Goal: Task Accomplishment & Management: Manage account settings

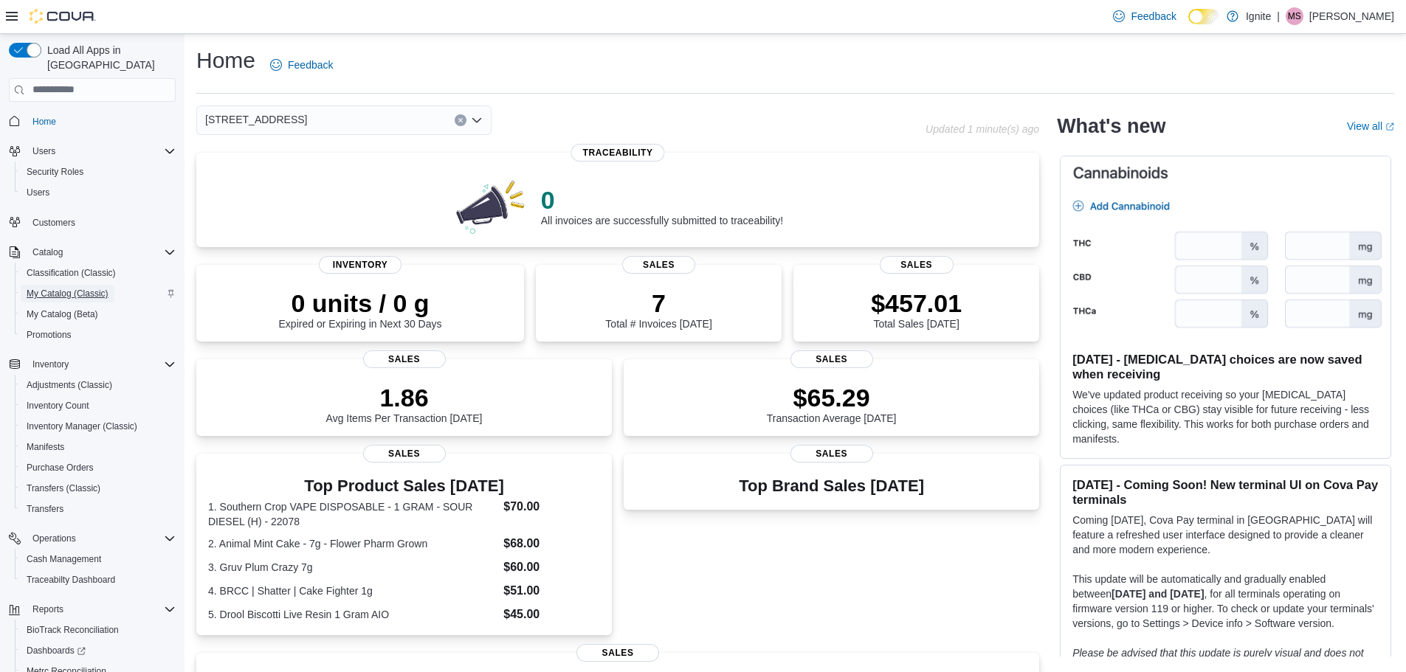
click at [72, 288] on span "My Catalog (Classic)" at bounding box center [68, 294] width 82 height 12
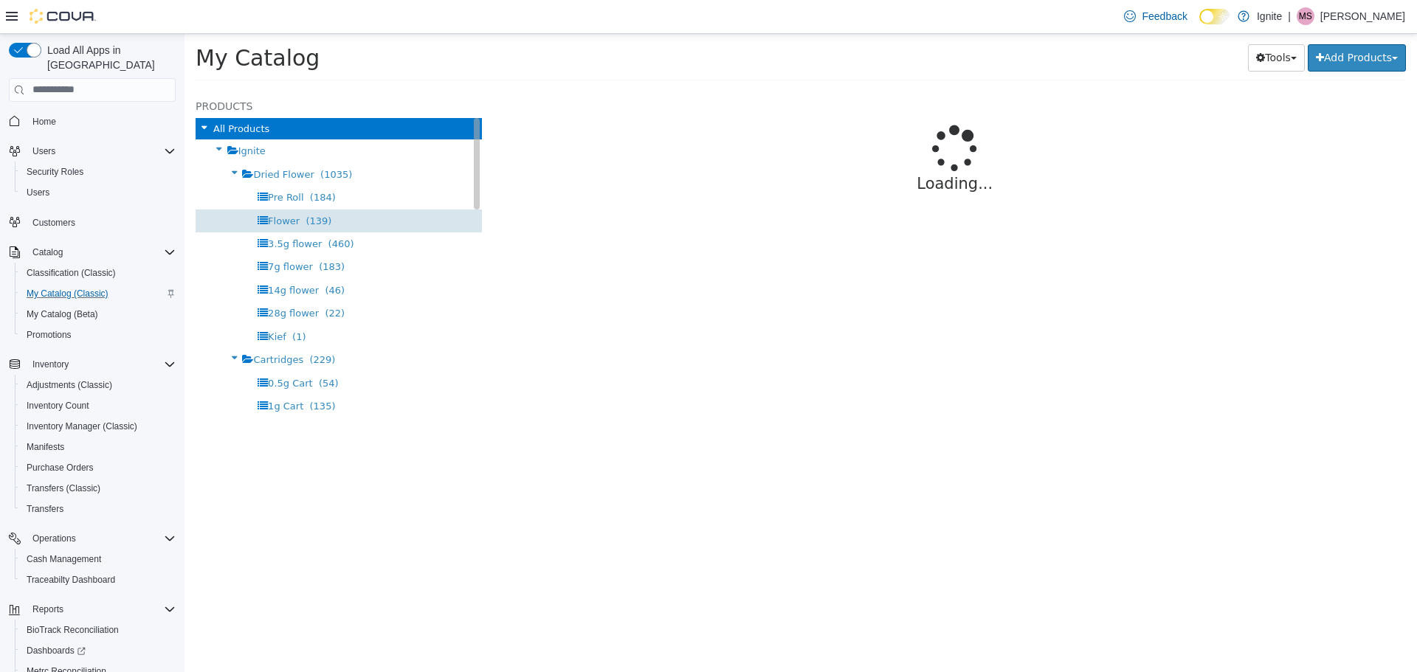
select select "**********"
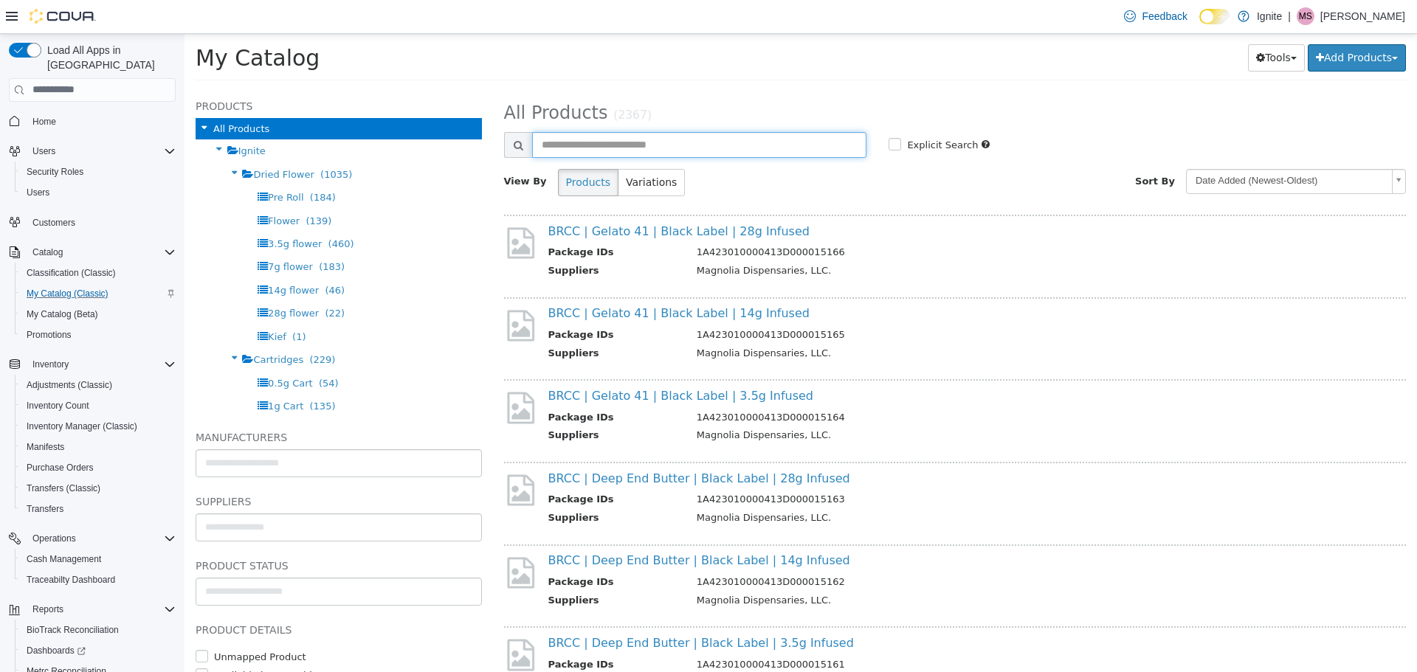
click at [617, 147] on input "text" at bounding box center [699, 144] width 335 height 26
type input "*********"
click at [514, 143] on icon at bounding box center [519, 144] width 10 height 10
click at [516, 142] on icon at bounding box center [519, 144] width 10 height 10
click at [514, 145] on span at bounding box center [518, 144] width 28 height 26
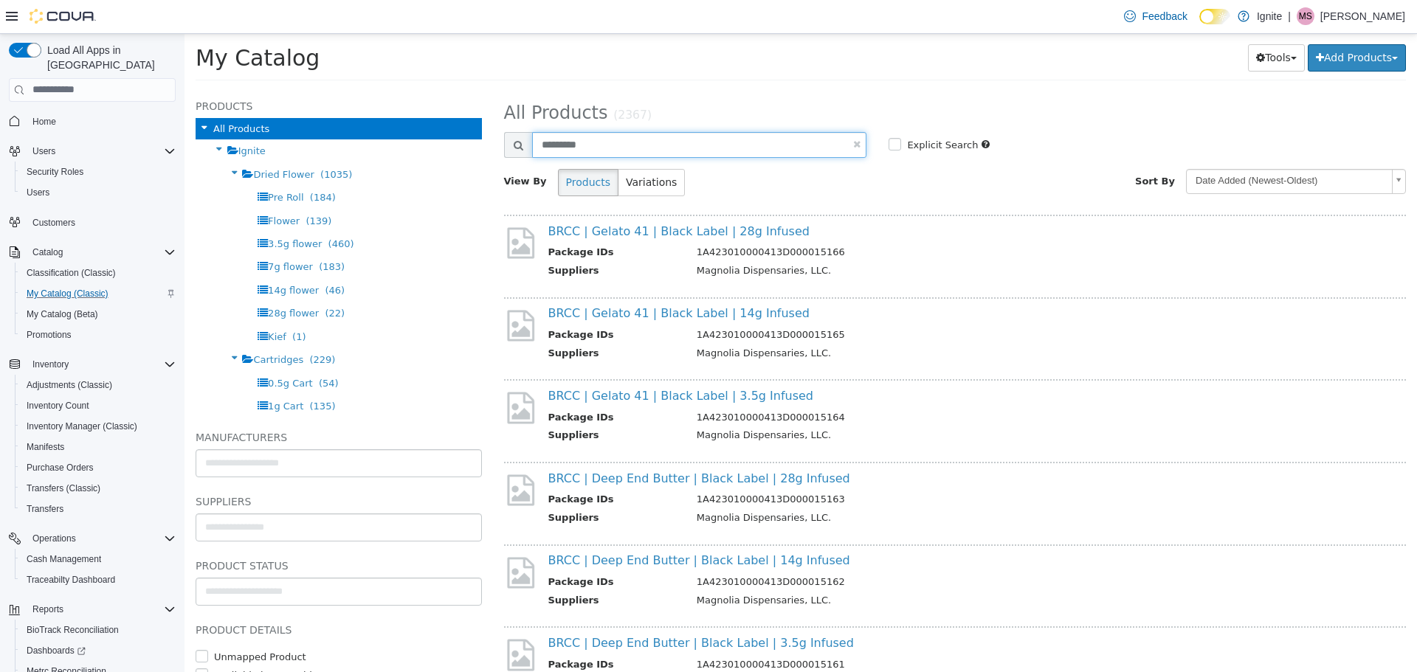
click at [622, 139] on input "*********" at bounding box center [699, 144] width 335 height 26
select select "**********"
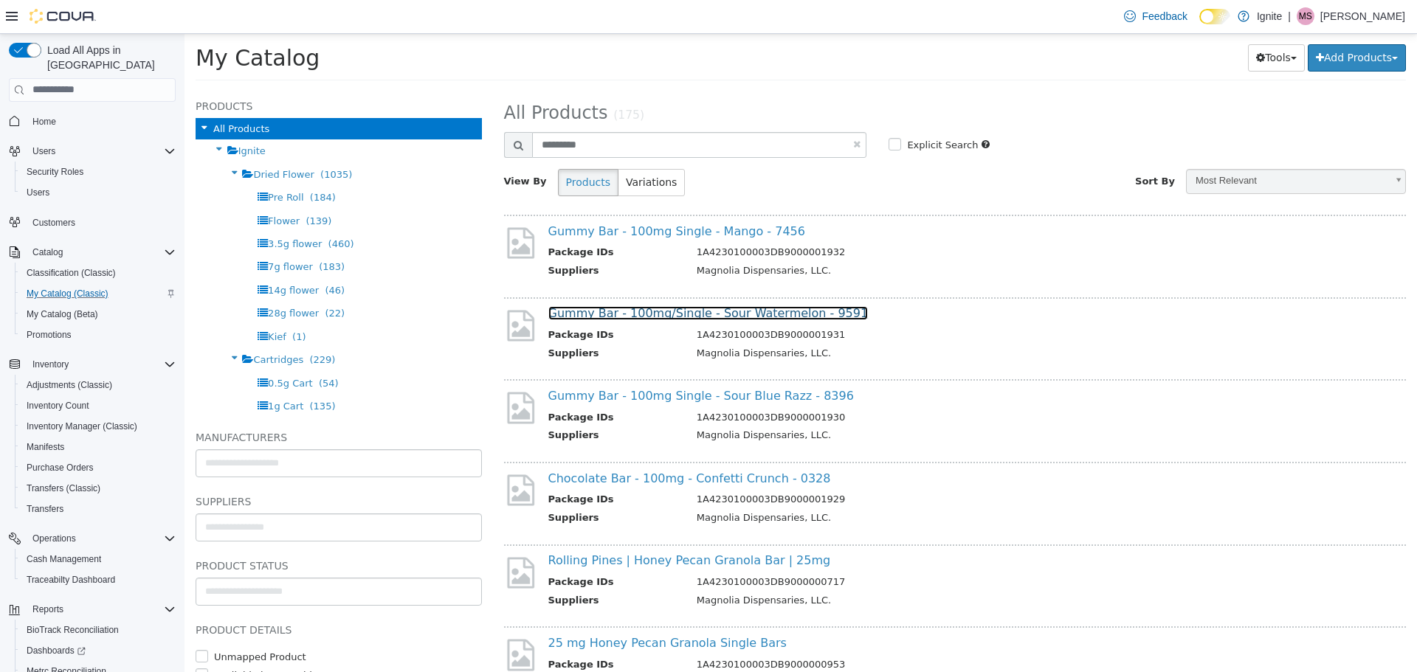
click at [637, 310] on link "Gummy Bar - 100mg/Single - Sour Watermelon - 9591" at bounding box center [708, 312] width 320 height 14
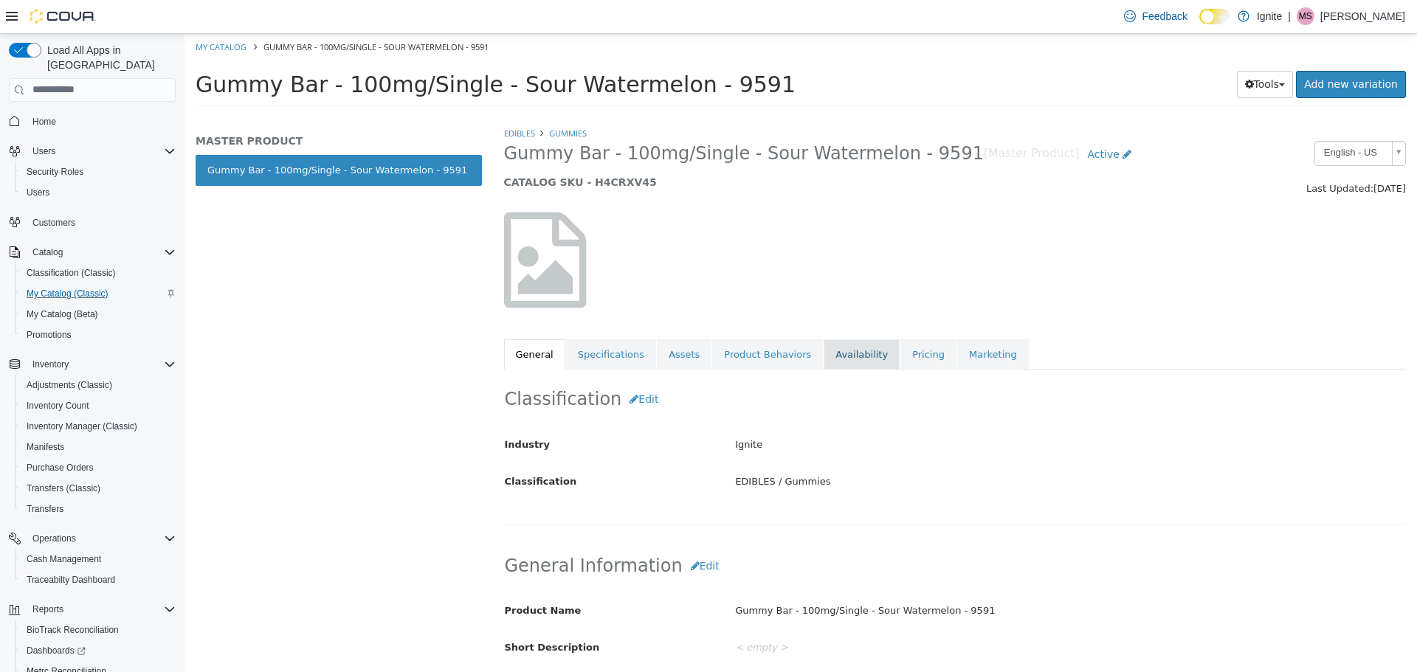
click at [832, 356] on link "Availability" at bounding box center [861, 354] width 76 height 31
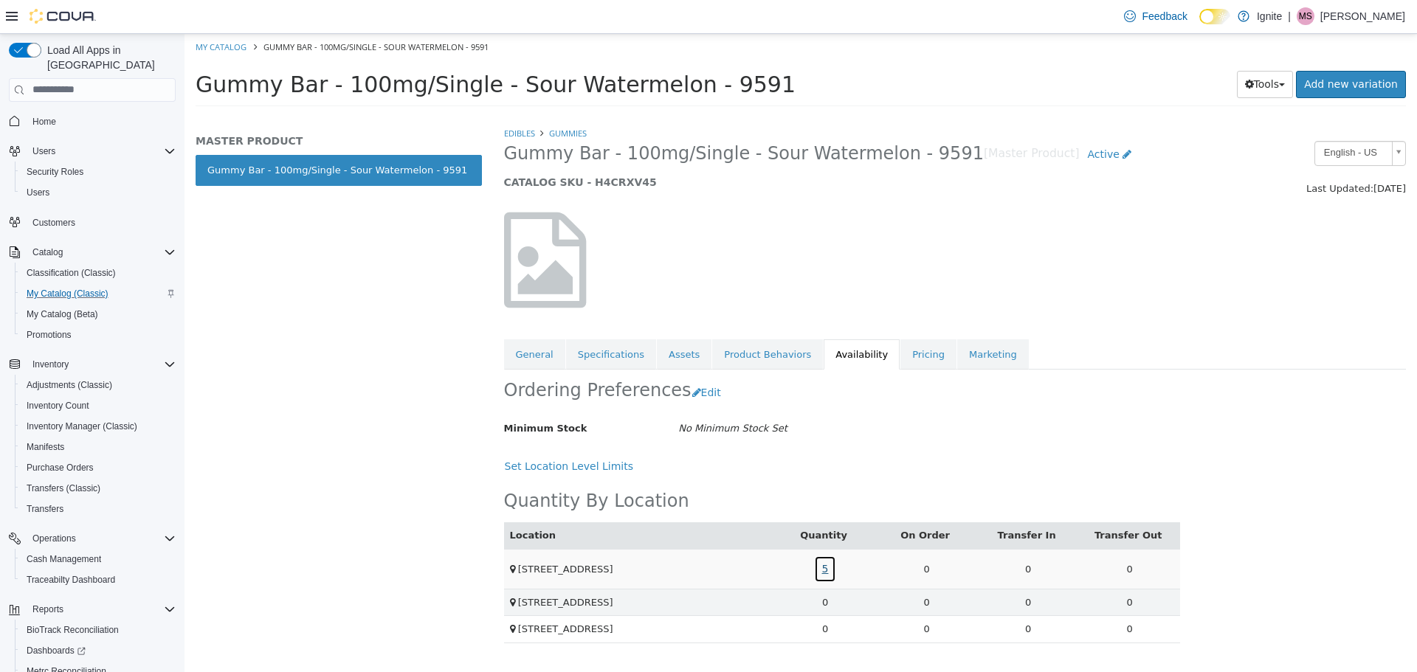
click at [826, 570] on link "5" at bounding box center [825, 568] width 23 height 27
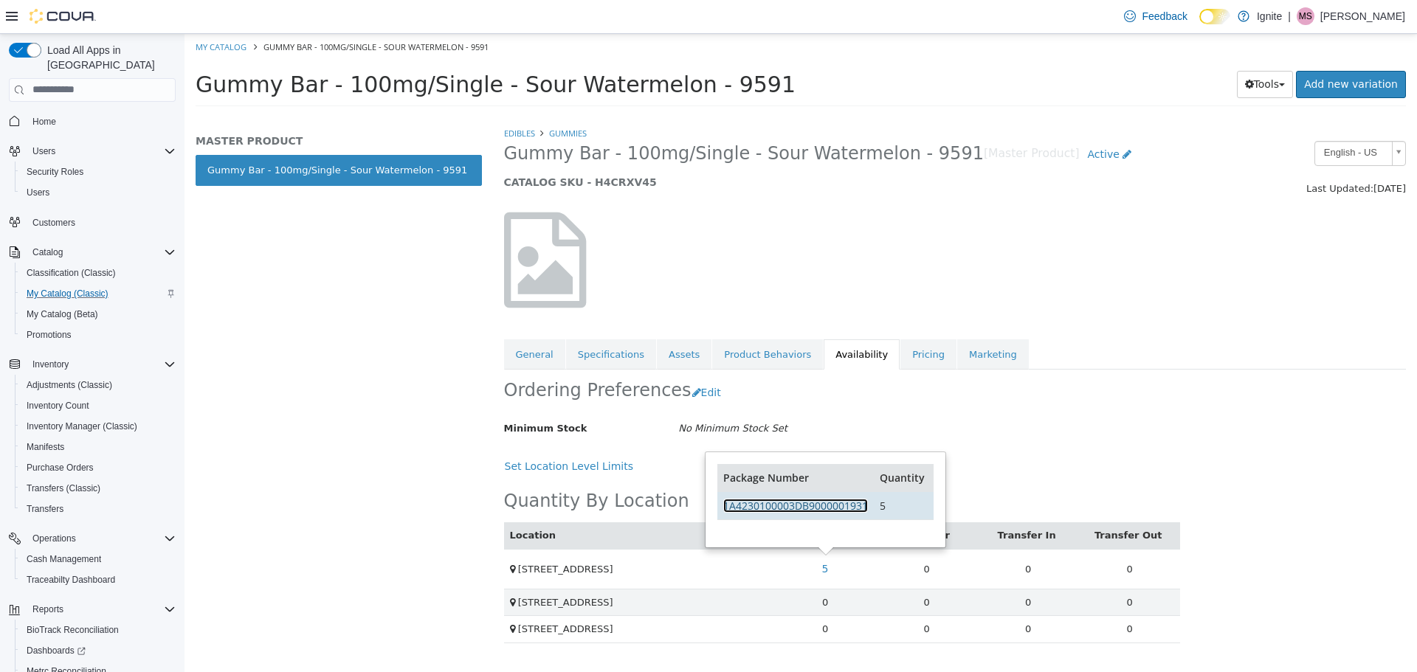
click at [832, 502] on link "1A4230100003DB9000001931" at bounding box center [795, 505] width 145 height 14
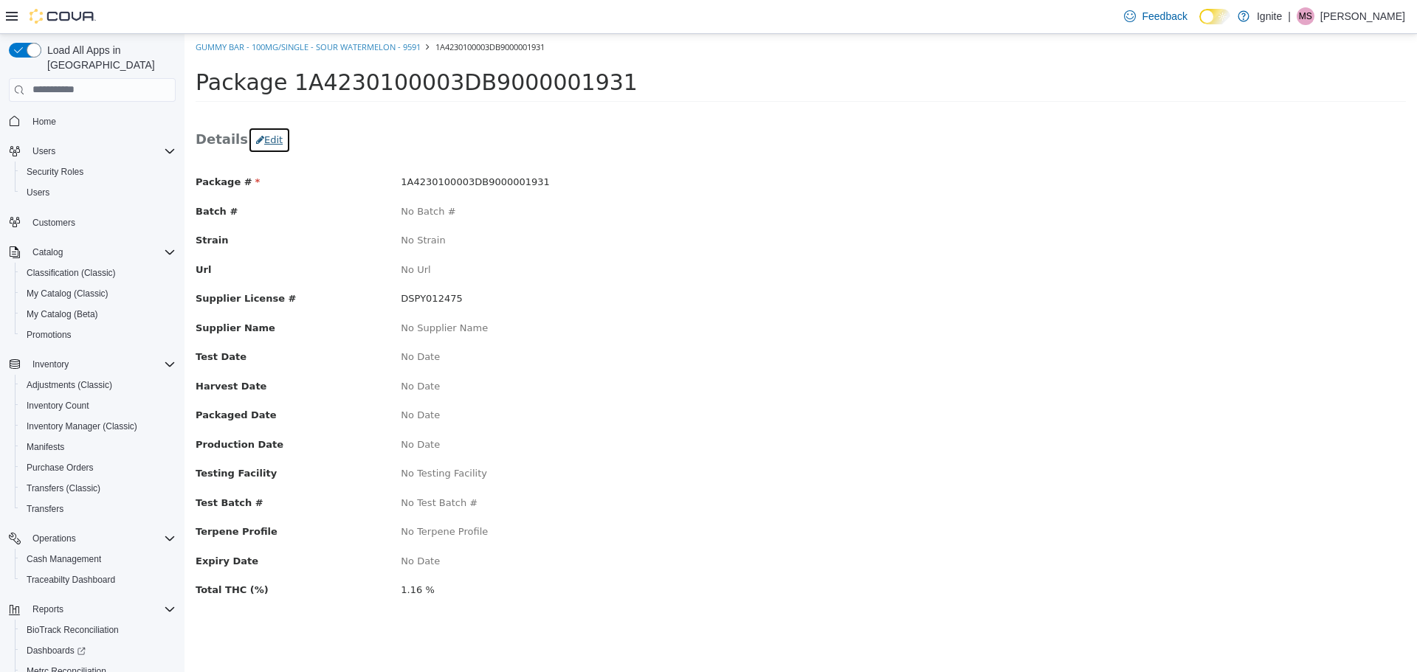
click at [256, 142] on icon "button" at bounding box center [260, 139] width 8 height 10
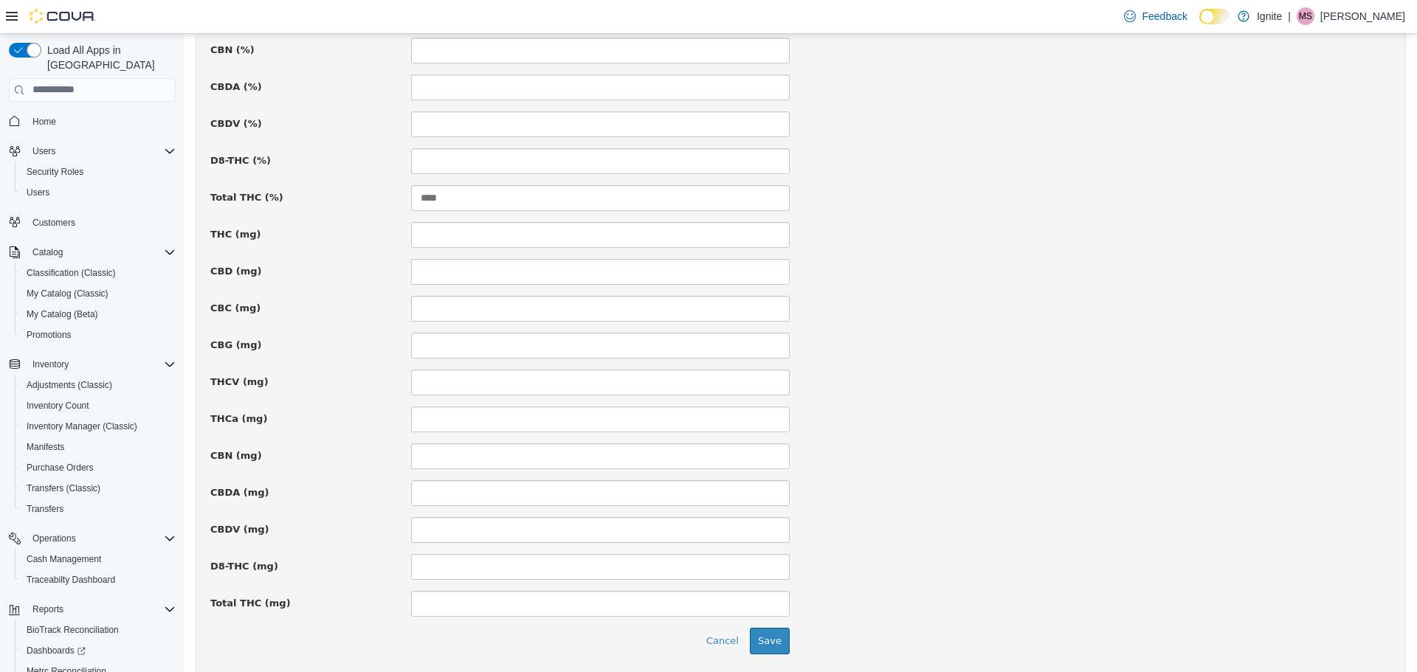
scroll to position [885, 0]
click at [460, 604] on input at bounding box center [600, 602] width 379 height 26
type input "***"
click at [475, 227] on input at bounding box center [600, 233] width 379 height 26
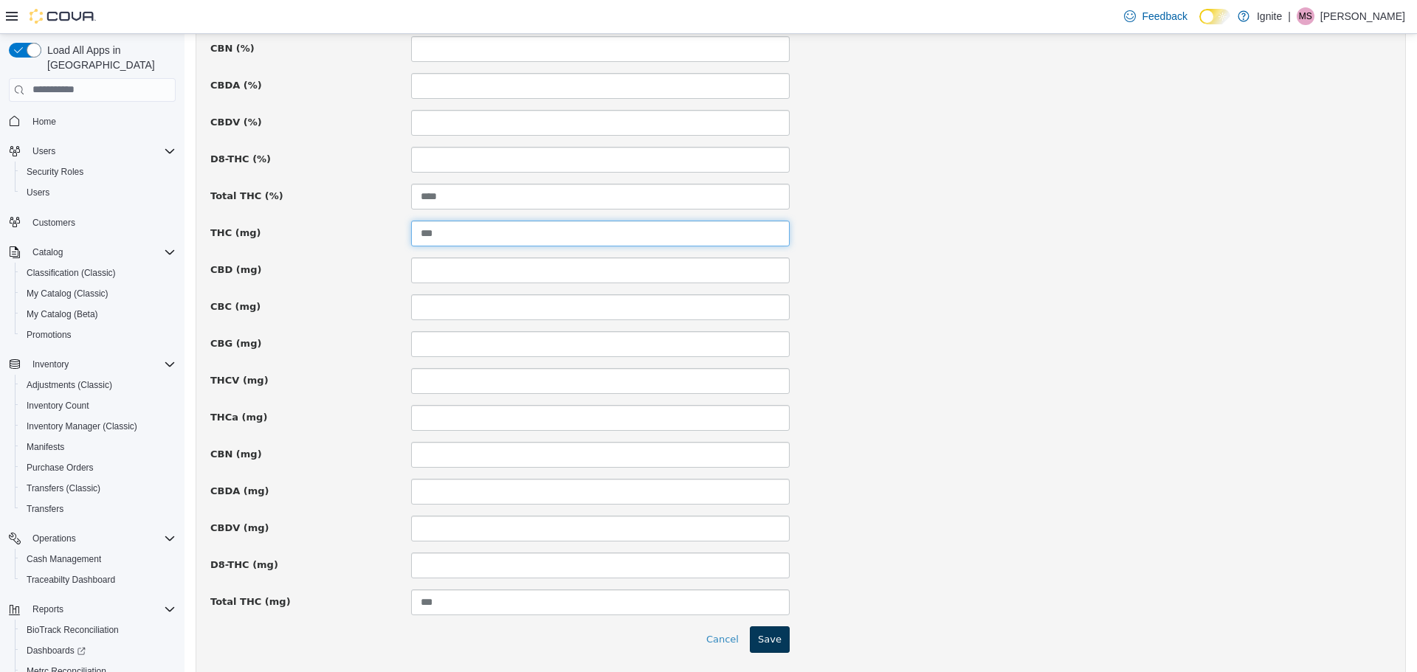
type input "***"
click at [757, 646] on button "Save" at bounding box center [770, 639] width 40 height 27
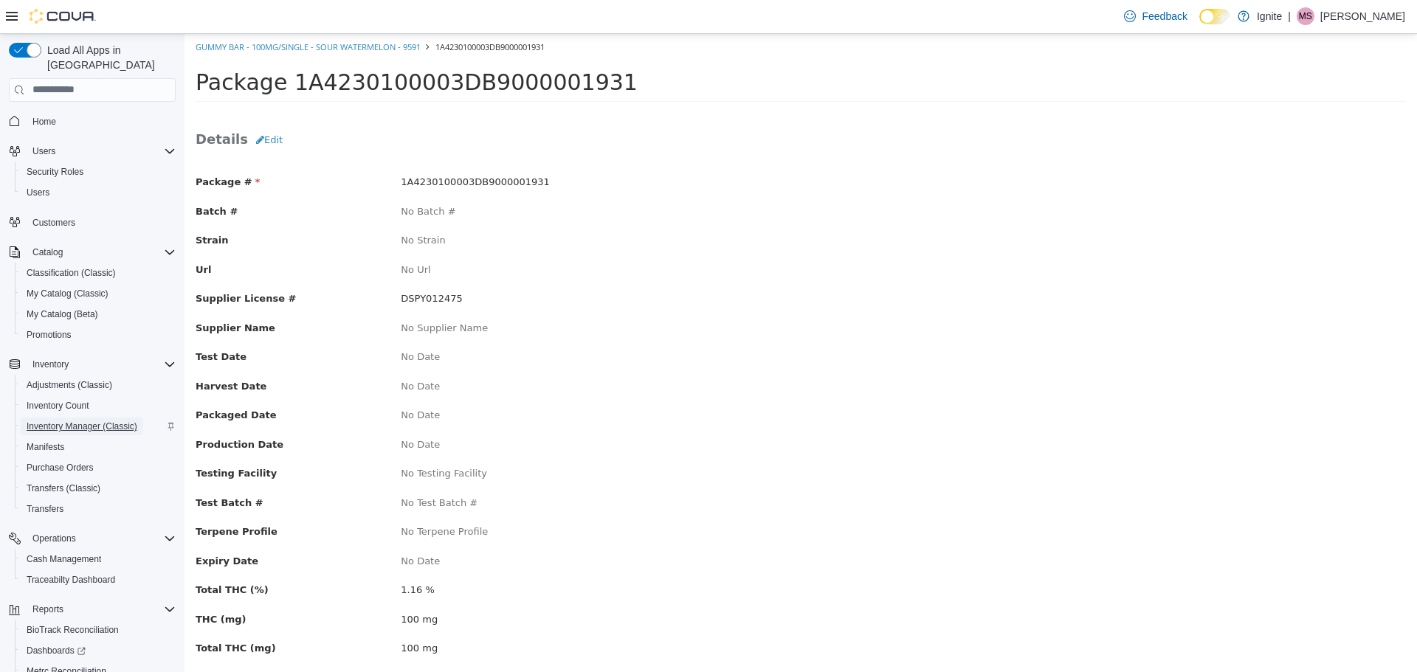
click at [50, 421] on span "Inventory Manager (Classic)" at bounding box center [82, 427] width 111 height 12
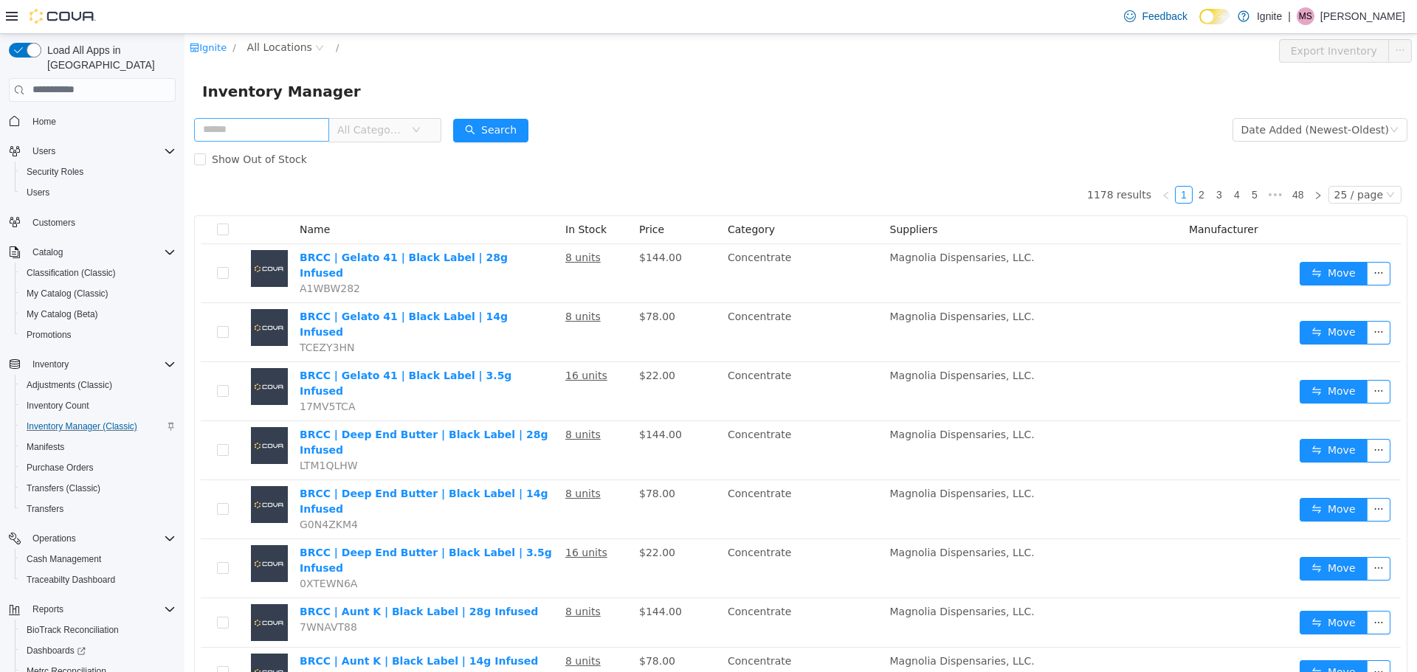
click at [283, 128] on input "text" at bounding box center [261, 129] width 135 height 24
type input "**********"
click at [508, 122] on button "Search" at bounding box center [490, 130] width 75 height 24
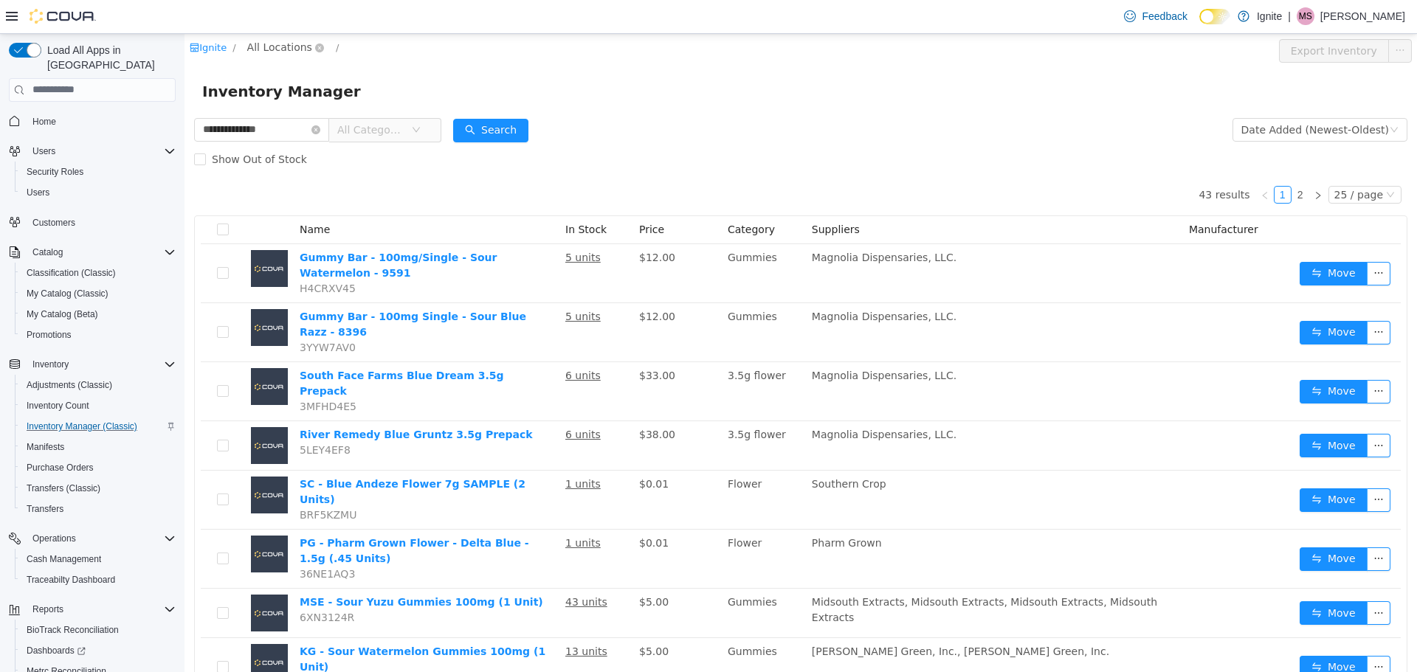
click at [273, 41] on span "All Locations" at bounding box center [279, 46] width 65 height 16
click at [297, 127] on span "[STREET_ADDRESS]" at bounding box center [331, 126] width 103 height 12
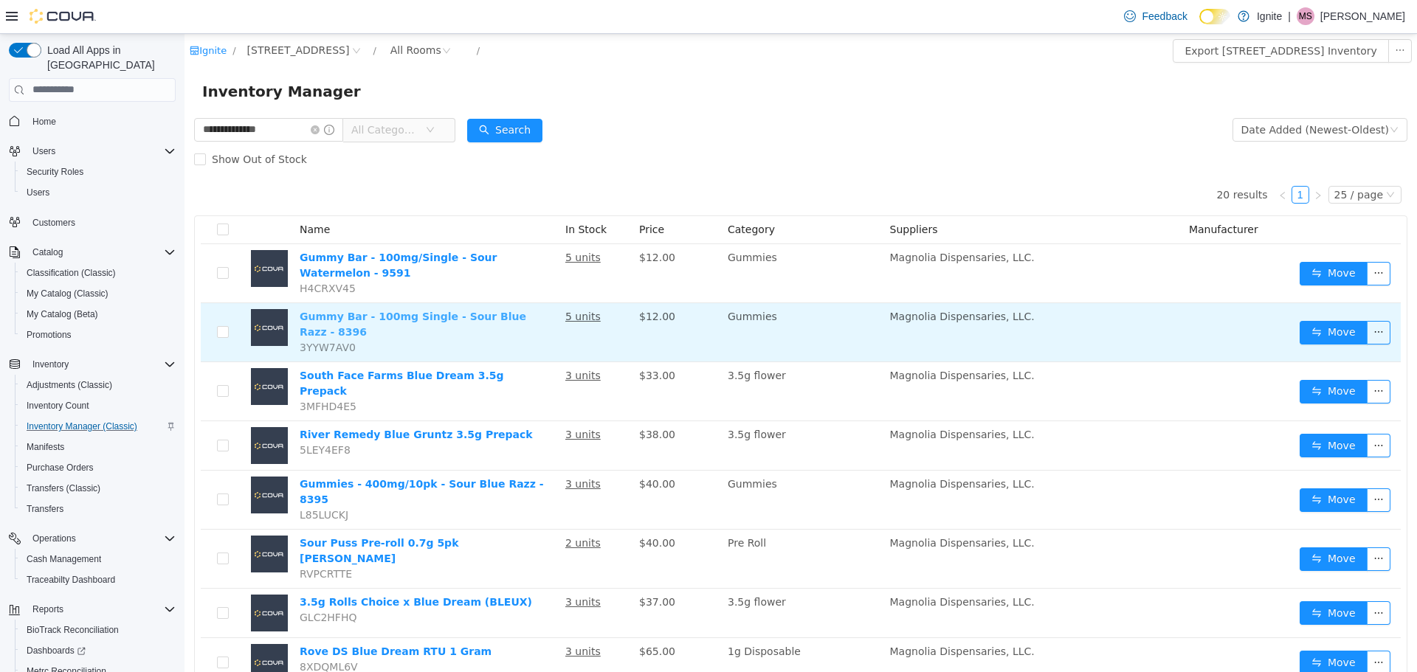
click at [345, 319] on link "Gummy Bar - 100mg Single - Sour Blue Razz - 8396" at bounding box center [413, 323] width 227 height 27
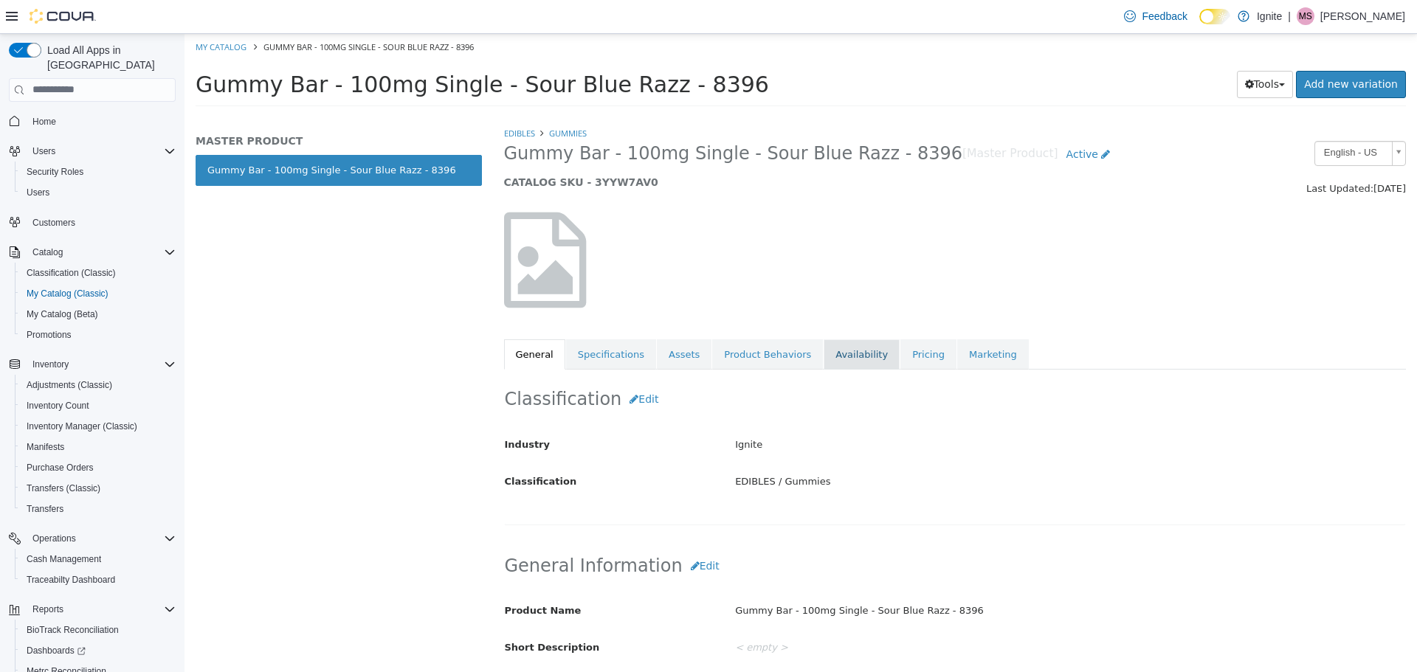
click at [823, 350] on link "Availability" at bounding box center [861, 354] width 76 height 31
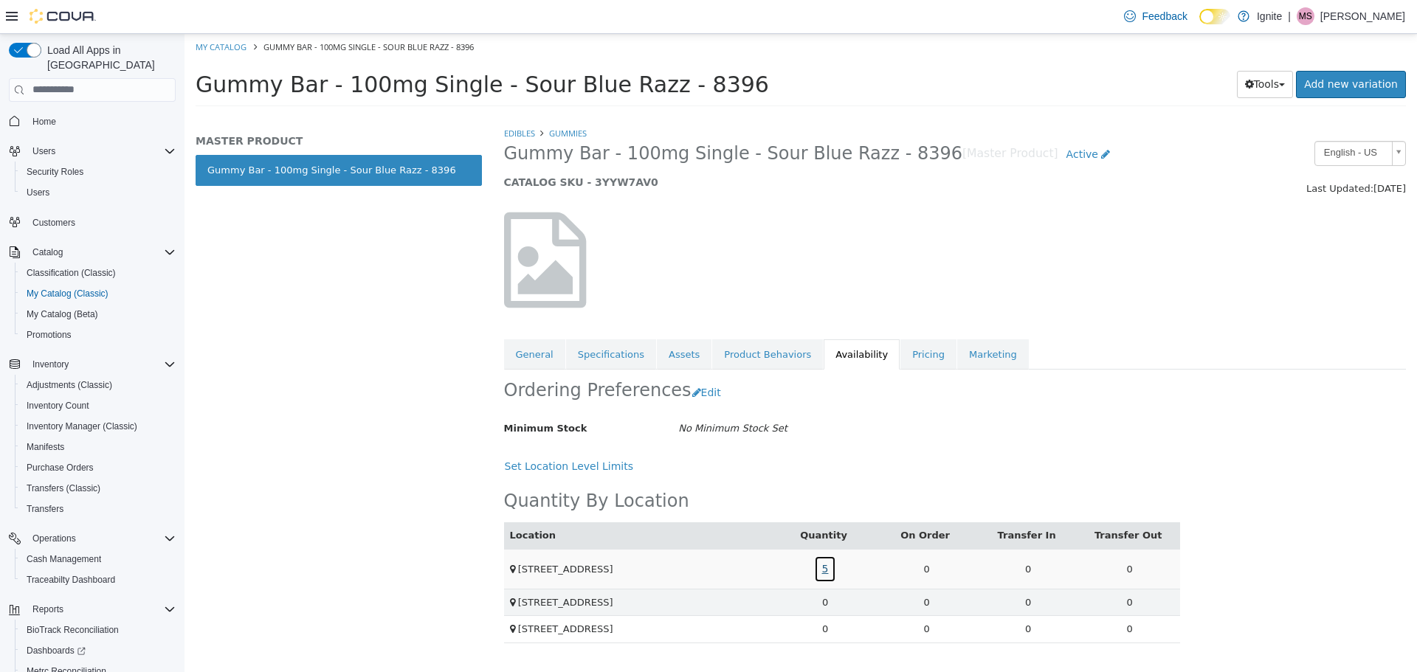
click at [823, 568] on link "5" at bounding box center [825, 568] width 23 height 27
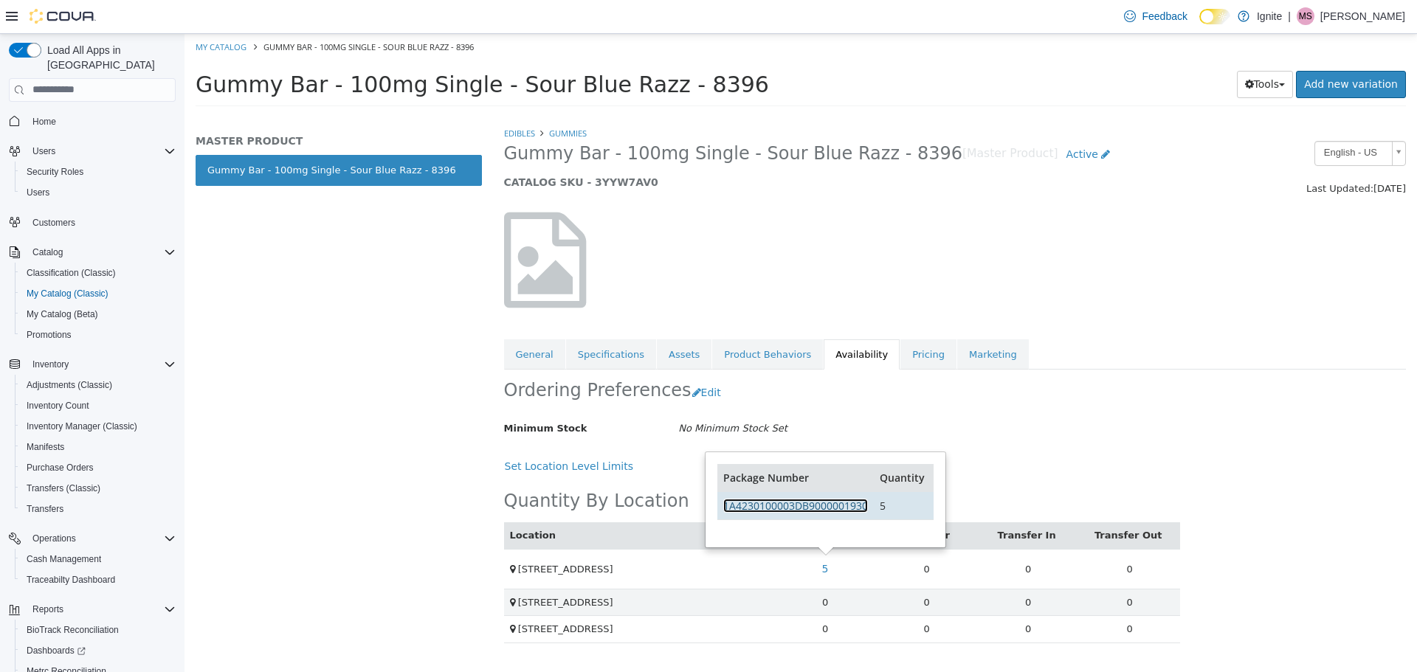
click at [810, 509] on link "1A4230100003DB9000001930" at bounding box center [795, 505] width 145 height 14
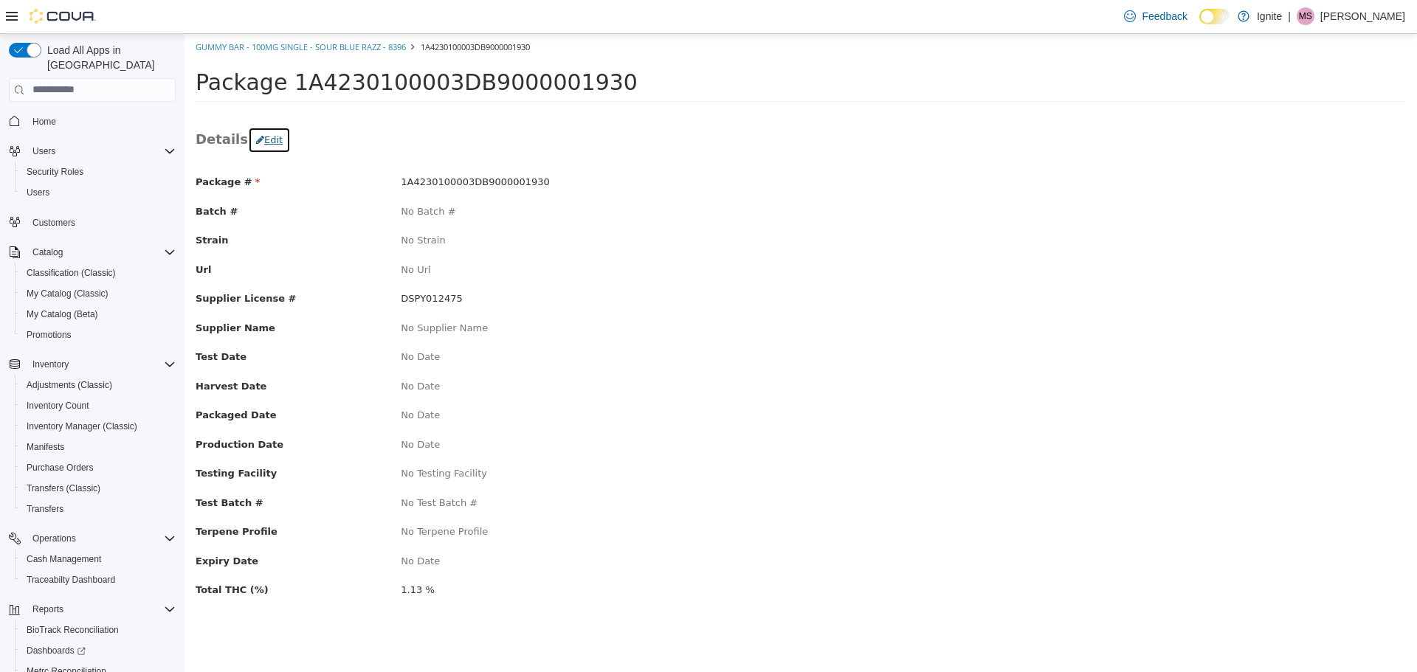
click at [260, 139] on button "Edit" at bounding box center [269, 139] width 43 height 27
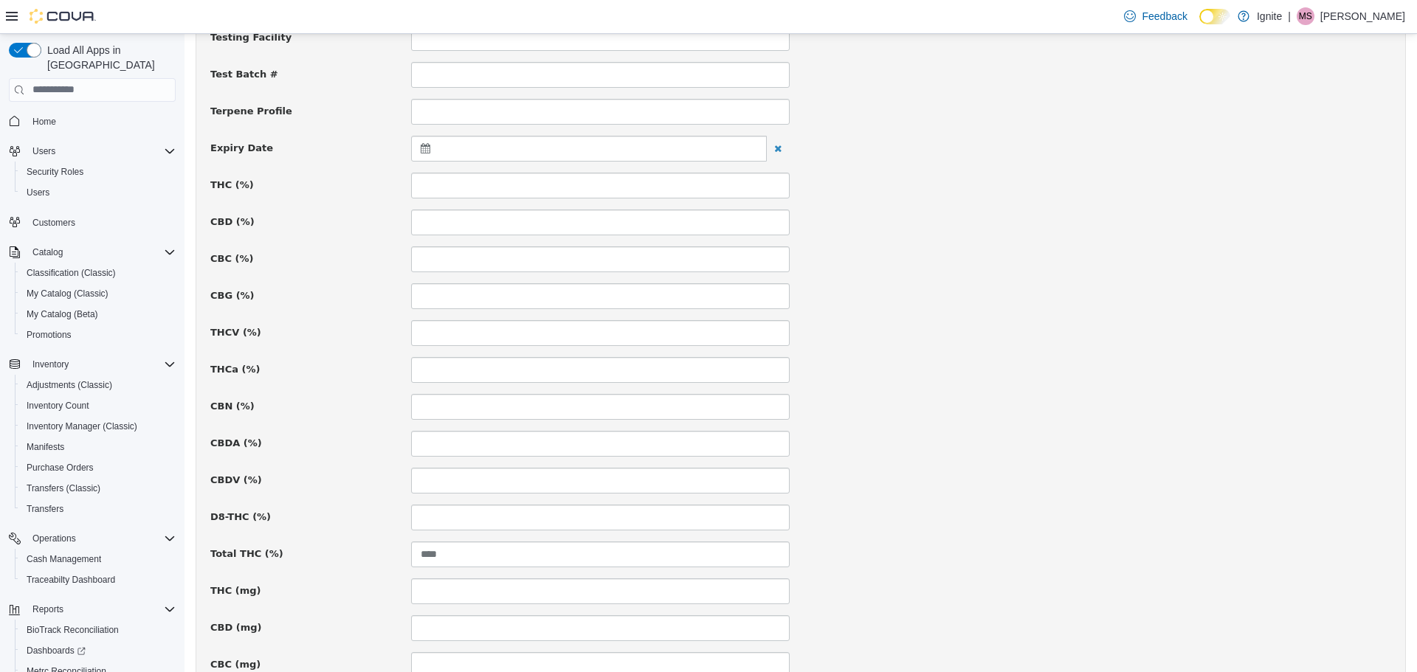
scroll to position [664, 0]
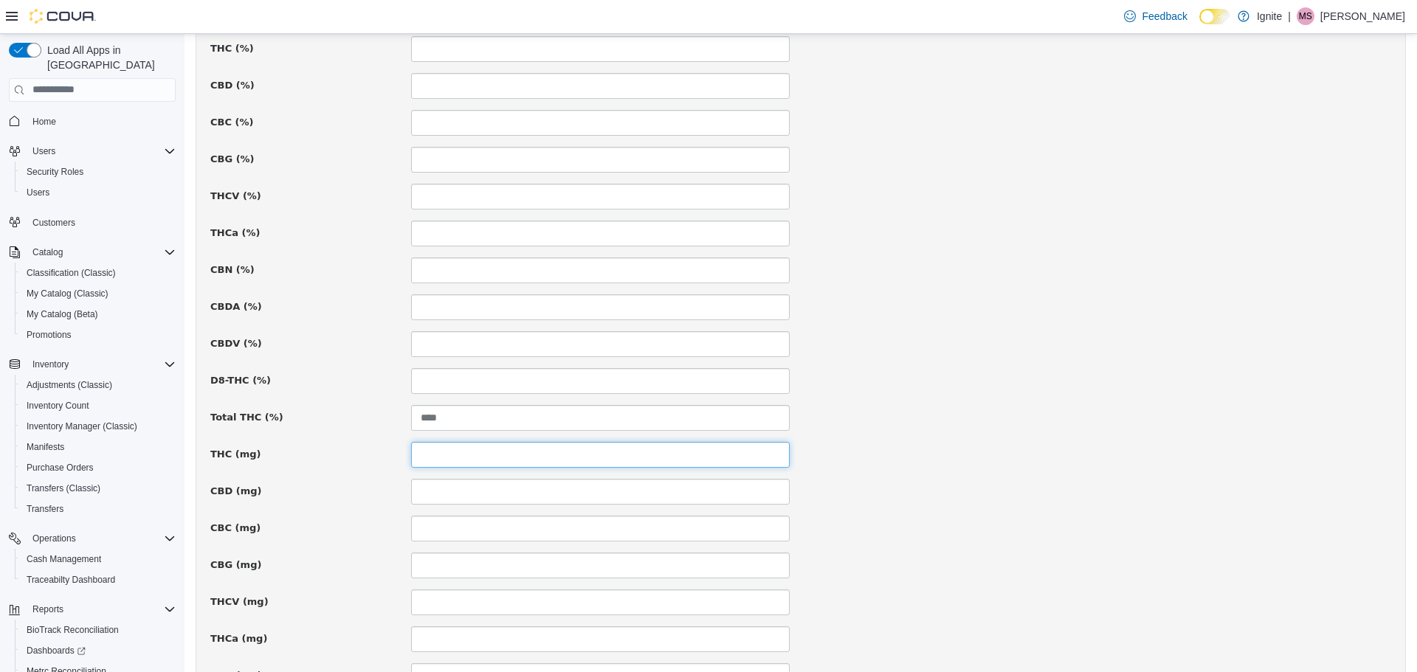
click at [460, 454] on input at bounding box center [600, 454] width 379 height 26
type input "***"
click at [912, 227] on div "THCa (%)" at bounding box center [800, 233] width 1203 height 26
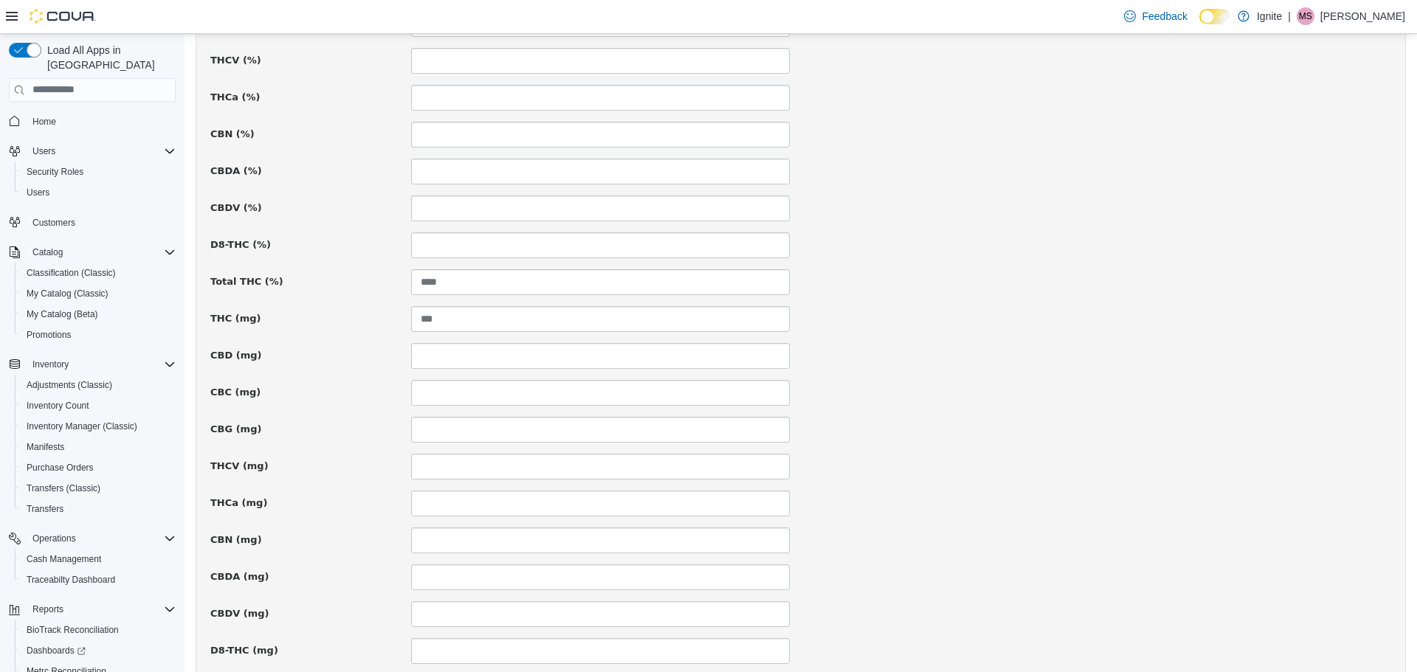
scroll to position [885, 0]
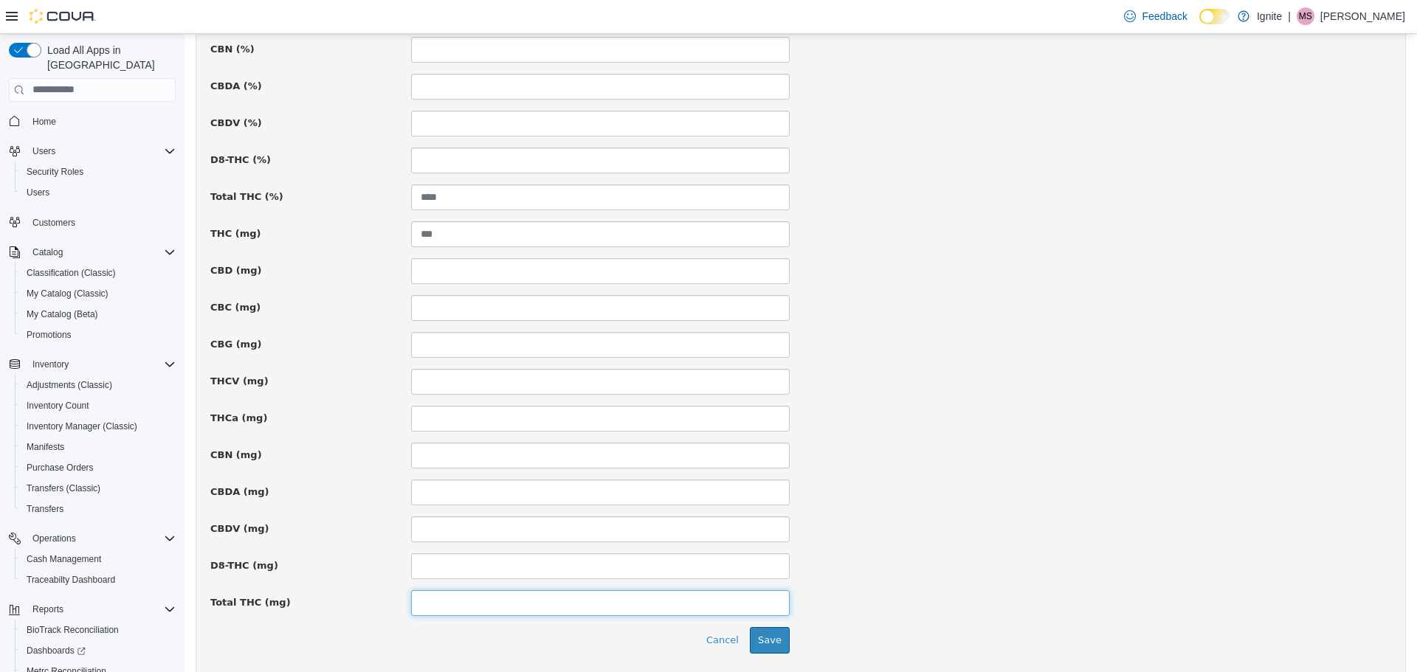
click at [505, 607] on input at bounding box center [600, 603] width 379 height 26
type input "***"
click at [767, 645] on button "Save" at bounding box center [770, 639] width 40 height 27
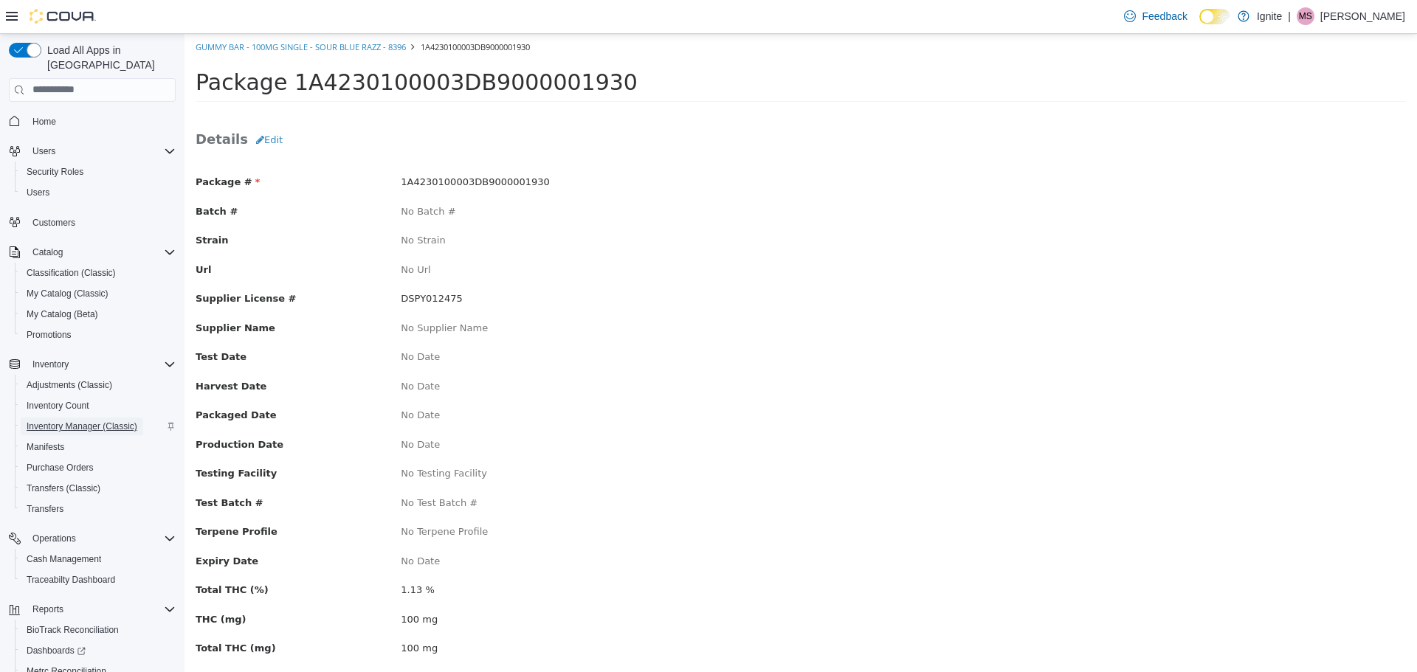
click at [98, 421] on span "Inventory Manager (Classic)" at bounding box center [82, 427] width 111 height 12
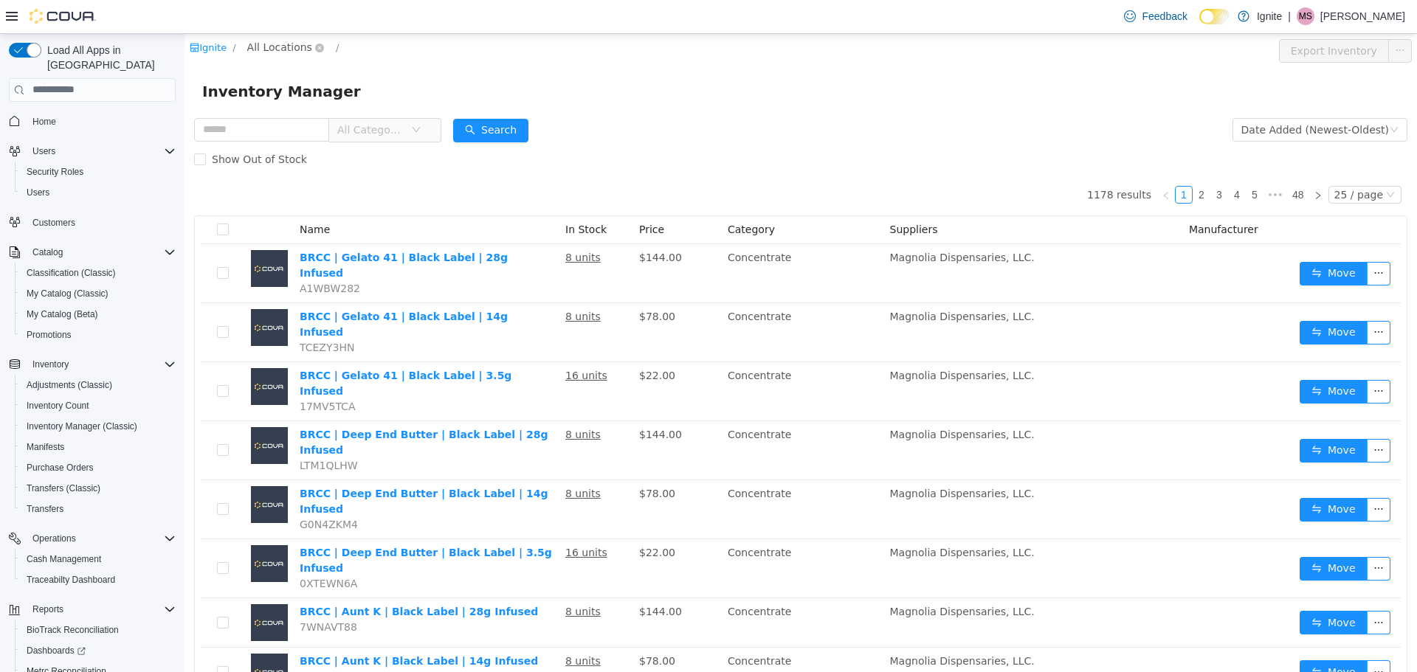
click at [291, 55] on span "All Locations" at bounding box center [279, 46] width 65 height 16
click at [333, 130] on span "[STREET_ADDRESS]" at bounding box center [331, 126] width 103 height 12
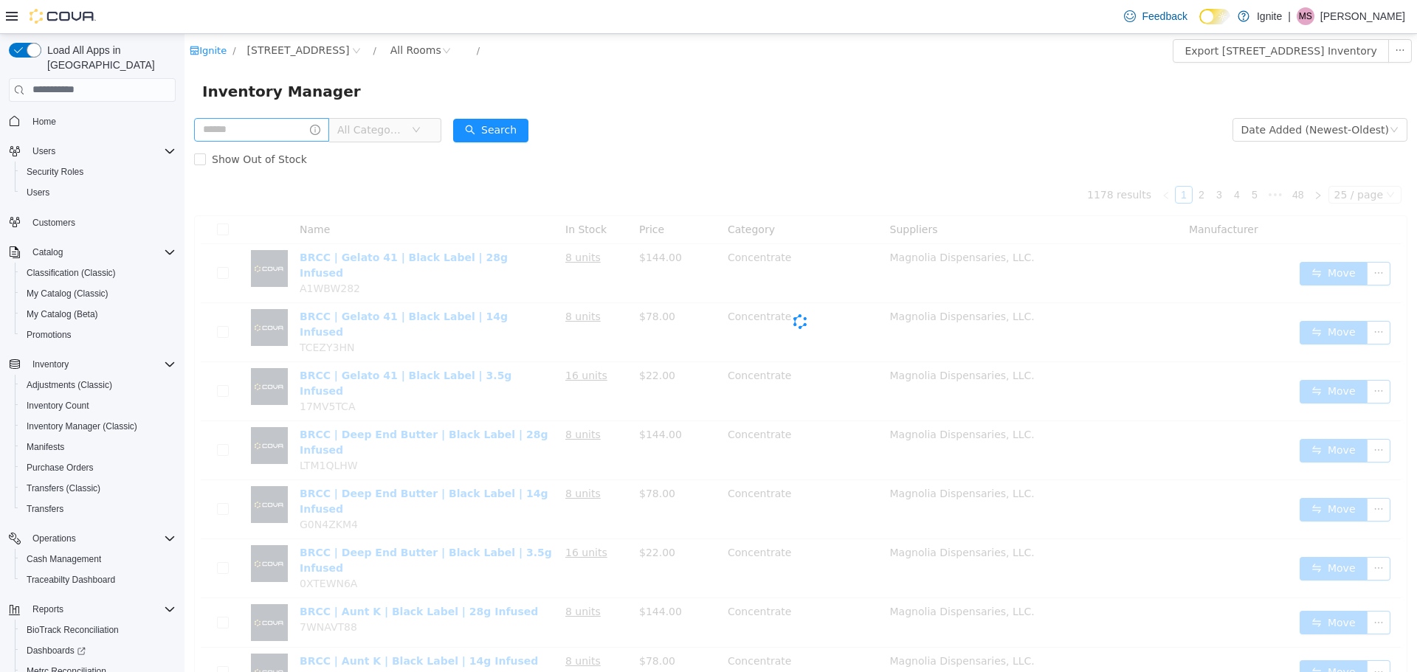
click at [255, 123] on input "text" at bounding box center [261, 129] width 135 height 24
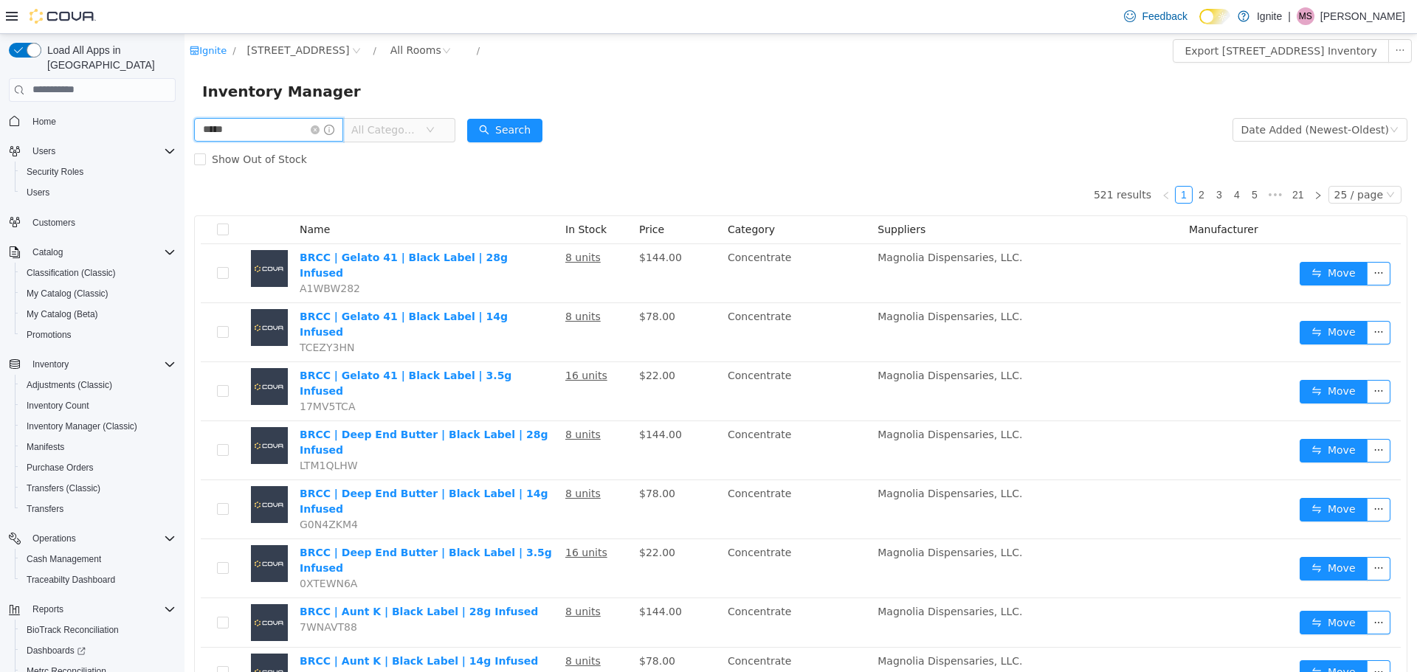
type input "*****"
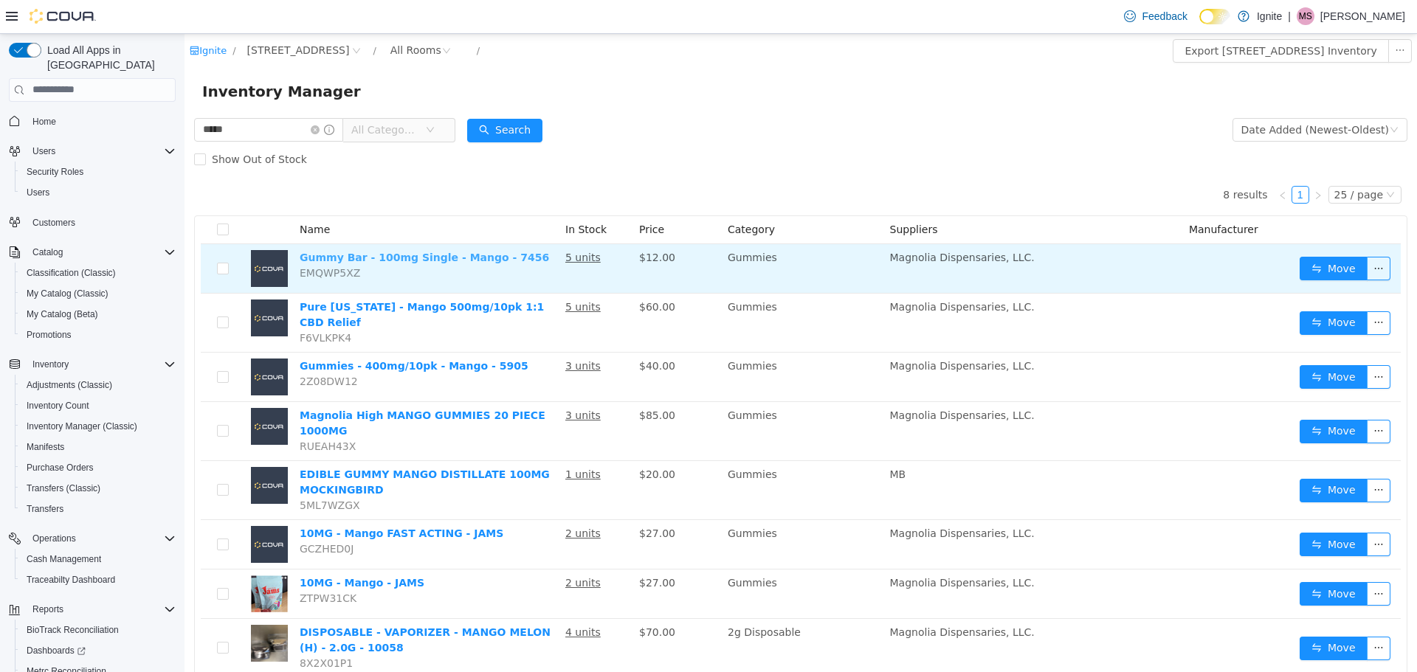
click at [464, 259] on link "Gummy Bar - 100mg Single - Mango - 7456" at bounding box center [424, 257] width 249 height 12
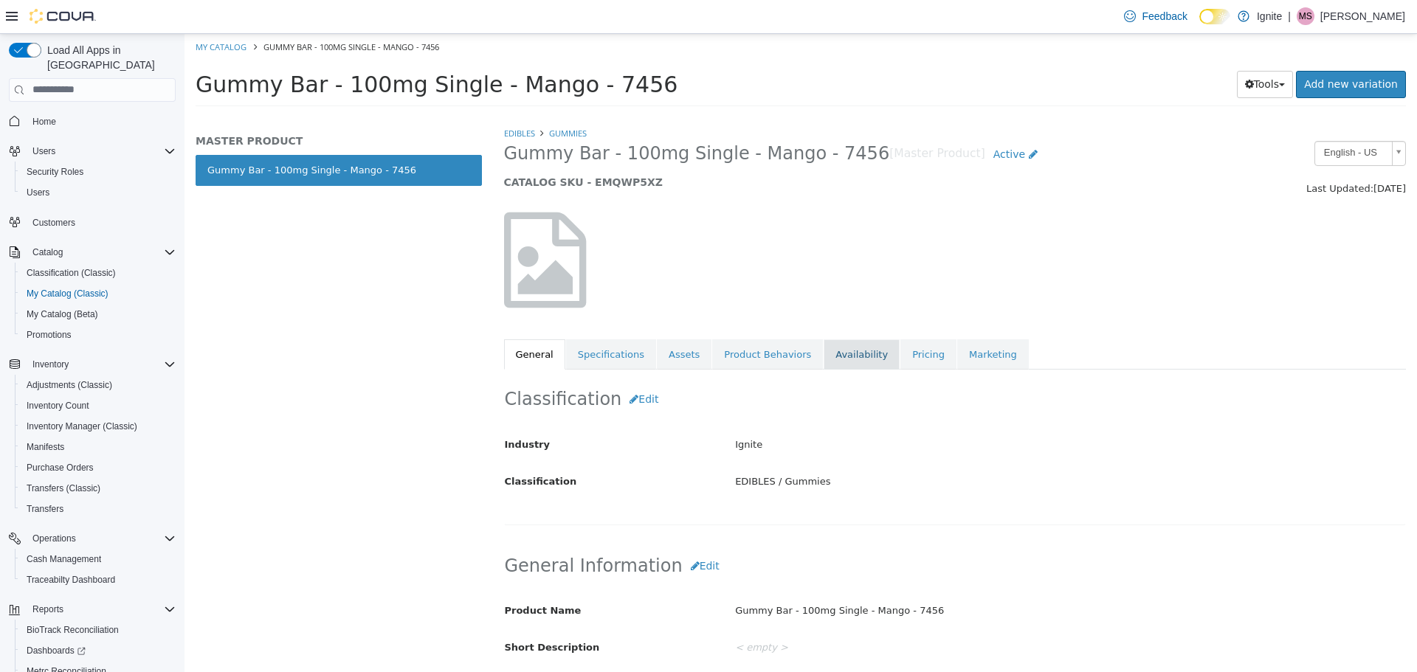
click at [832, 360] on link "Availability" at bounding box center [861, 354] width 76 height 31
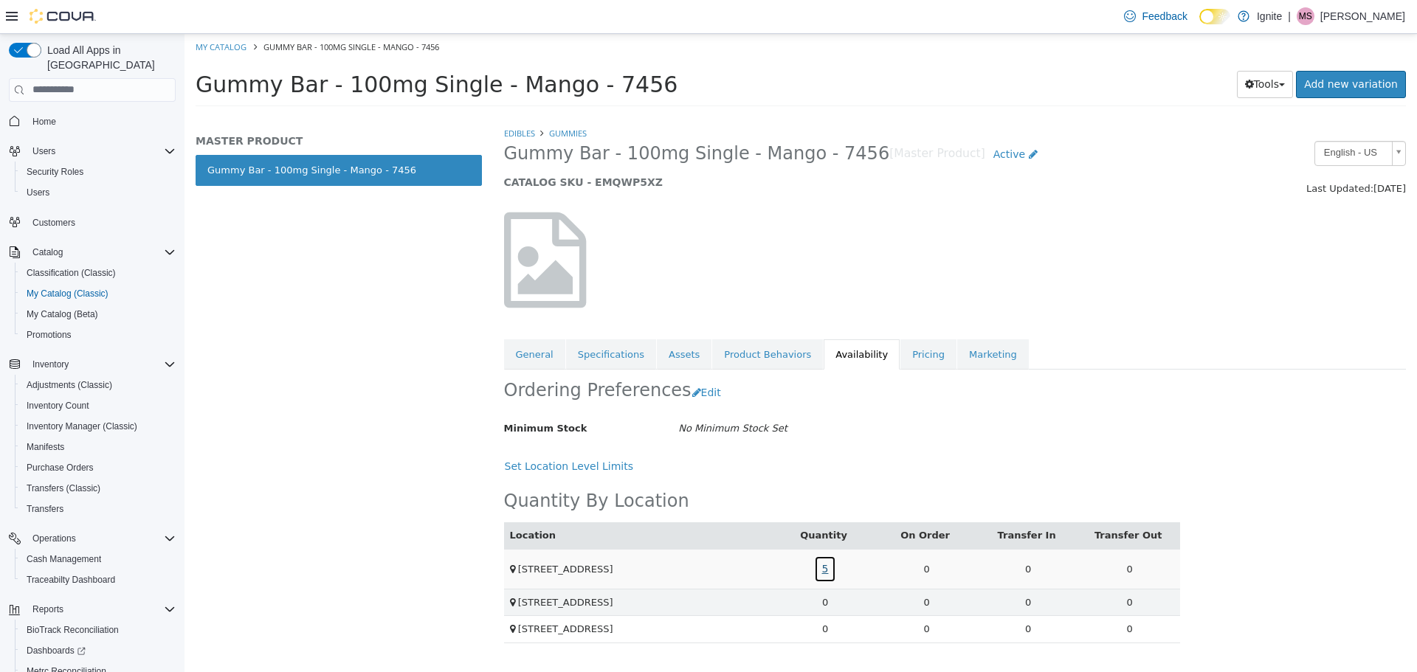
click at [821, 564] on link "5" at bounding box center [825, 568] width 23 height 27
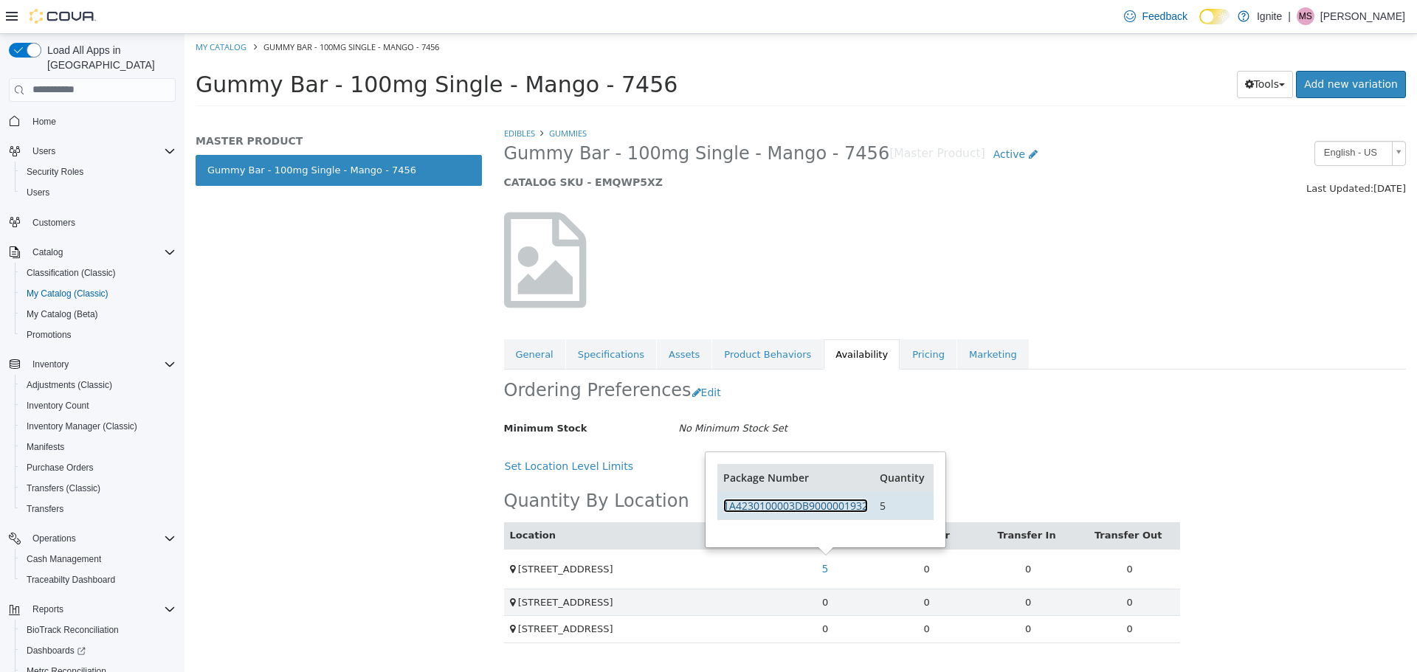
click at [815, 506] on link "1A4230100003DB9000001932" at bounding box center [795, 505] width 145 height 14
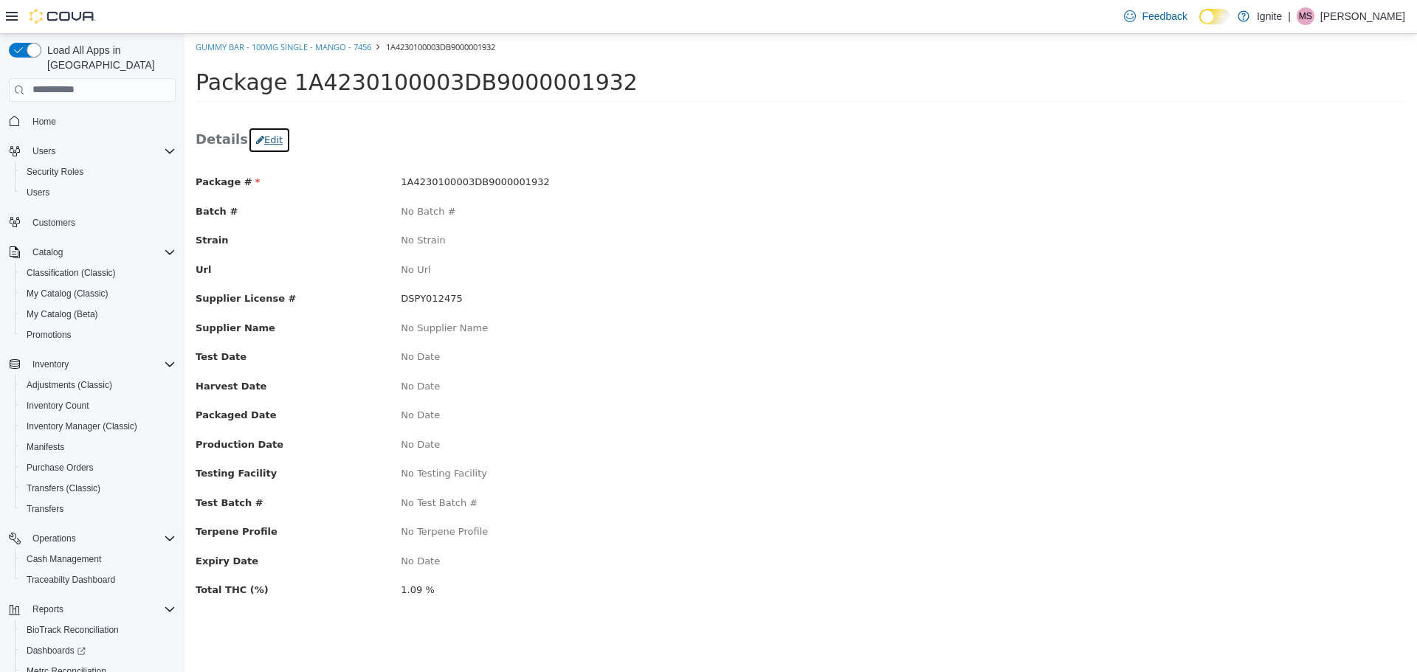
click at [275, 142] on button "Edit" at bounding box center [269, 139] width 43 height 27
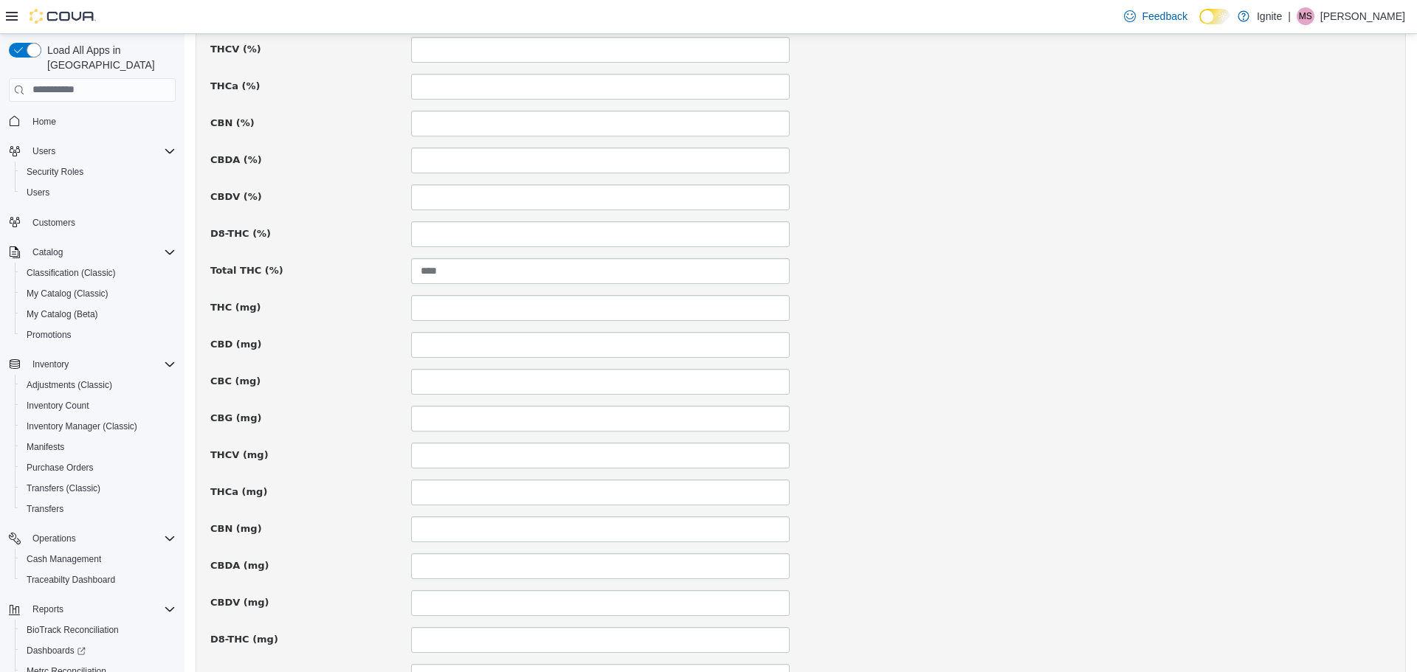
scroll to position [812, 0]
click at [417, 308] on input at bounding box center [600, 307] width 379 height 26
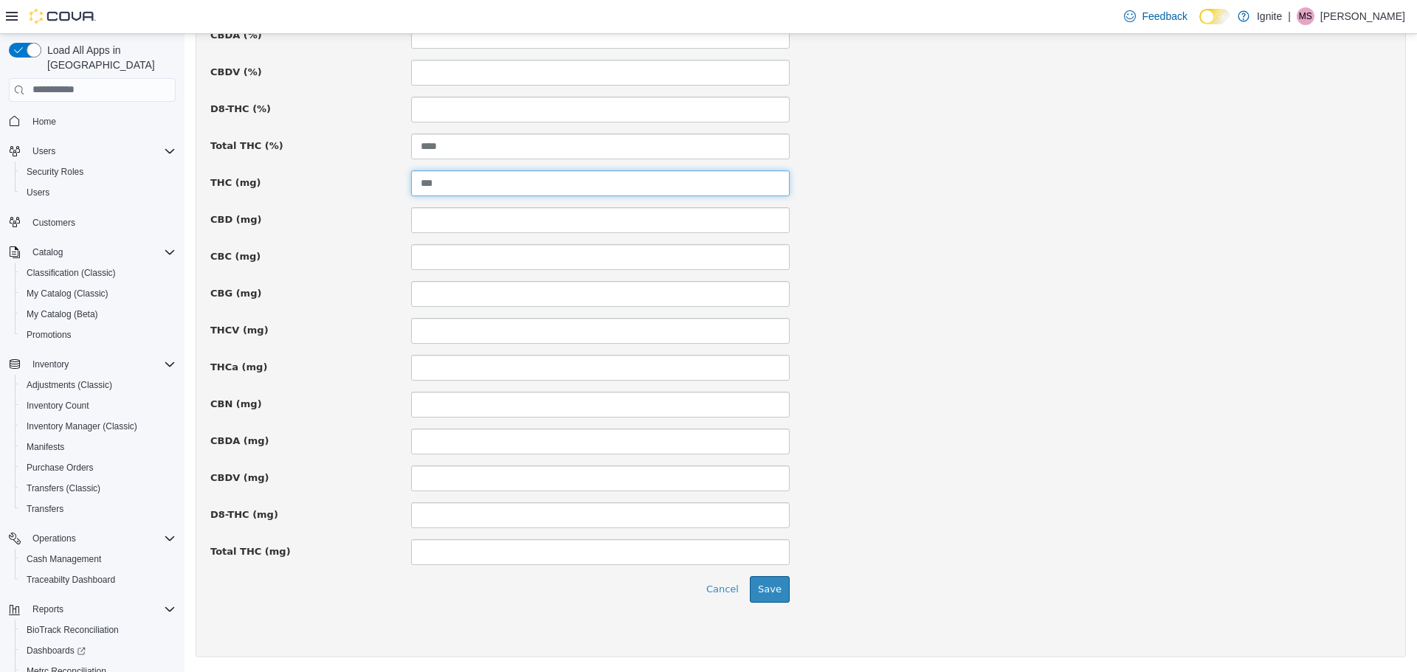
type input "***"
click at [471, 547] on input at bounding box center [600, 552] width 379 height 26
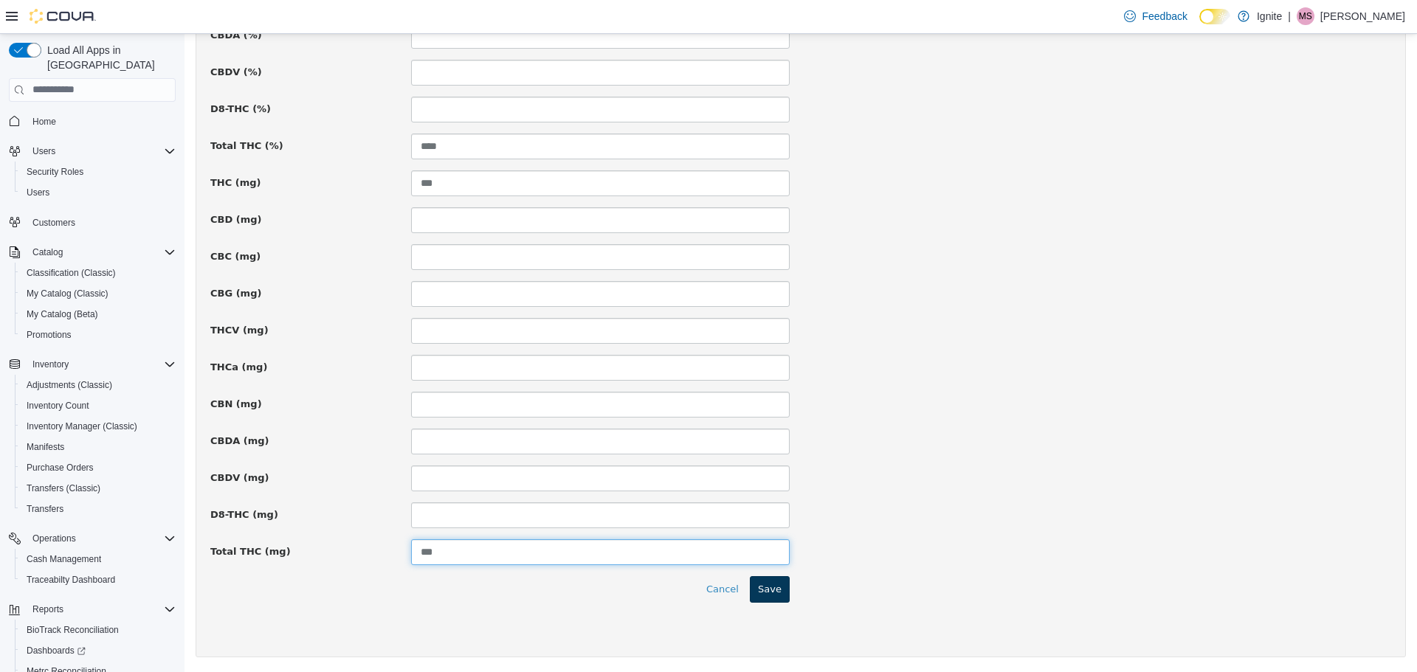
type input "***"
click at [766, 598] on button "Save" at bounding box center [770, 589] width 40 height 27
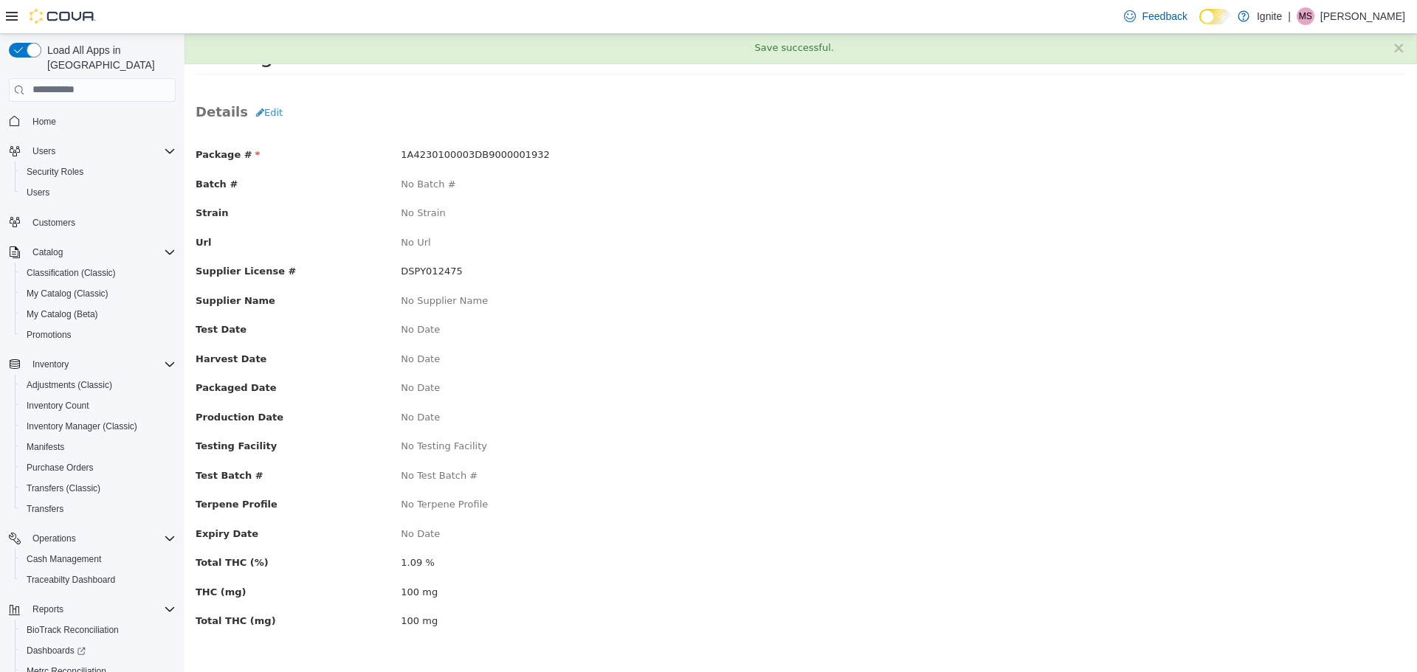
scroll to position [0, 0]
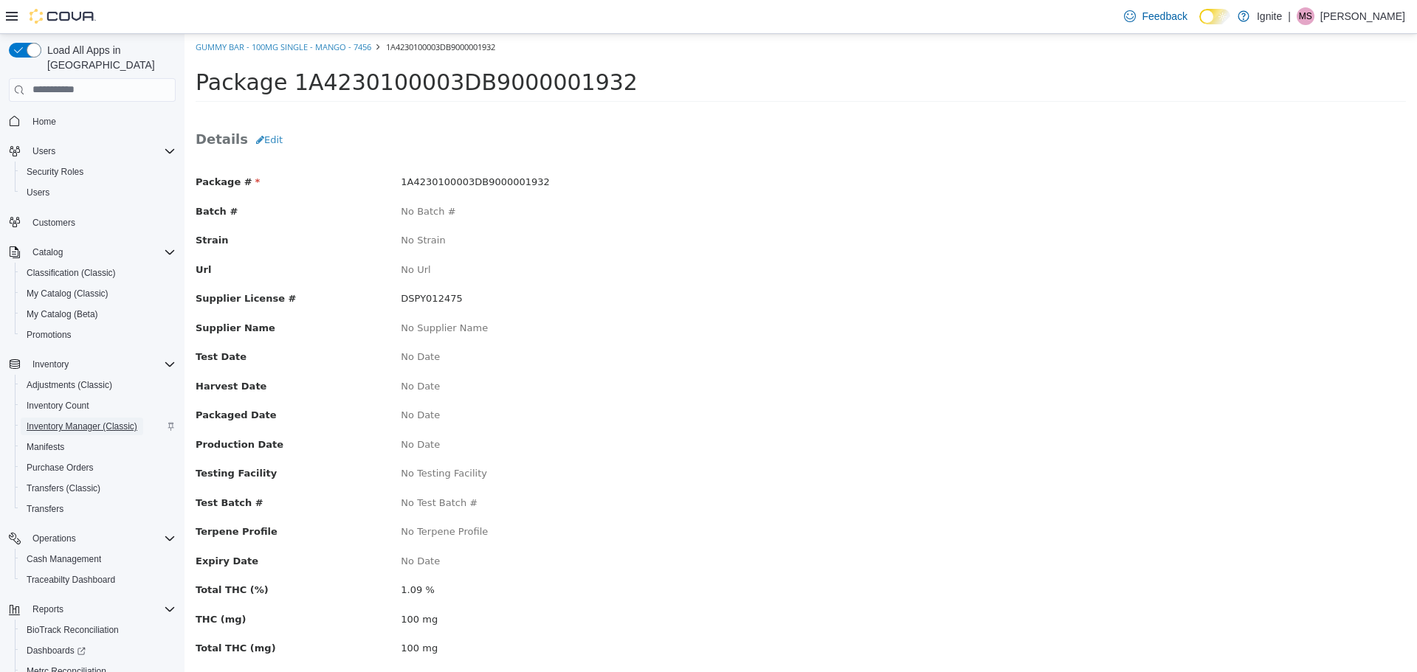
click at [68, 418] on span "Inventory Manager (Classic)" at bounding box center [82, 427] width 111 height 18
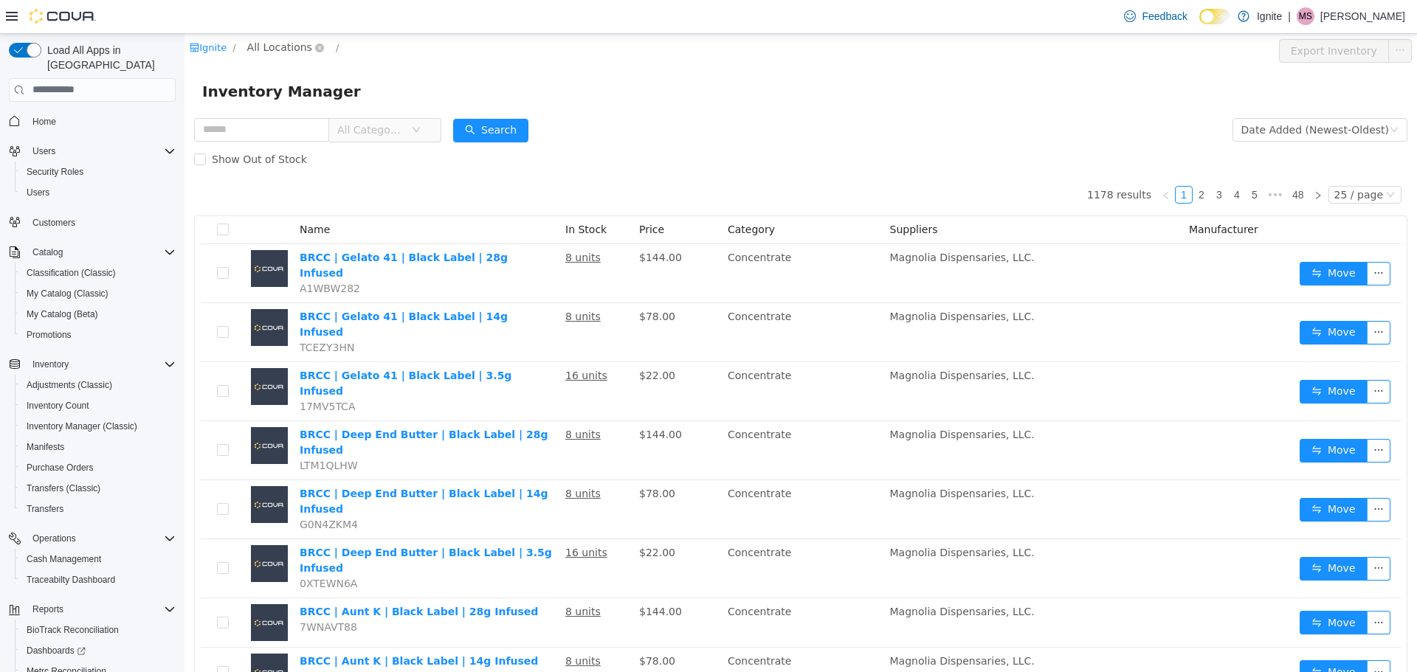
click at [280, 46] on span "All Locations" at bounding box center [279, 46] width 65 height 16
click at [309, 125] on span "[STREET_ADDRESS]" at bounding box center [331, 126] width 103 height 12
click at [260, 126] on input "text" at bounding box center [261, 129] width 135 height 24
type input "**********"
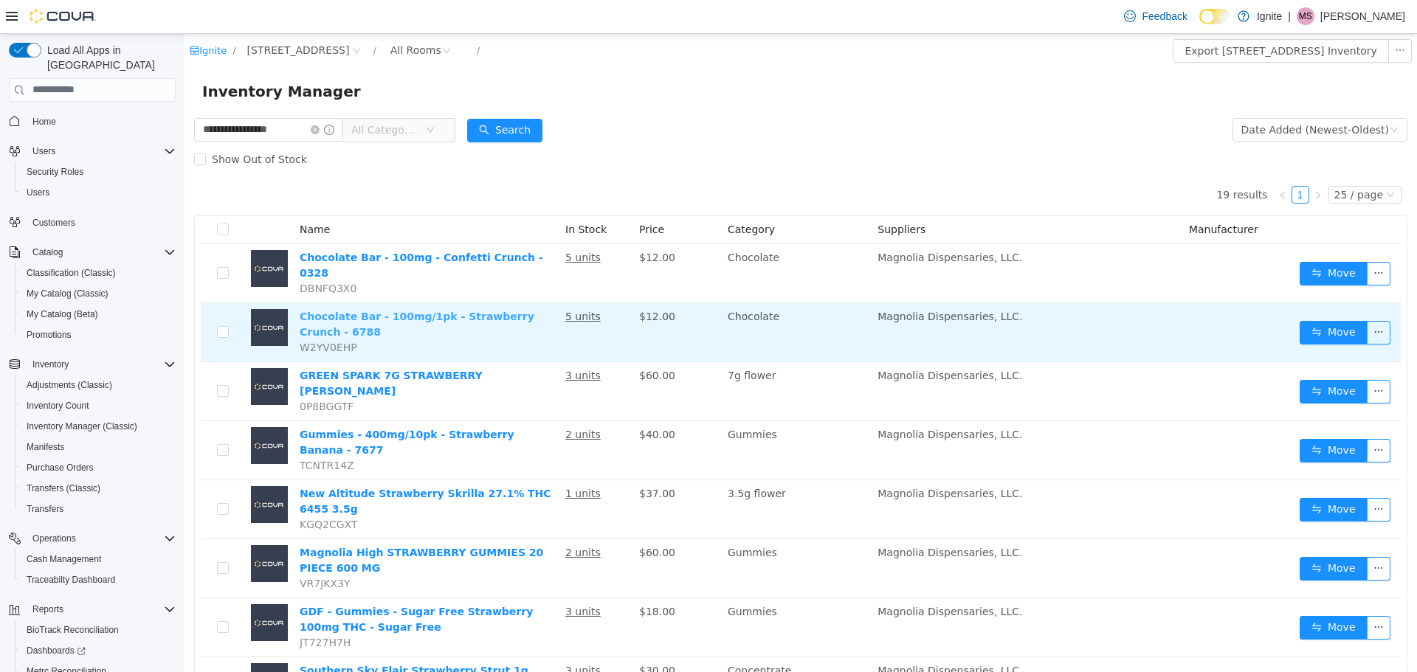
click at [338, 310] on link "Chocolate Bar - 100mg/1pk - Strawberry Crunch - 6788" at bounding box center [417, 323] width 235 height 27
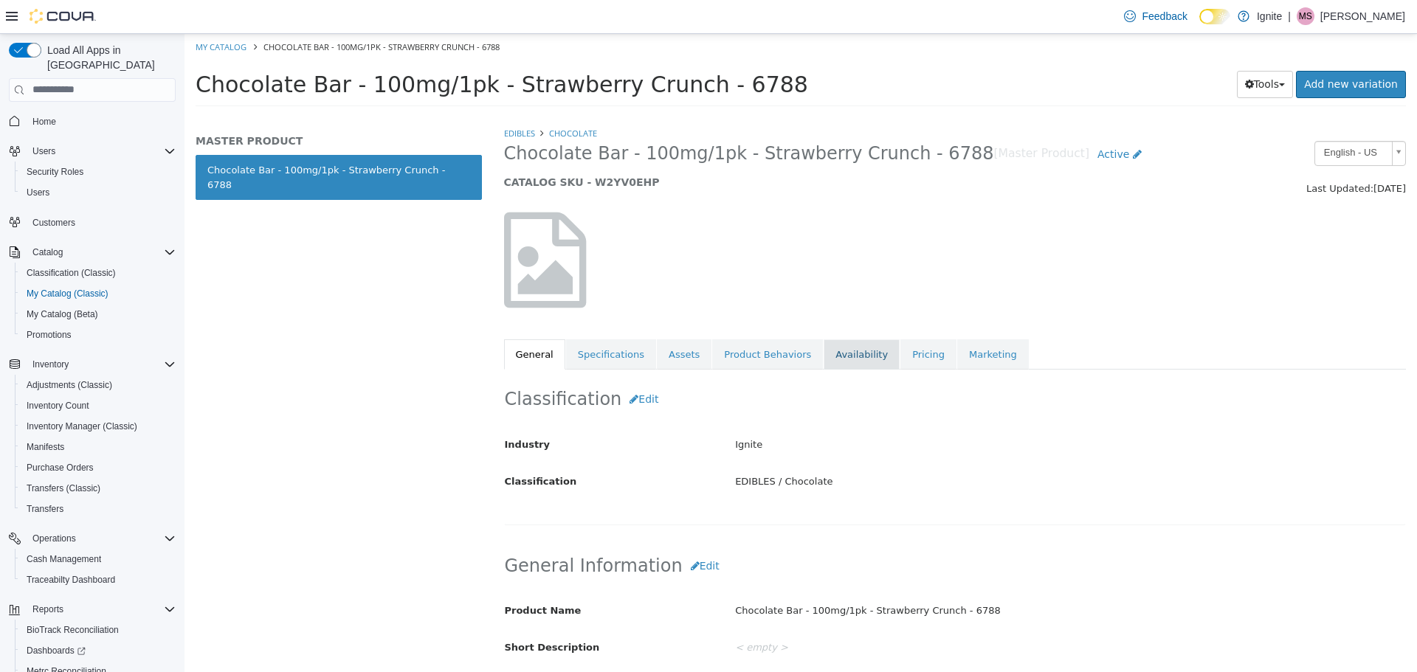
click at [839, 355] on link "Availability" at bounding box center [861, 354] width 76 height 31
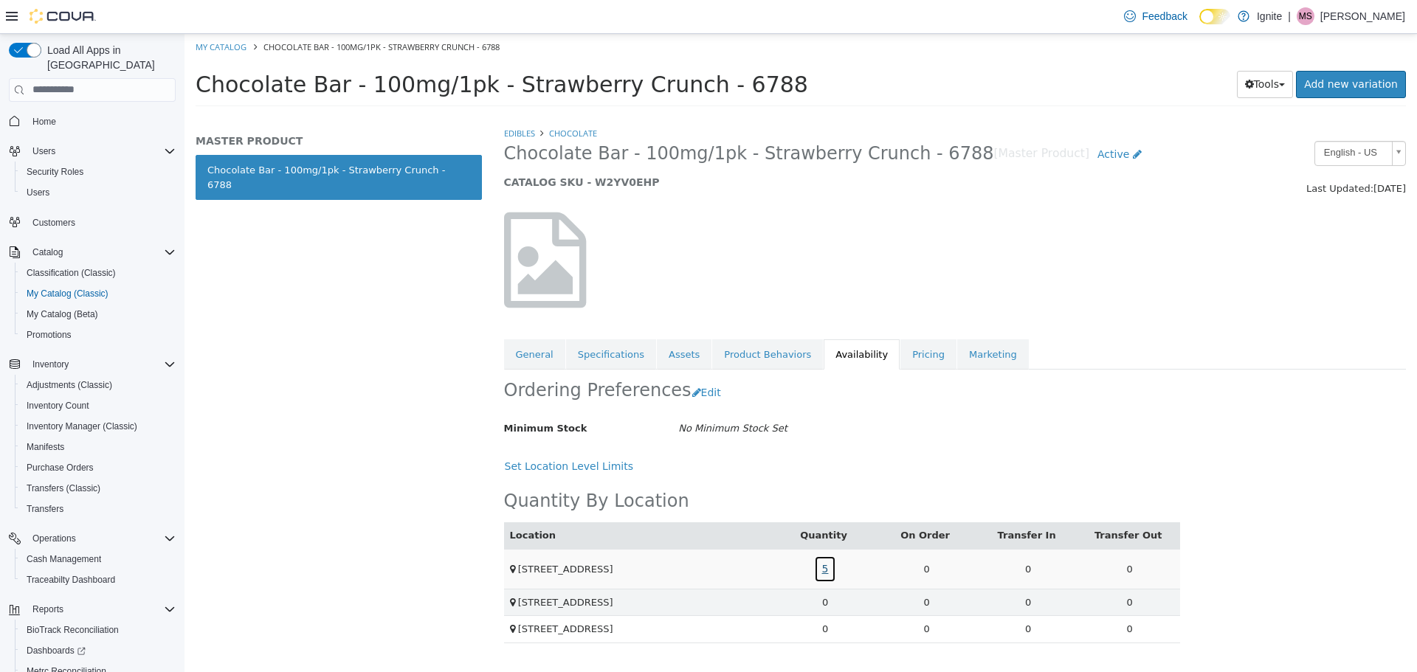
click at [825, 567] on link "5" at bounding box center [825, 568] width 23 height 27
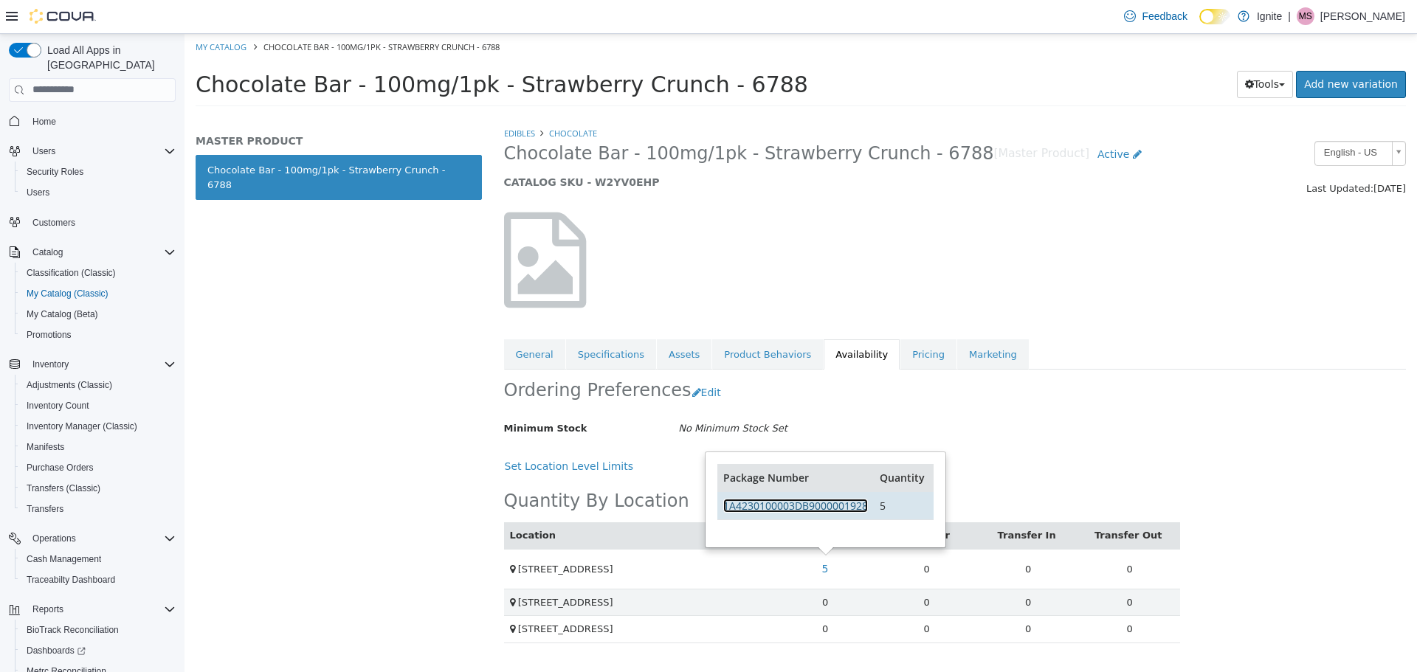
click at [798, 508] on link "1A4230100003DB9000001928" at bounding box center [795, 505] width 145 height 14
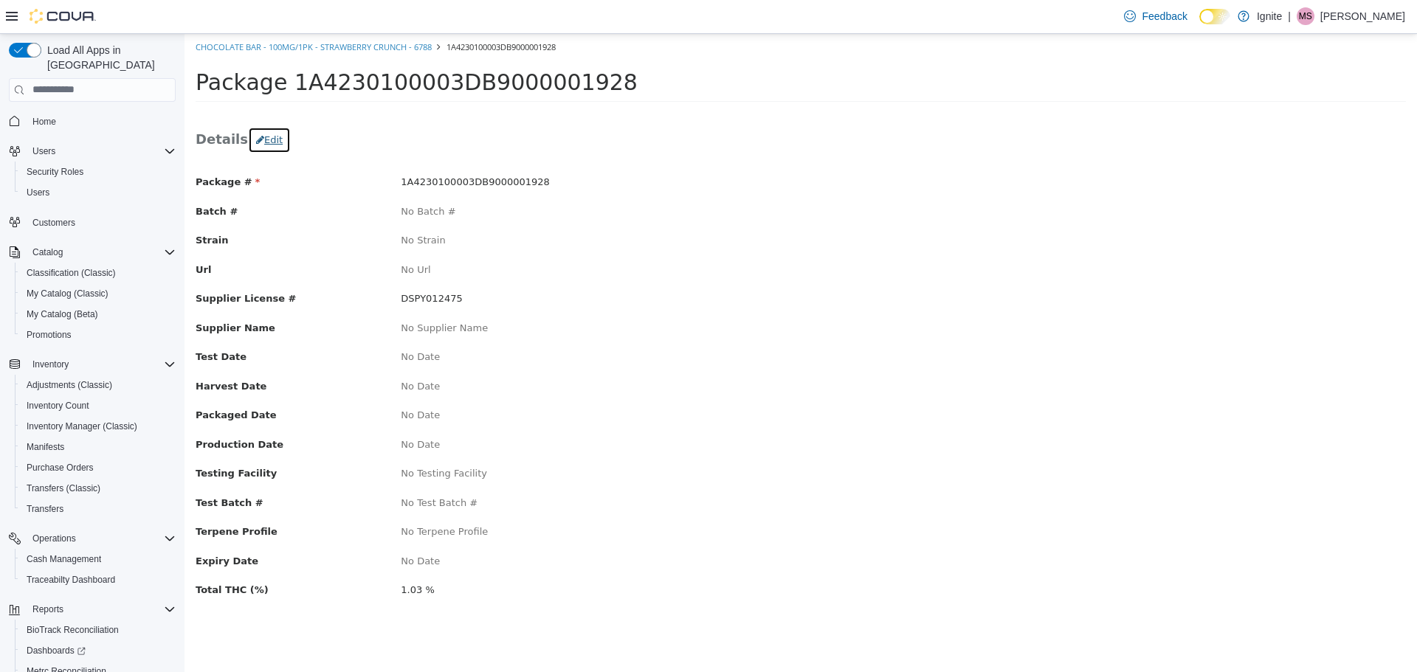
click at [254, 138] on button "Edit" at bounding box center [269, 139] width 43 height 27
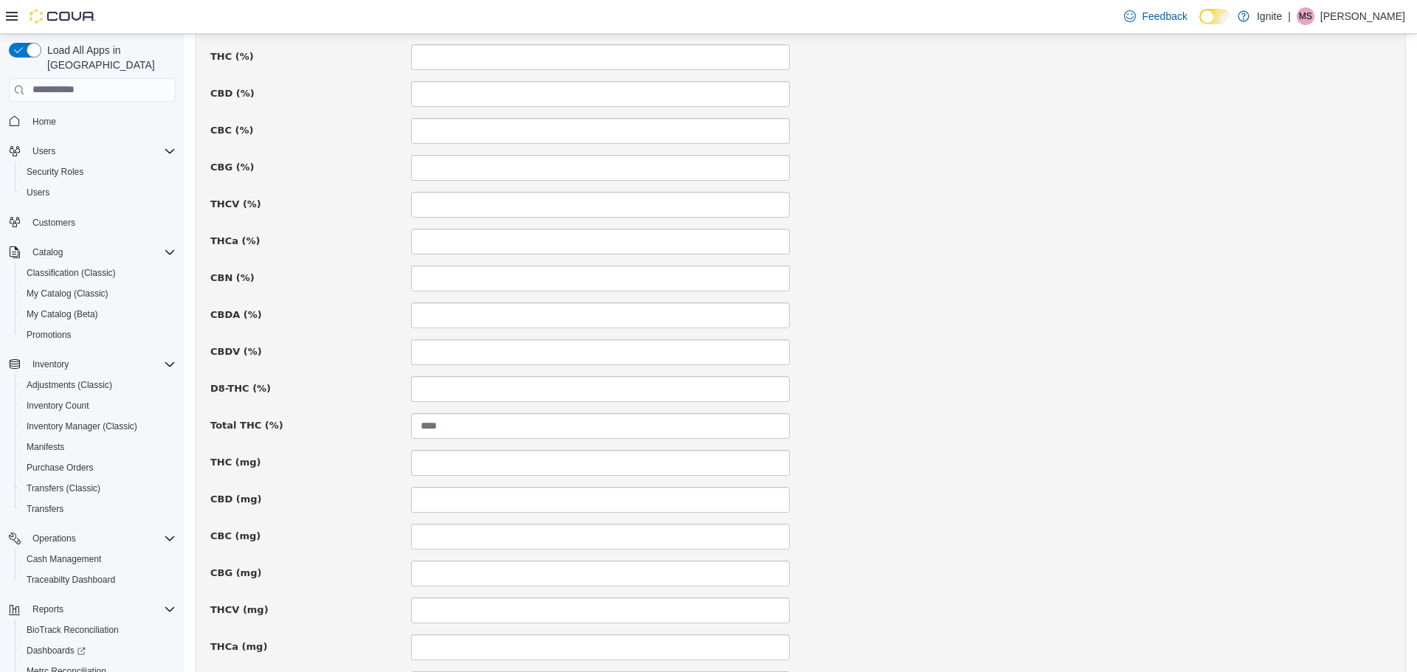
scroll to position [738, 0]
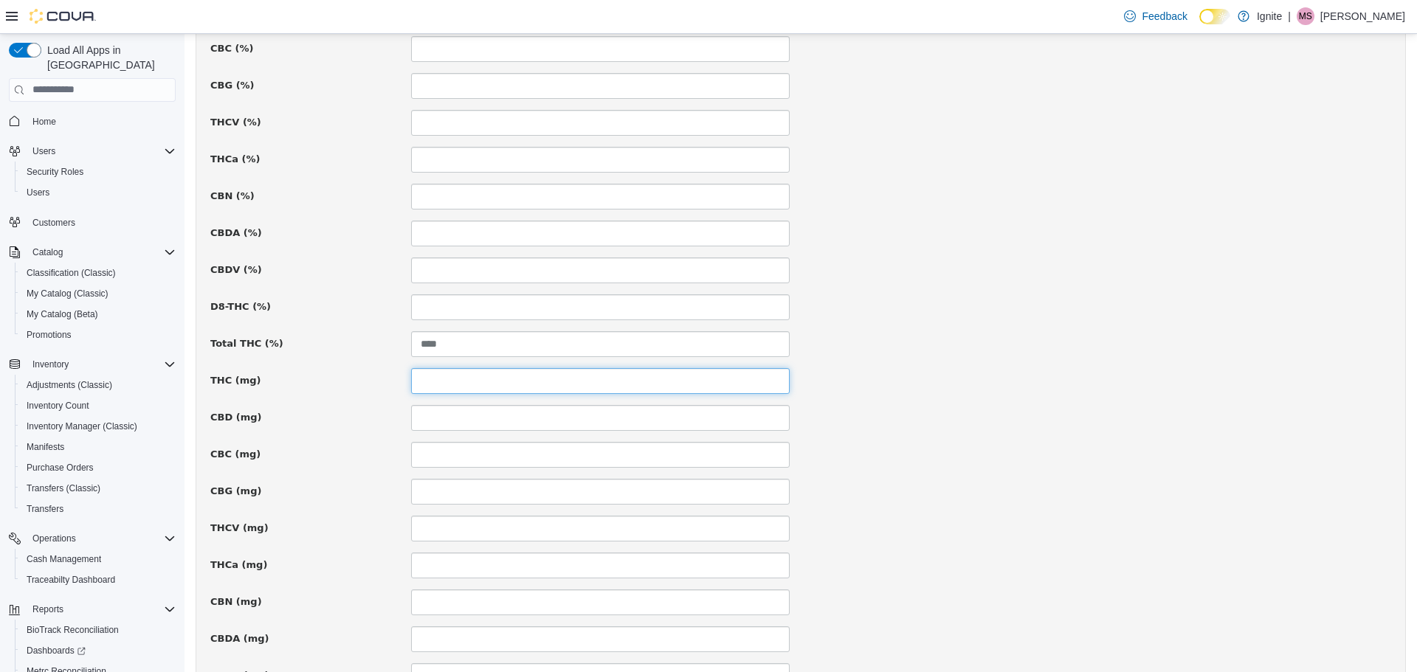
click at [431, 374] on input at bounding box center [600, 380] width 379 height 26
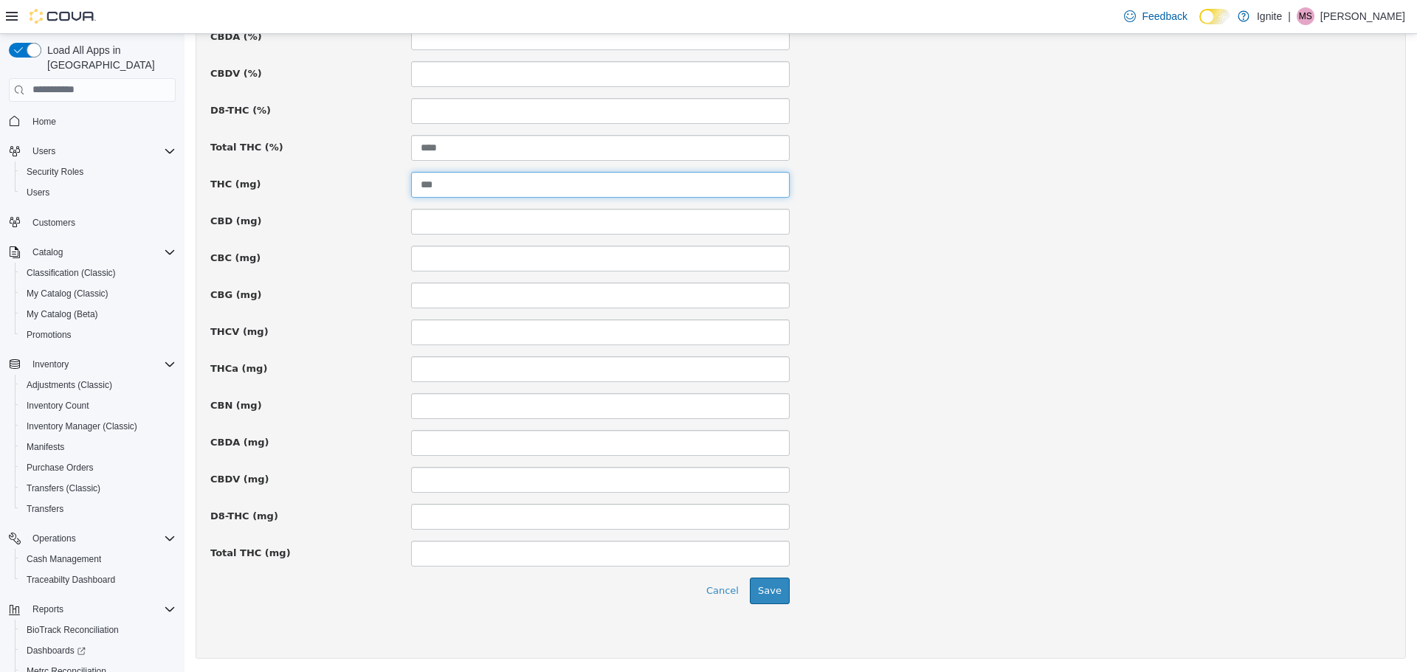
scroll to position [936, 0]
type input "***"
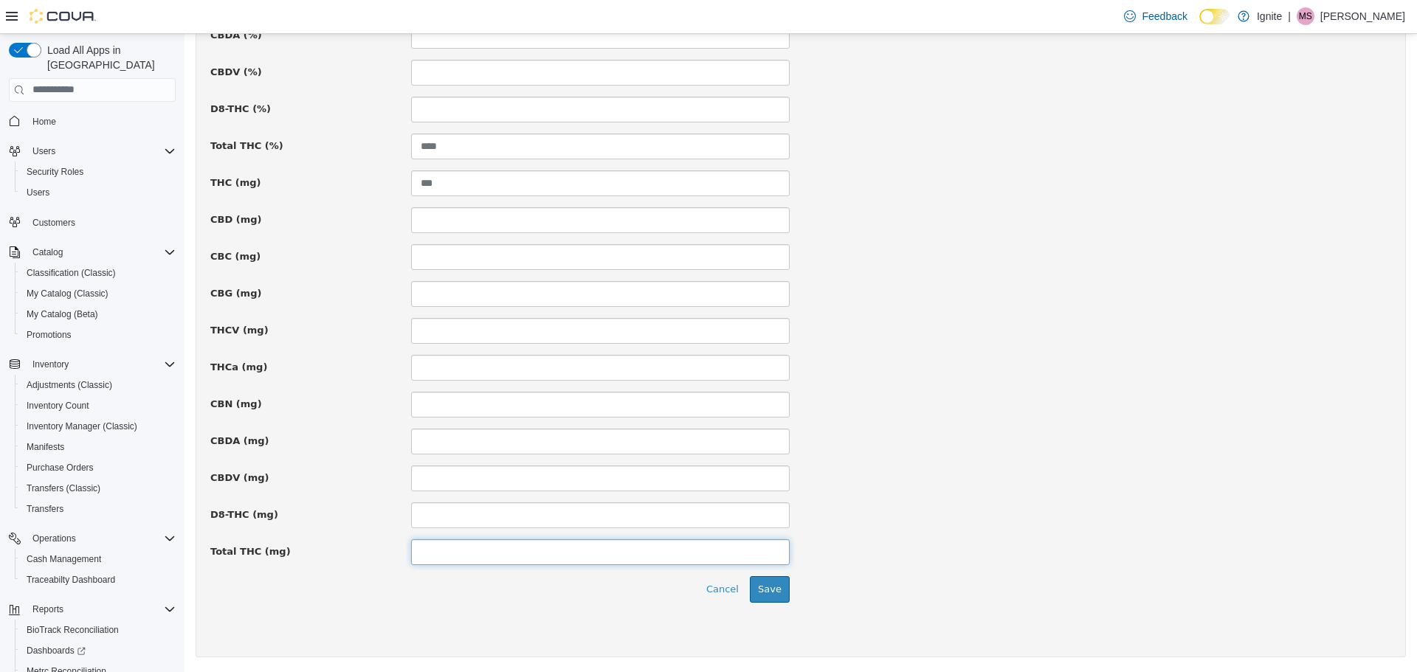
click at [478, 557] on input at bounding box center [600, 552] width 379 height 26
type input "***"
click at [774, 594] on button "Save" at bounding box center [770, 589] width 40 height 27
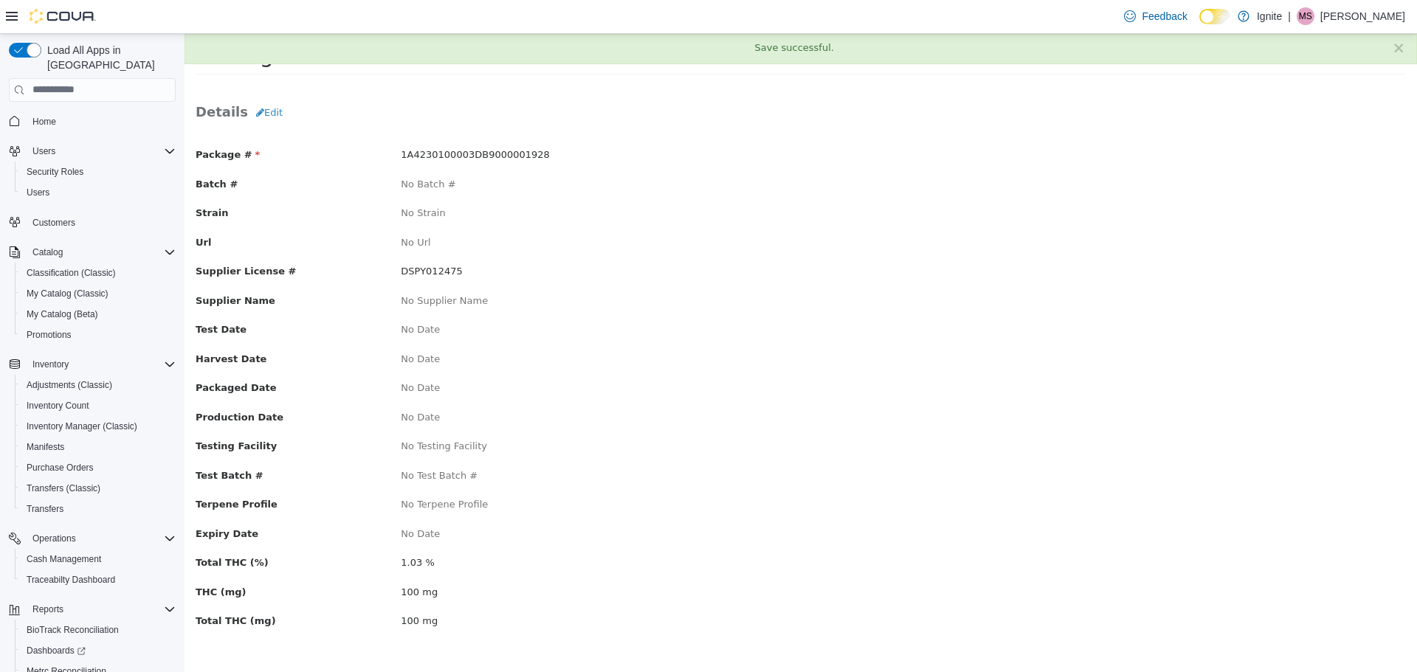
scroll to position [0, 0]
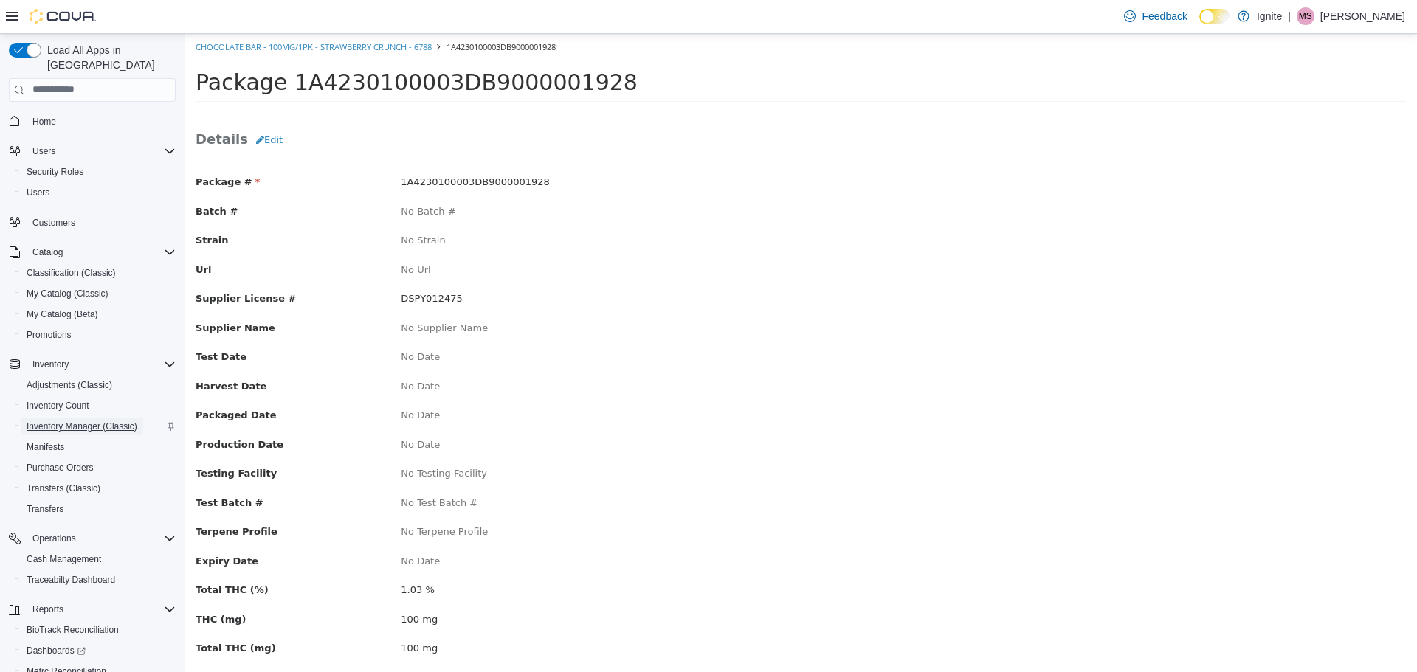
click at [68, 421] on span "Inventory Manager (Classic)" at bounding box center [82, 427] width 111 height 12
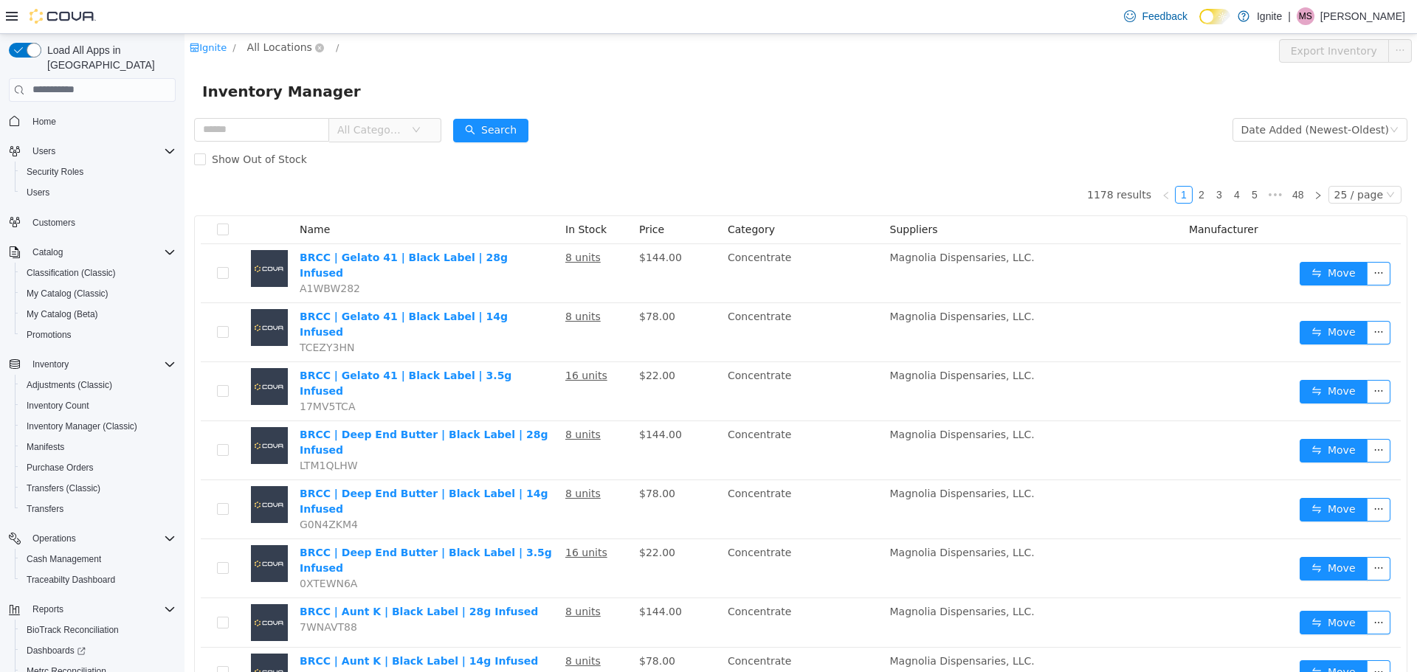
click at [277, 43] on span "All Locations" at bounding box center [279, 46] width 65 height 16
click at [285, 120] on span "[STREET_ADDRESS]" at bounding box center [331, 126] width 103 height 12
click at [213, 134] on input "text" at bounding box center [261, 129] width 135 height 24
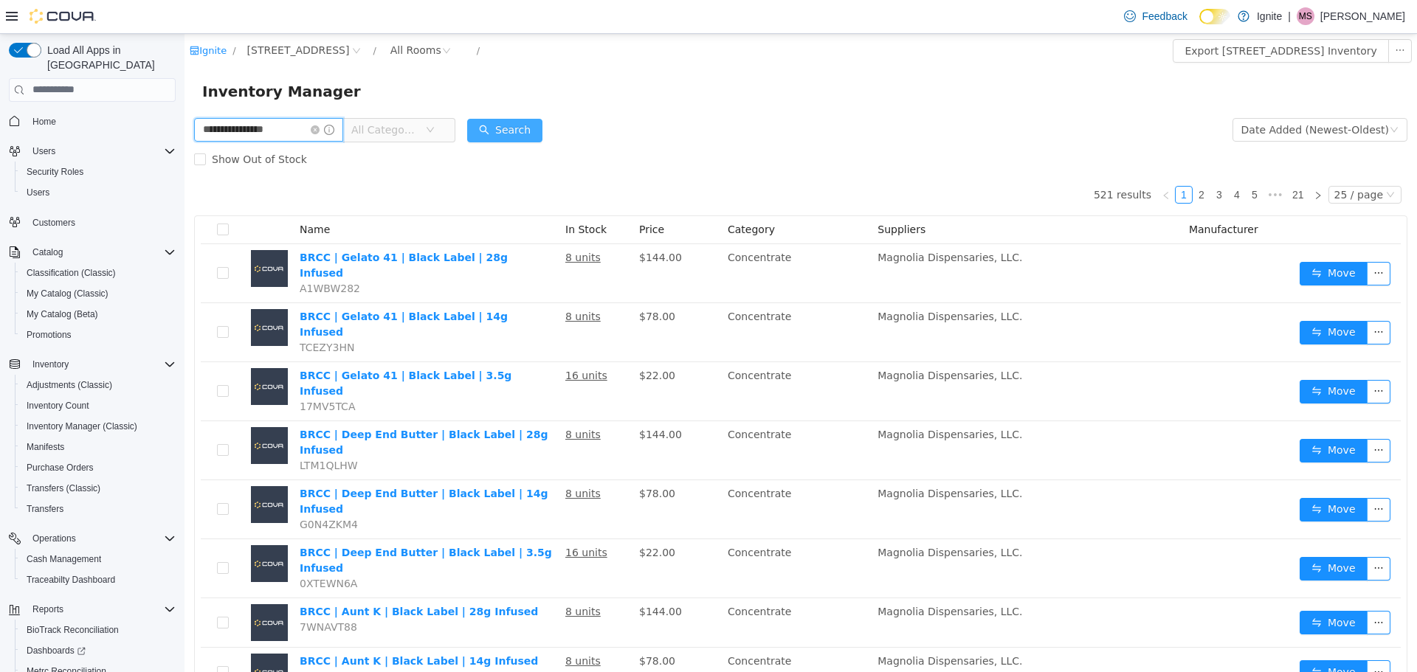
type input "**********"
click at [533, 134] on button "Search" at bounding box center [504, 130] width 75 height 24
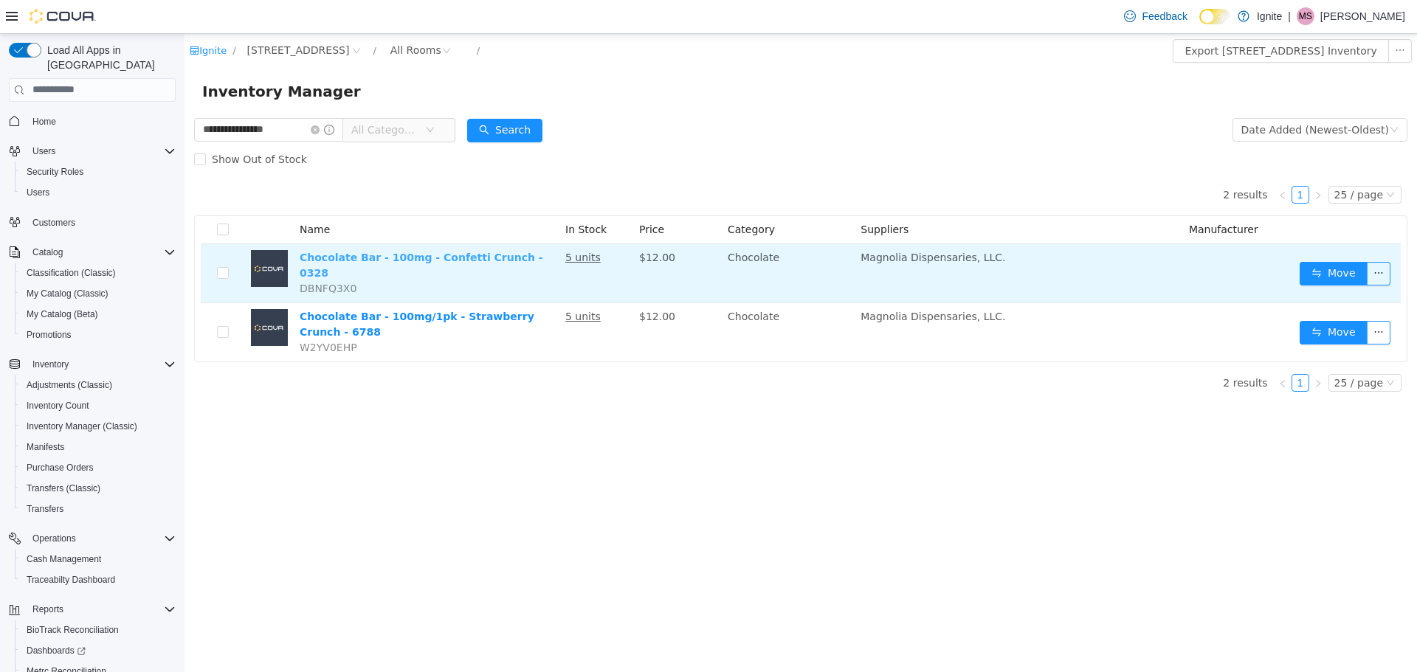
click at [409, 257] on link "Chocolate Bar - 100mg - Confetti Crunch - 0328" at bounding box center [421, 264] width 243 height 27
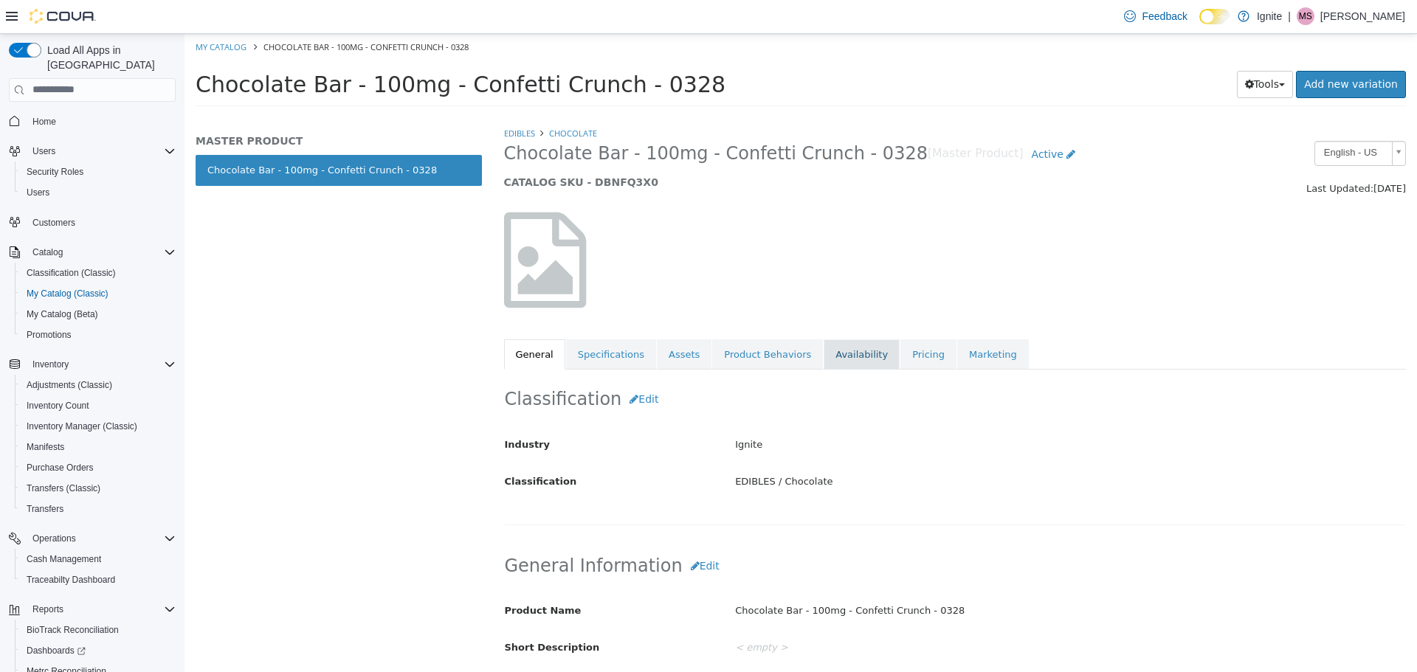
click at [839, 346] on link "Availability" at bounding box center [861, 354] width 76 height 31
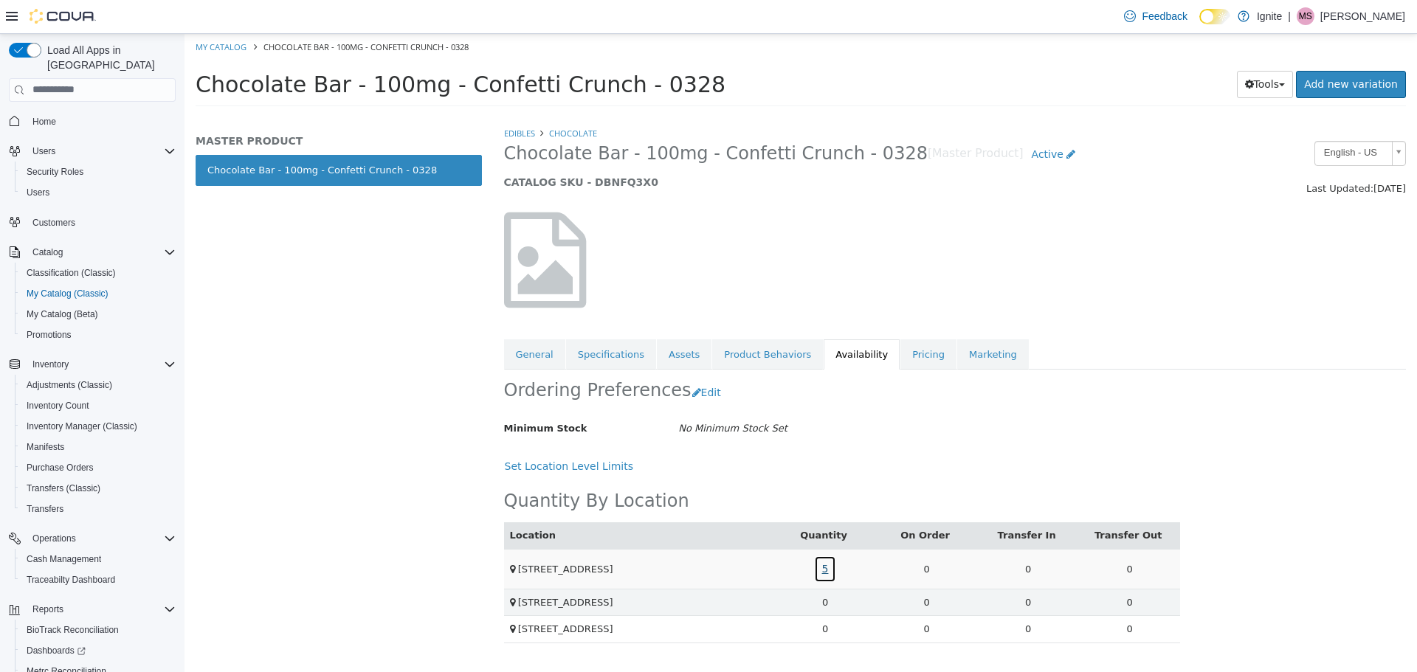
click at [826, 567] on link "5" at bounding box center [825, 568] width 23 height 27
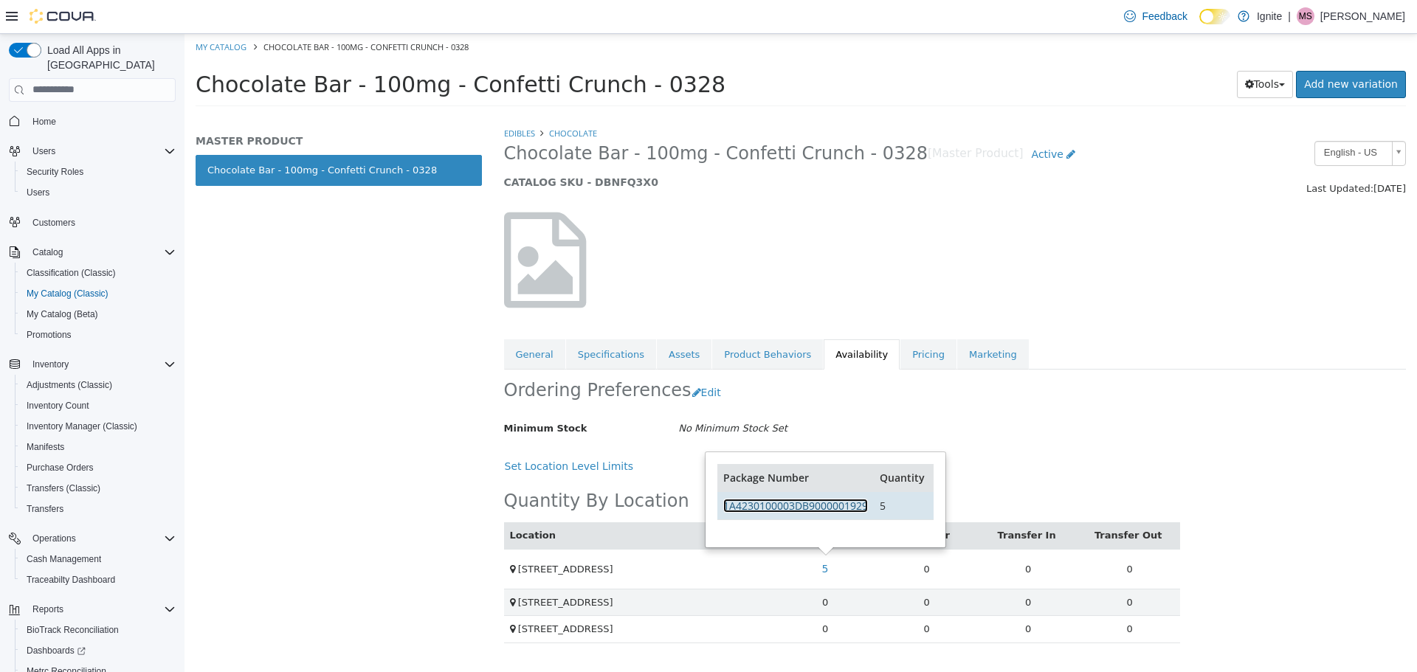
click at [819, 500] on link "1A4230100003DB9000001929" at bounding box center [795, 505] width 145 height 14
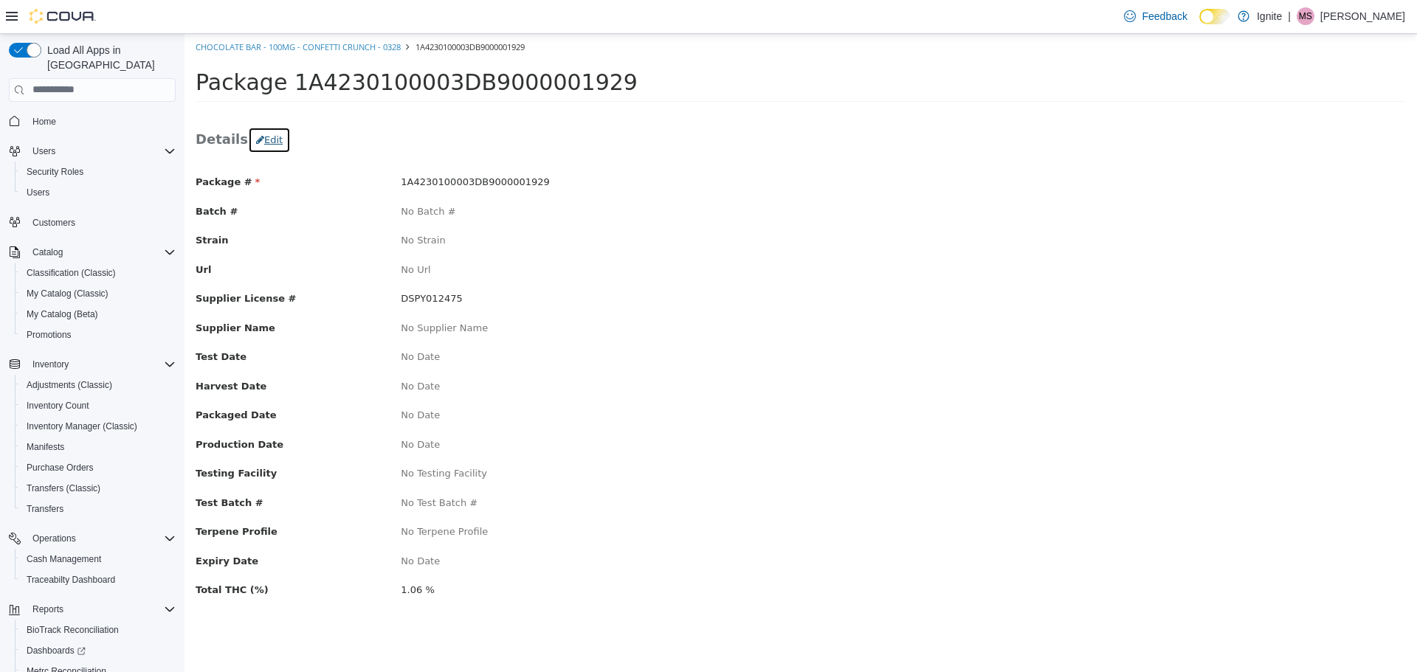
click at [261, 139] on button "Edit" at bounding box center [269, 139] width 43 height 27
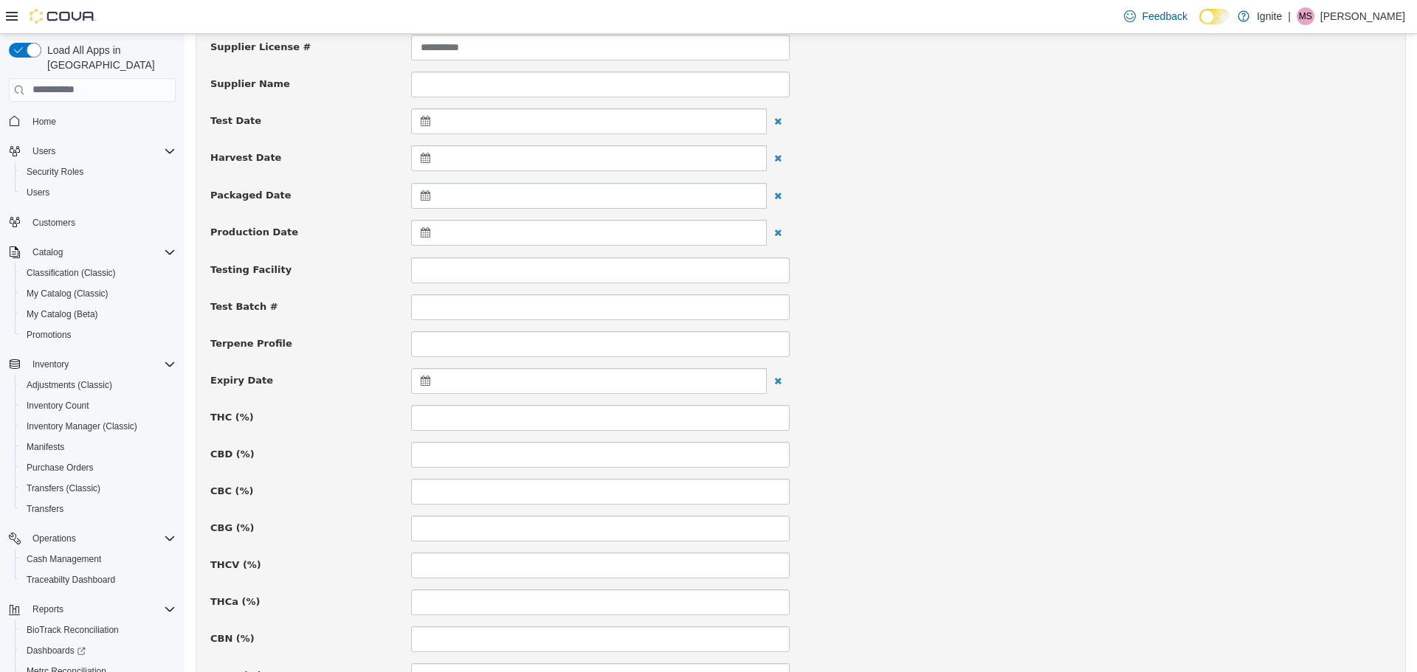
scroll to position [664, 0]
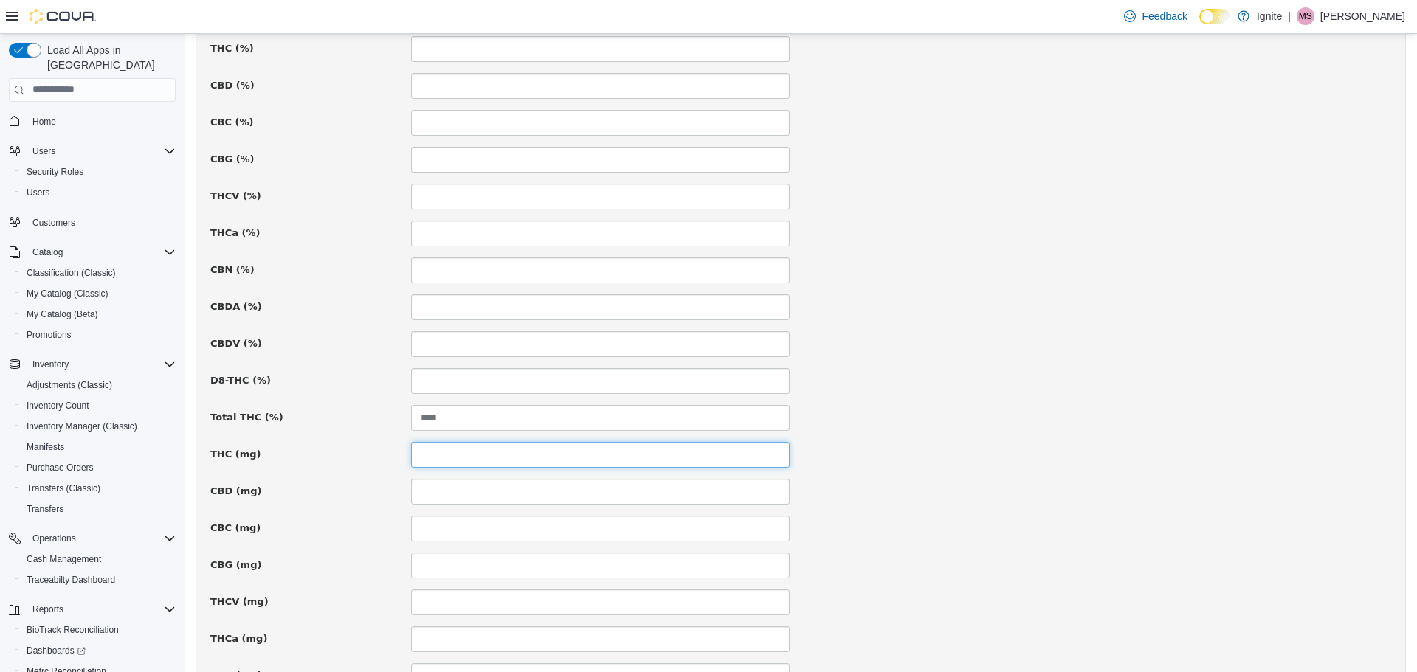
click at [419, 457] on input at bounding box center [600, 454] width 379 height 26
type input "***"
click at [668, 302] on input at bounding box center [600, 307] width 379 height 26
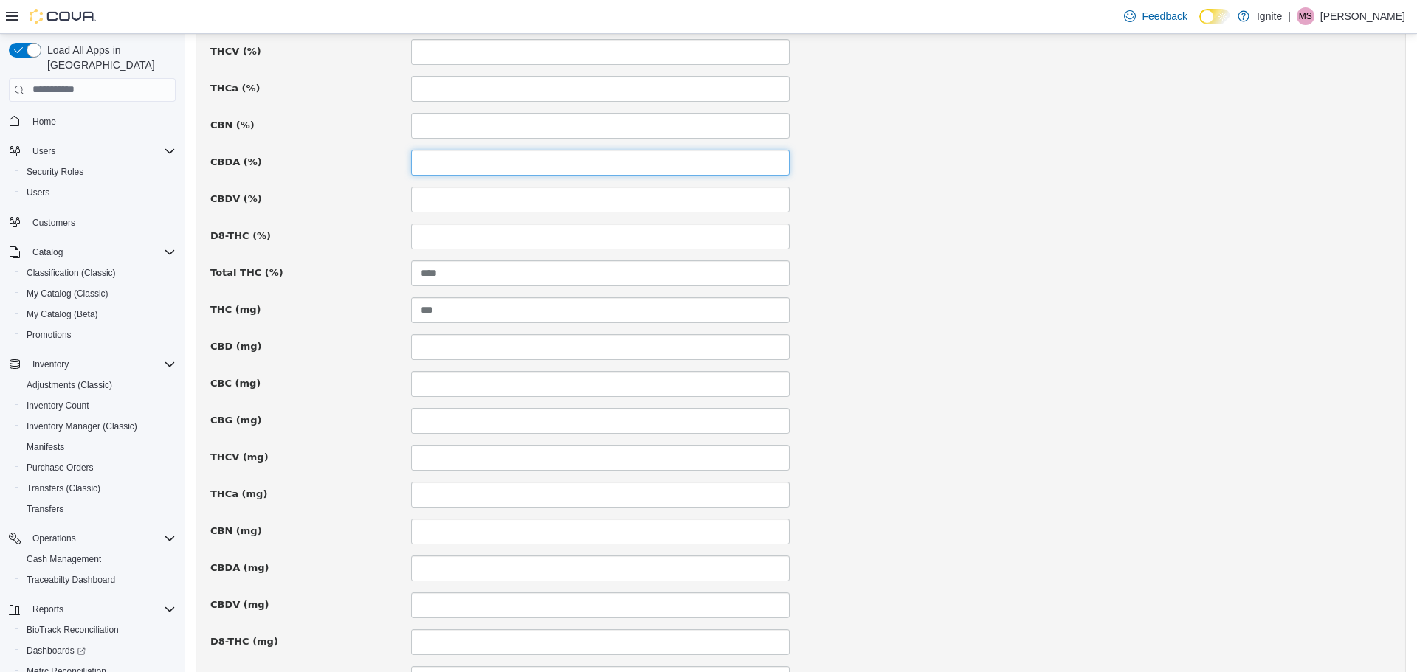
scroll to position [871, 0]
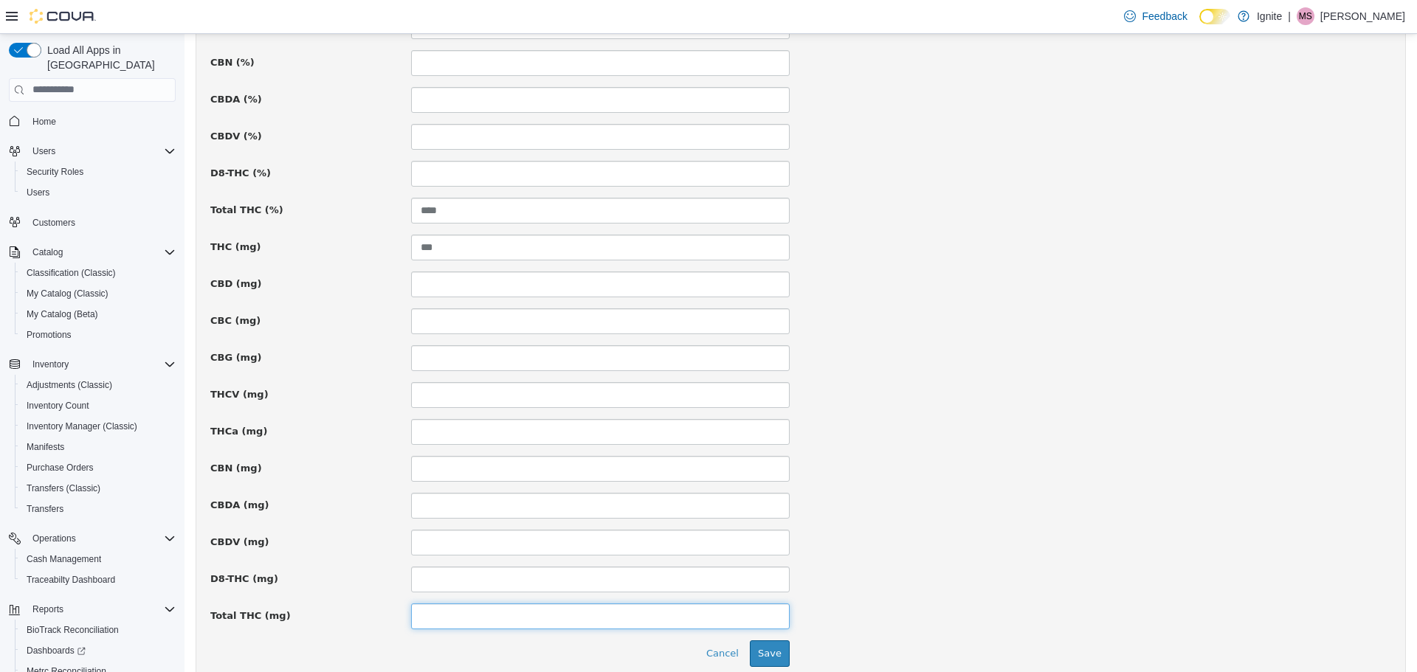
click at [541, 615] on input at bounding box center [600, 616] width 379 height 26
type input "***"
click at [766, 653] on button "Save" at bounding box center [770, 653] width 40 height 27
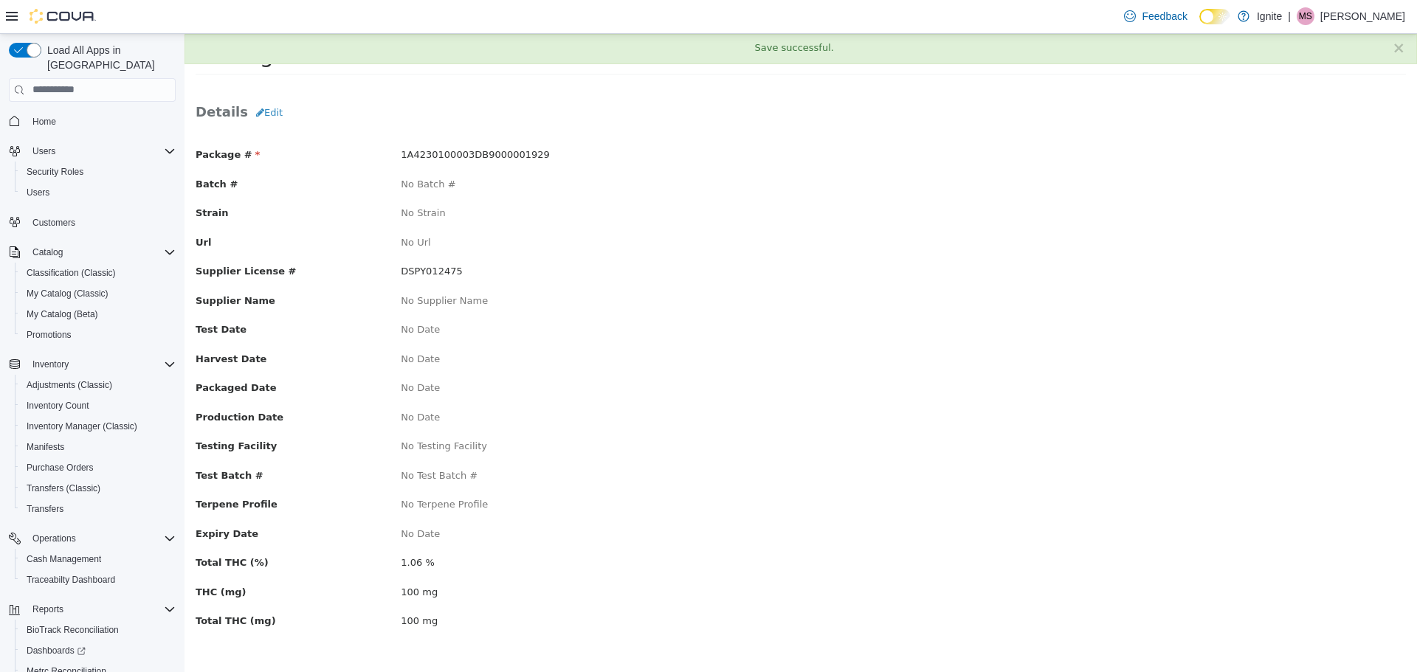
scroll to position [0, 0]
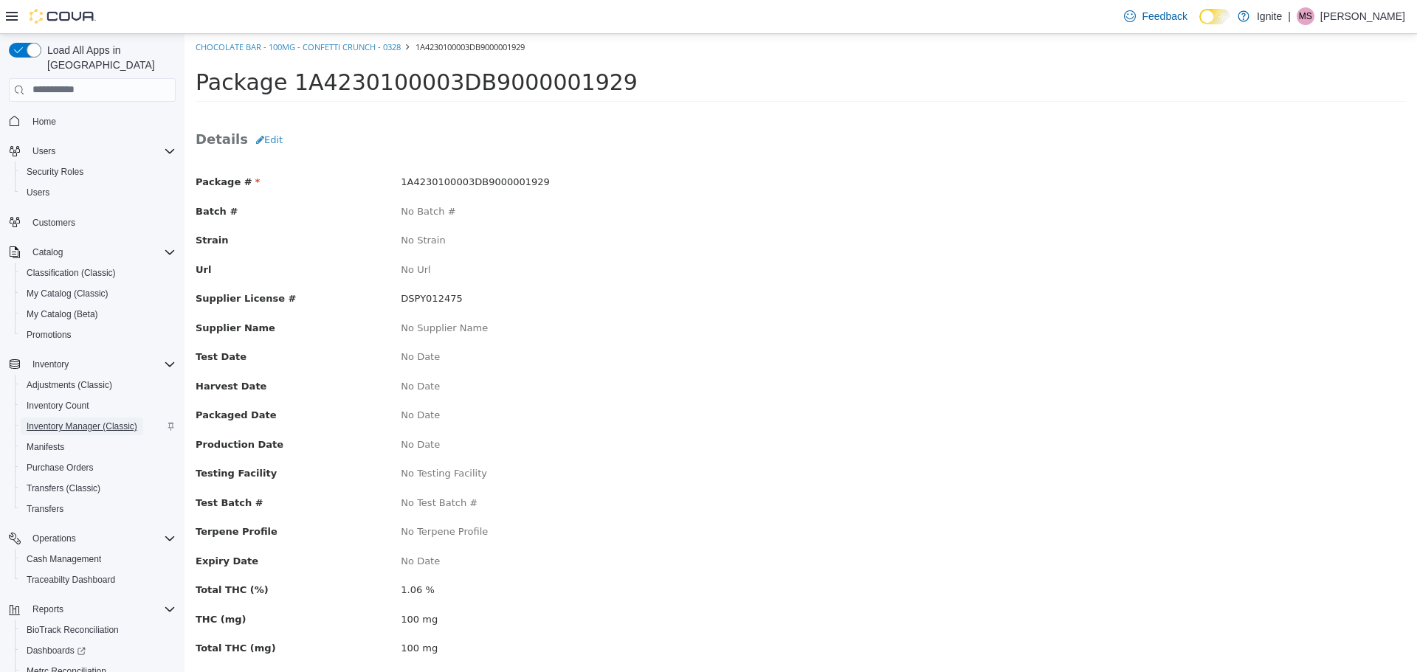
click at [63, 421] on span "Inventory Manager (Classic)" at bounding box center [82, 427] width 111 height 12
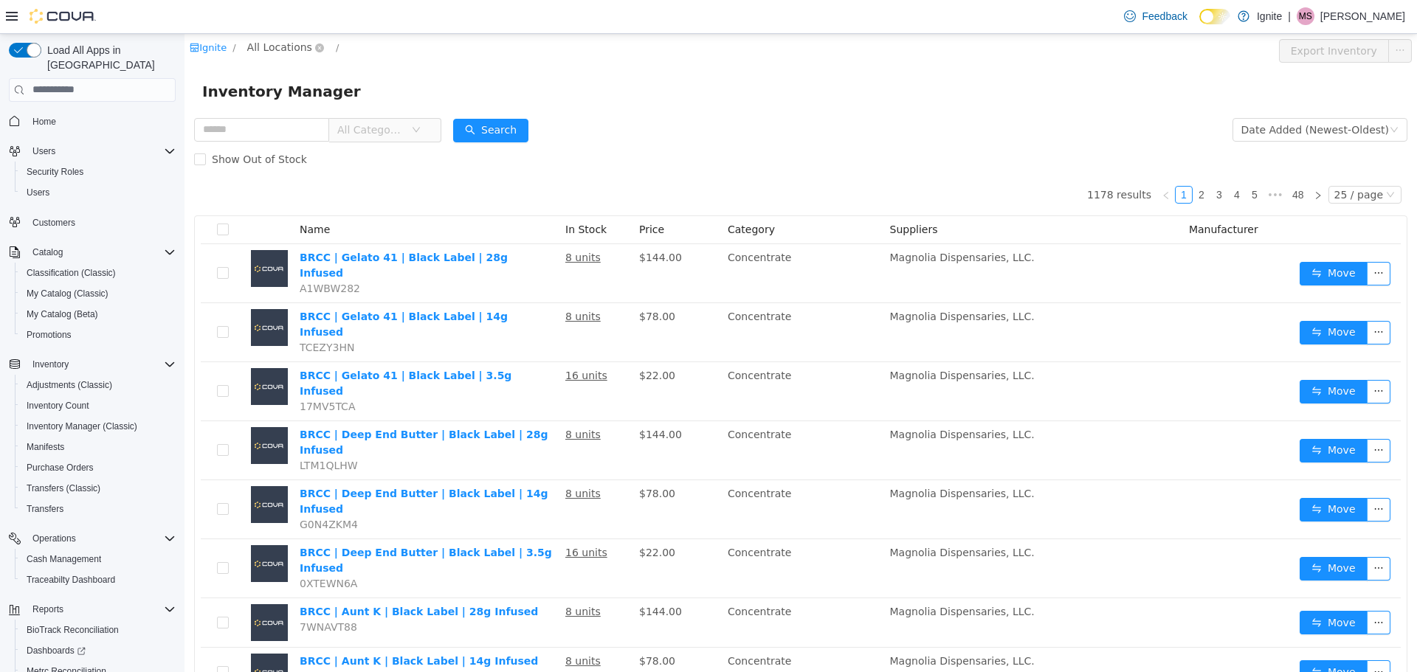
click at [300, 49] on span "All Locations" at bounding box center [279, 46] width 65 height 16
click at [288, 122] on span "[STREET_ADDRESS]" at bounding box center [331, 126] width 103 height 12
click at [268, 137] on input "text" at bounding box center [261, 129] width 135 height 24
type input "*****"
click at [494, 130] on button "Search" at bounding box center [504, 130] width 75 height 24
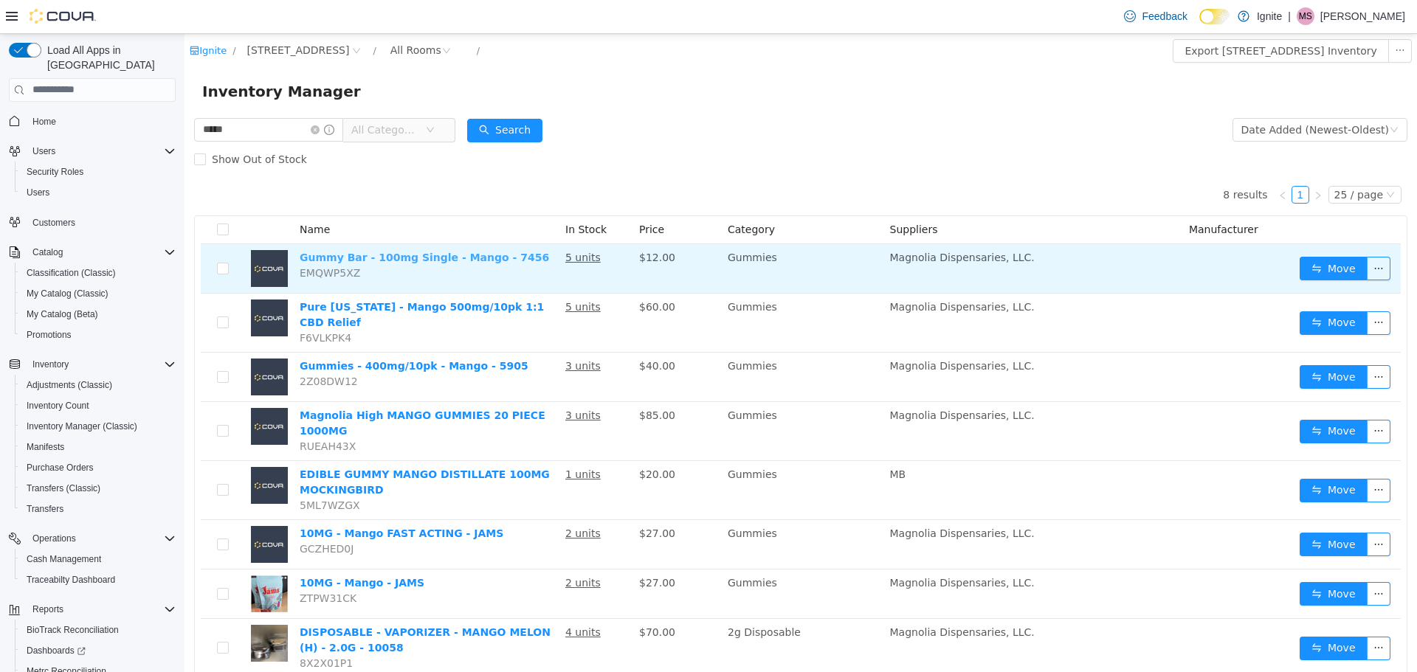
click at [387, 258] on link "Gummy Bar - 100mg Single - Mango - 7456" at bounding box center [424, 257] width 249 height 12
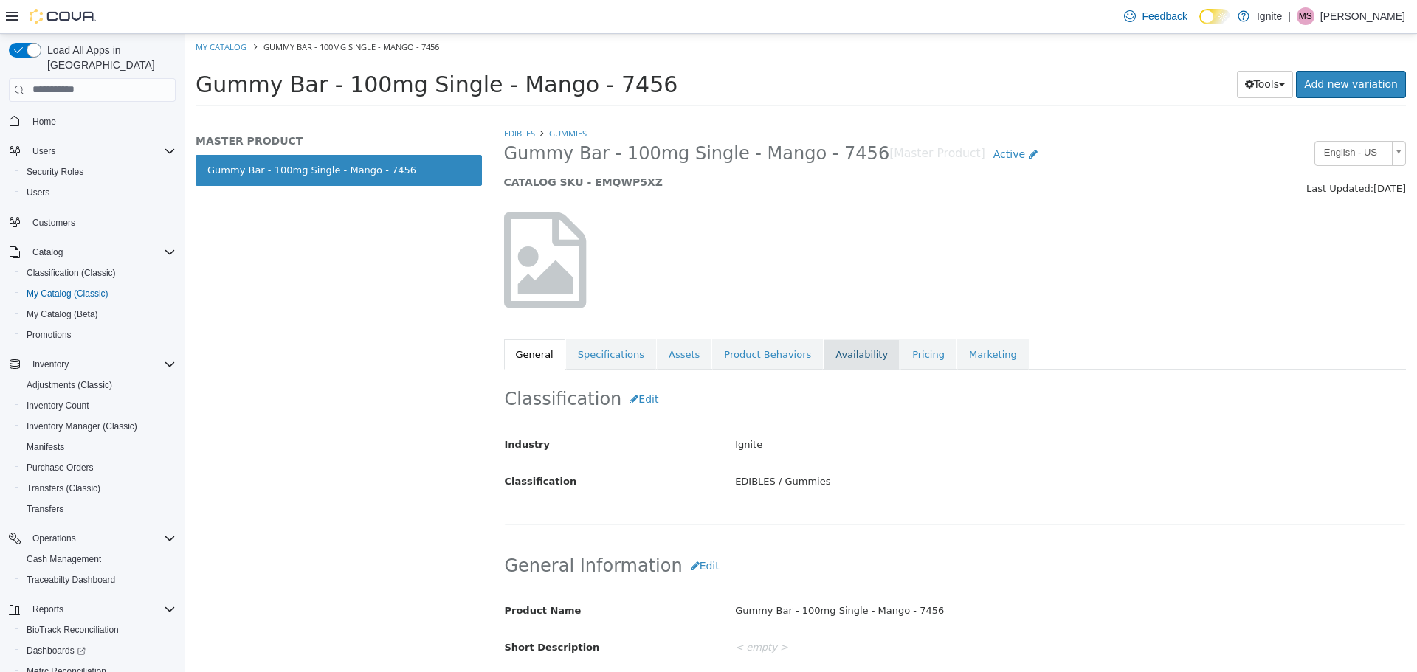
click at [842, 348] on link "Availability" at bounding box center [861, 354] width 76 height 31
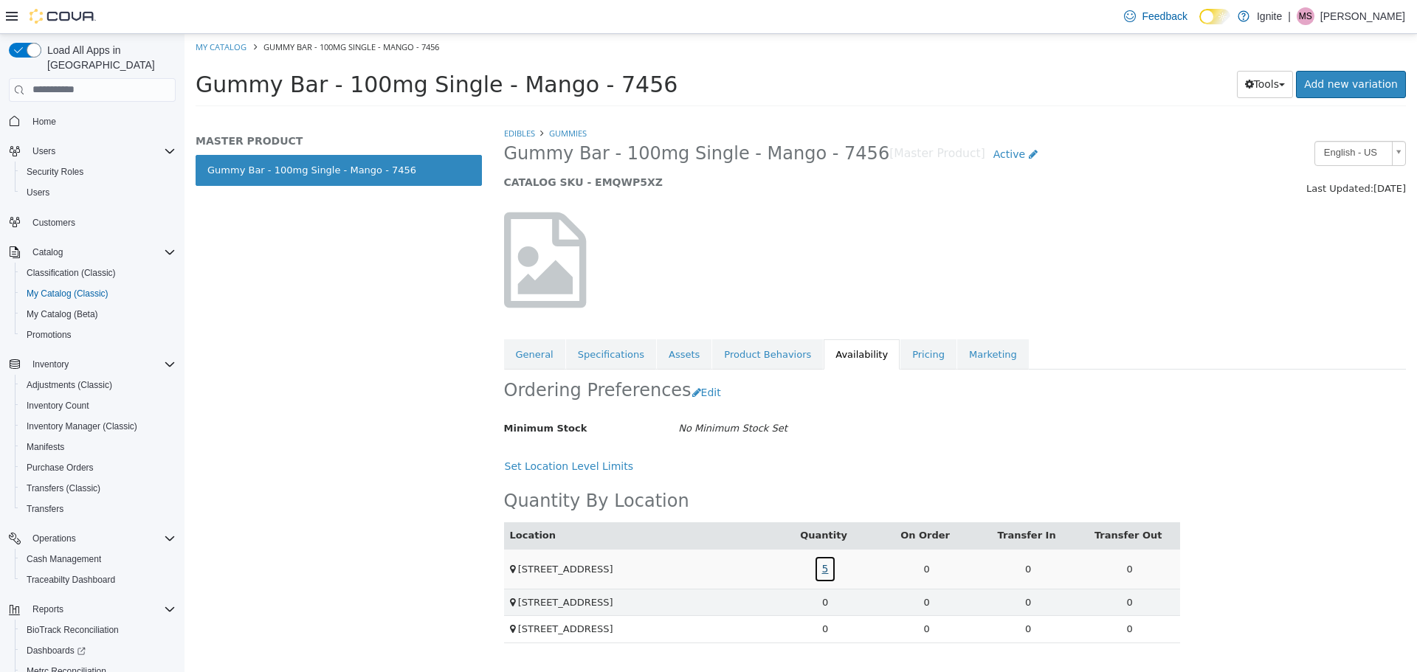
click at [827, 570] on link "5" at bounding box center [825, 568] width 23 height 27
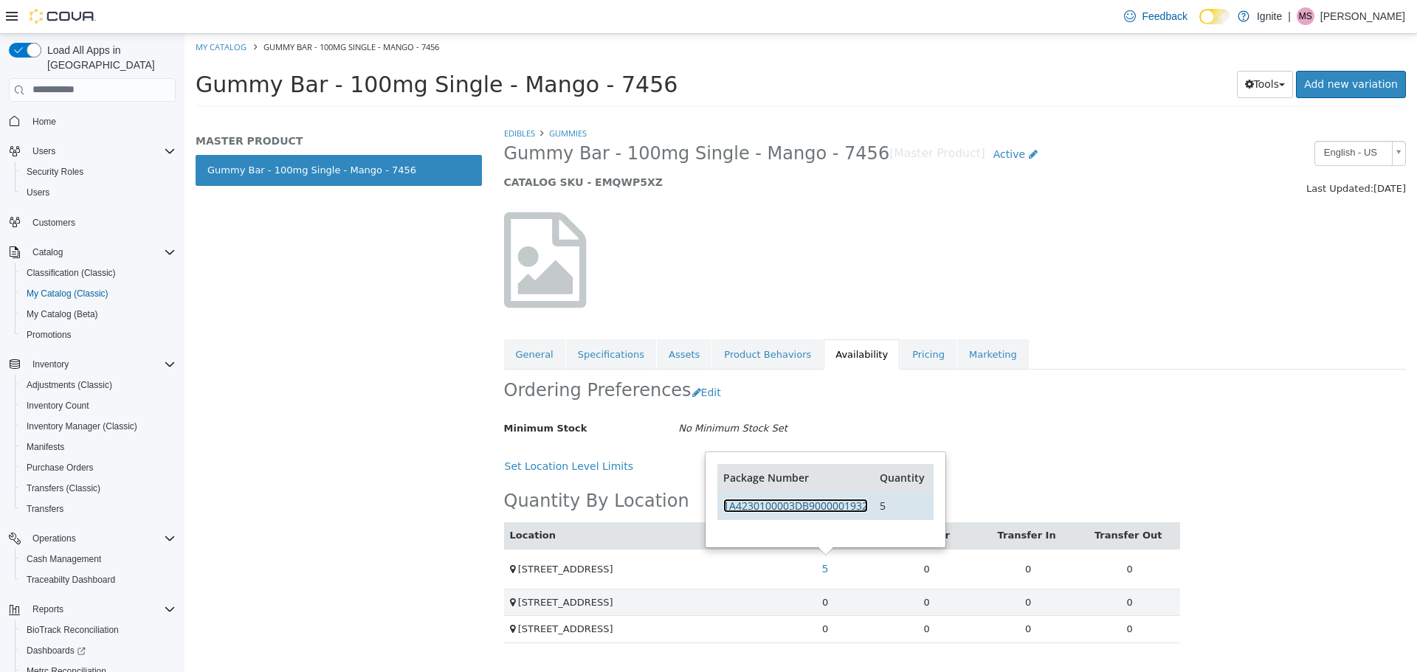
click at [819, 501] on link "1A4230100003DB9000001932" at bounding box center [795, 505] width 145 height 14
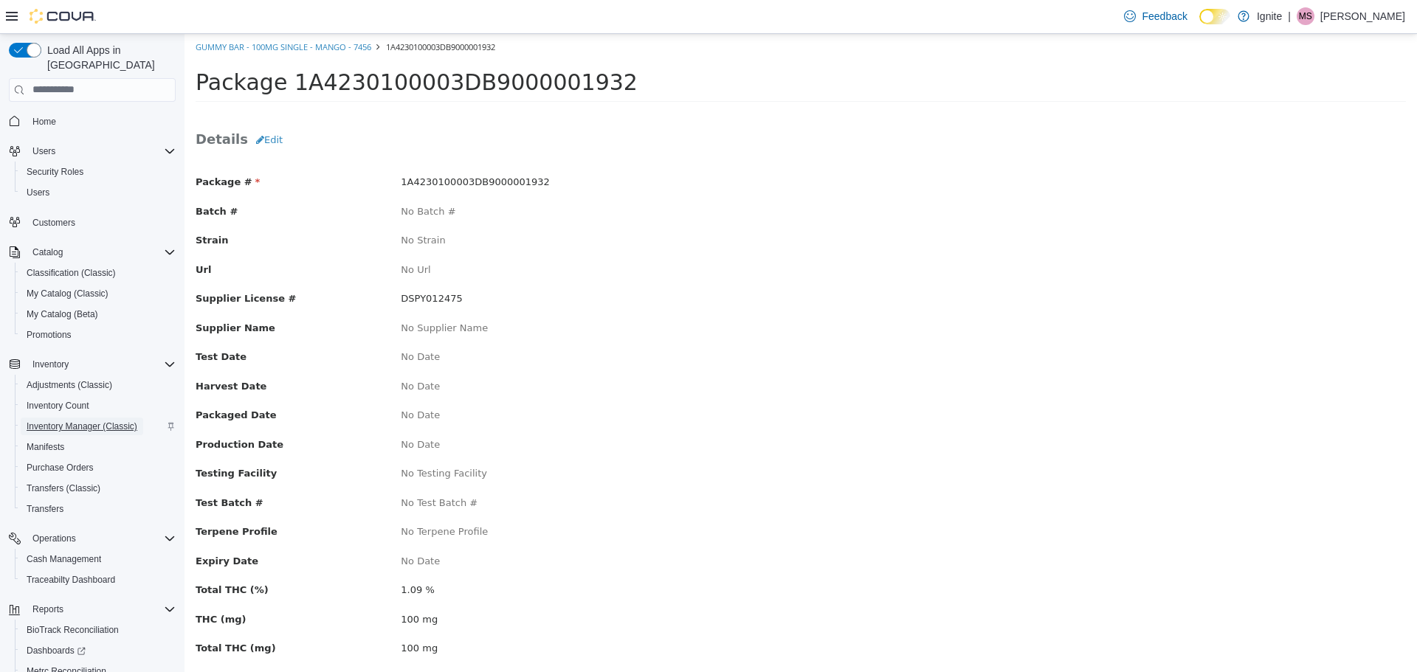
click at [67, 421] on span "Inventory Manager (Classic)" at bounding box center [82, 427] width 111 height 12
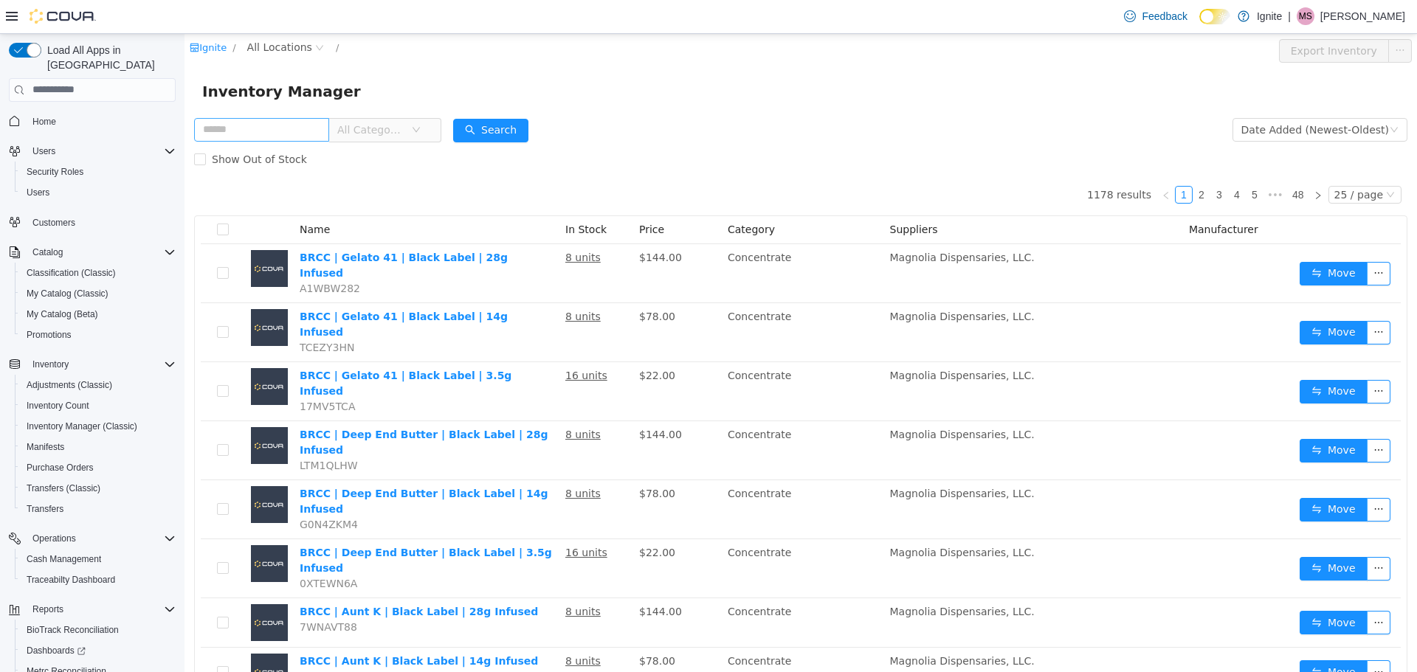
click at [287, 132] on input "text" at bounding box center [261, 129] width 135 height 24
type input "**********"
click at [522, 130] on button "Search" at bounding box center [490, 130] width 75 height 24
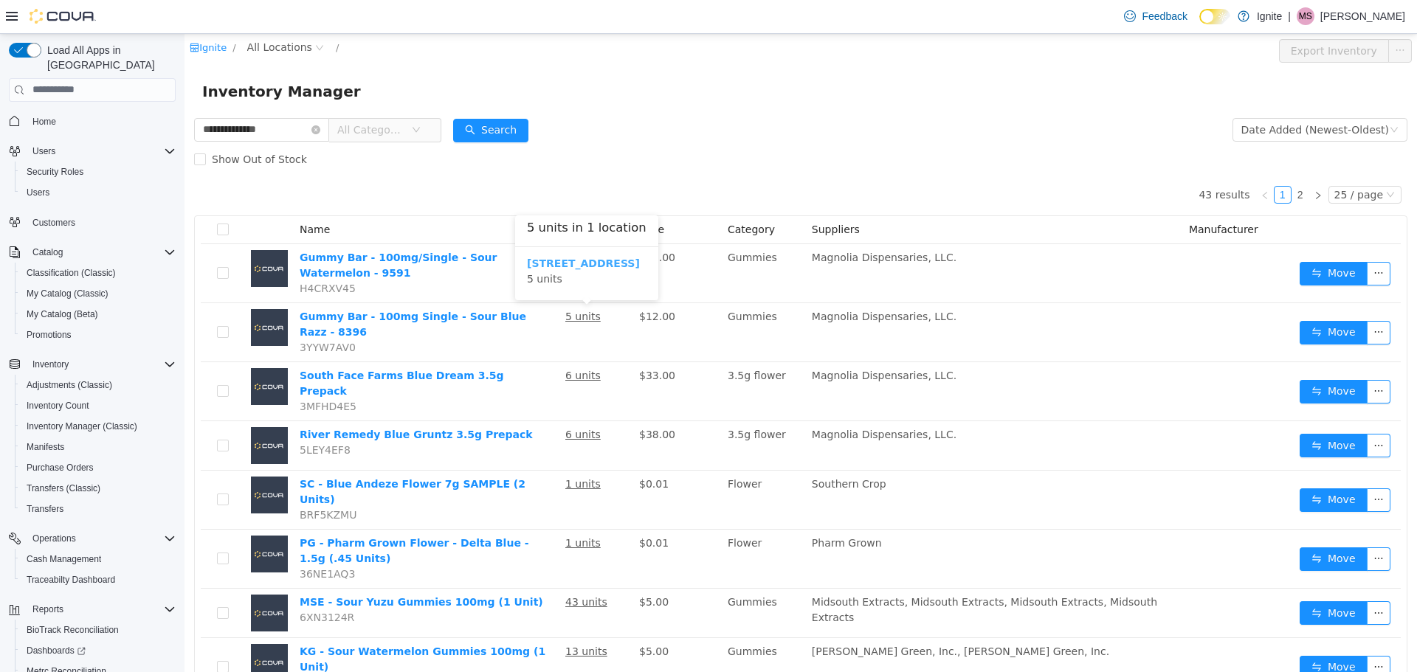
click at [553, 263] on b "2172 A Street" at bounding box center [583, 263] width 113 height 12
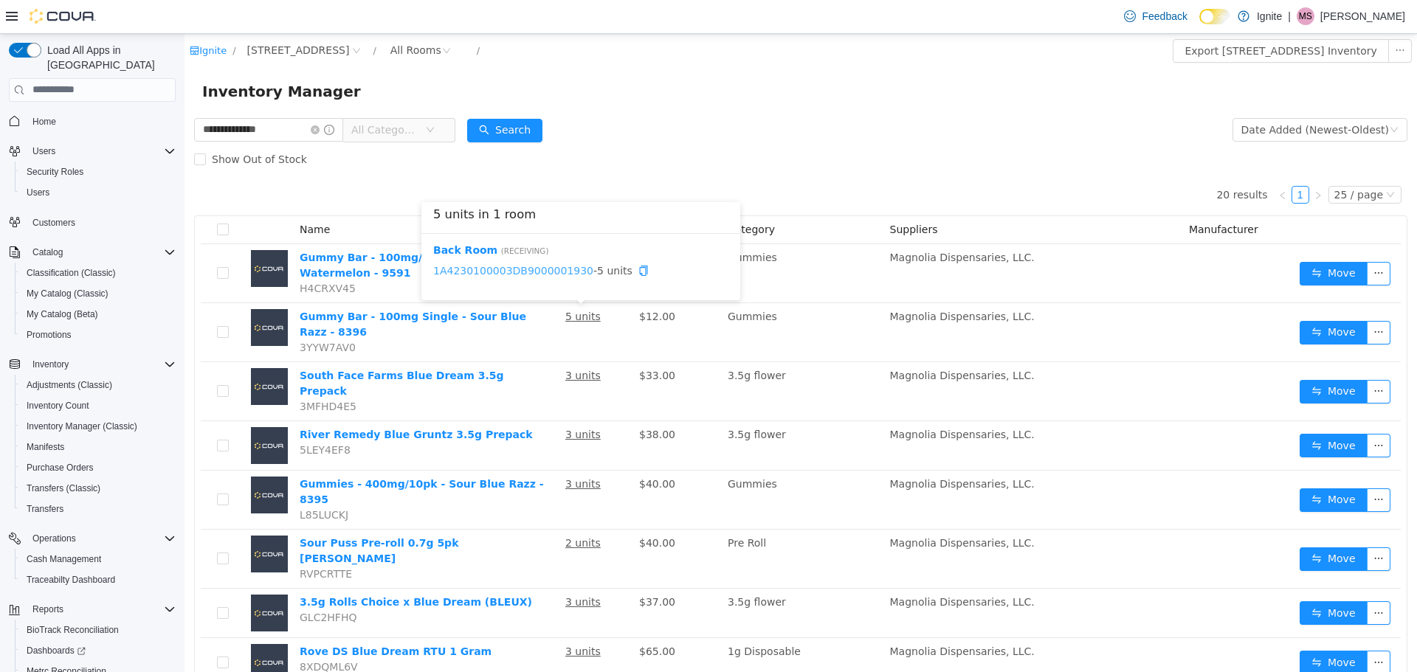
click at [527, 271] on link "1A4230100003DB9000001930" at bounding box center [513, 270] width 160 height 12
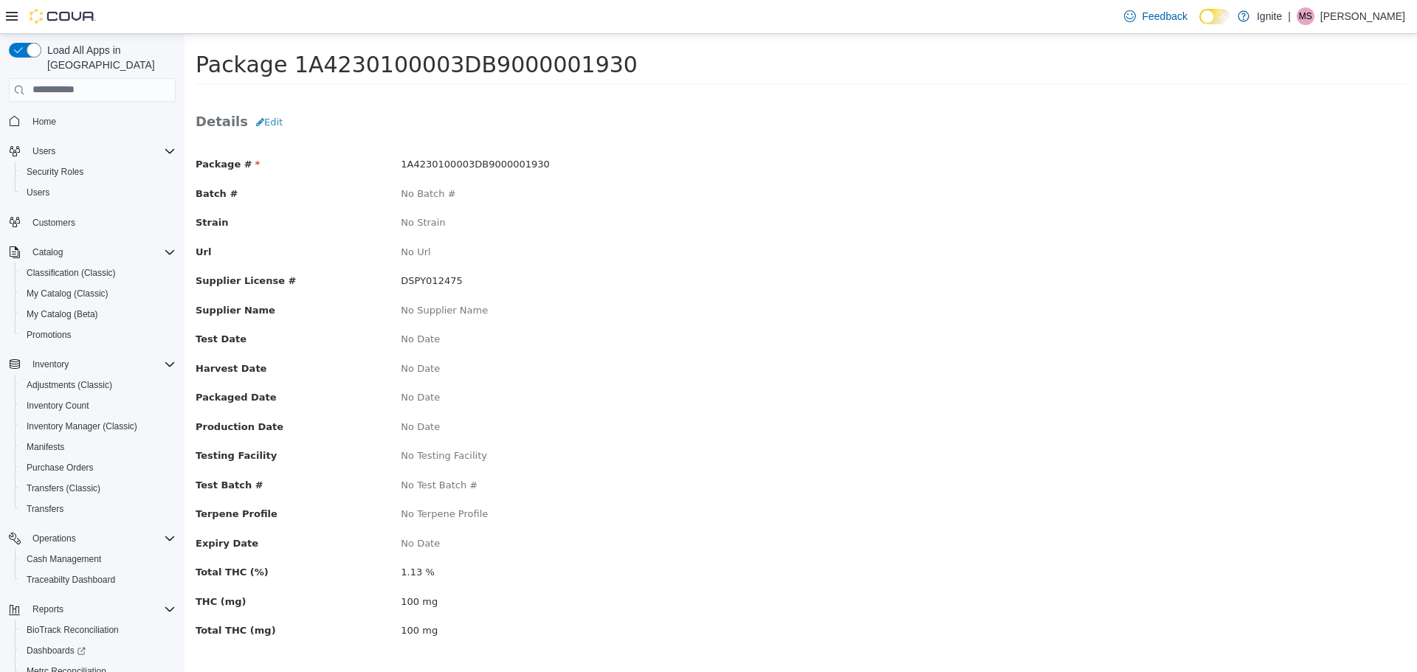
scroll to position [27, 0]
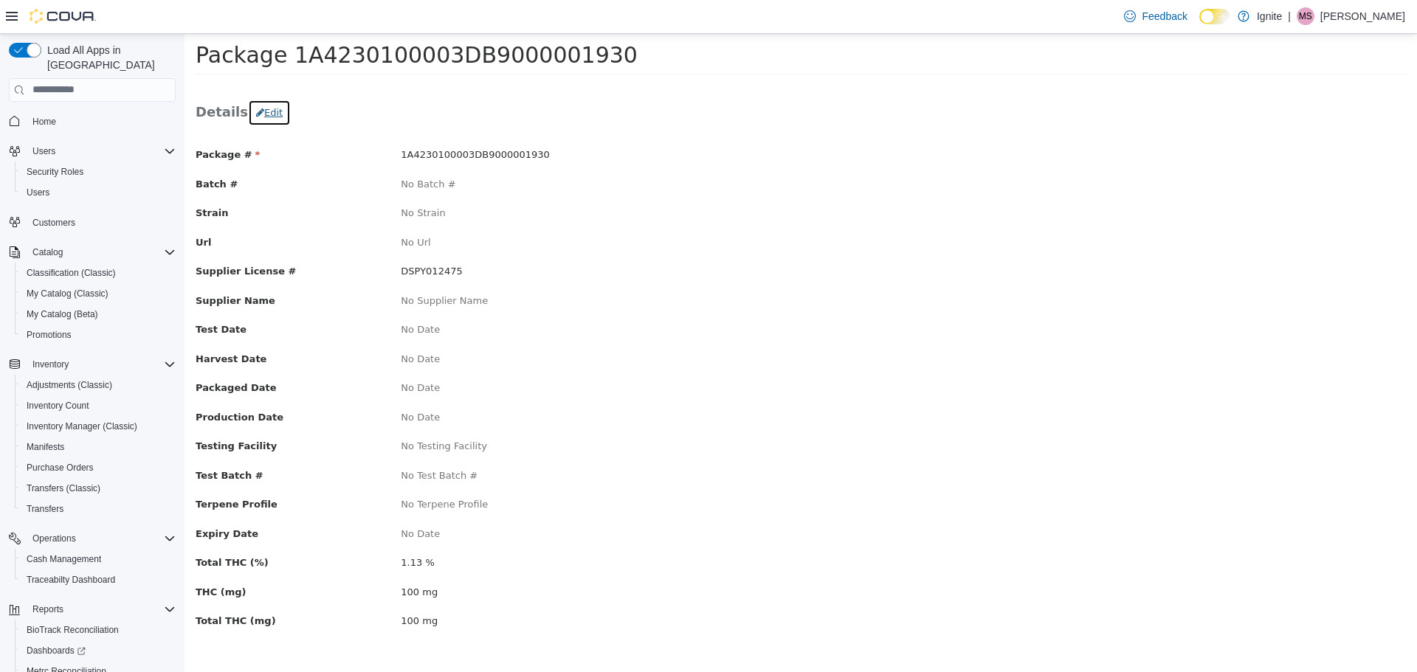
click at [266, 111] on button "Edit" at bounding box center [269, 112] width 43 height 27
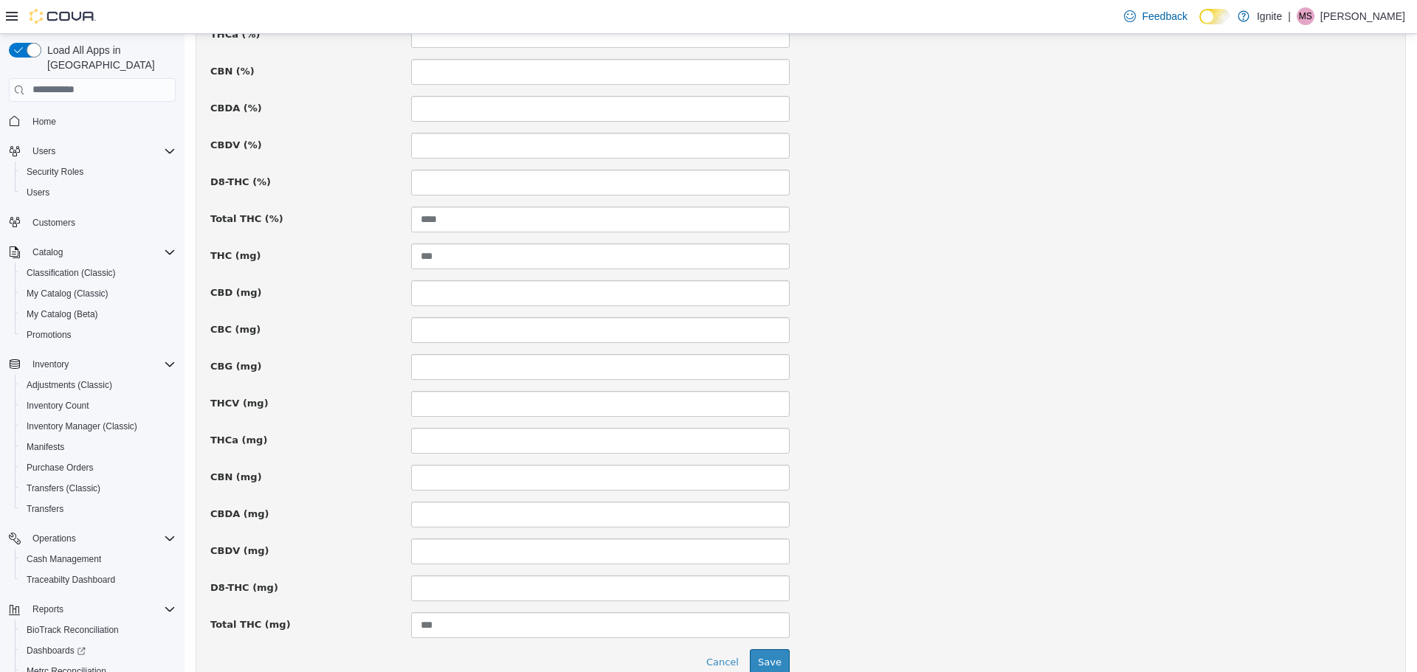
scroll to position [936, 0]
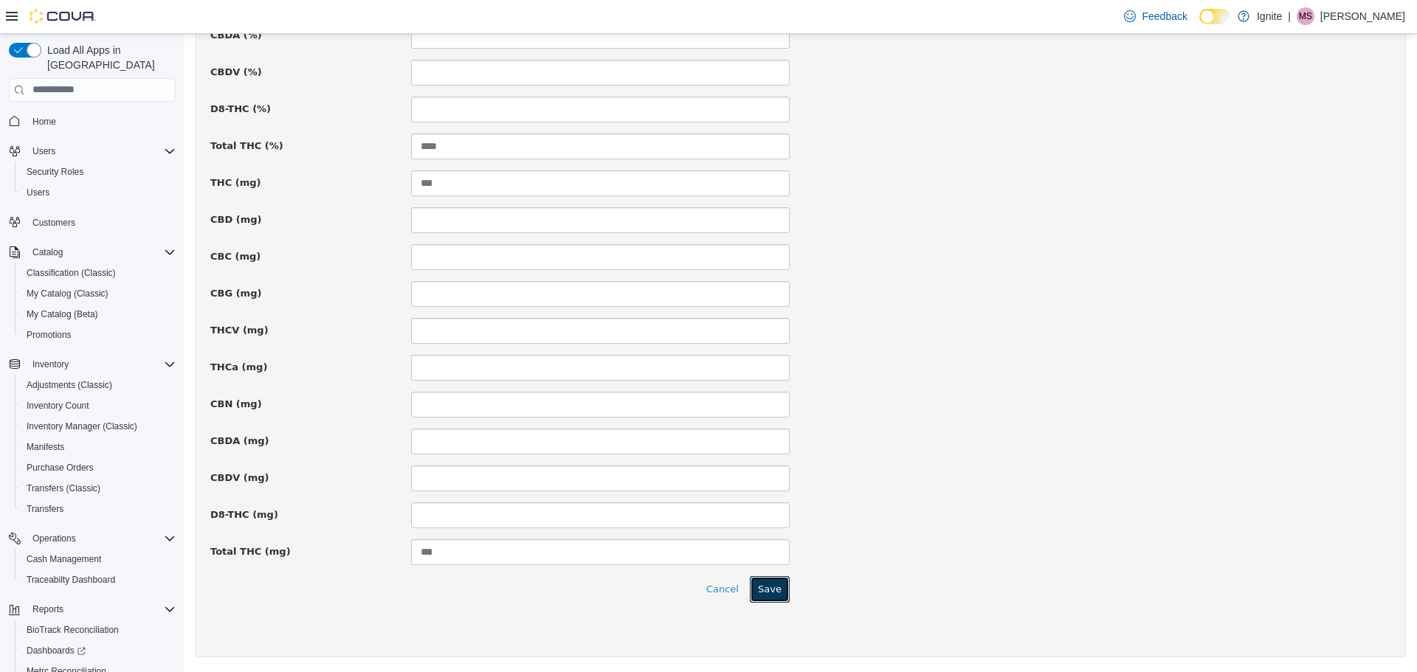
click at [767, 587] on button "Save" at bounding box center [770, 589] width 40 height 27
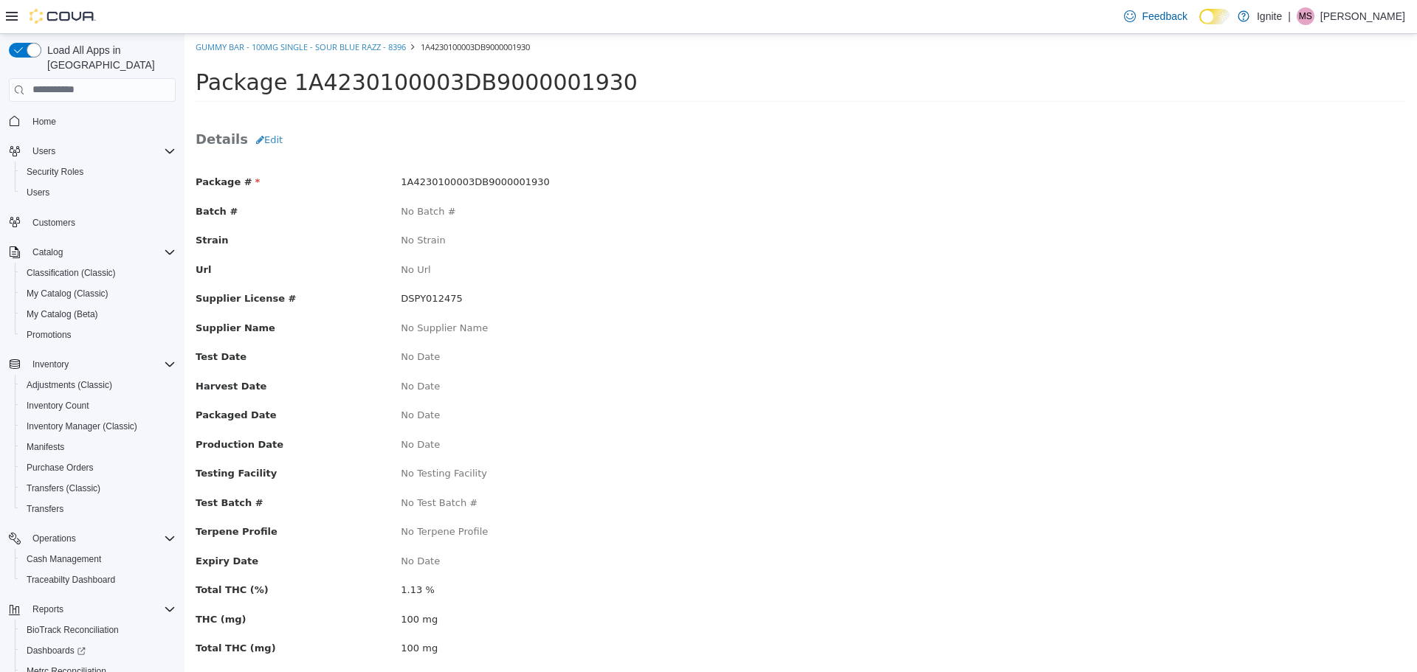
scroll to position [27, 0]
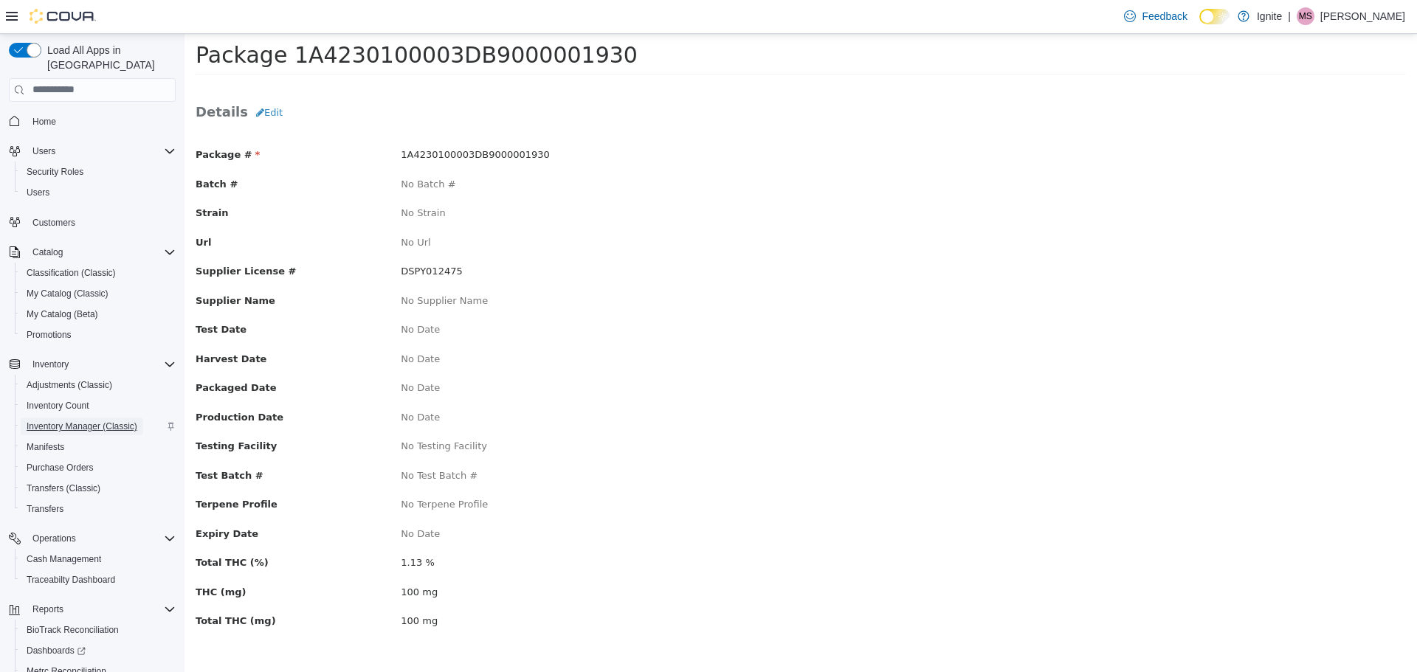
click at [70, 418] on span "Inventory Manager (Classic)" at bounding box center [82, 427] width 111 height 18
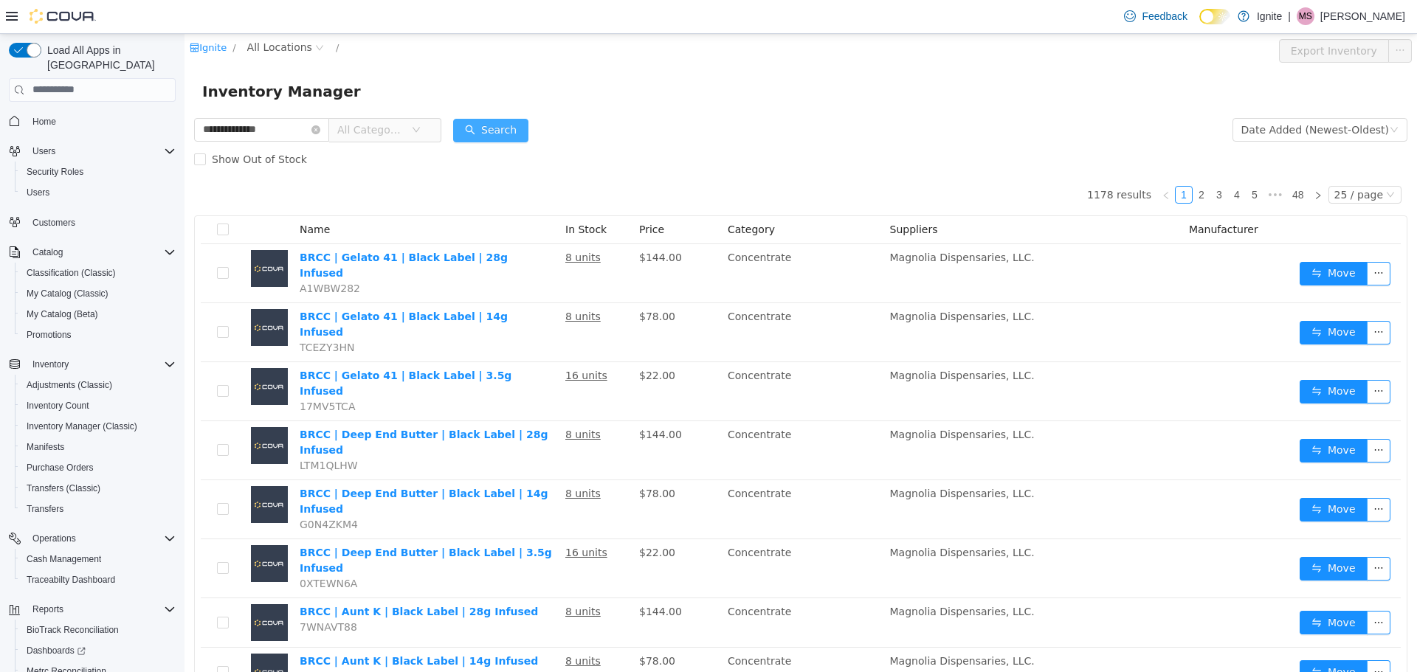
click at [515, 122] on button "Search" at bounding box center [490, 130] width 75 height 24
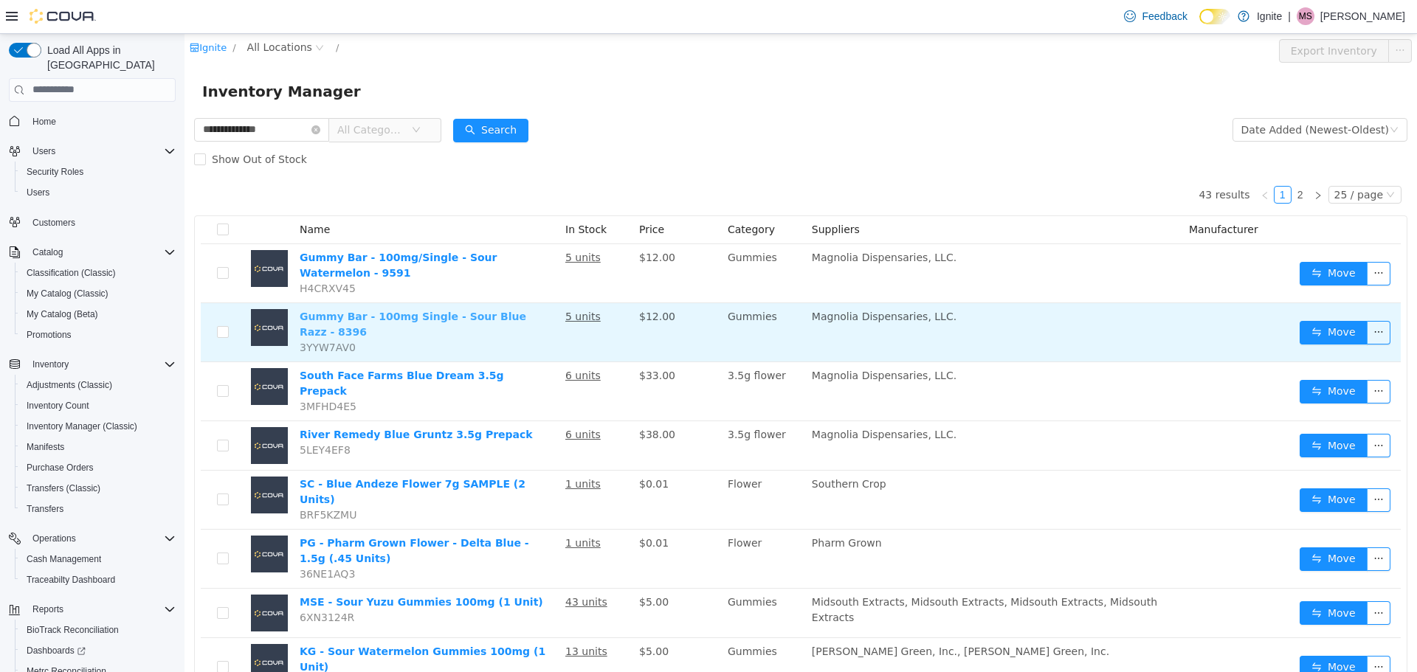
click at [495, 314] on link "Gummy Bar - 100mg Single - Sour Blue Razz - 8396" at bounding box center [413, 323] width 227 height 27
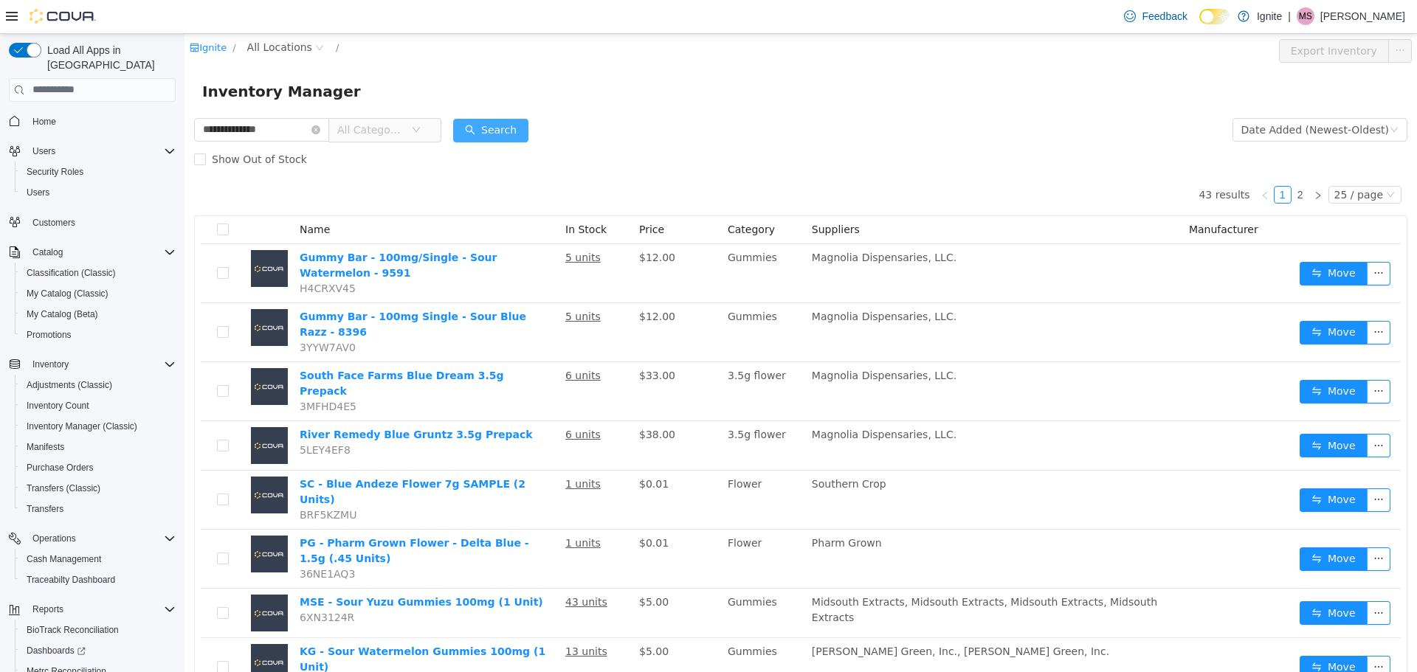
click at [504, 136] on button "Search" at bounding box center [490, 130] width 75 height 24
click at [287, 131] on input "**********" at bounding box center [261, 129] width 135 height 24
type input "**********"
click at [514, 124] on button "Search" at bounding box center [490, 130] width 75 height 24
click at [421, 128] on icon "icon: down" at bounding box center [416, 129] width 9 height 9
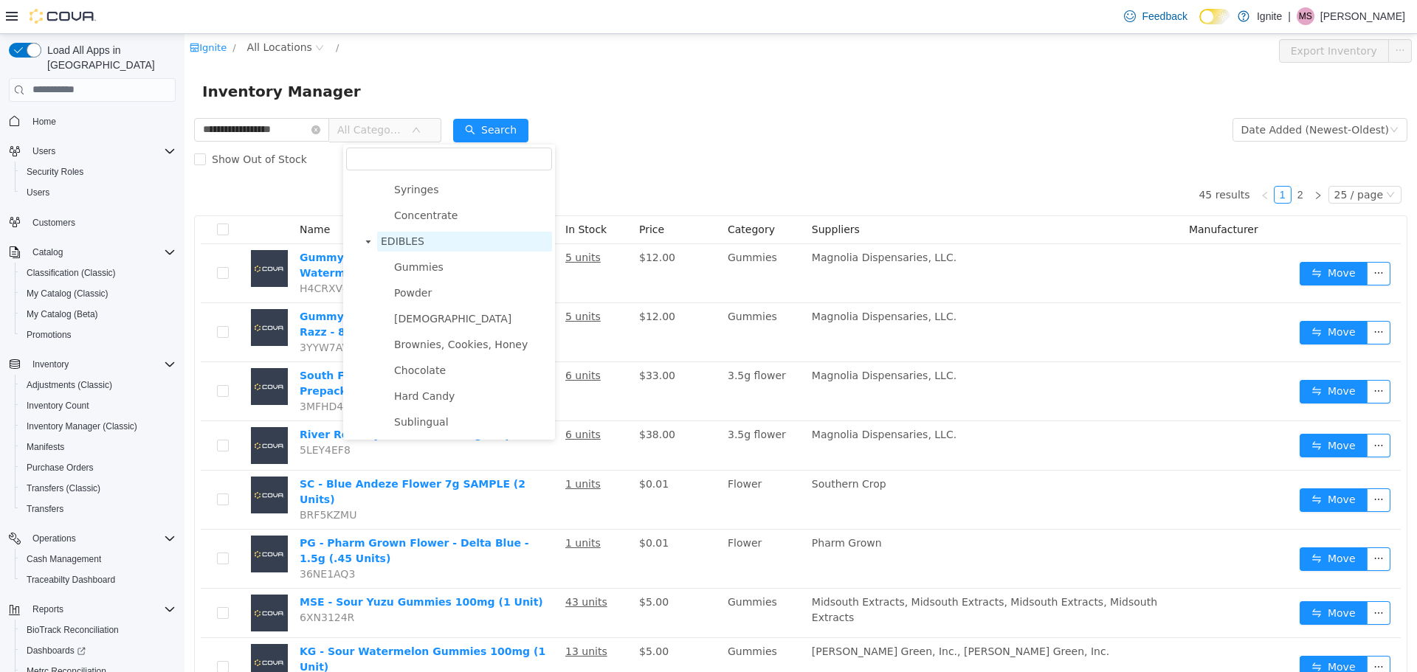
scroll to position [664, 0]
click at [416, 198] on span "Gummies" at bounding box center [418, 193] width 49 height 12
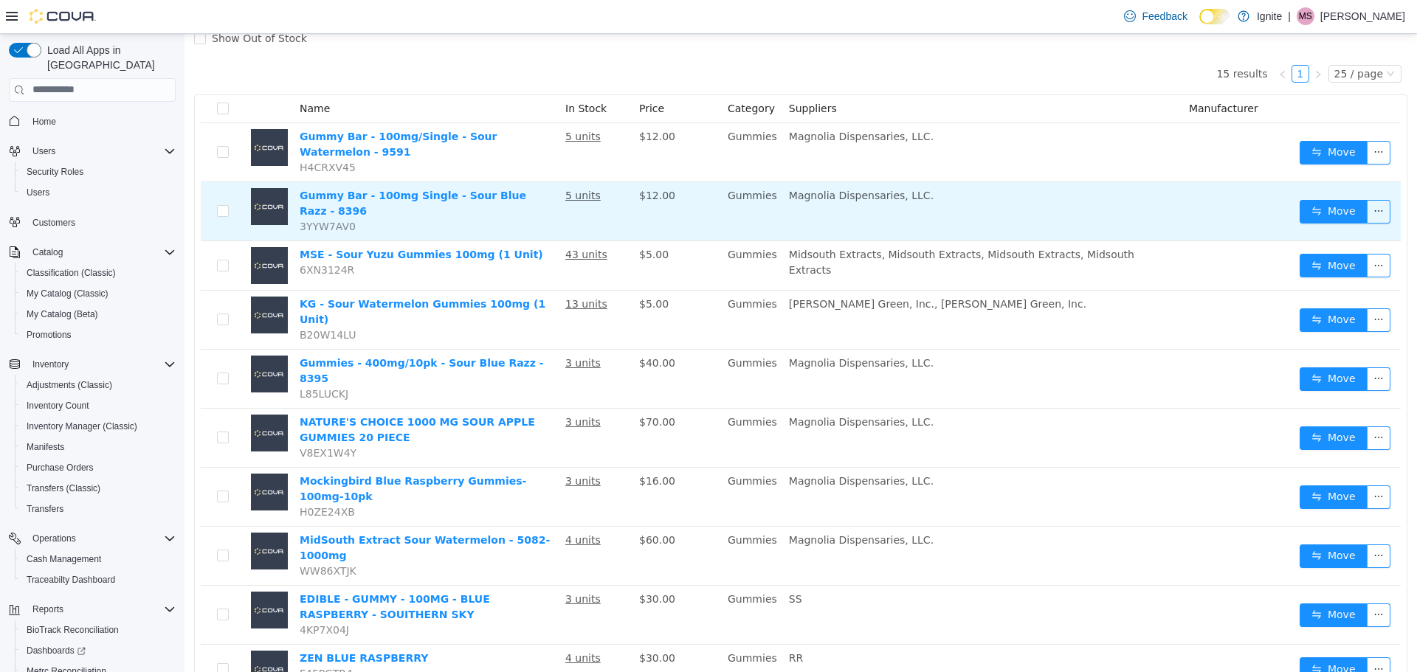
scroll to position [148, 0]
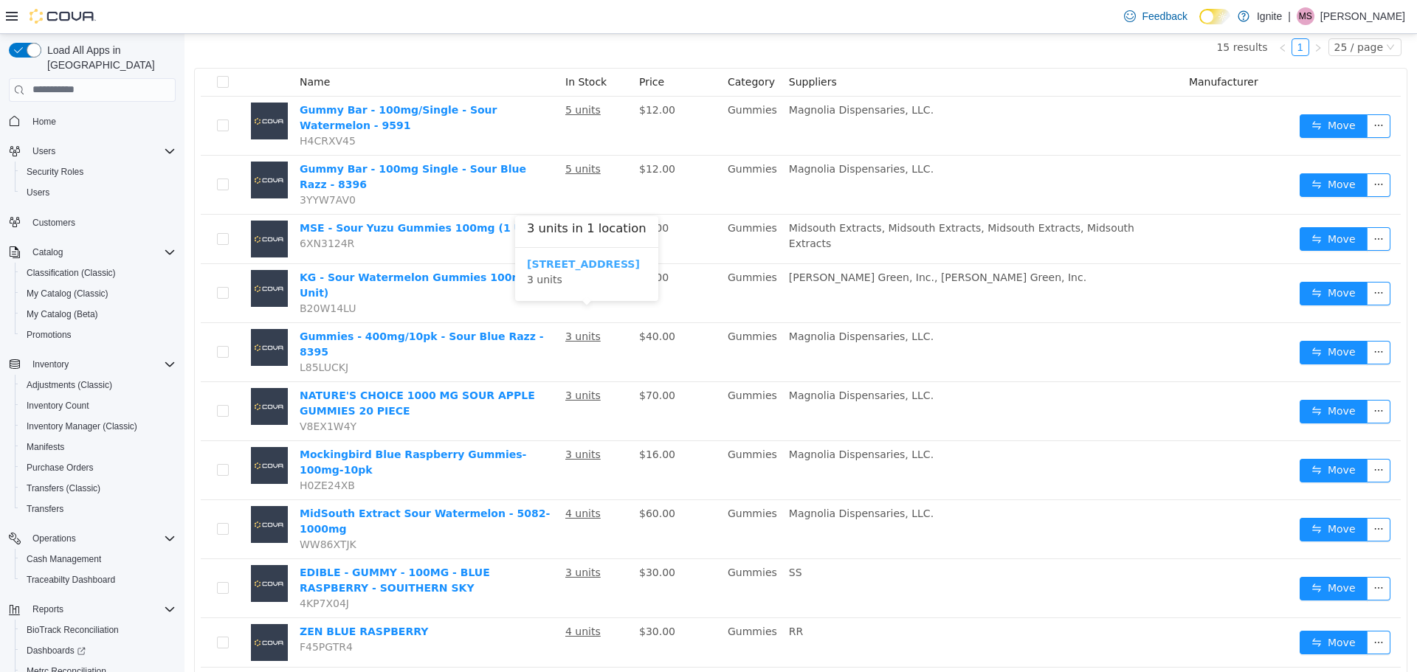
click at [567, 262] on b "[STREET_ADDRESS]" at bounding box center [583, 264] width 113 height 12
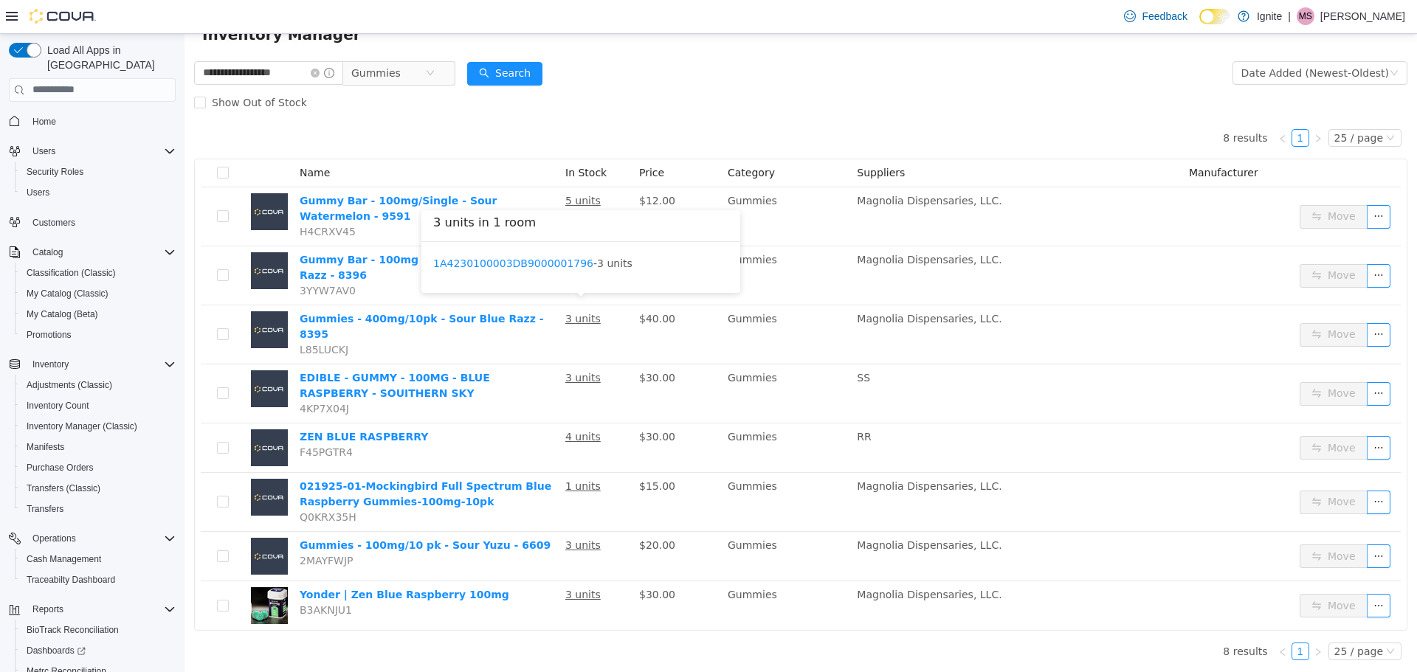
scroll to position [38, 0]
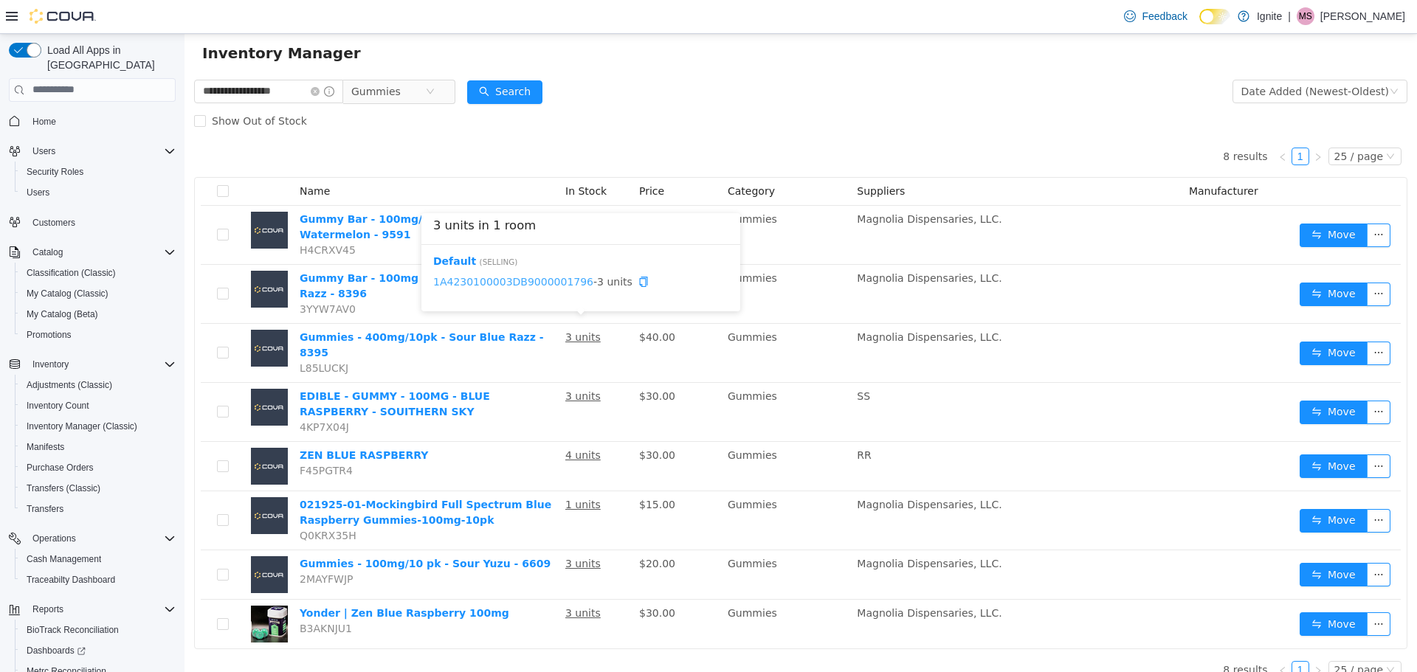
click at [535, 278] on link "1A4230100003DB9000001796" at bounding box center [513, 281] width 160 height 12
click at [319, 87] on icon "icon: close-circle" at bounding box center [315, 90] width 9 height 9
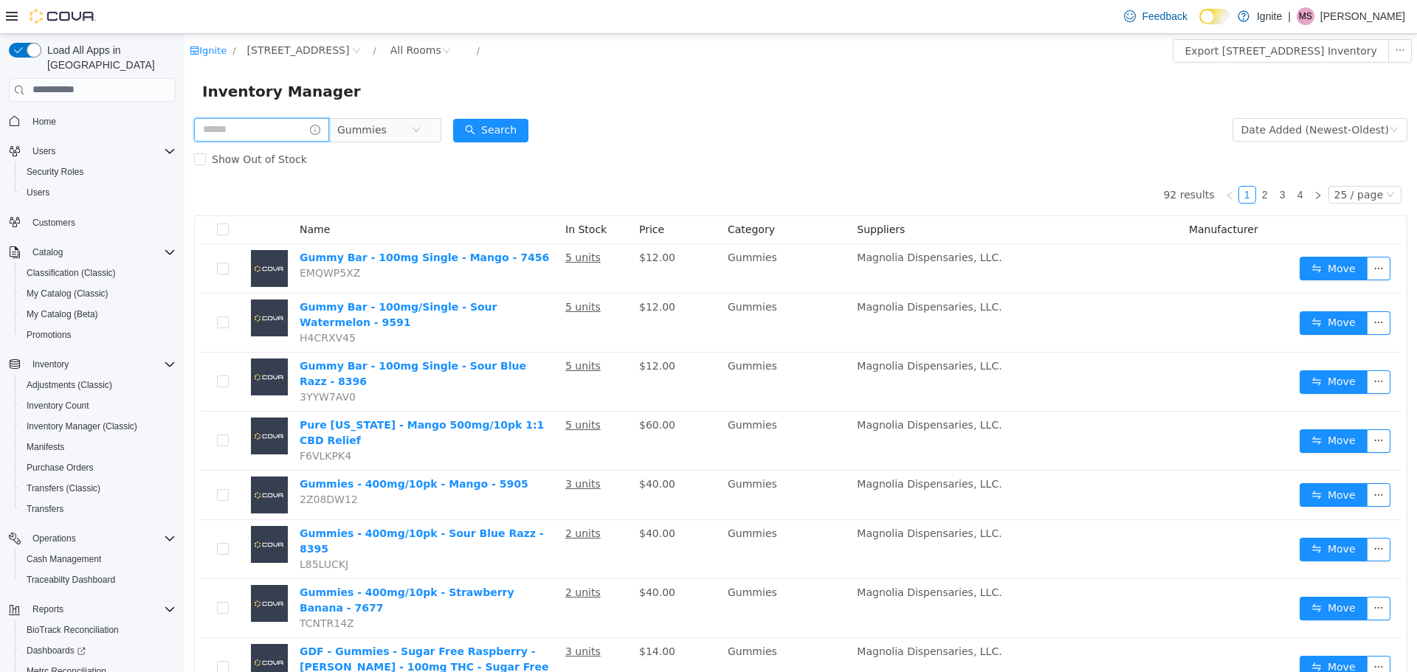
click at [256, 134] on input "text" at bounding box center [261, 129] width 135 height 24
type input "*********"
click at [519, 136] on button "Search" at bounding box center [504, 130] width 75 height 24
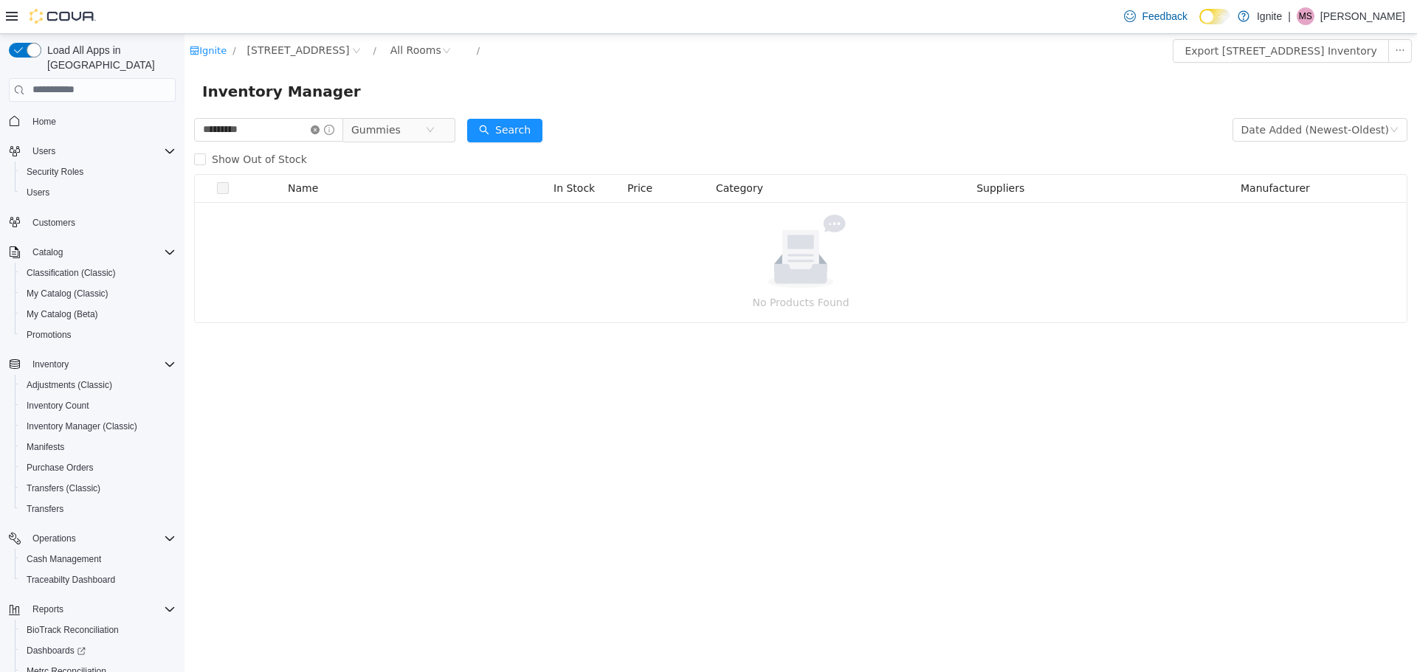
click at [319, 128] on icon "icon: close-circle" at bounding box center [315, 129] width 9 height 9
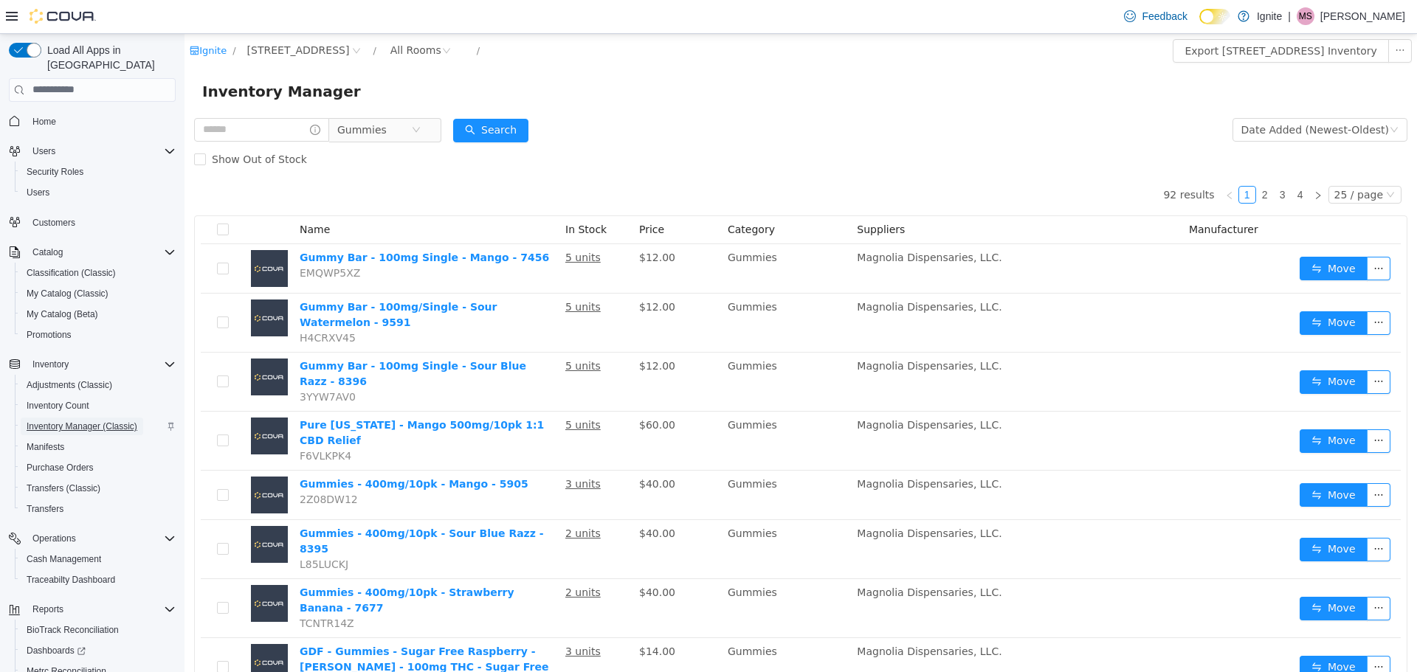
click at [75, 421] on span "Inventory Manager (Classic)" at bounding box center [82, 427] width 111 height 12
click at [59, 421] on span "Inventory Manager (Classic)" at bounding box center [82, 427] width 111 height 12
click at [60, 379] on span "Adjustments (Classic)" at bounding box center [70, 385] width 86 height 12
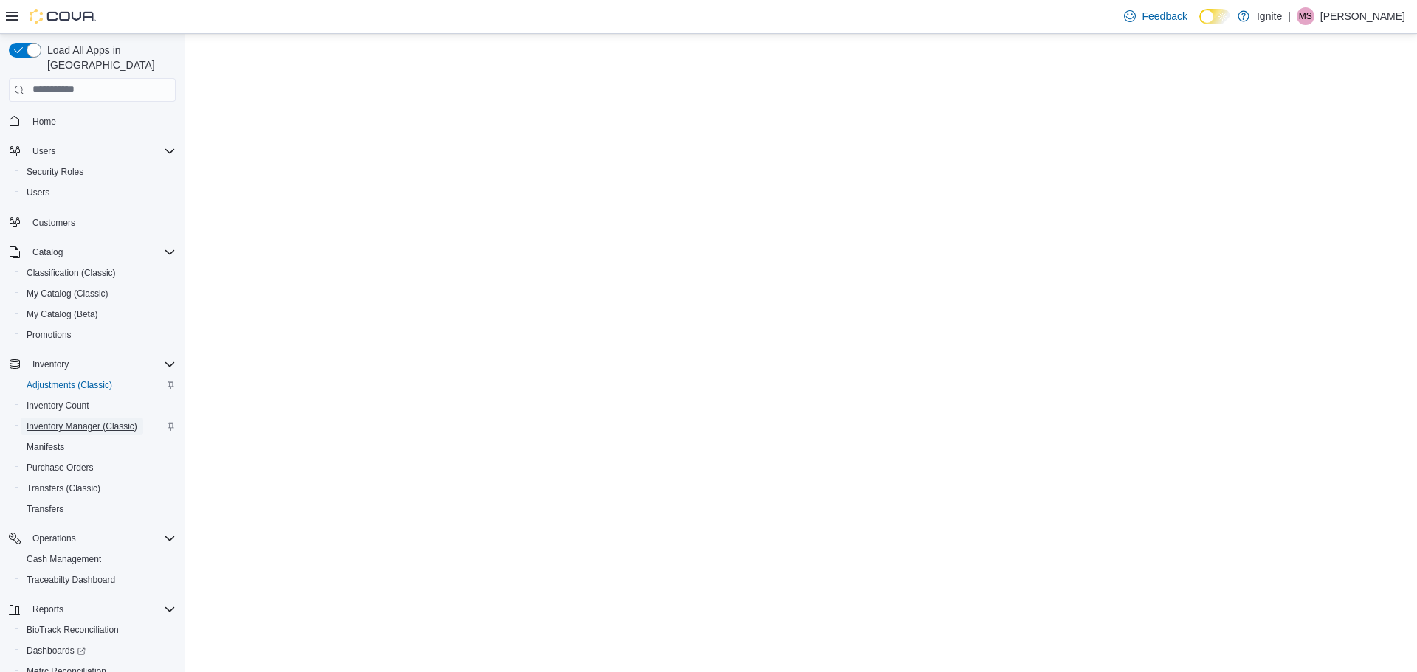
click at [66, 421] on span "Inventory Manager (Classic)" at bounding box center [82, 427] width 111 height 12
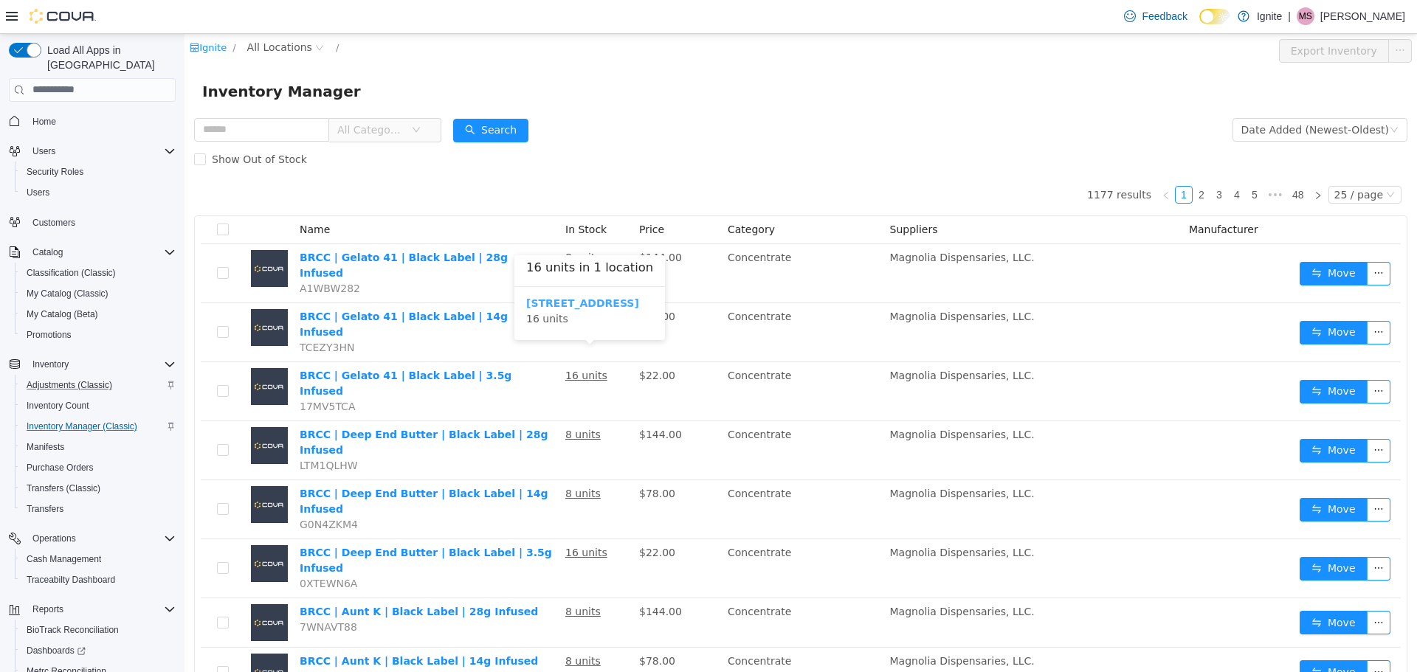
click at [569, 303] on b "[STREET_ADDRESS]" at bounding box center [582, 303] width 113 height 12
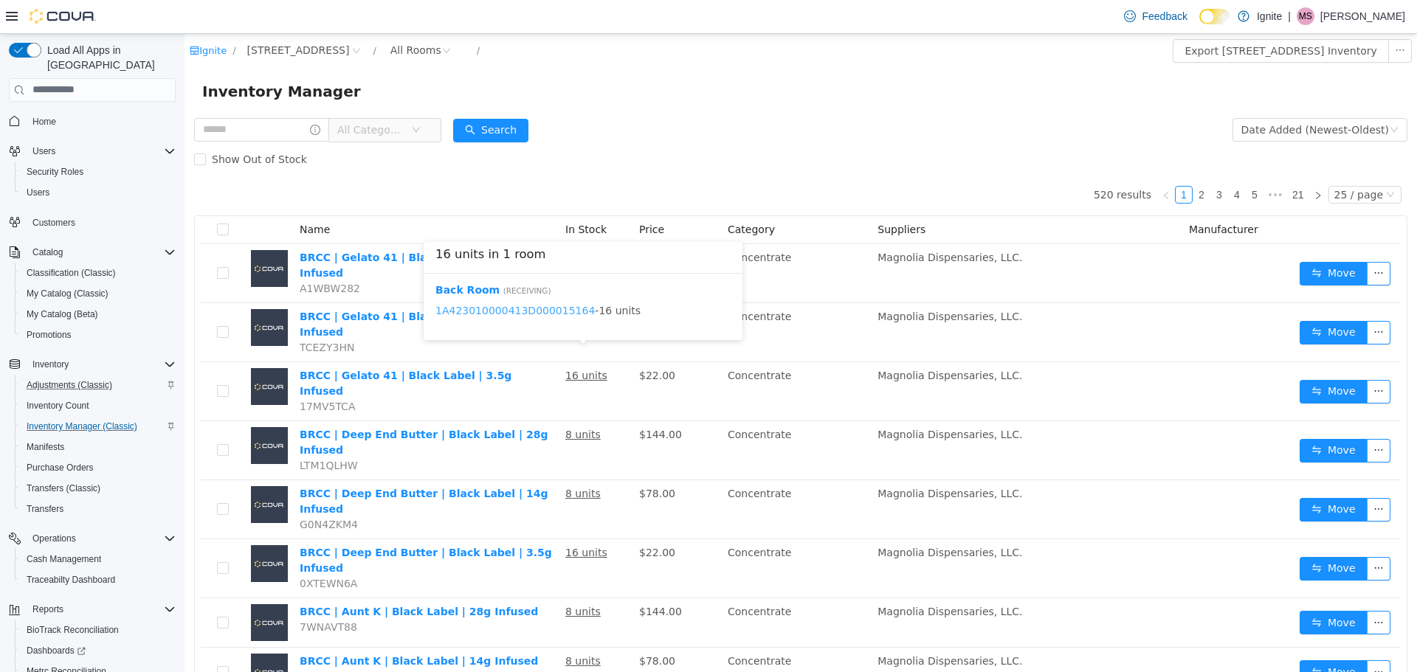
click at [556, 309] on link "1A423010000413D000015164" at bounding box center [514, 310] width 159 height 12
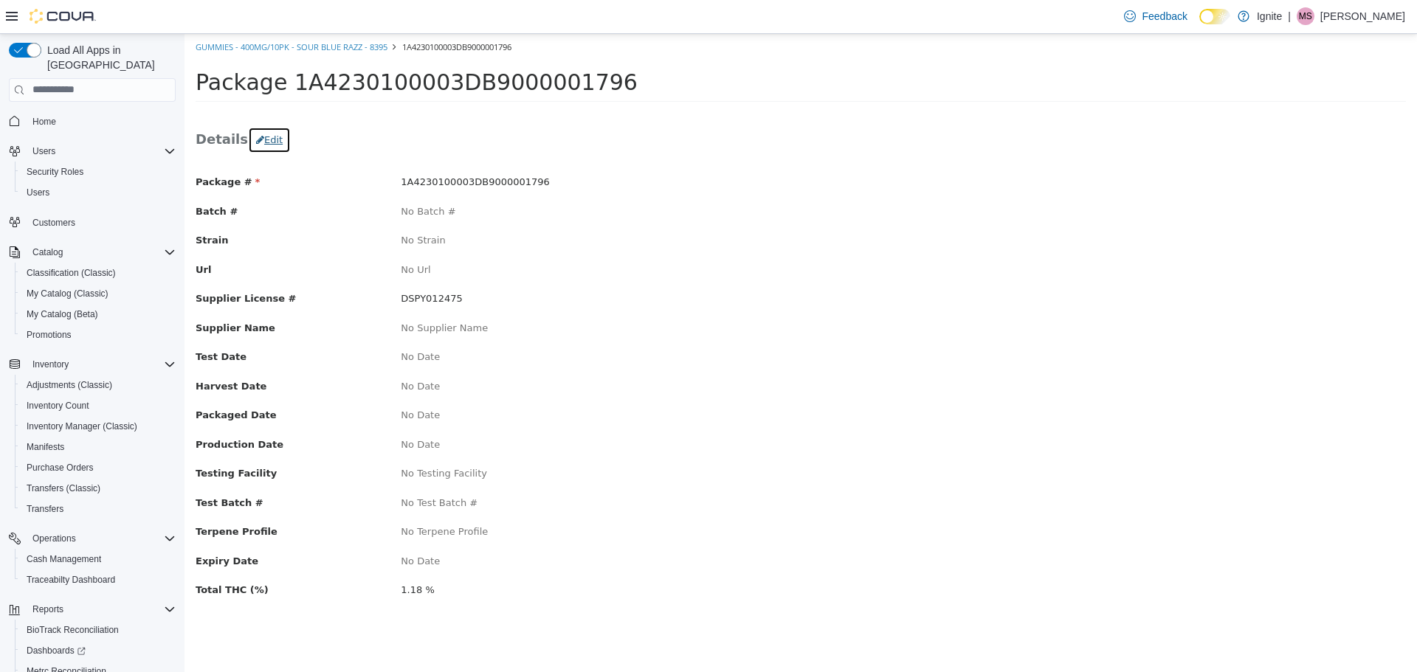
click at [261, 141] on button "Edit" at bounding box center [269, 139] width 43 height 27
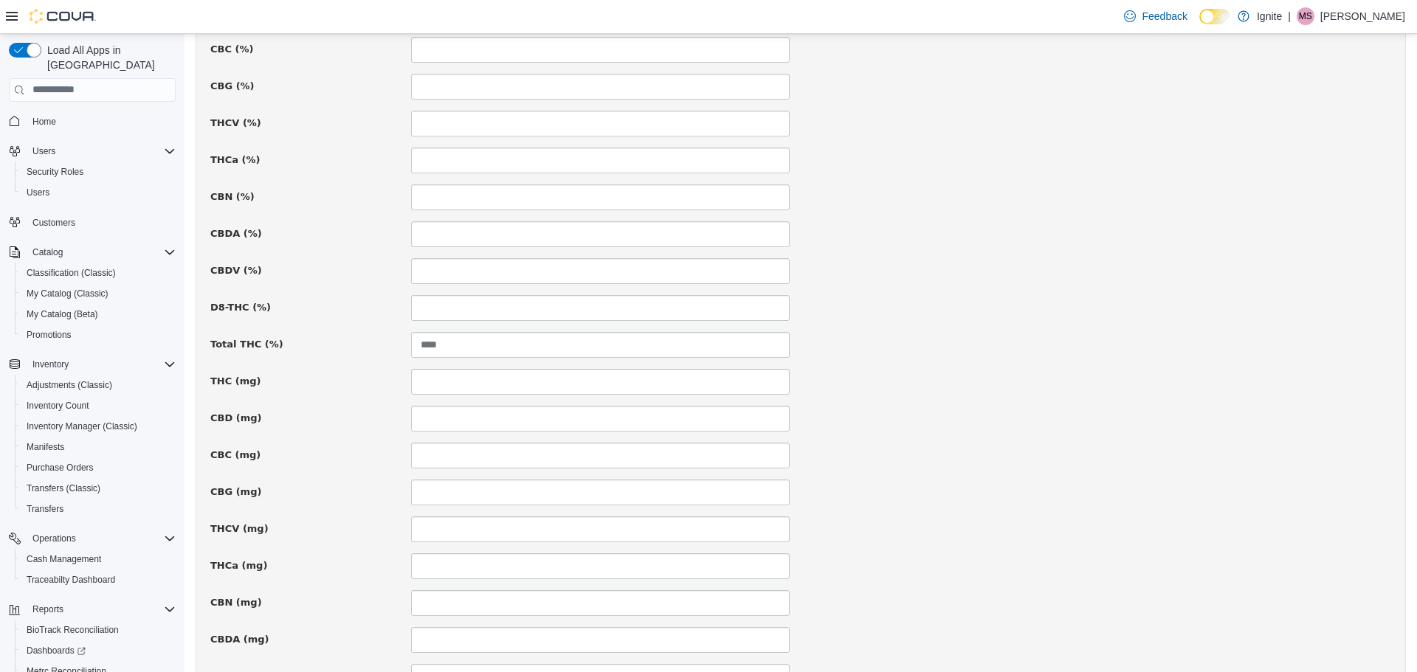
scroll to position [812, 0]
click at [514, 304] on input at bounding box center [600, 307] width 379 height 26
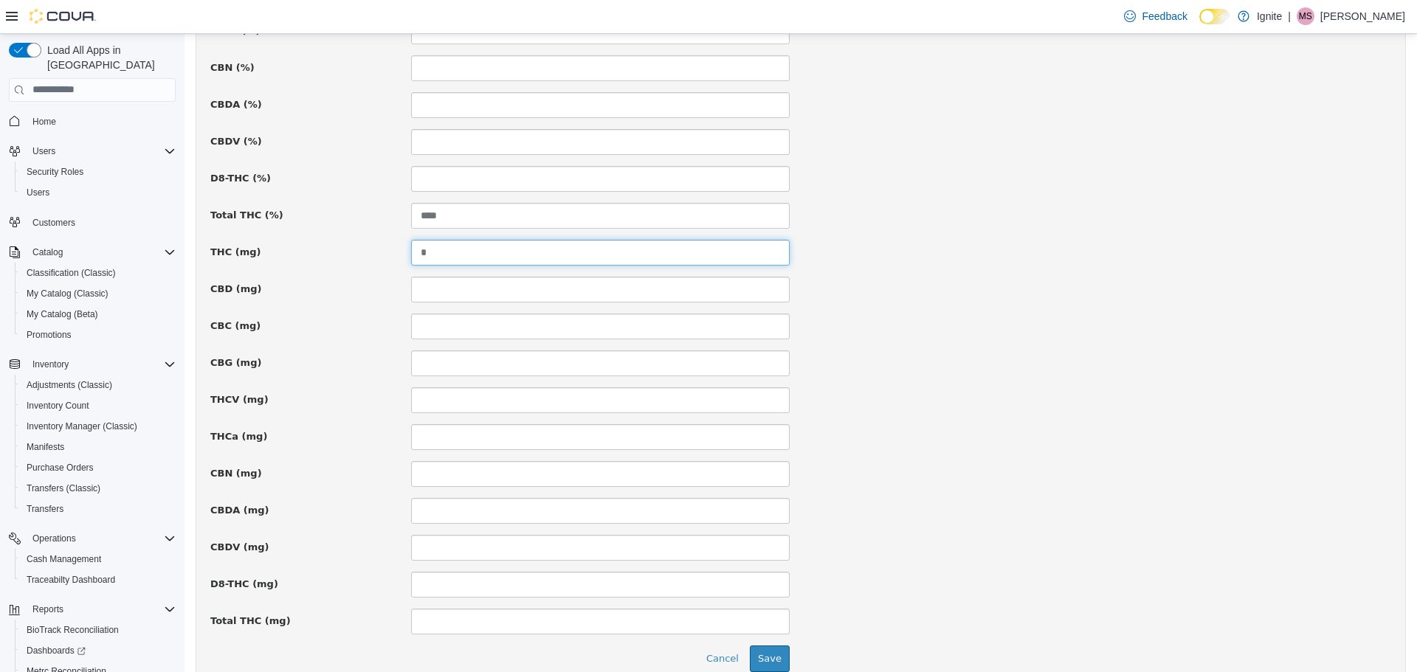
scroll to position [936, 0]
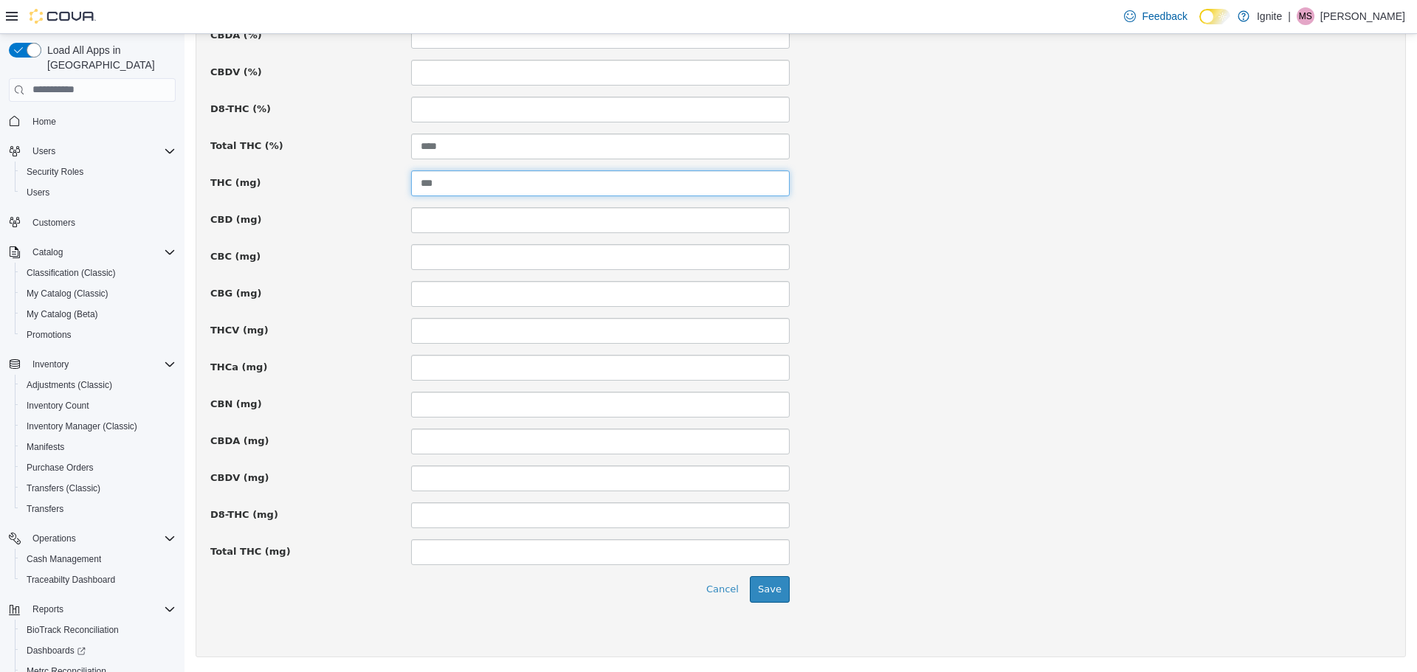
type input "***"
click at [505, 552] on input at bounding box center [600, 552] width 379 height 26
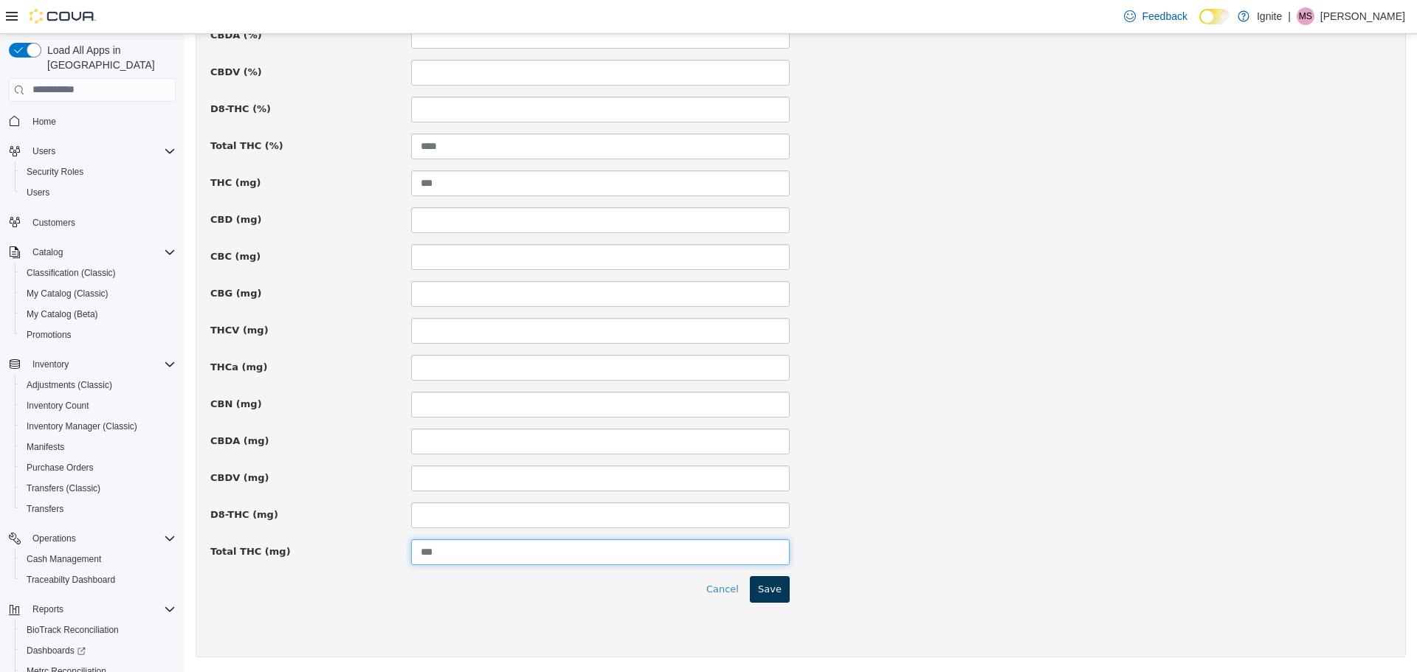
type input "***"
click at [770, 585] on button "Save" at bounding box center [770, 589] width 40 height 27
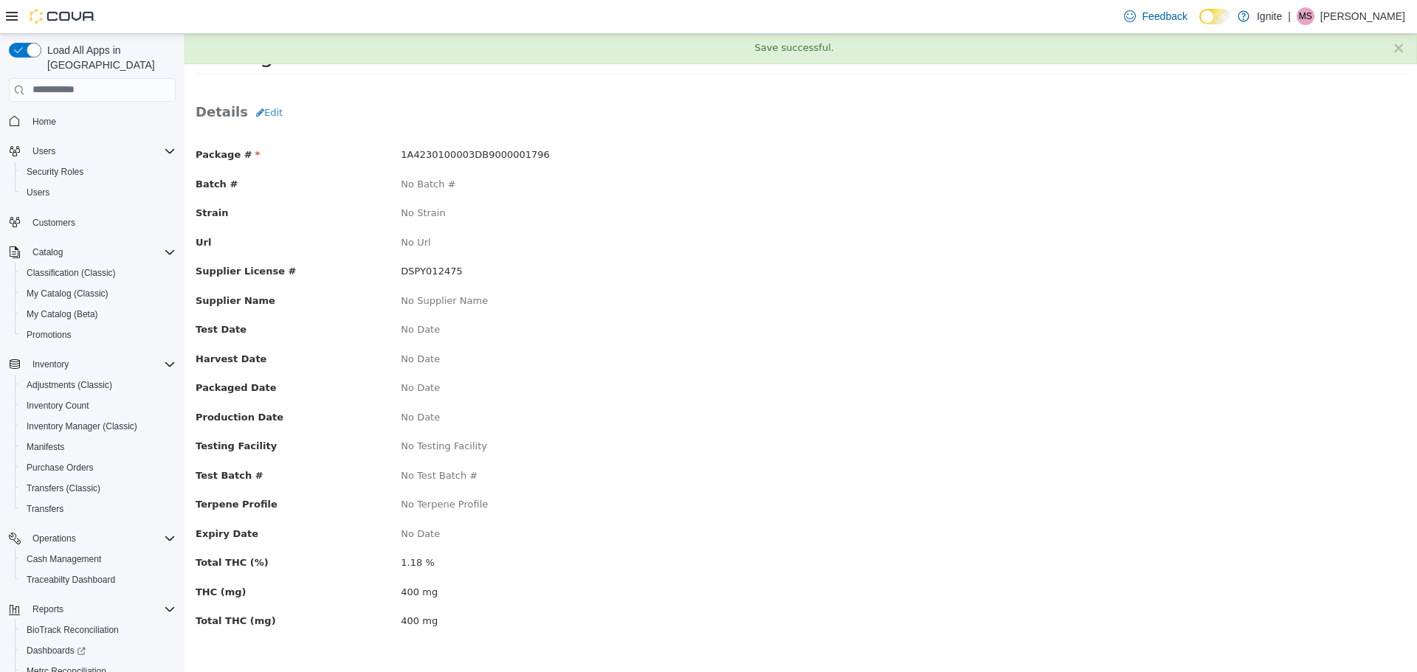
scroll to position [0, 0]
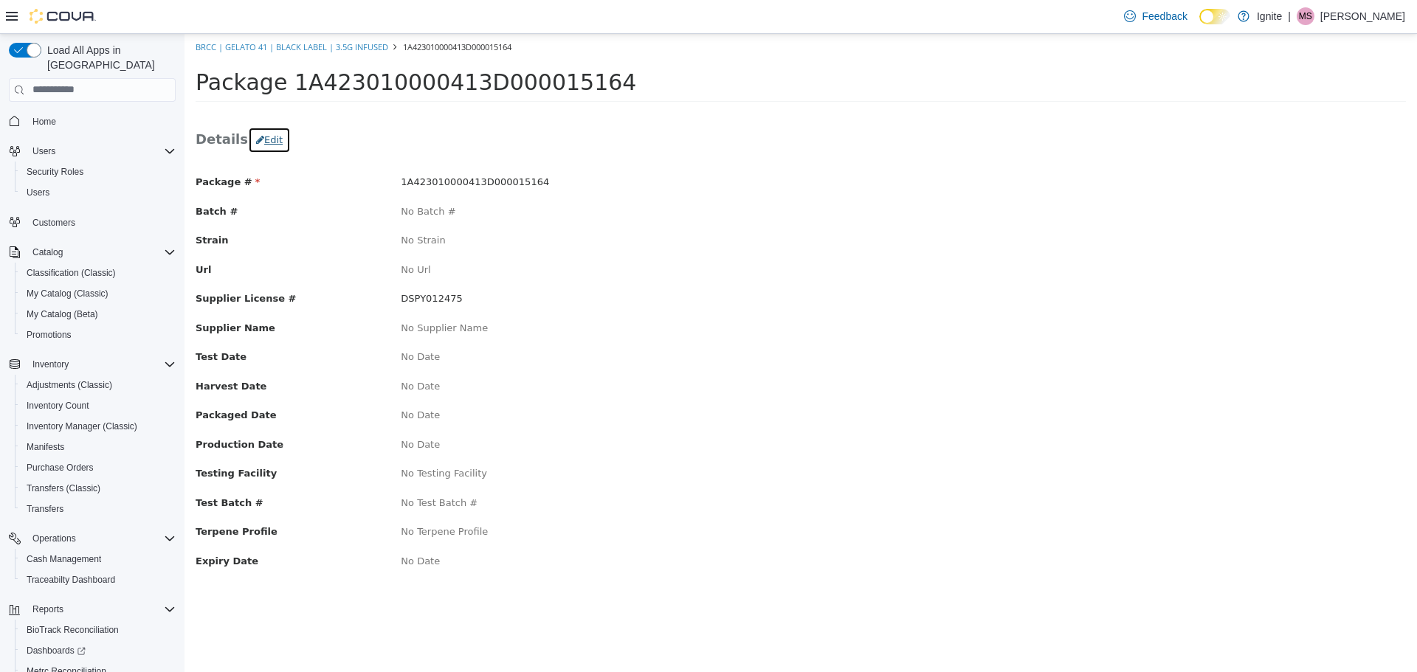
click at [255, 144] on button "Edit" at bounding box center [269, 139] width 43 height 27
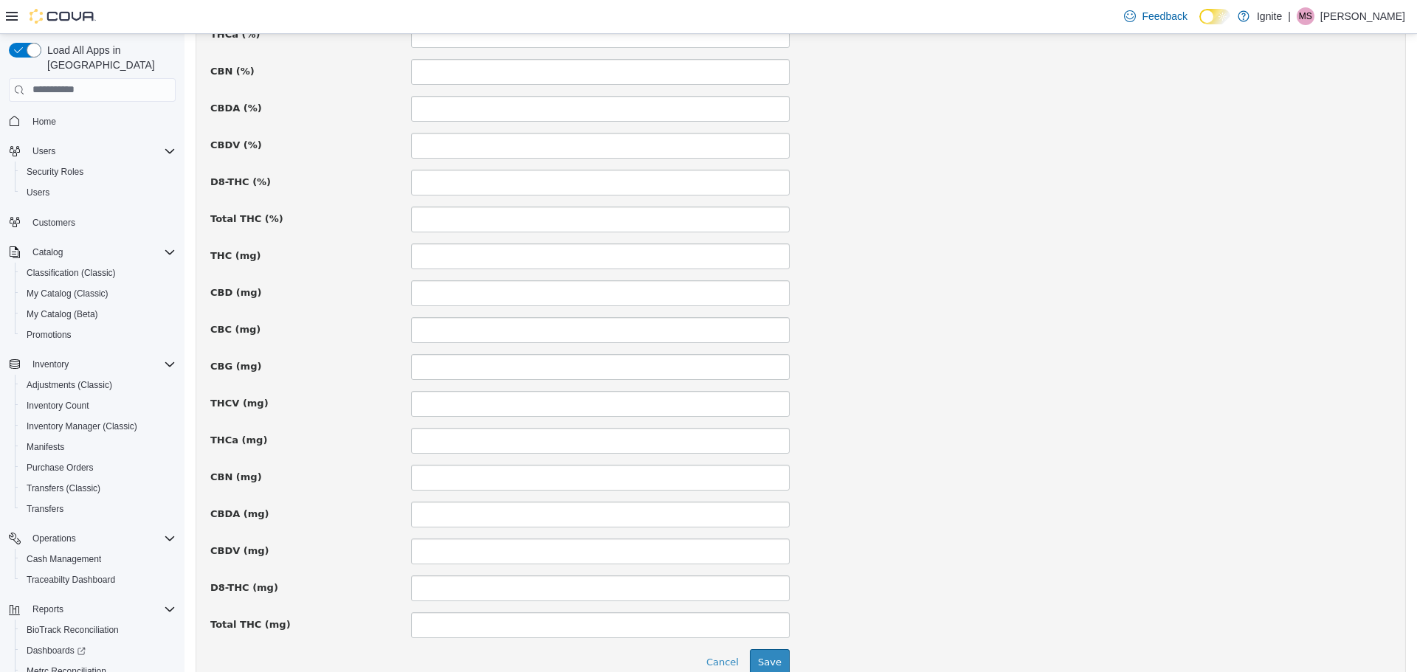
scroll to position [885, 0]
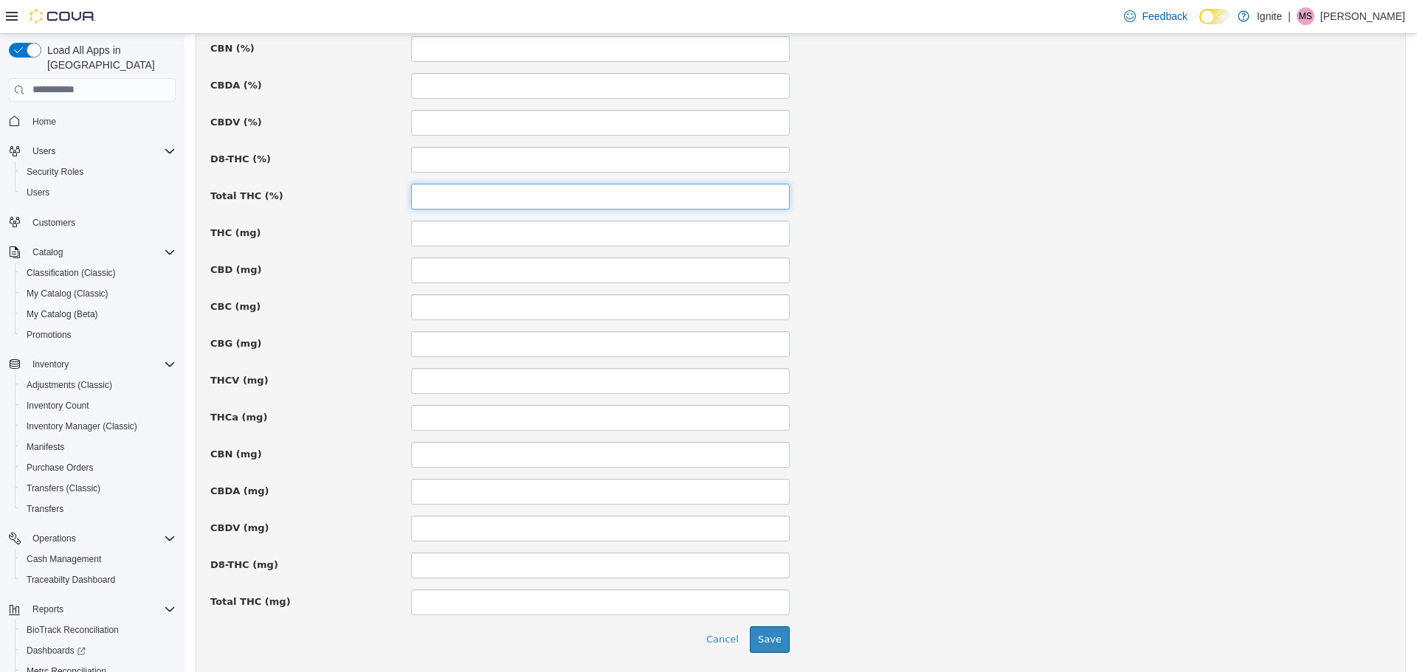
click at [443, 200] on input at bounding box center [600, 196] width 379 height 26
type input "****"
click at [472, 229] on input at bounding box center [600, 233] width 379 height 26
type input "***"
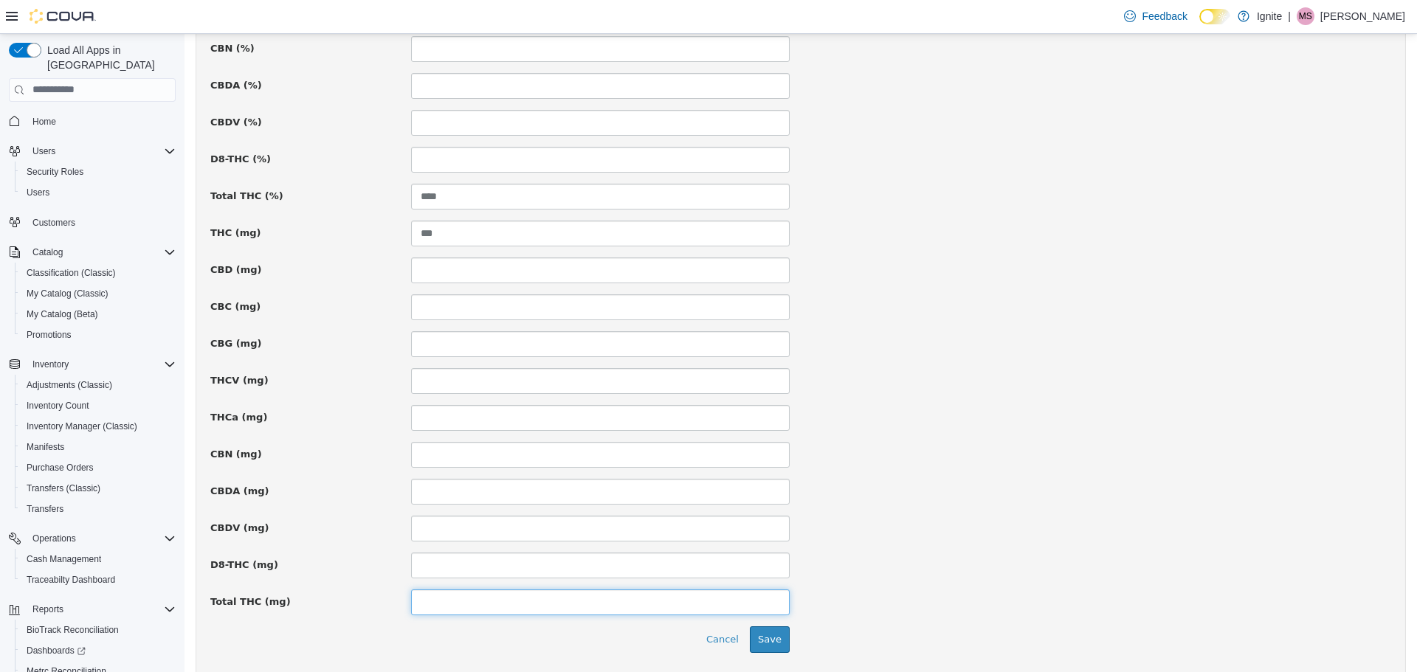
click at [454, 604] on input at bounding box center [600, 602] width 379 height 26
type input "***"
click at [761, 632] on button "Save" at bounding box center [770, 639] width 40 height 27
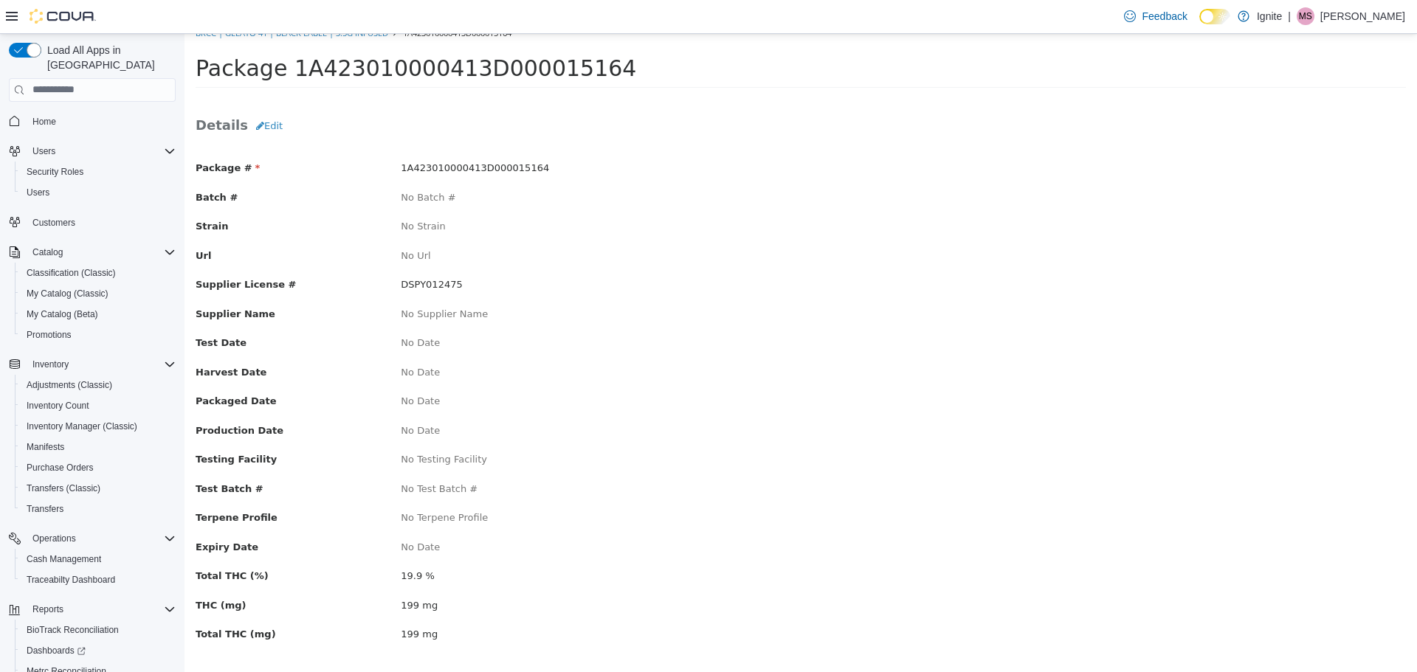
scroll to position [27, 0]
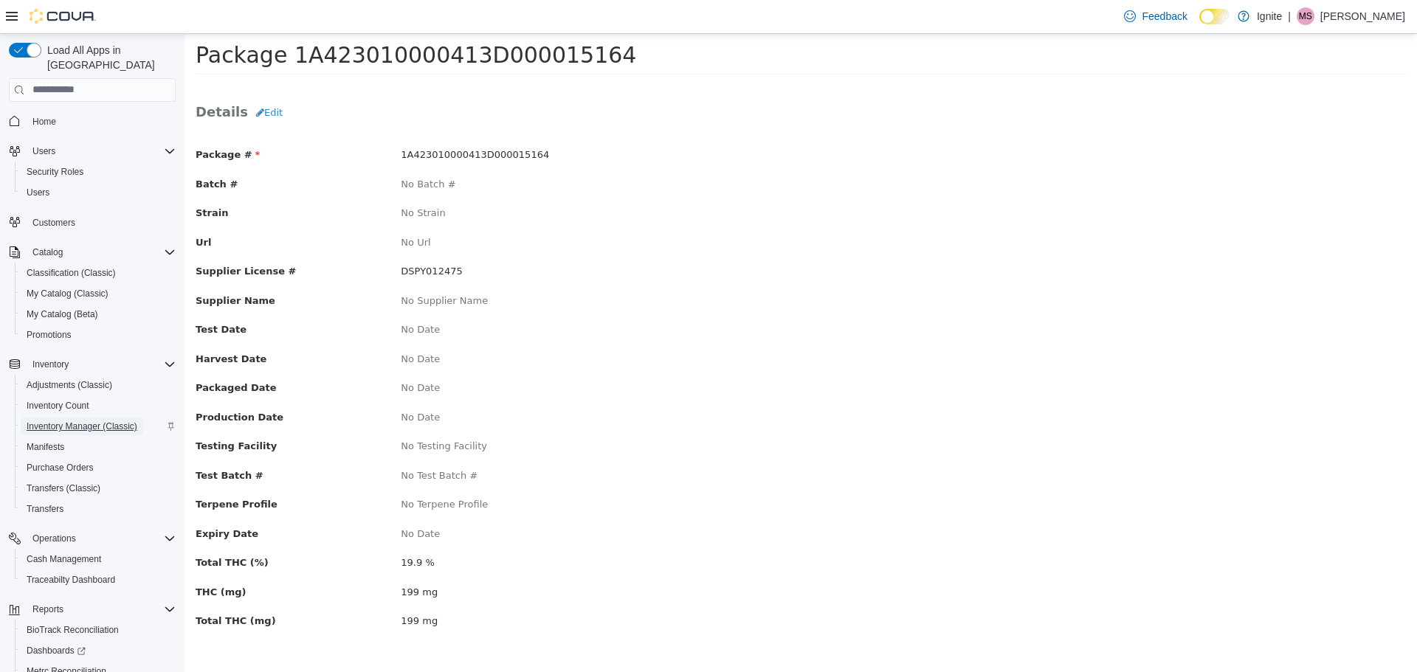
click at [75, 421] on span "Inventory Manager (Classic)" at bounding box center [82, 427] width 111 height 12
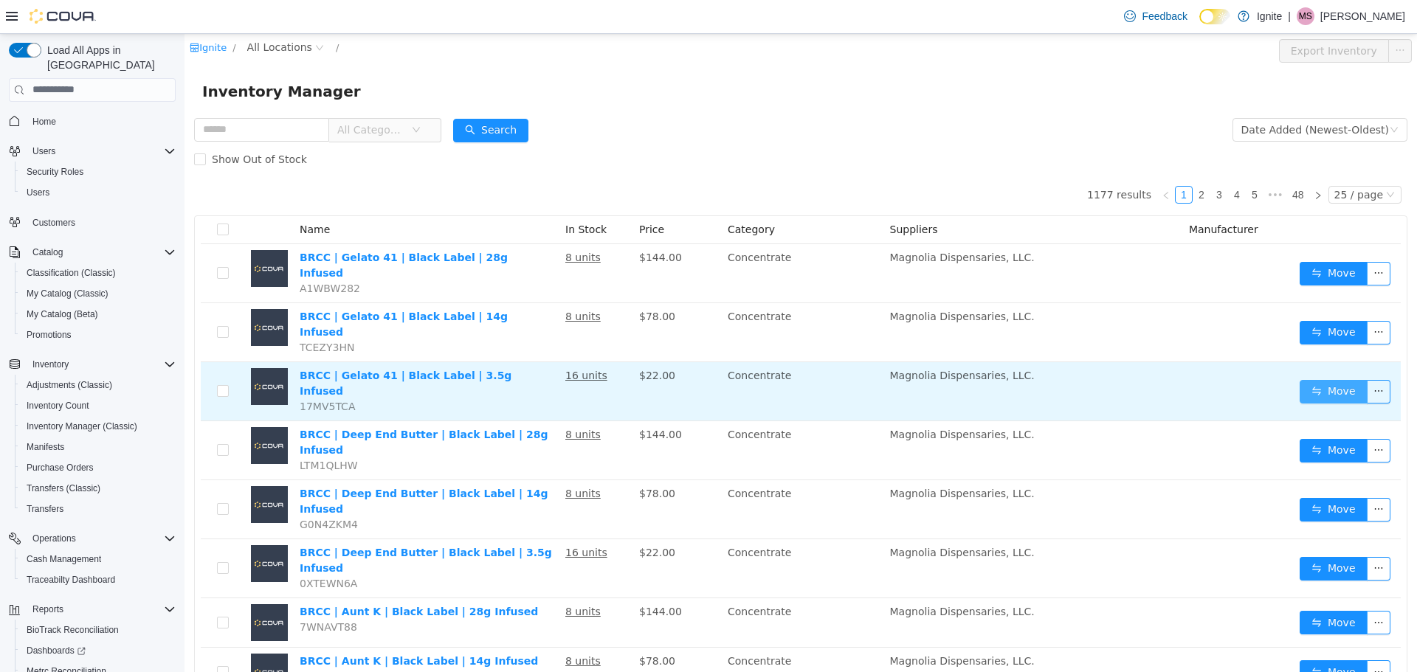
click at [1316, 379] on button "Move" at bounding box center [1333, 391] width 68 height 24
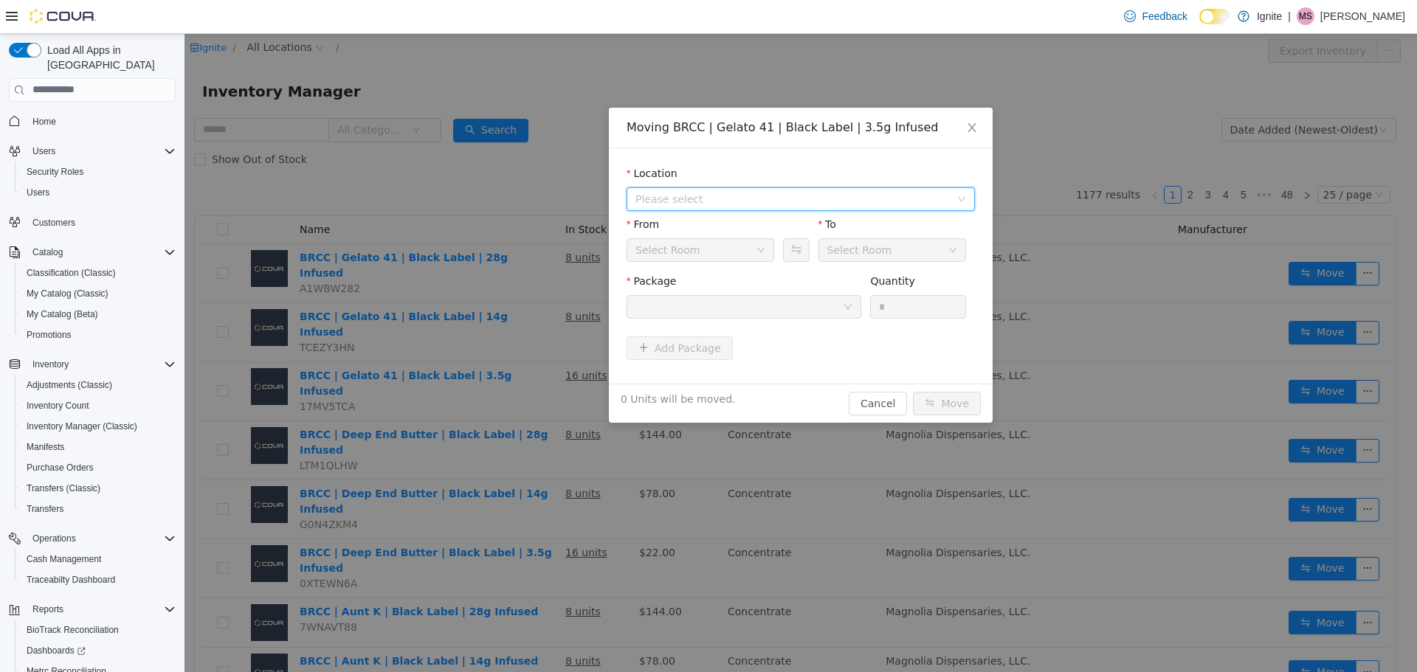
click at [717, 198] on span "Please select" at bounding box center [792, 198] width 314 height 15
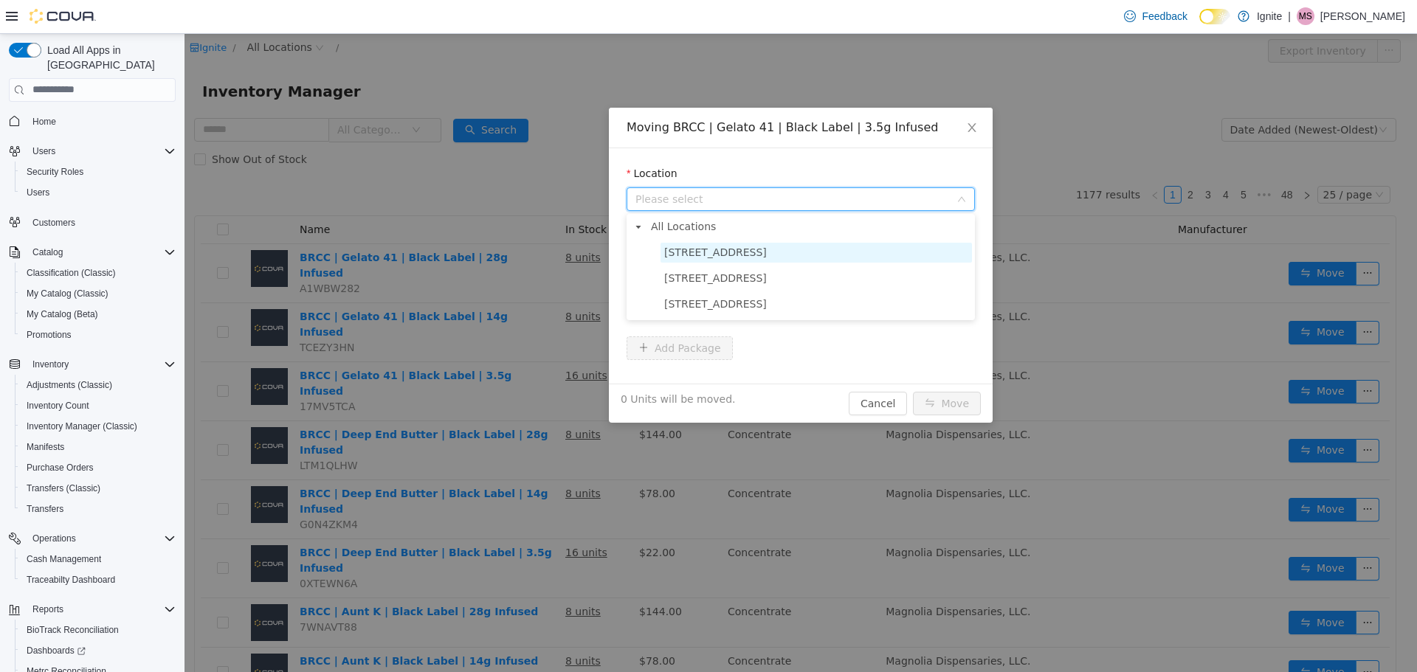
click at [739, 256] on span "[STREET_ADDRESS]" at bounding box center [815, 252] width 311 height 20
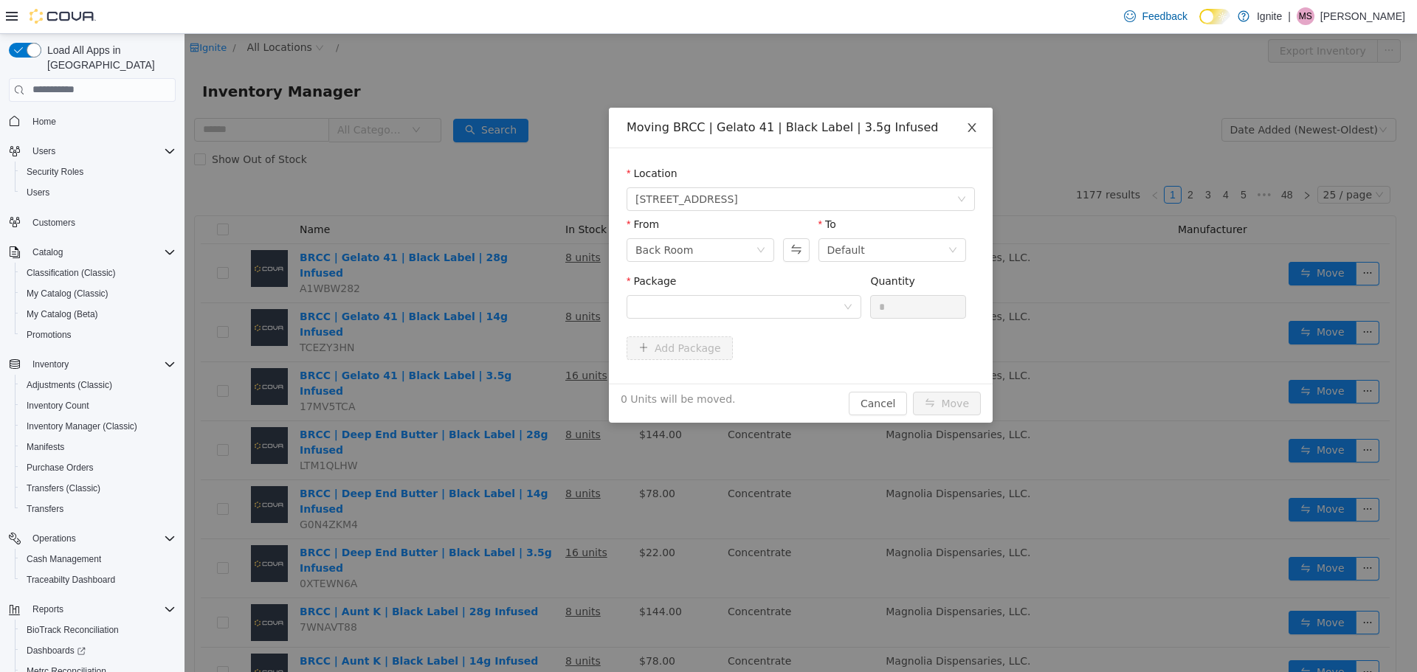
click at [975, 127] on icon "icon: close" at bounding box center [972, 127] width 12 height 12
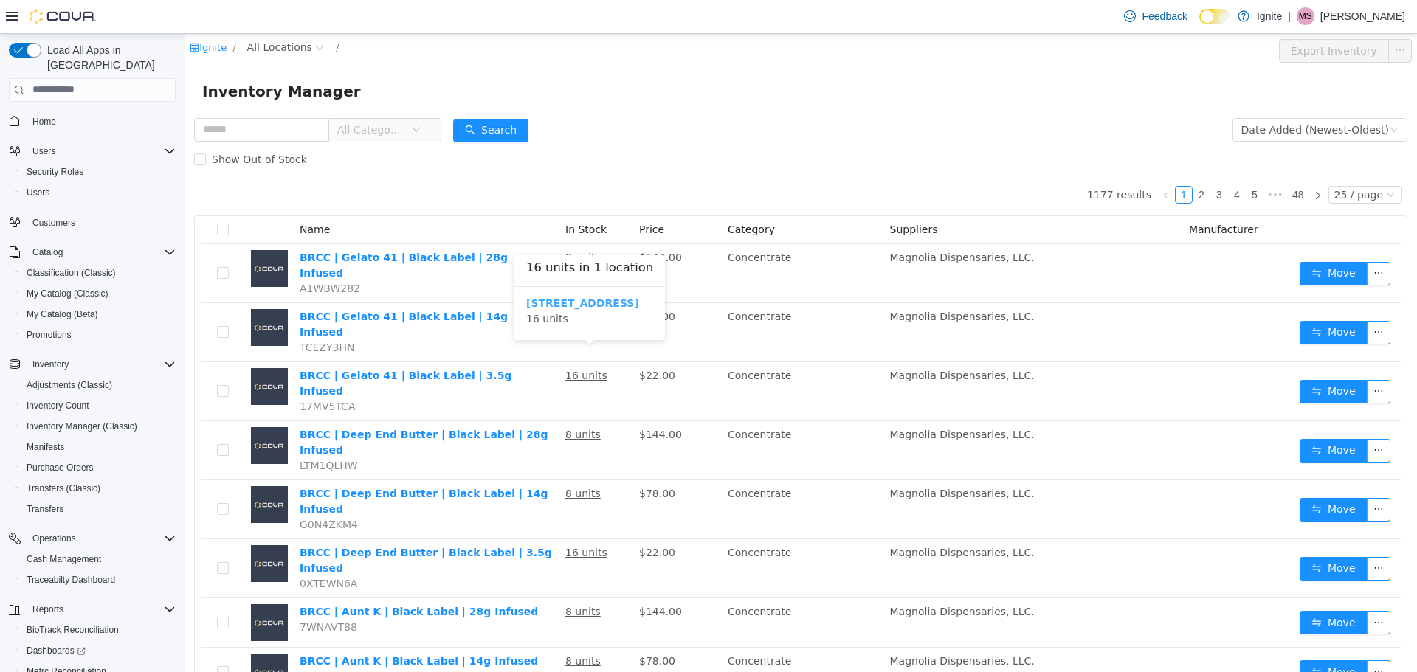
click at [560, 304] on b "[STREET_ADDRESS]" at bounding box center [582, 303] width 113 height 12
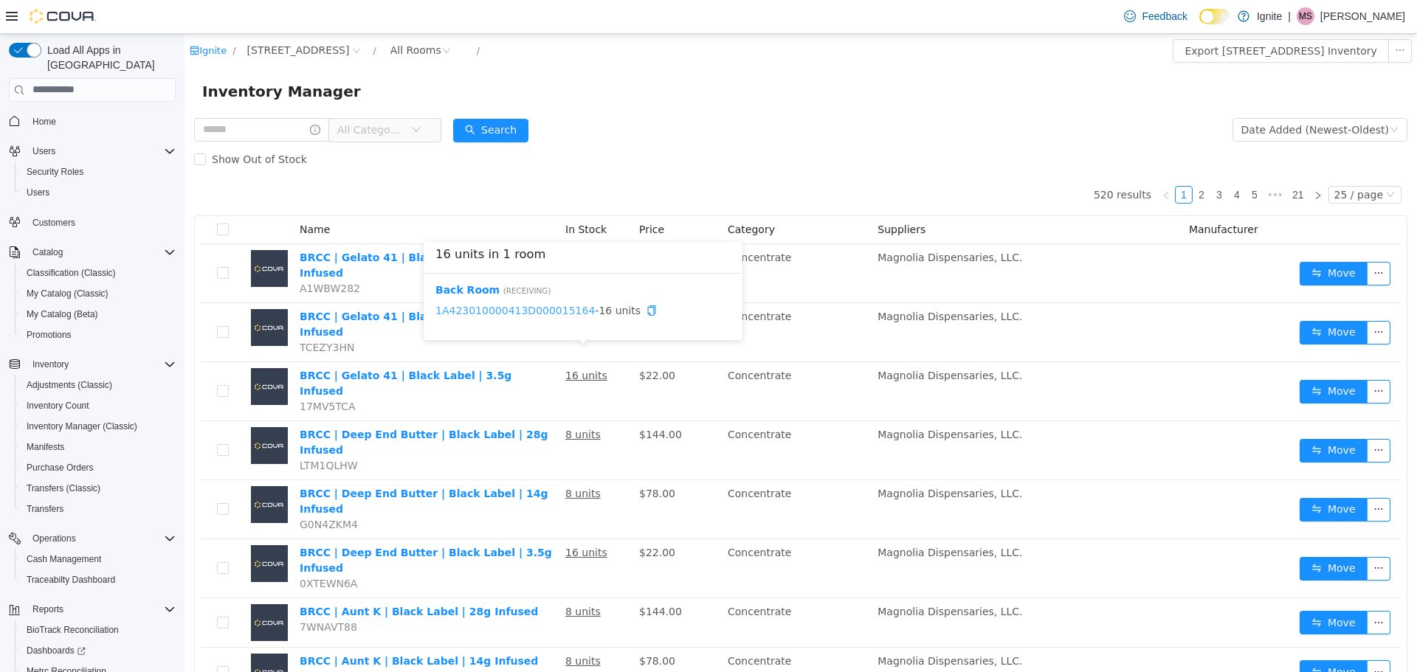
click at [516, 308] on link "1A423010000413D000015164" at bounding box center [514, 310] width 159 height 12
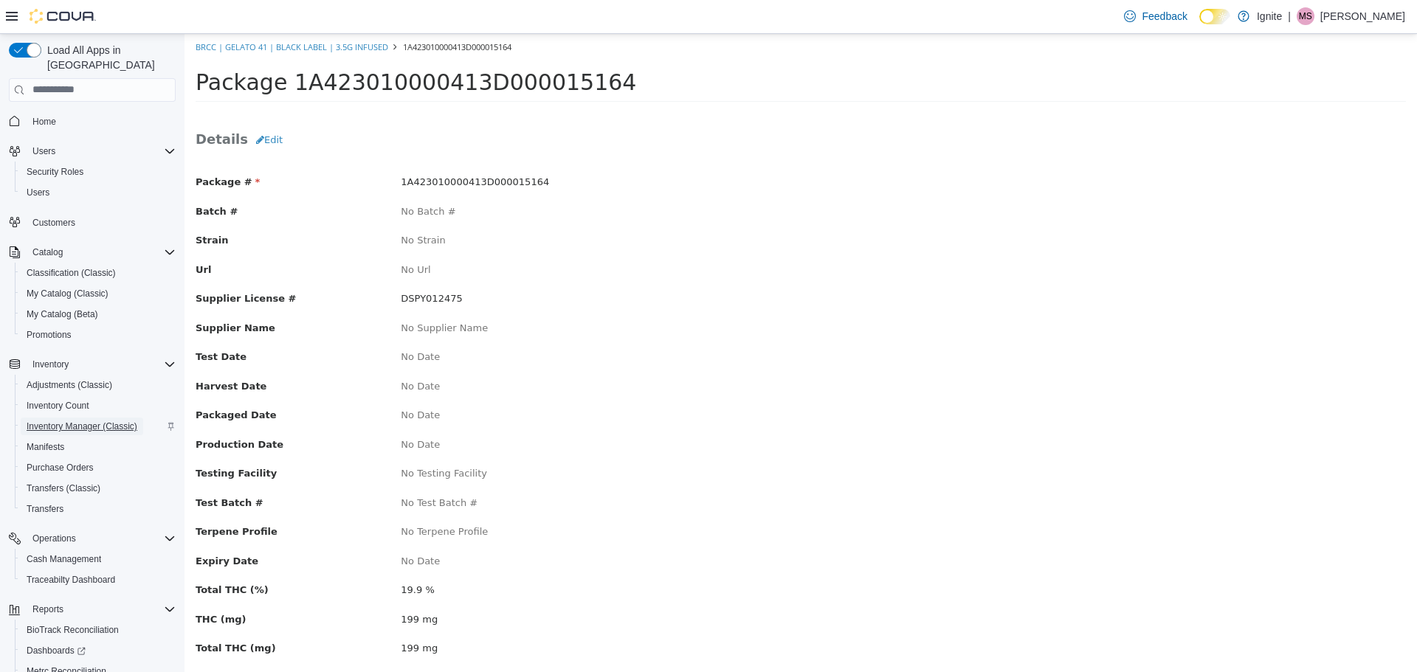
click at [67, 421] on span "Inventory Manager (Classic)" at bounding box center [82, 427] width 111 height 12
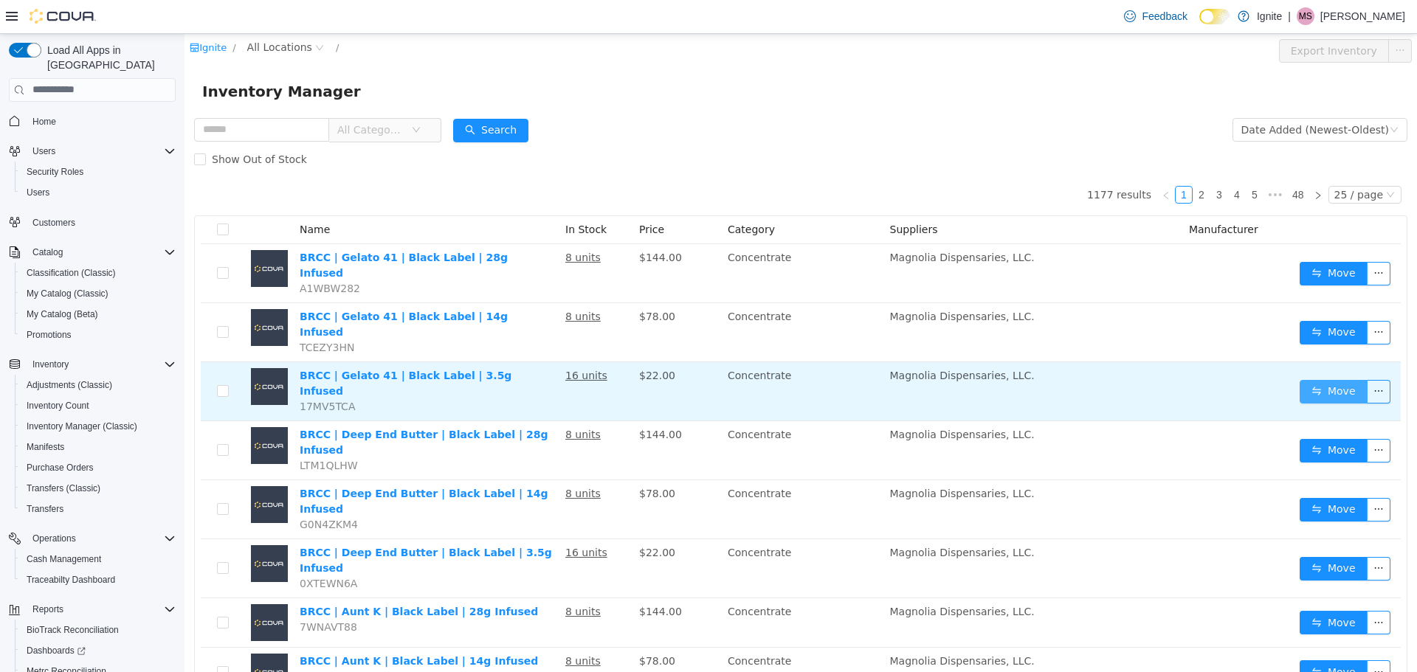
click at [1323, 379] on button "Move" at bounding box center [1333, 391] width 68 height 24
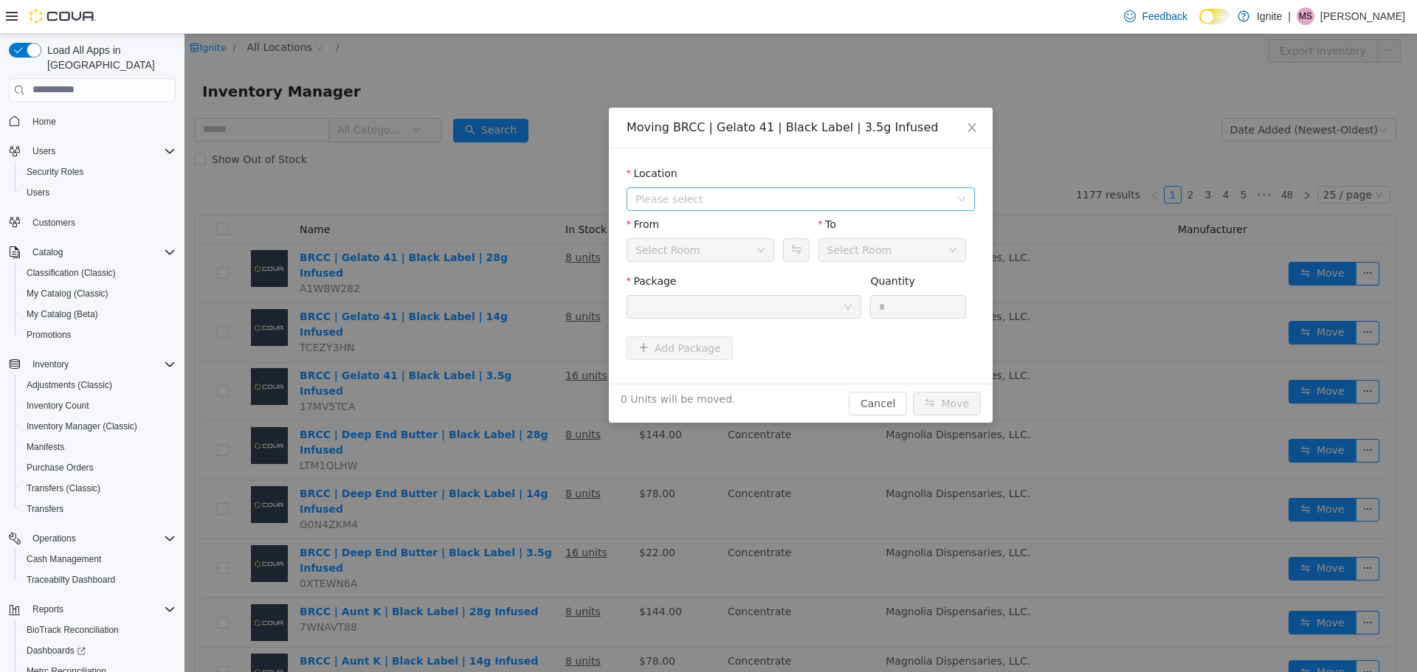
click at [768, 201] on span "Please select" at bounding box center [792, 198] width 314 height 15
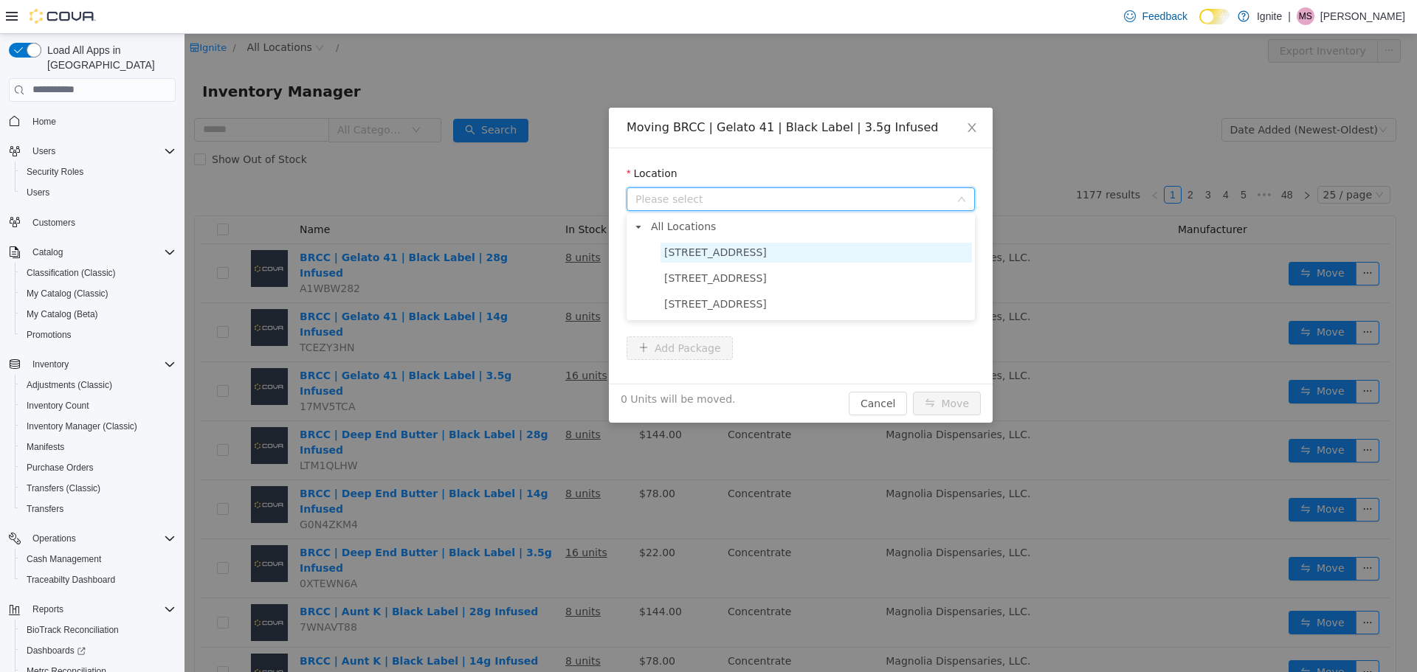
click at [750, 258] on span "[STREET_ADDRESS]" at bounding box center [815, 252] width 311 height 20
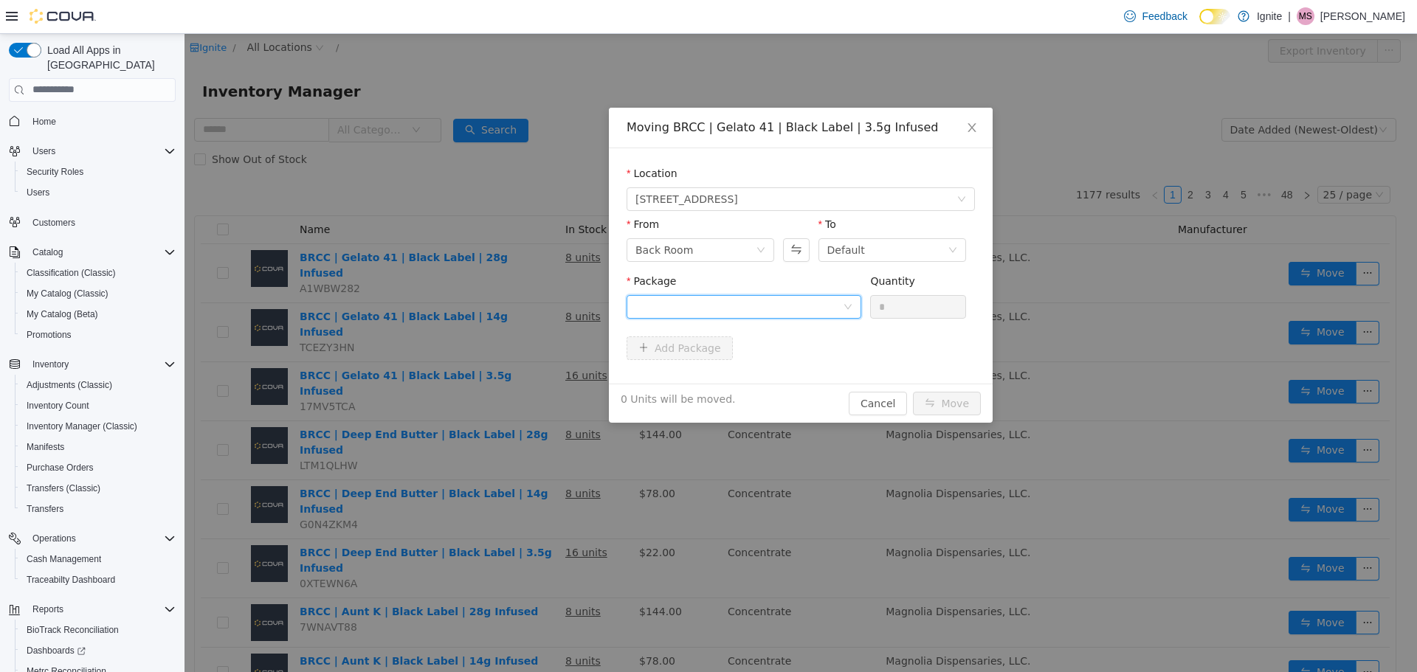
click at [725, 308] on div at bounding box center [738, 306] width 207 height 22
click at [736, 367] on li "1A423010000413D000015164 Quantity : 16 Units" at bounding box center [743, 368] width 235 height 40
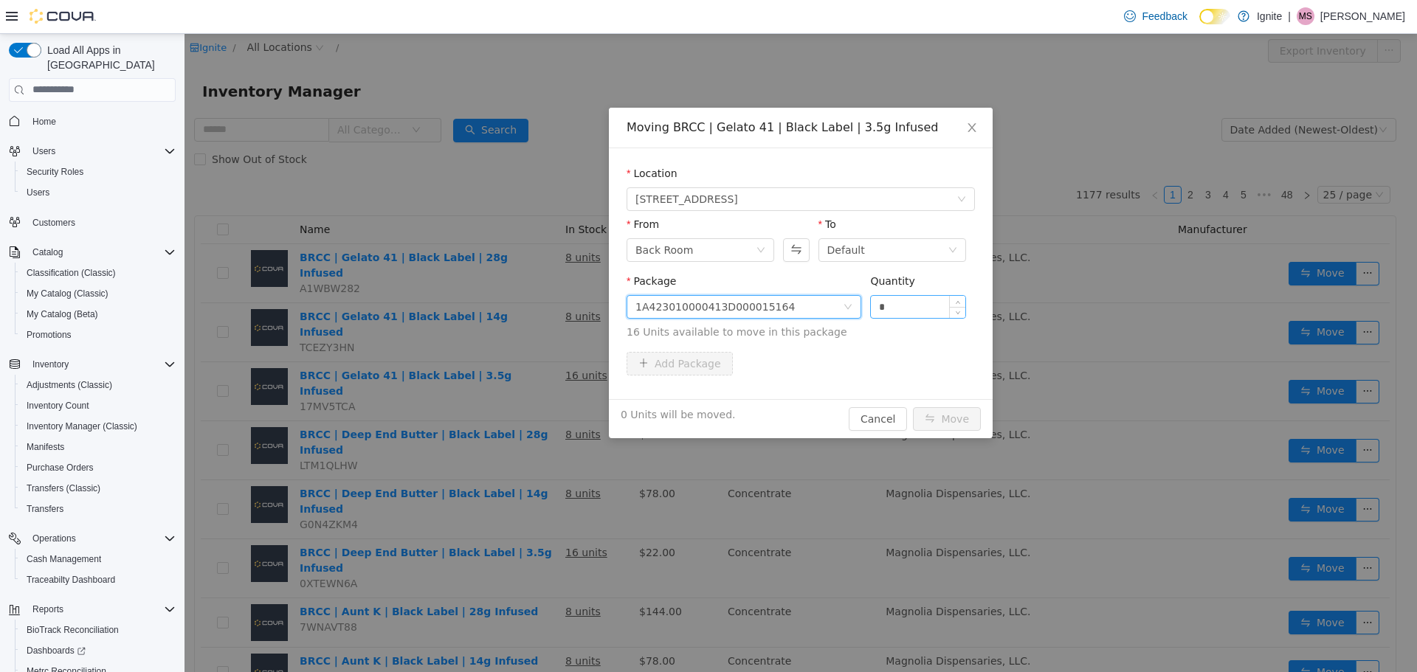
click at [919, 311] on input "*" at bounding box center [918, 306] width 94 height 22
type input "**"
click at [927, 419] on button "Move" at bounding box center [947, 419] width 68 height 24
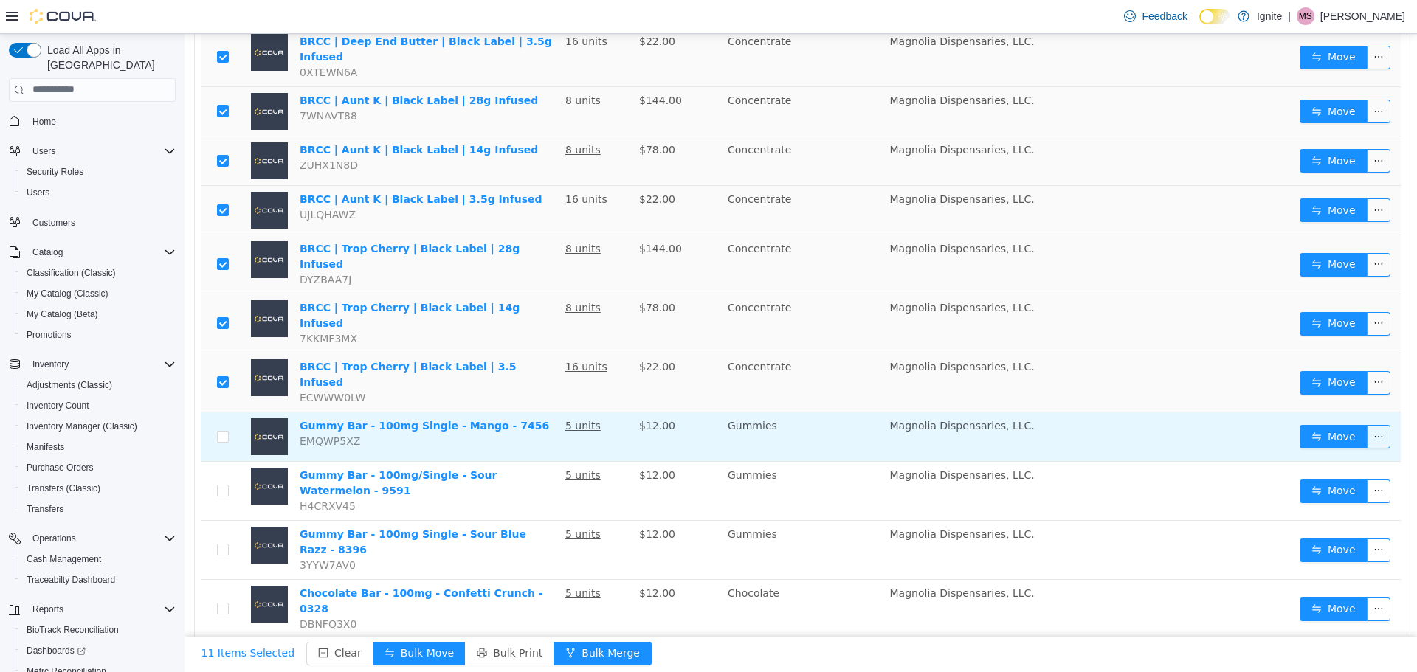
scroll to position [516, 0]
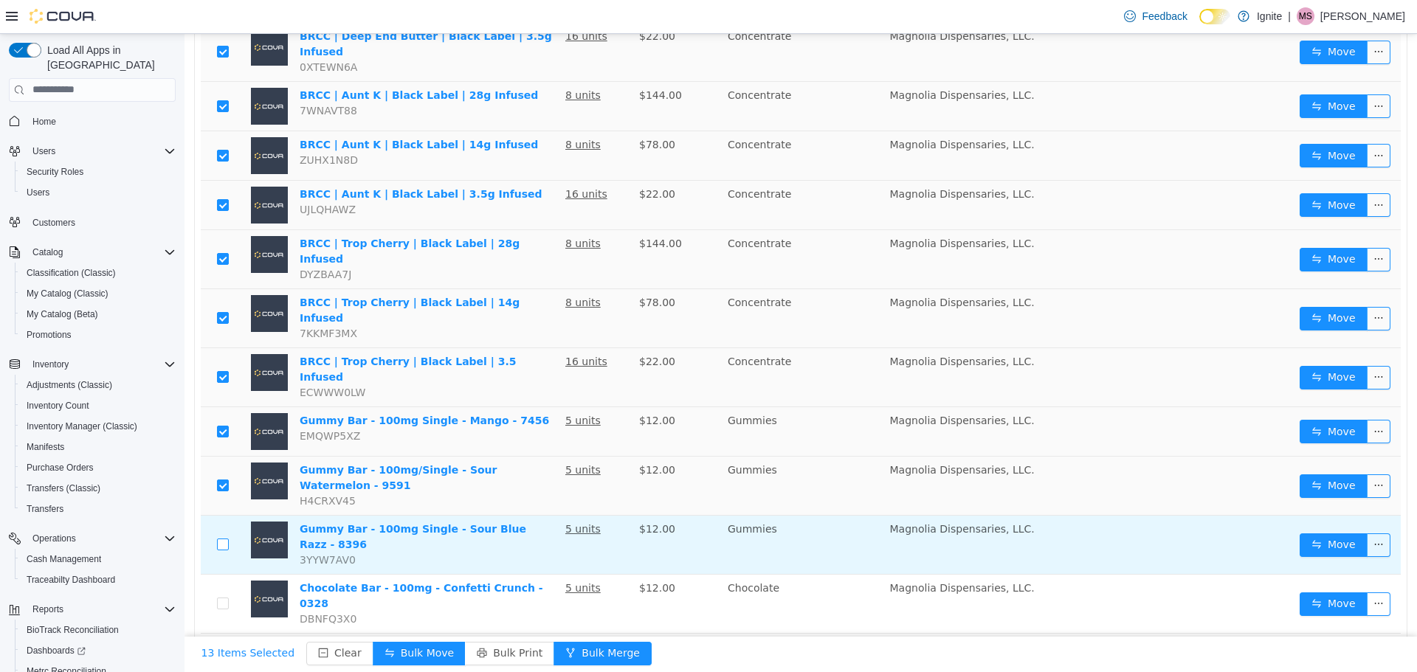
click at [218, 536] on label at bounding box center [223, 543] width 12 height 15
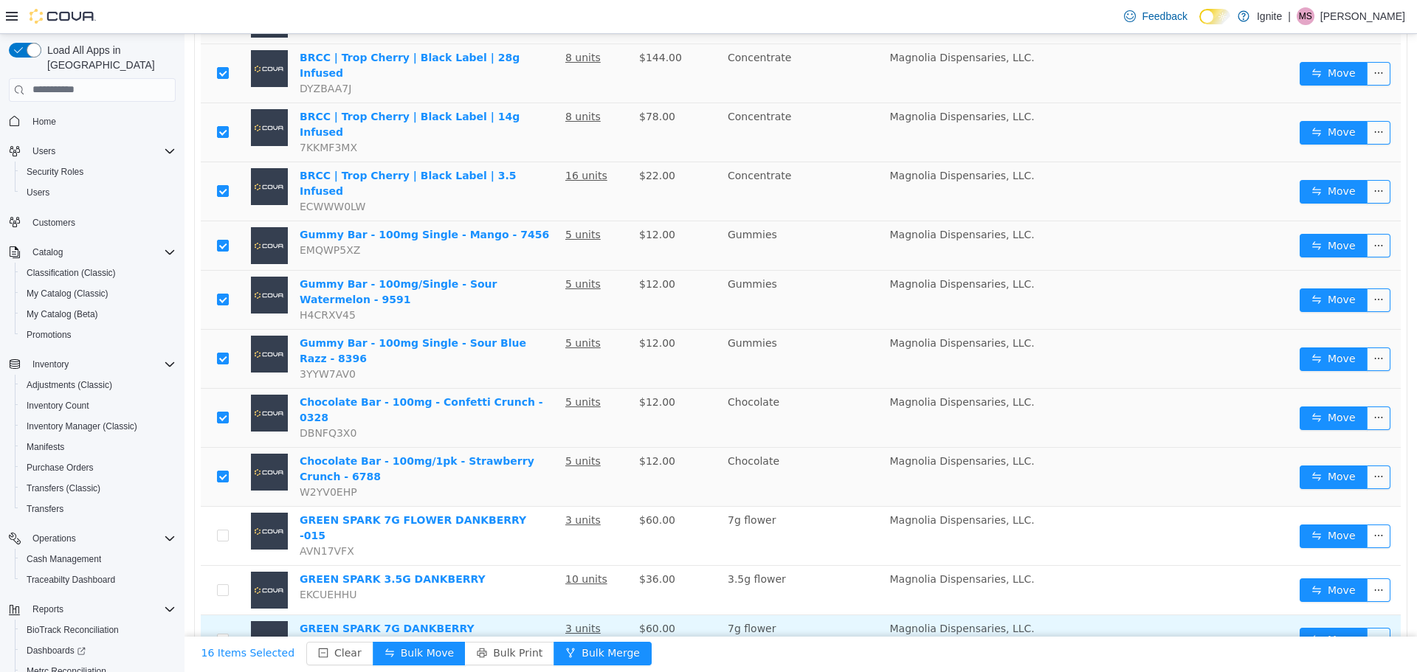
scroll to position [738, 0]
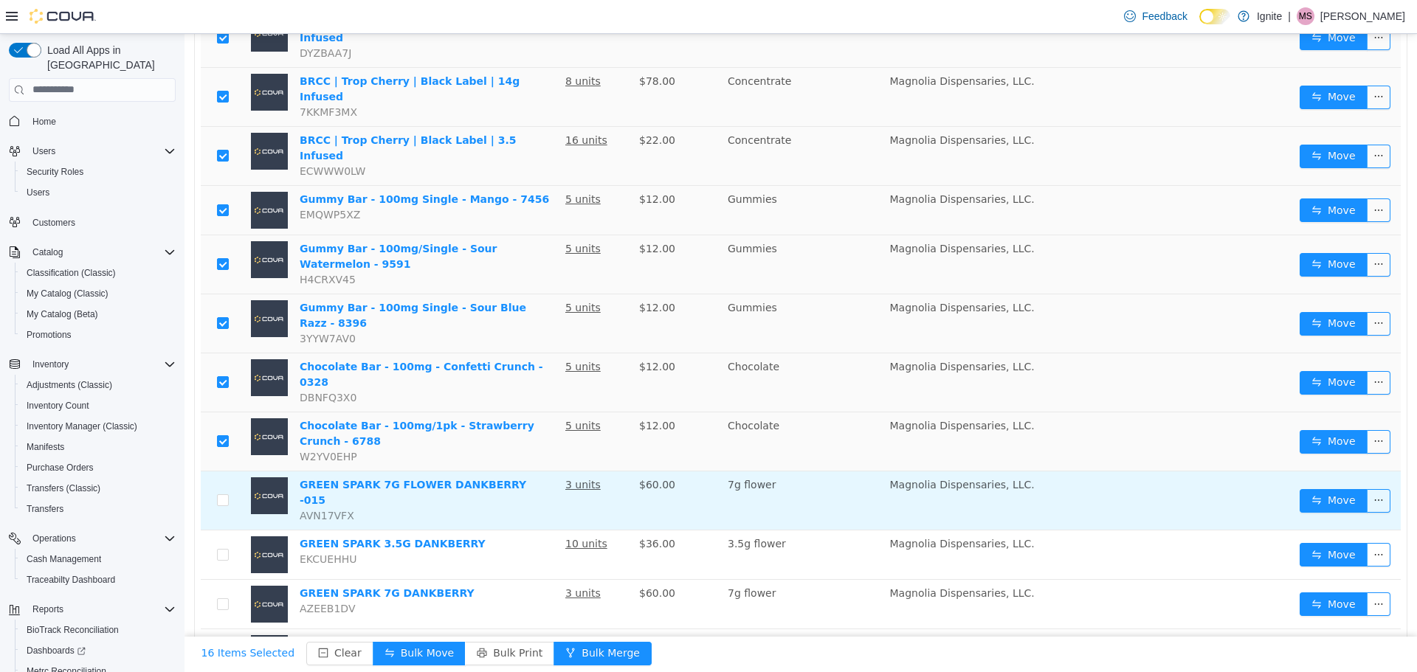
click at [221, 471] on td at bounding box center [223, 500] width 44 height 59
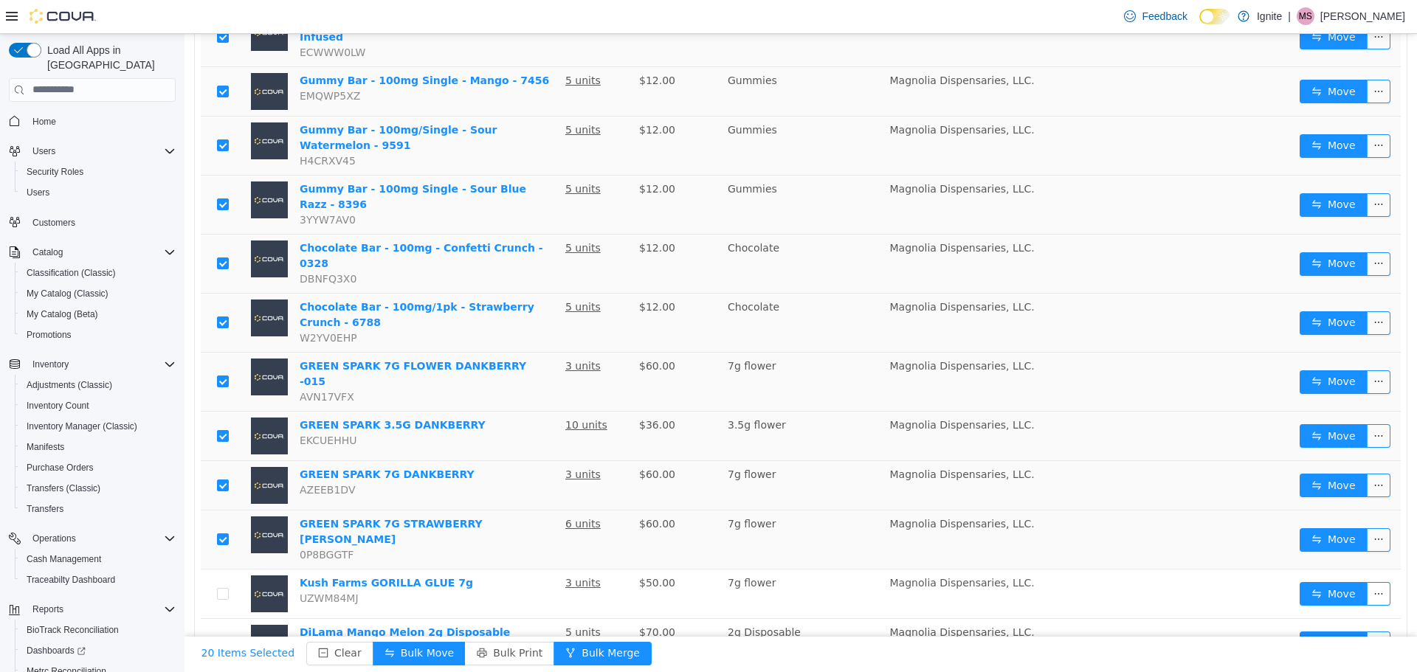
scroll to position [869, 0]
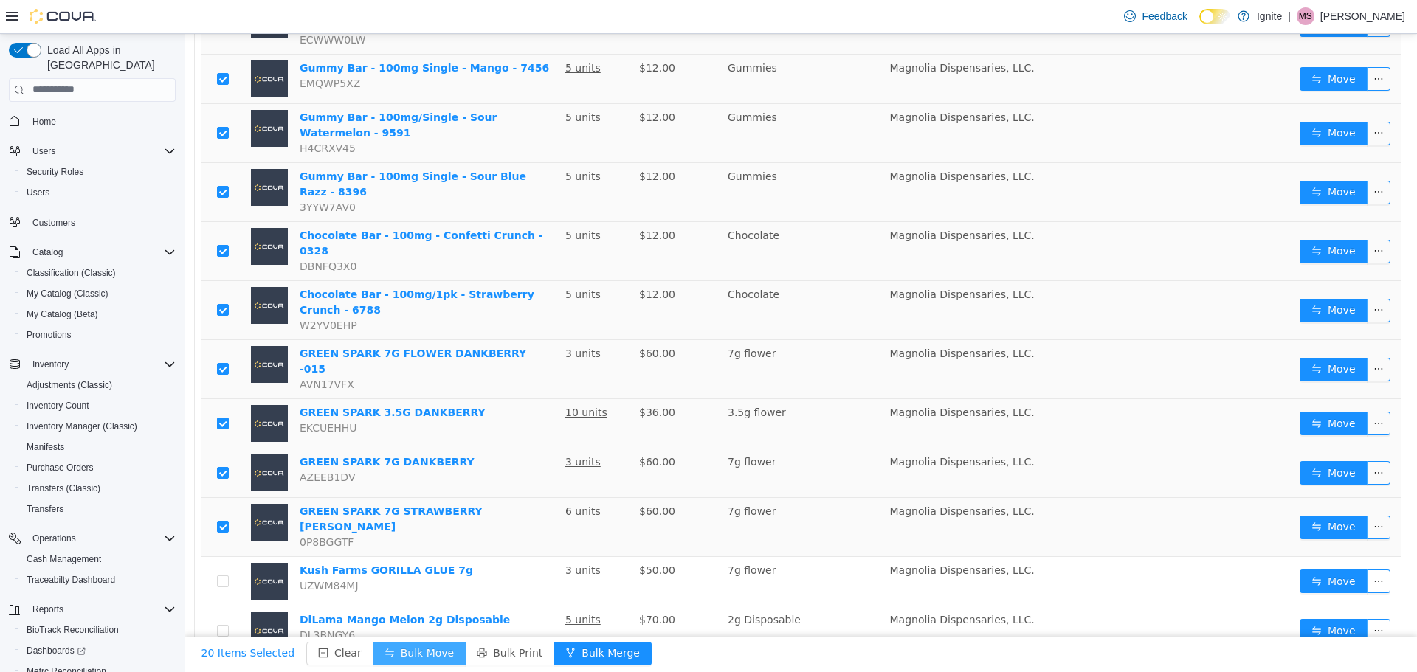
click at [410, 652] on button "Bulk Move" at bounding box center [419, 653] width 93 height 24
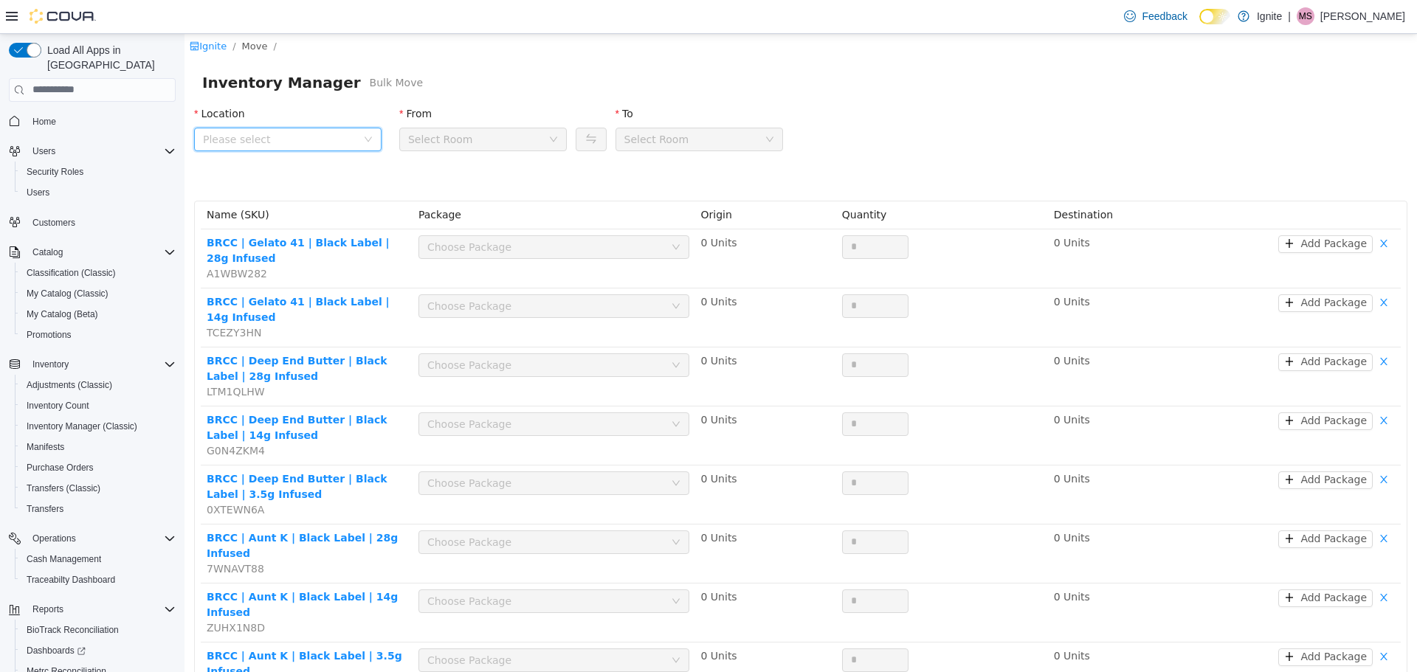
click at [270, 137] on span "Please select" at bounding box center [279, 138] width 153 height 15
click at [281, 221] on span "[STREET_ADDRESS]" at bounding box center [283, 221] width 103 height 12
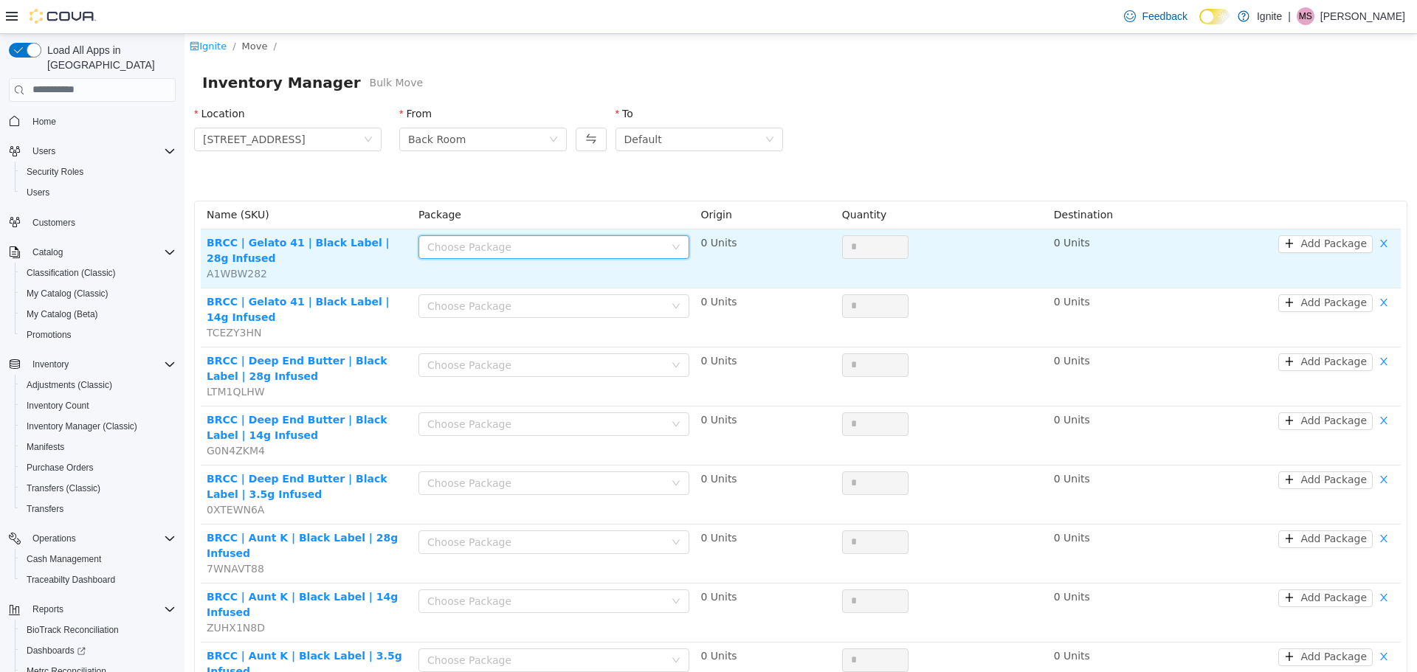
click at [547, 237] on div "Choose Package" at bounding box center [548, 246] width 243 height 22
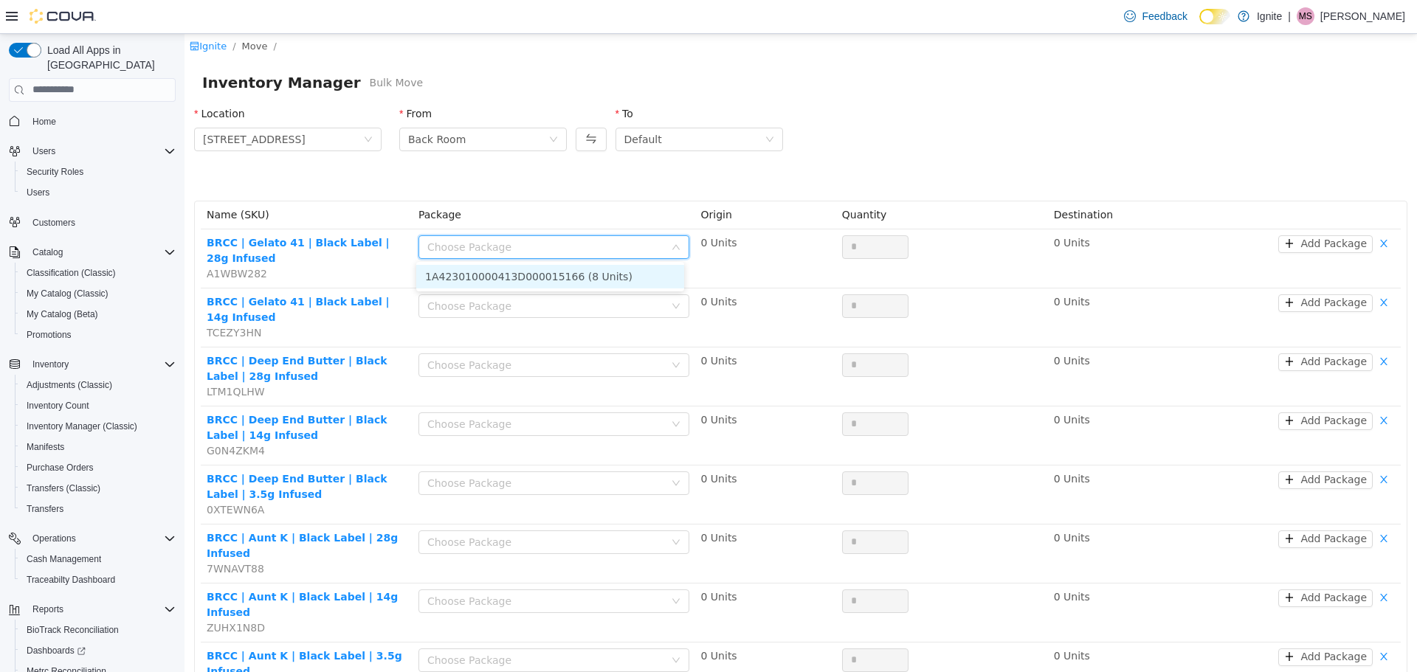
click at [545, 273] on li "1A423010000413D000015166 (8 Units)" at bounding box center [550, 276] width 268 height 24
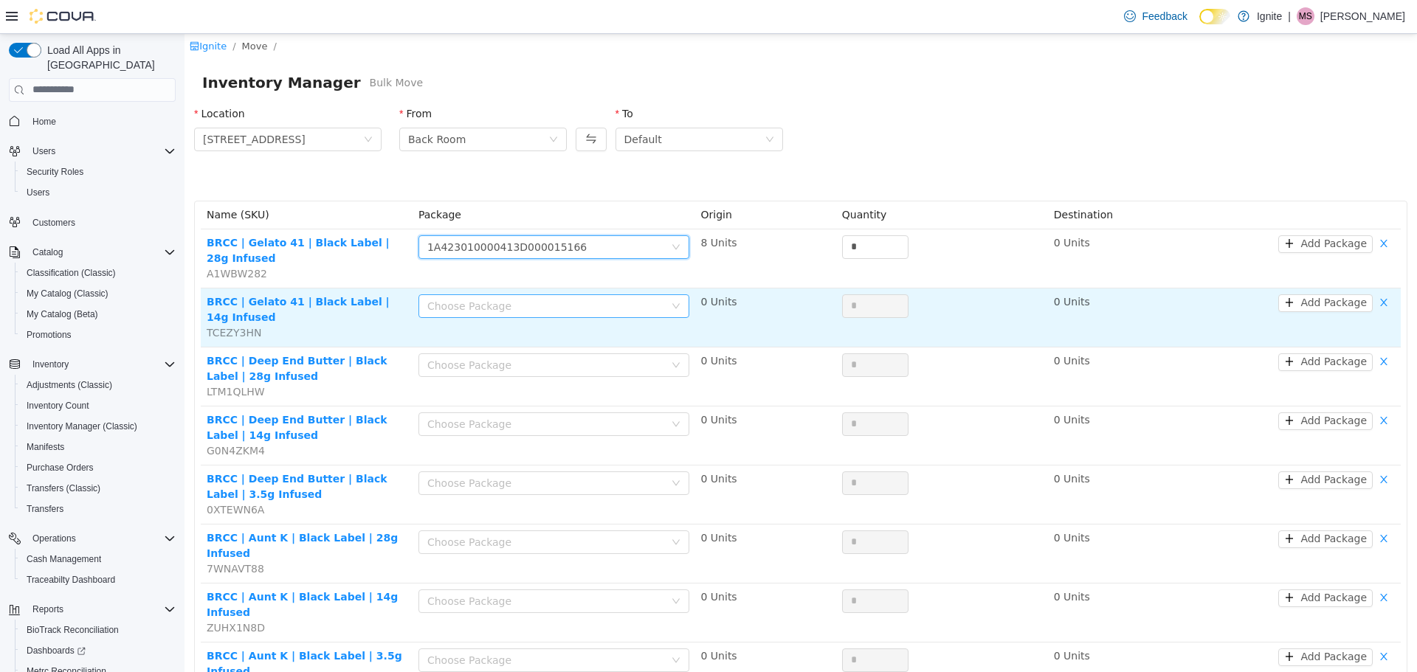
click at [566, 306] on div "Choose Package" at bounding box center [545, 305] width 237 height 15
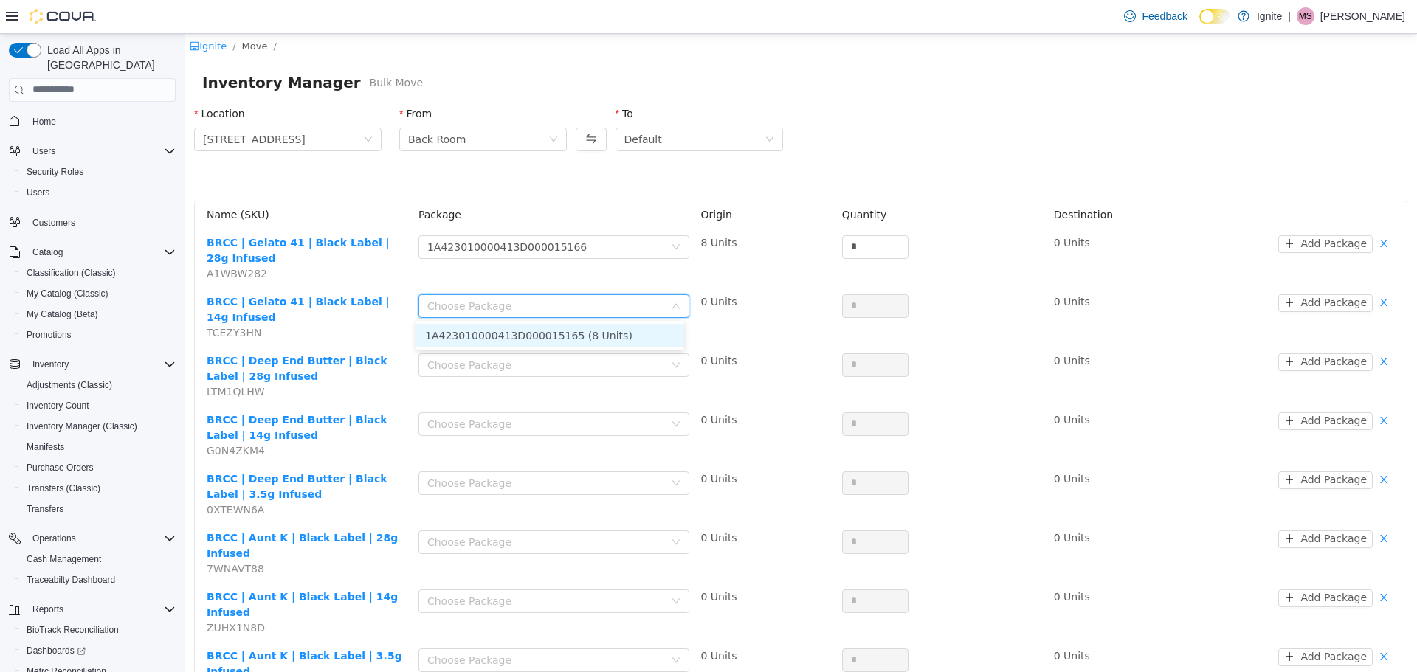
click at [549, 338] on li "1A423010000413D000015165 (8 Units)" at bounding box center [550, 335] width 268 height 24
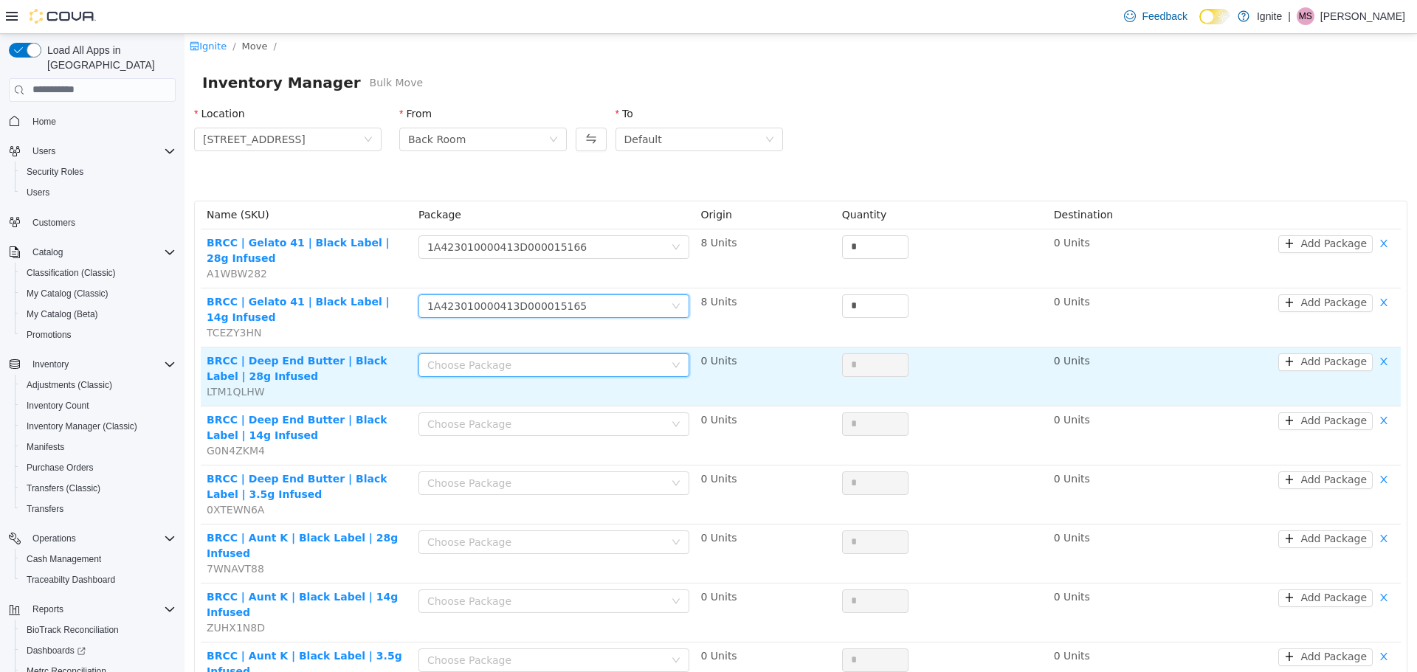
click at [539, 373] on div "Choose Package" at bounding box center [548, 364] width 243 height 22
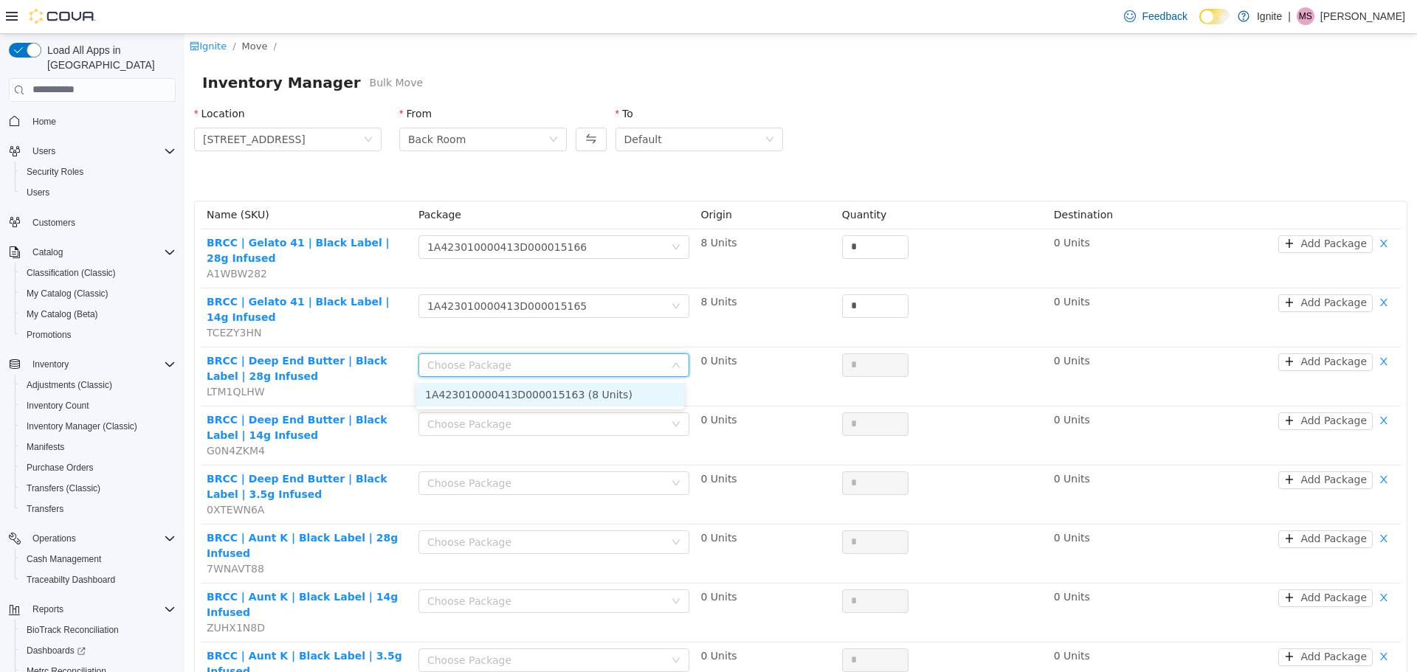
click at [534, 401] on li "1A423010000413D000015163 (8 Units)" at bounding box center [550, 394] width 268 height 24
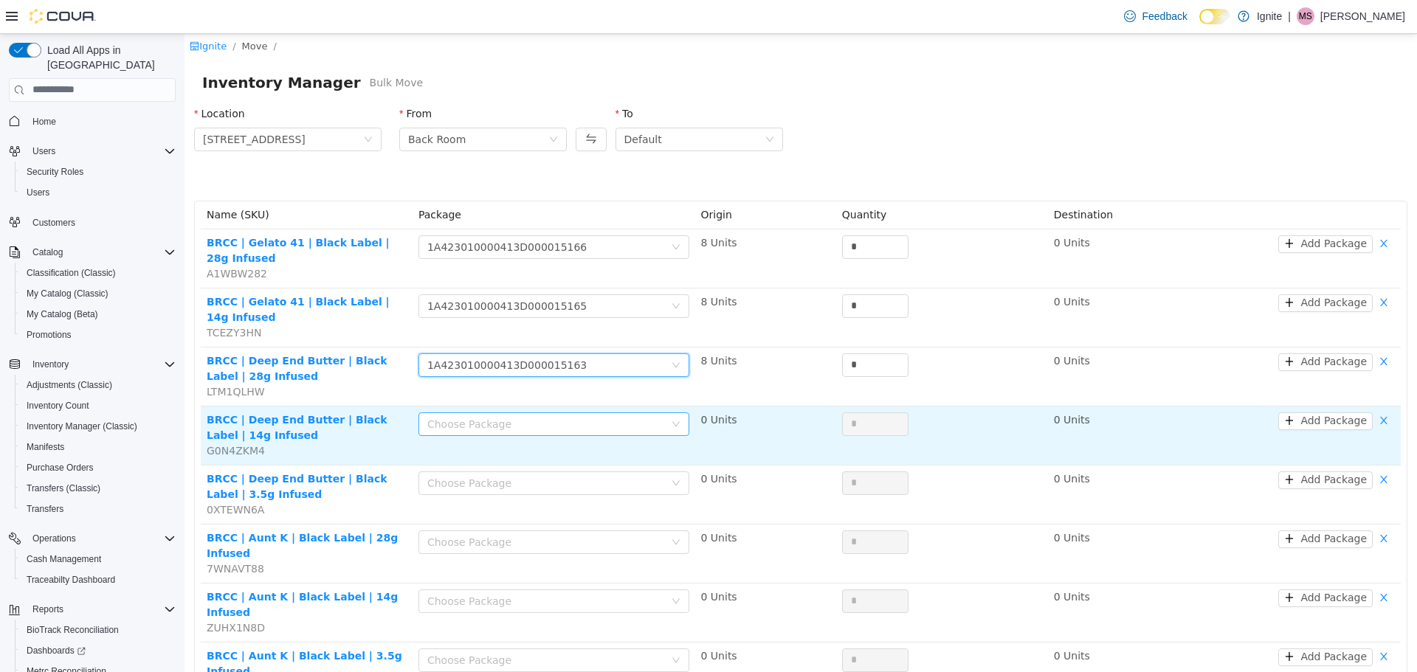
click at [533, 421] on div "Choose Package" at bounding box center [545, 423] width 237 height 15
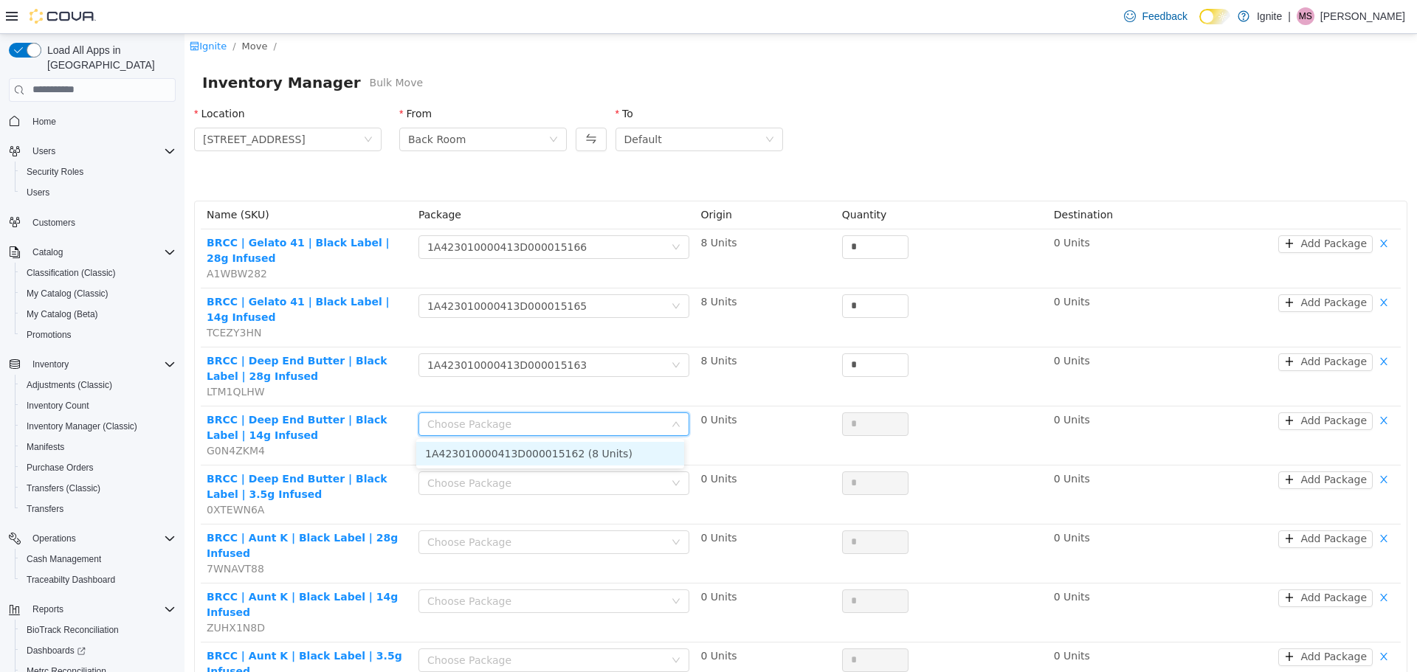
click at [530, 453] on li "1A423010000413D000015162 (8 Units)" at bounding box center [550, 453] width 268 height 24
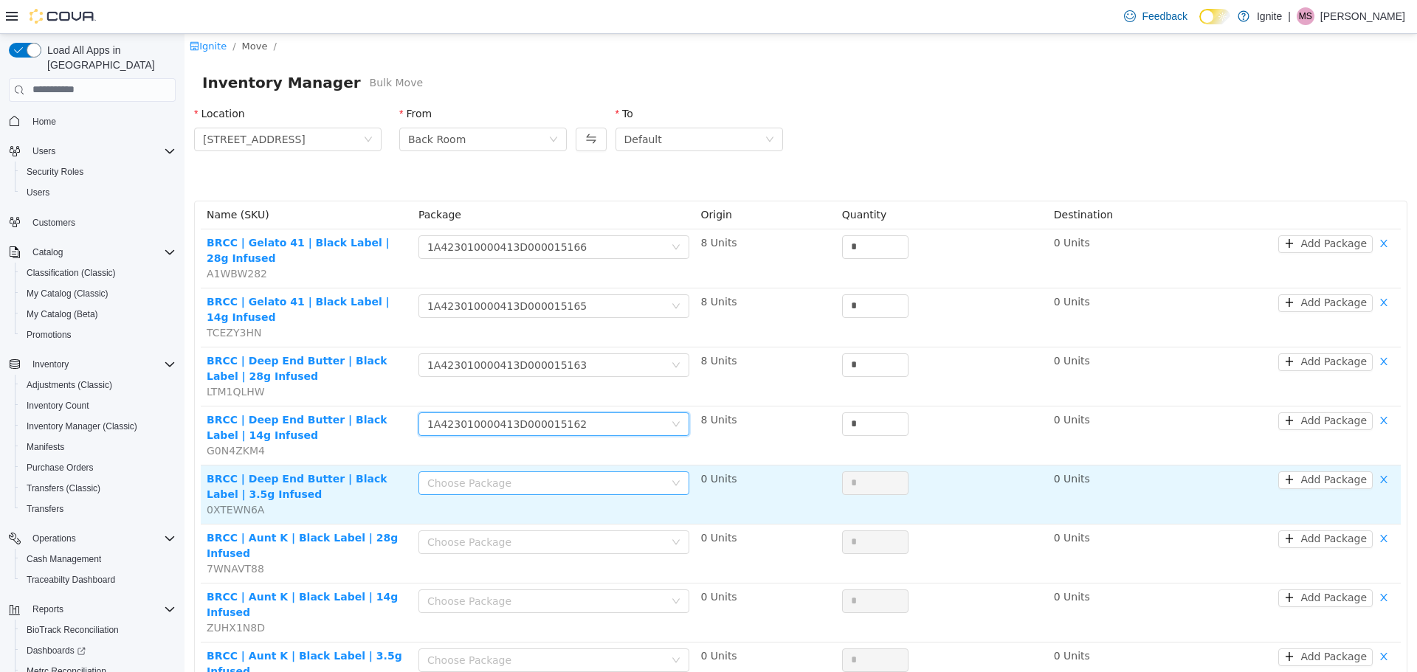
click at [528, 479] on div "Choose Package" at bounding box center [545, 482] width 237 height 15
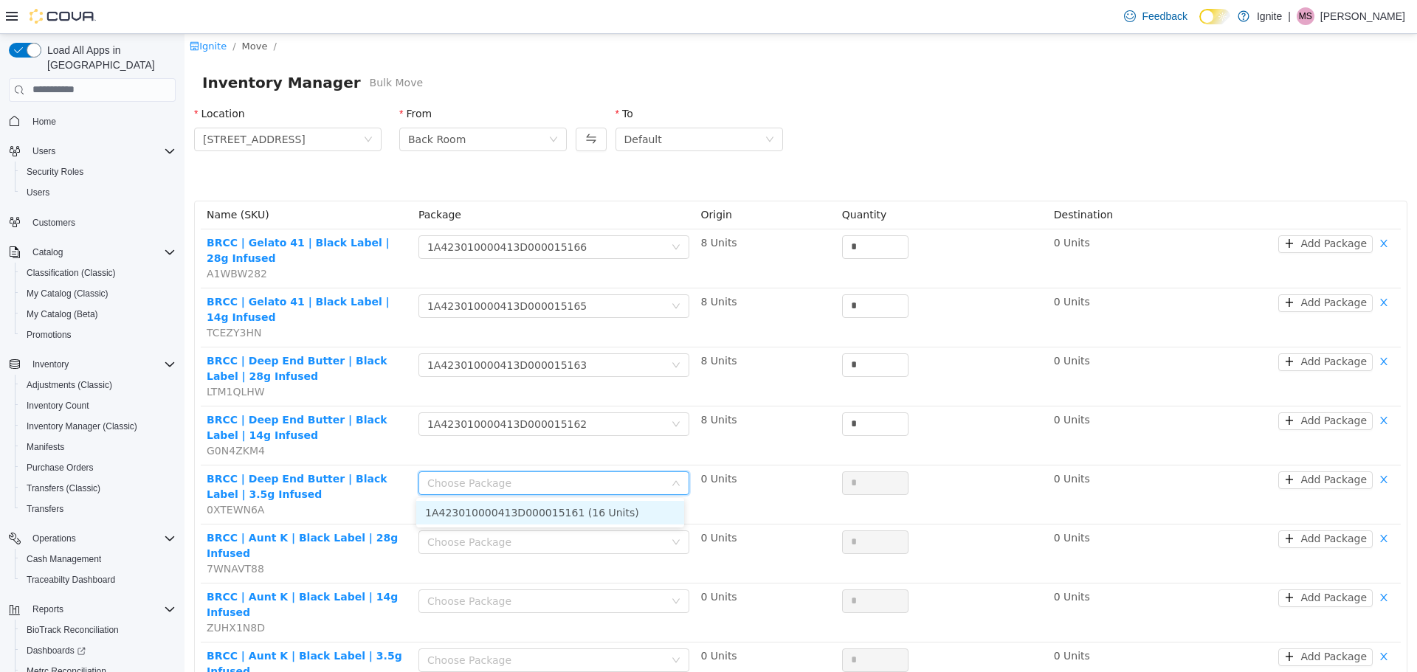
click at [526, 508] on li "1A423010000413D000015161 (16 Units)" at bounding box center [550, 512] width 268 height 24
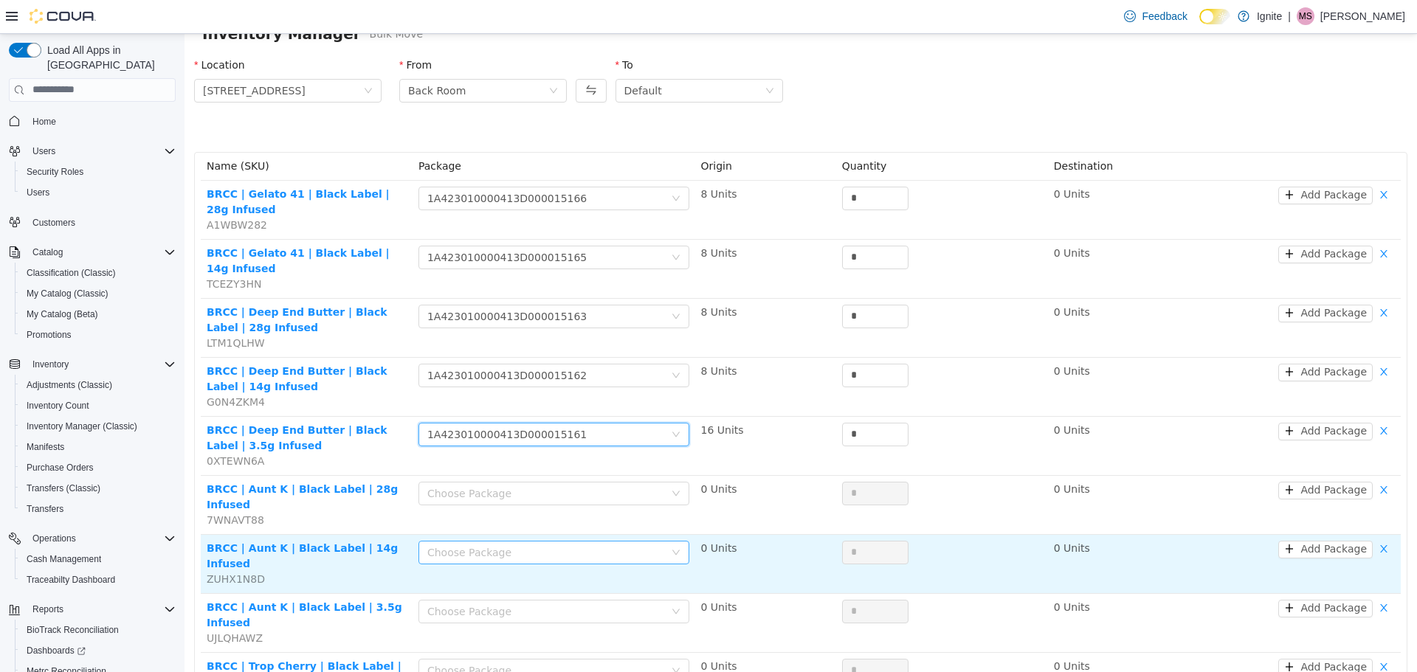
scroll to position [148, 0]
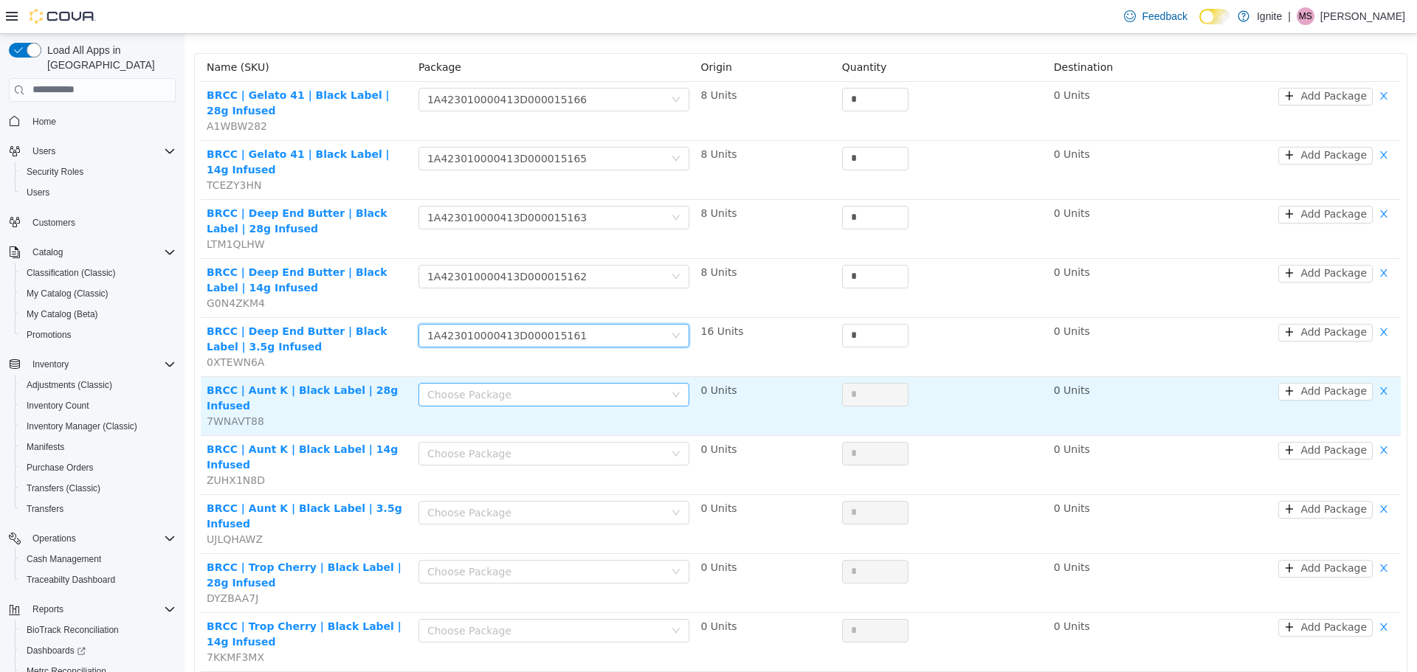
click at [521, 396] on div "Choose Package" at bounding box center [545, 394] width 237 height 15
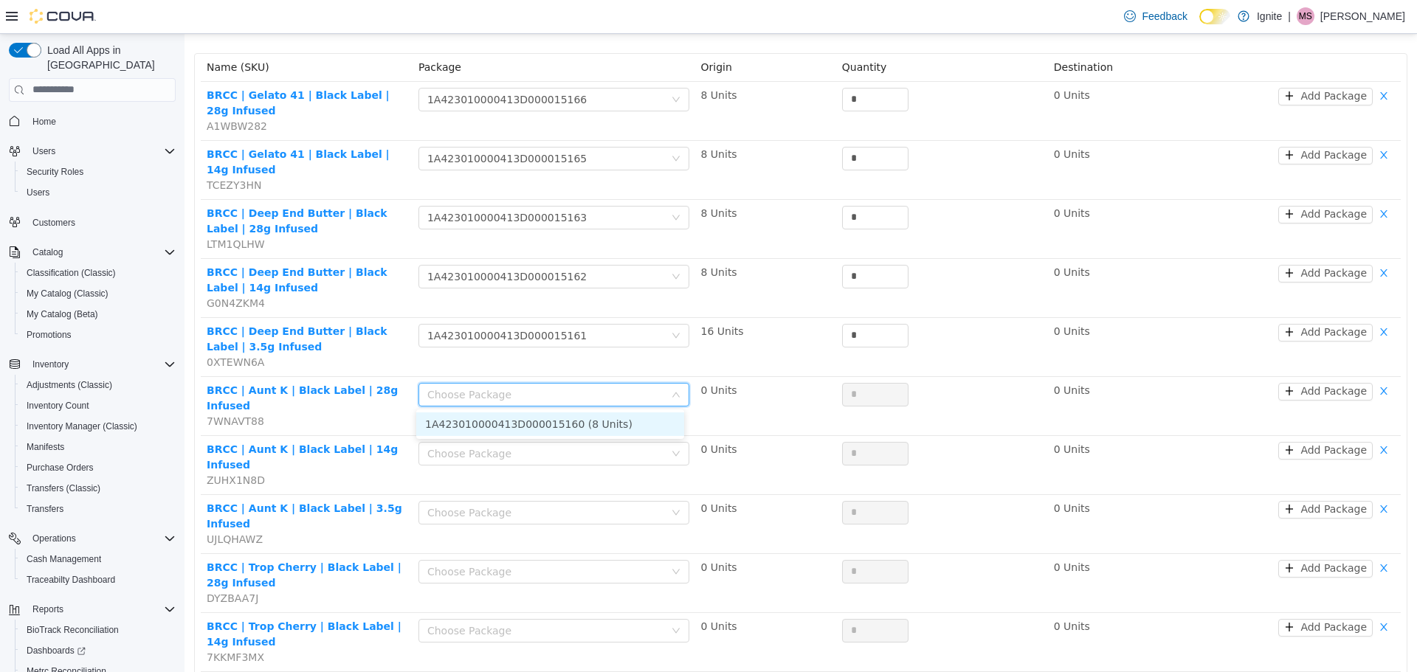
click at [515, 428] on li "1A423010000413D000015160 (8 Units)" at bounding box center [550, 424] width 268 height 24
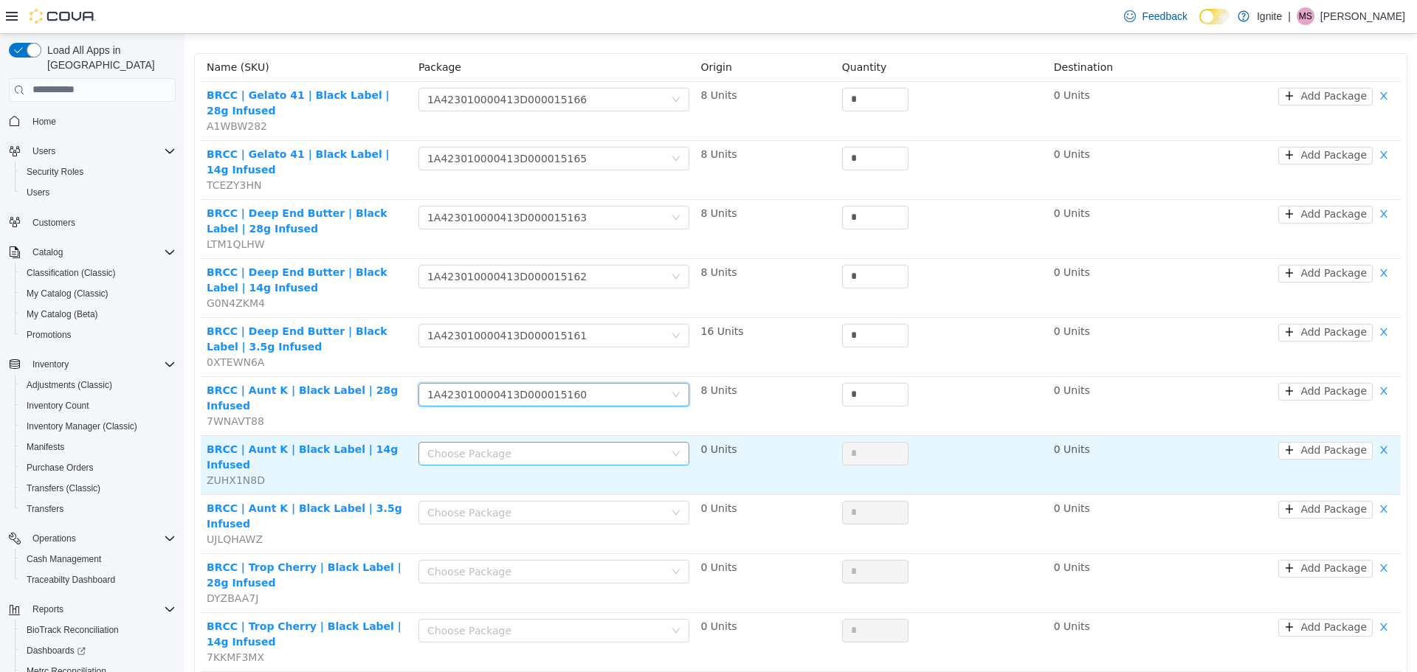
click at [512, 446] on div "Choose Package" at bounding box center [545, 453] width 237 height 15
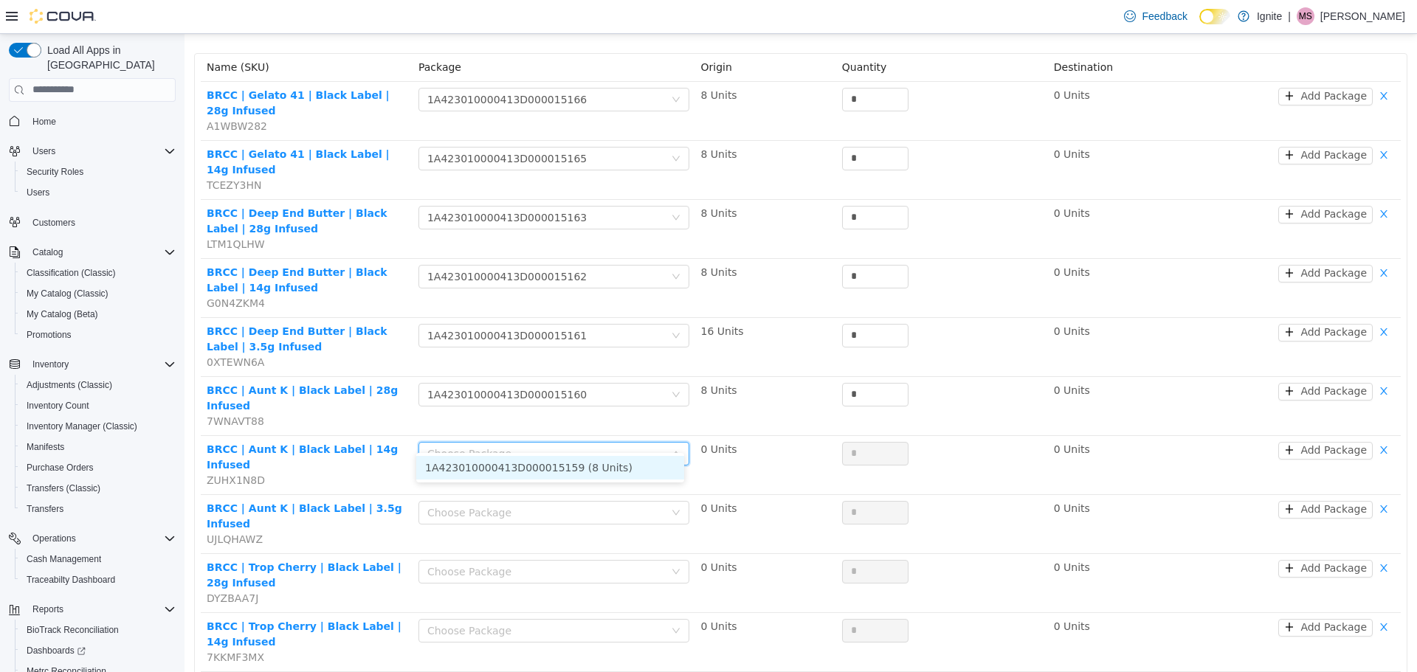
click at [516, 466] on li "1A423010000413D000015159 (8 Units)" at bounding box center [550, 467] width 268 height 24
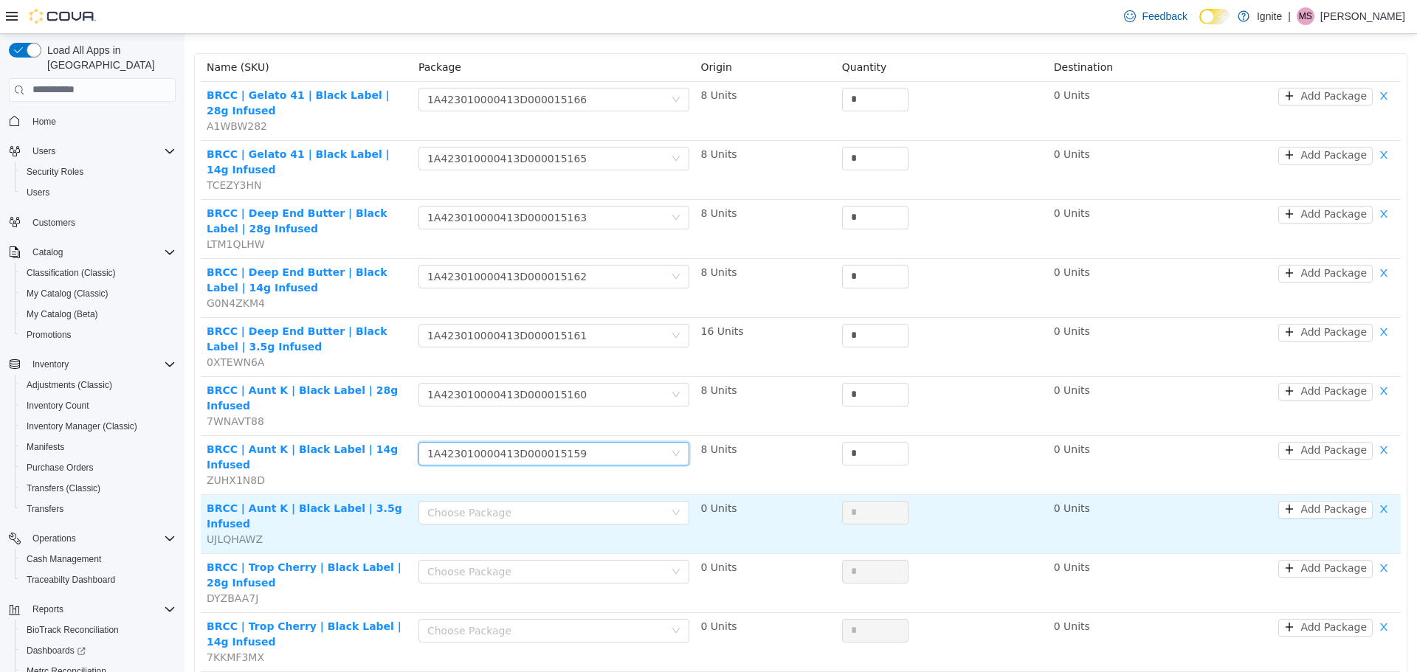
click at [515, 494] on td "Choose Package" at bounding box center [553, 523] width 283 height 59
click at [513, 505] on div "Choose Package" at bounding box center [545, 512] width 237 height 15
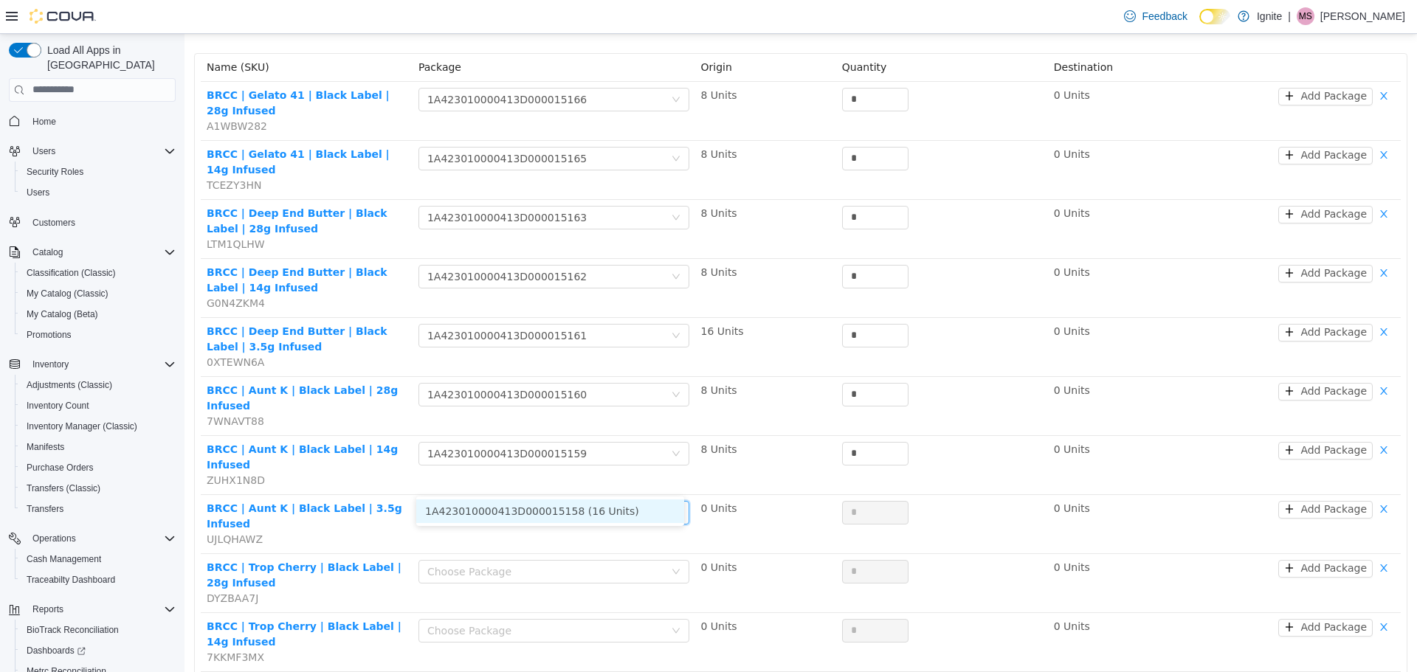
click at [514, 505] on li "1A423010000413D000015158 (16 Units)" at bounding box center [550, 511] width 268 height 24
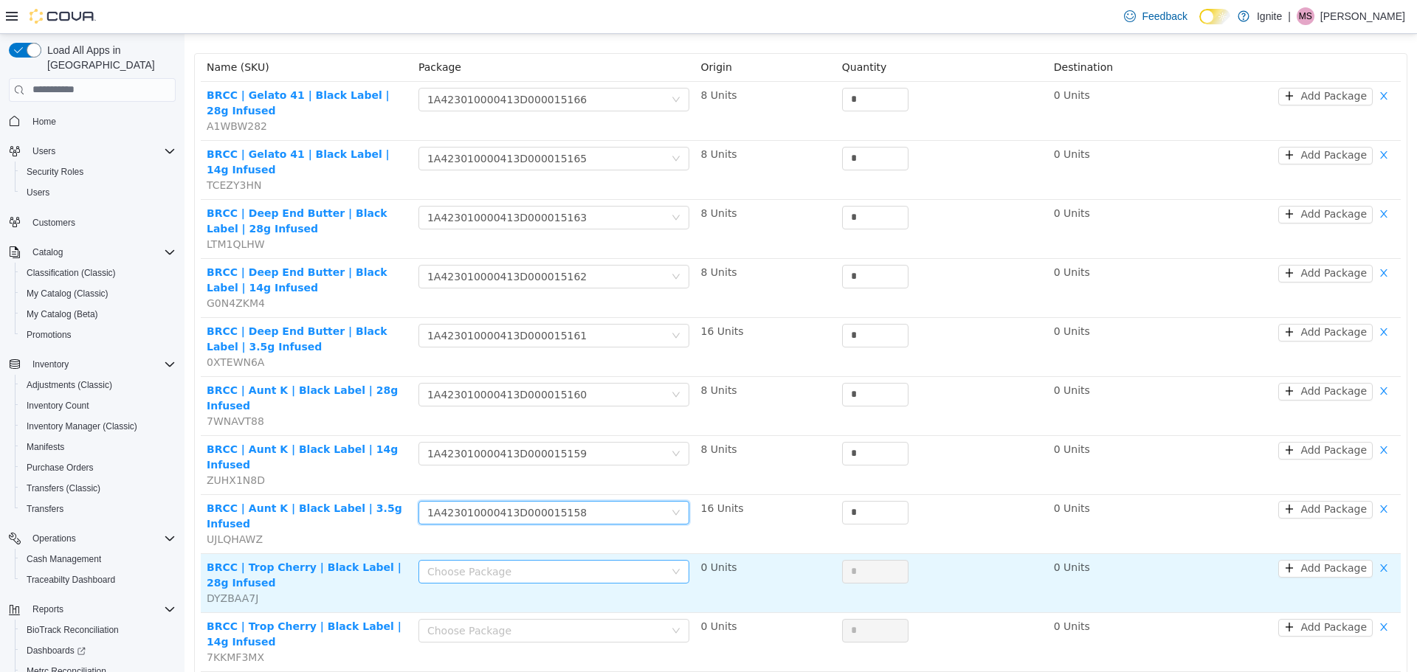
click at [511, 564] on div "Choose Package" at bounding box center [545, 571] width 237 height 15
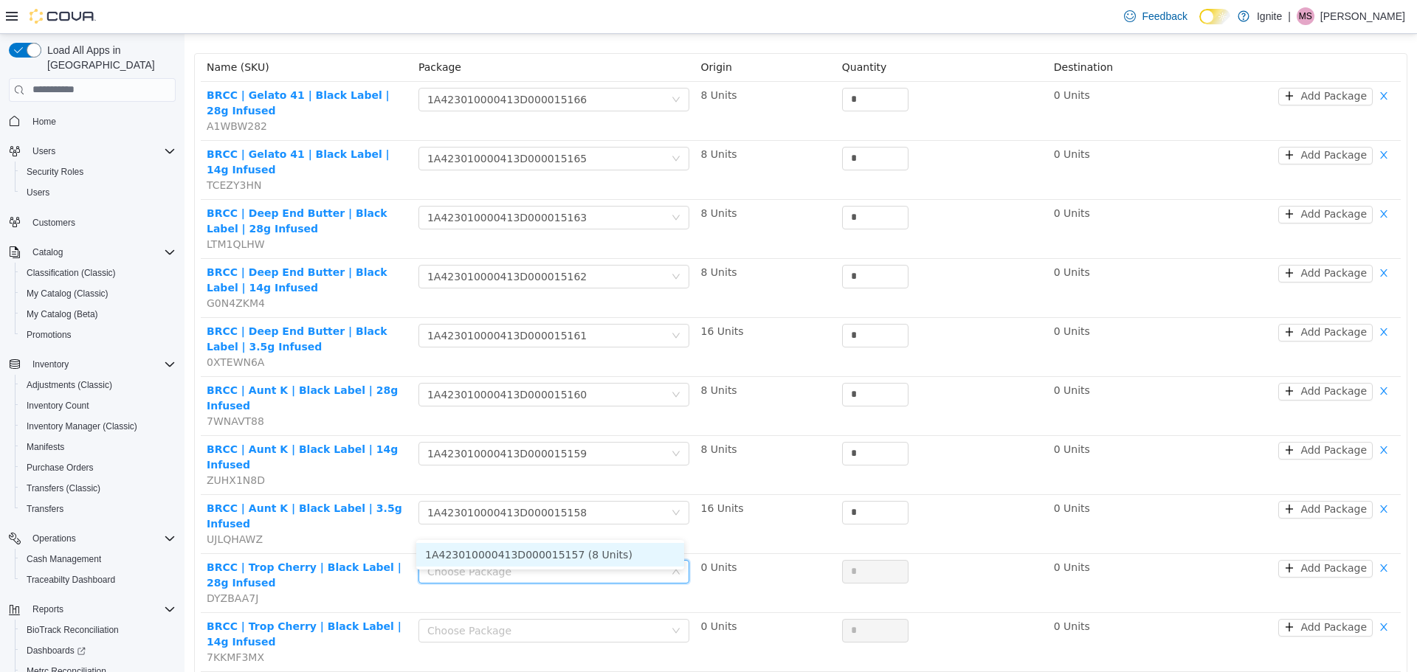
click at [514, 549] on li "1A423010000413D000015157 (8 Units)" at bounding box center [550, 554] width 268 height 24
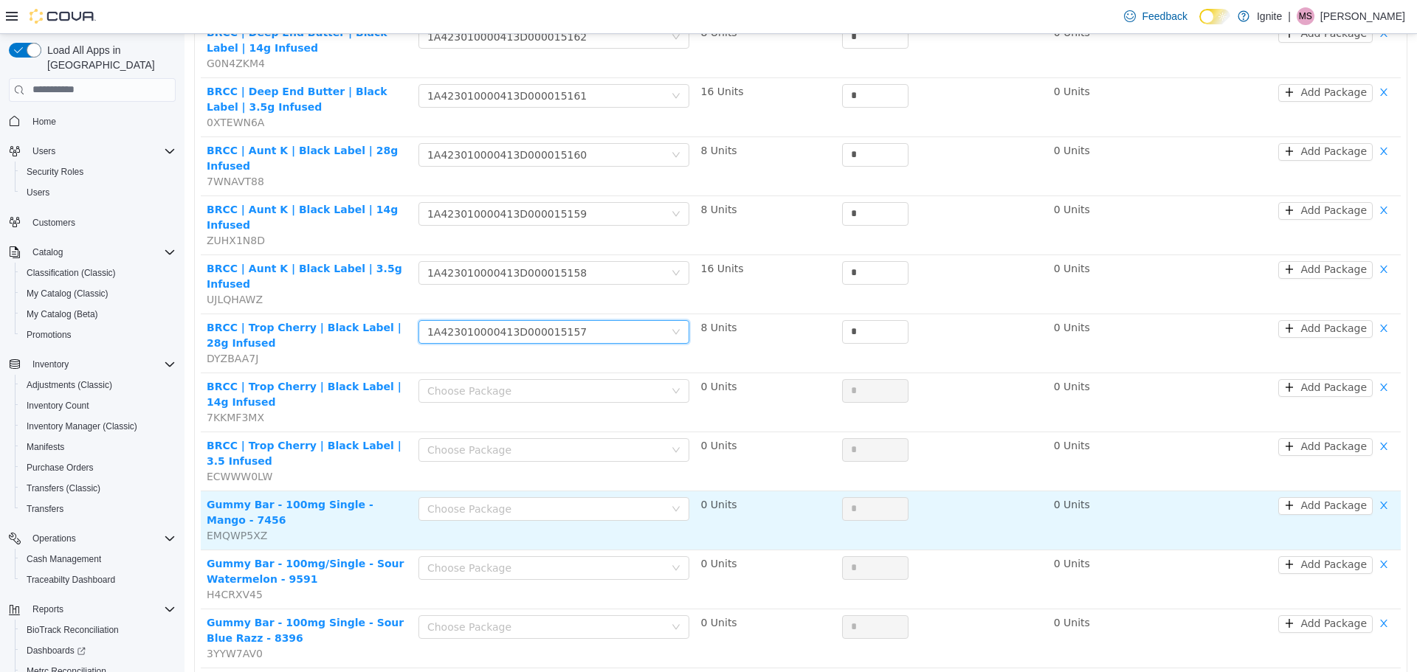
scroll to position [443, 0]
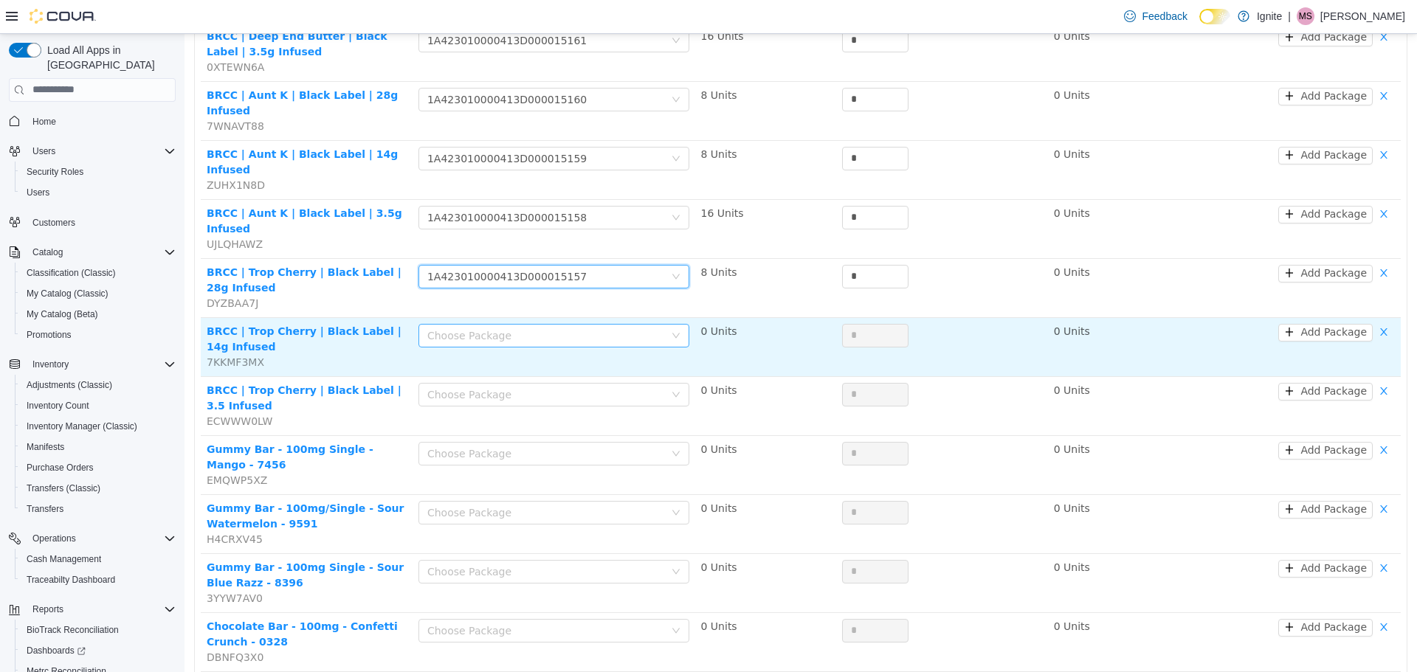
click at [515, 328] on div "Choose Package" at bounding box center [545, 335] width 237 height 15
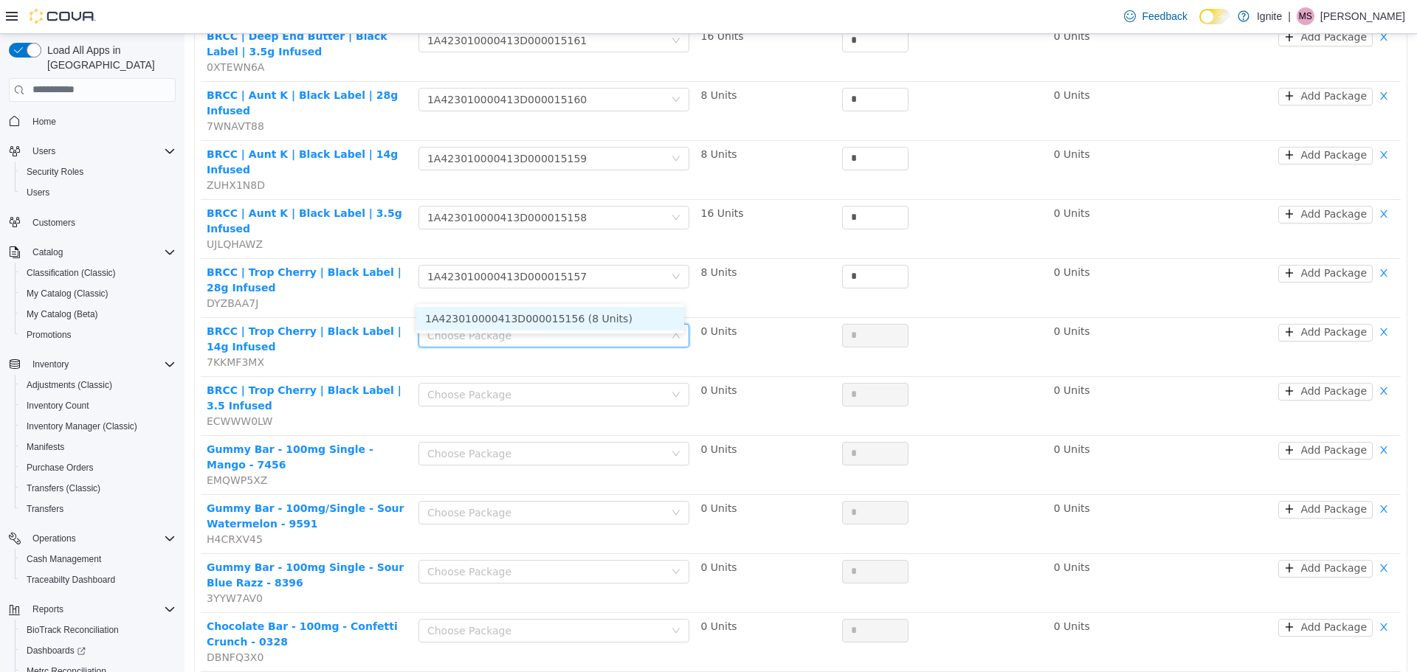
click at [542, 317] on li "1A423010000413D000015156 (8 Units)" at bounding box center [550, 318] width 268 height 24
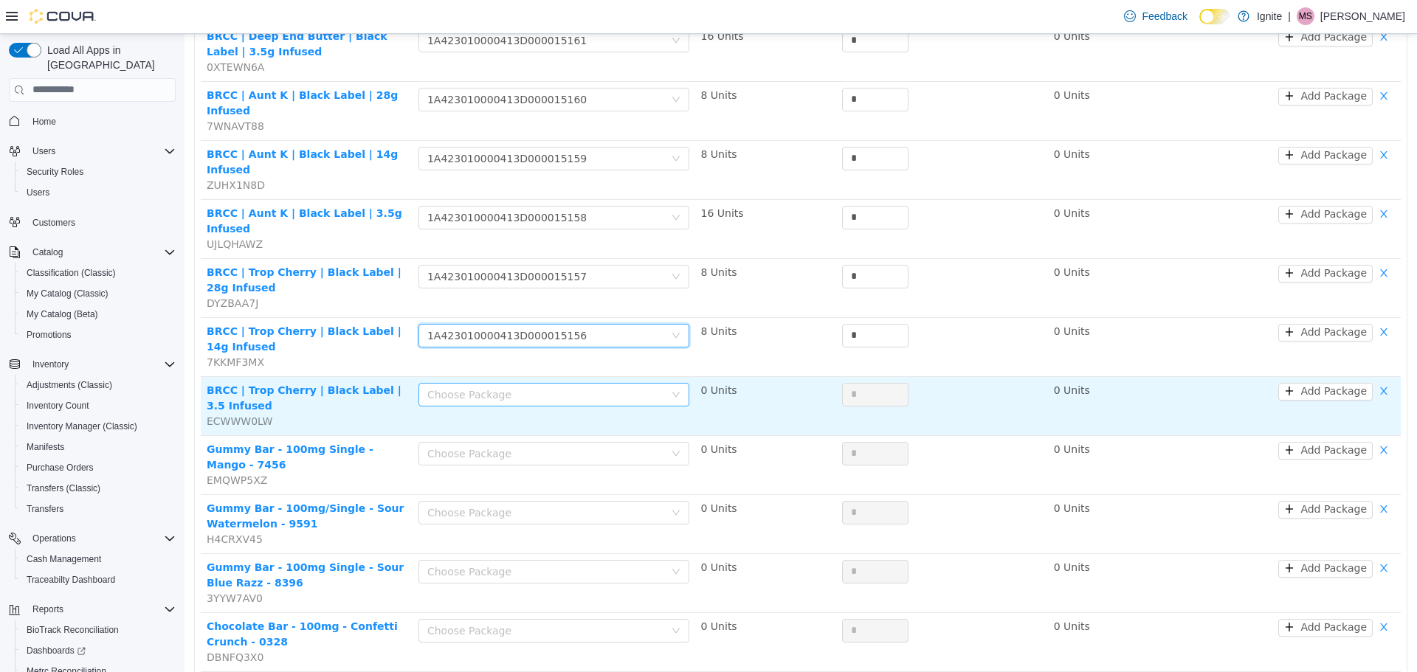
click at [500, 387] on div "Choose Package" at bounding box center [545, 394] width 237 height 15
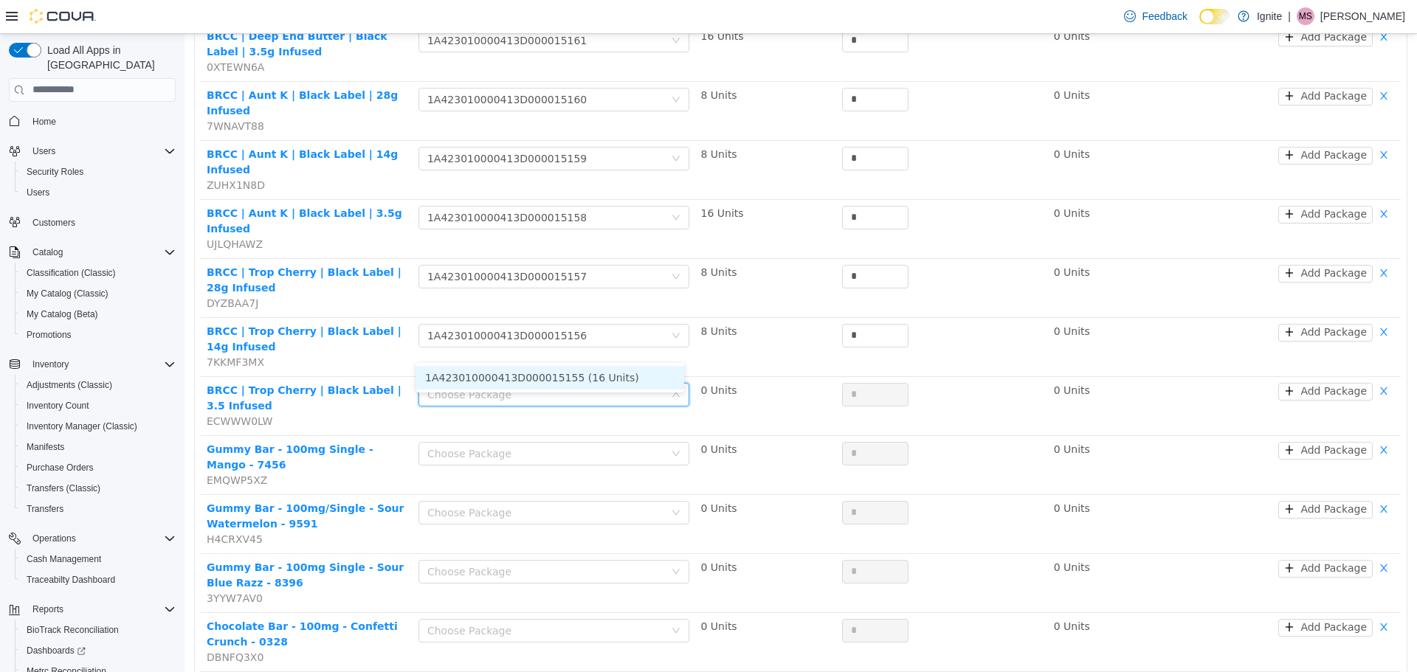
click at [501, 383] on li "1A423010000413D000015155 (16 Units)" at bounding box center [550, 377] width 268 height 24
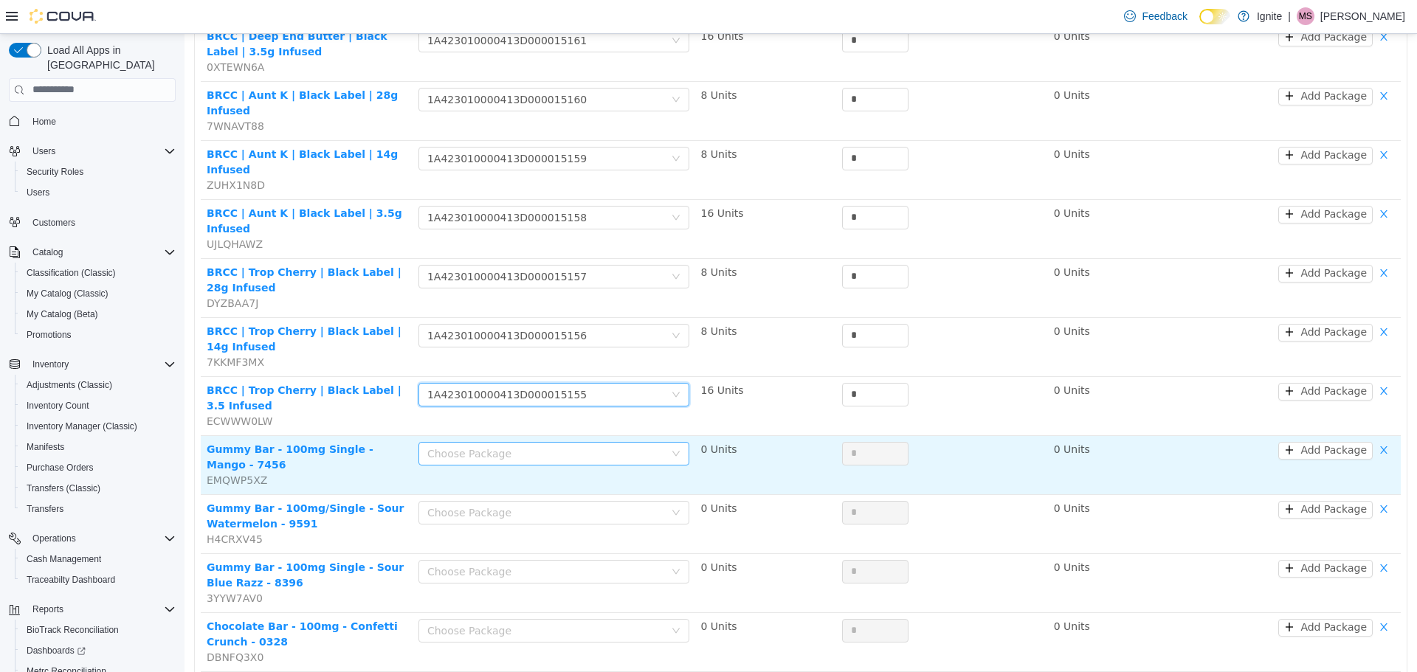
click at [500, 446] on div "Choose Package" at bounding box center [545, 453] width 237 height 15
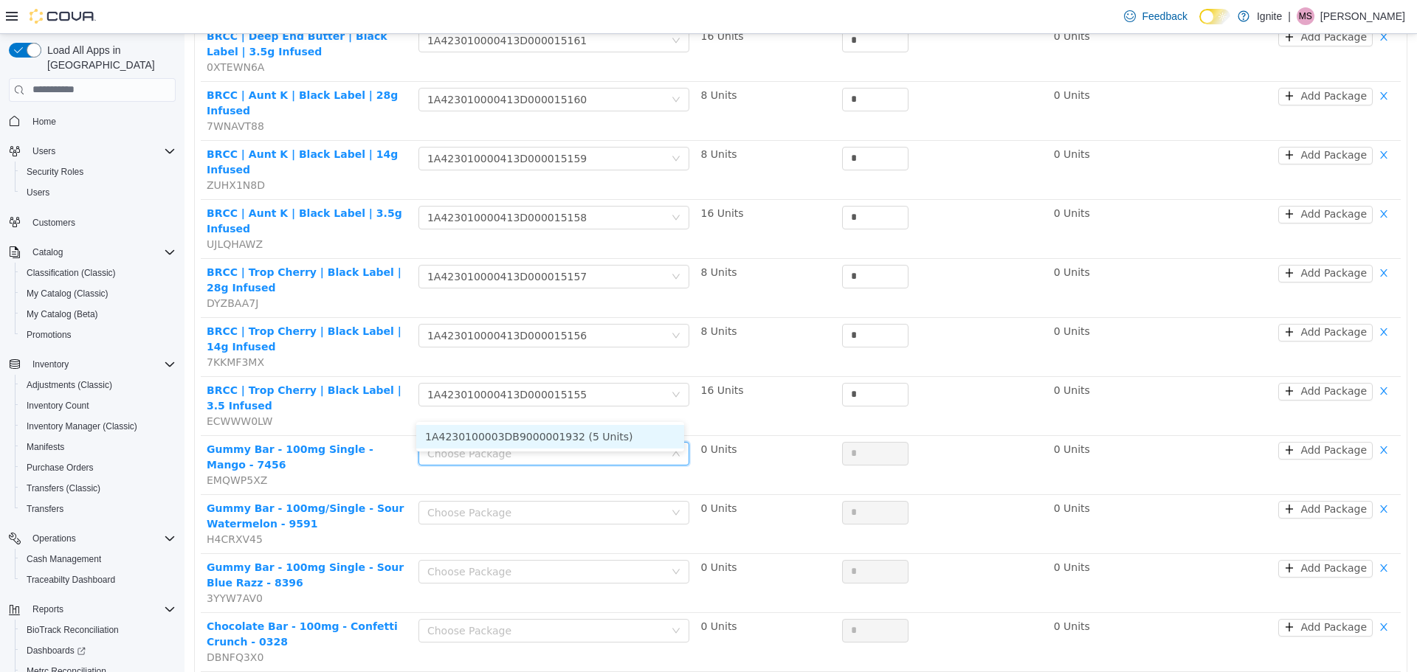
click at [500, 431] on li "1A4230100003DB9000001932 (5 Units)" at bounding box center [550, 436] width 268 height 24
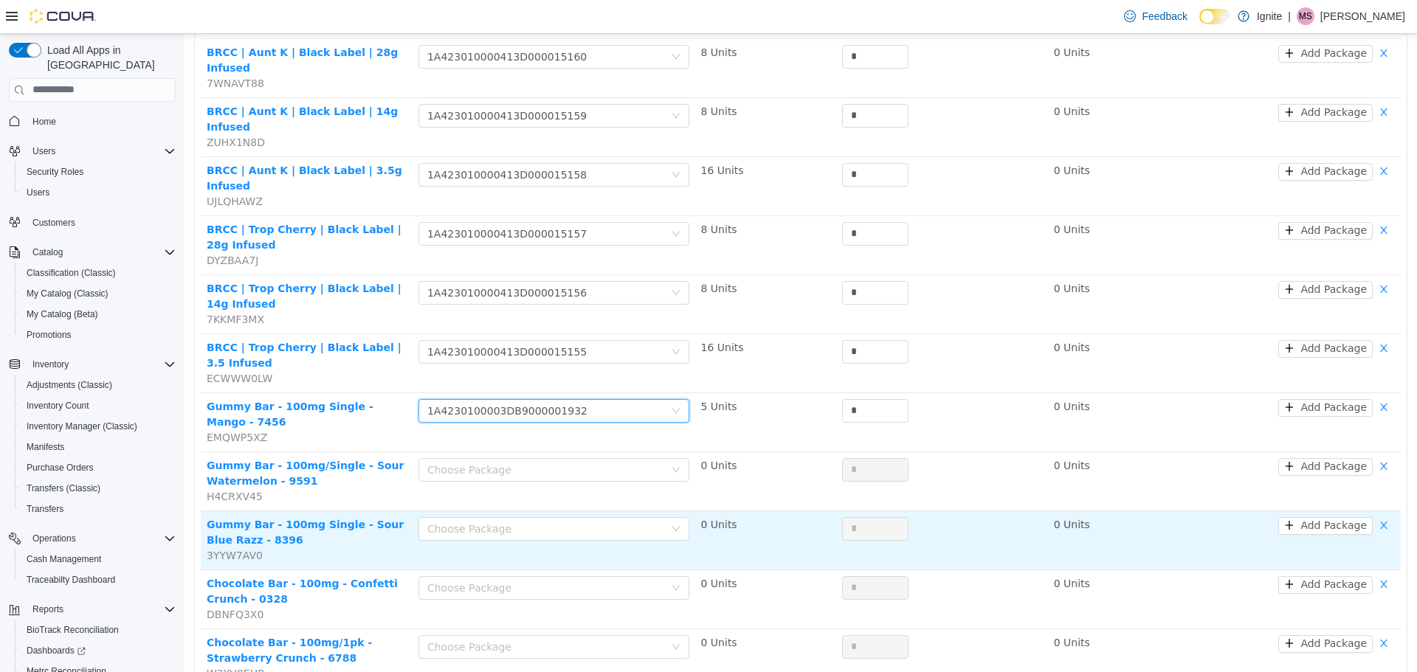
scroll to position [590, 0]
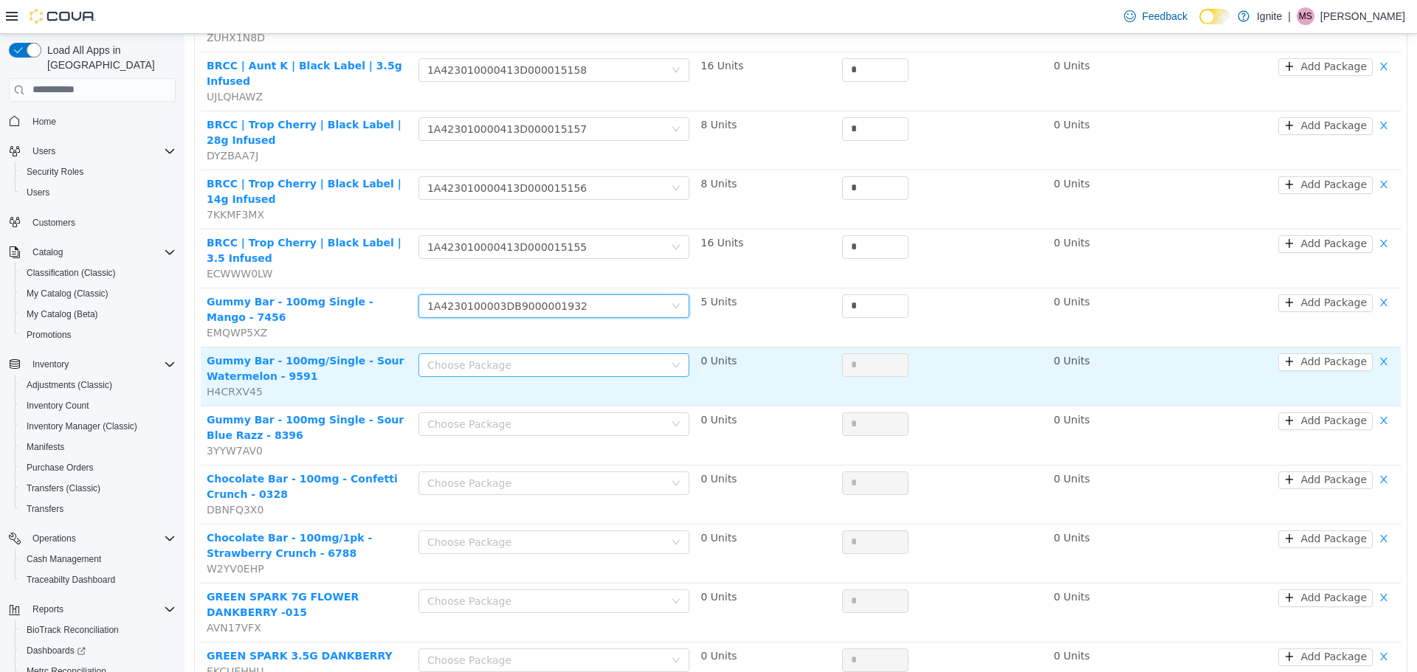
click at [497, 357] on div "Choose Package" at bounding box center [545, 364] width 237 height 15
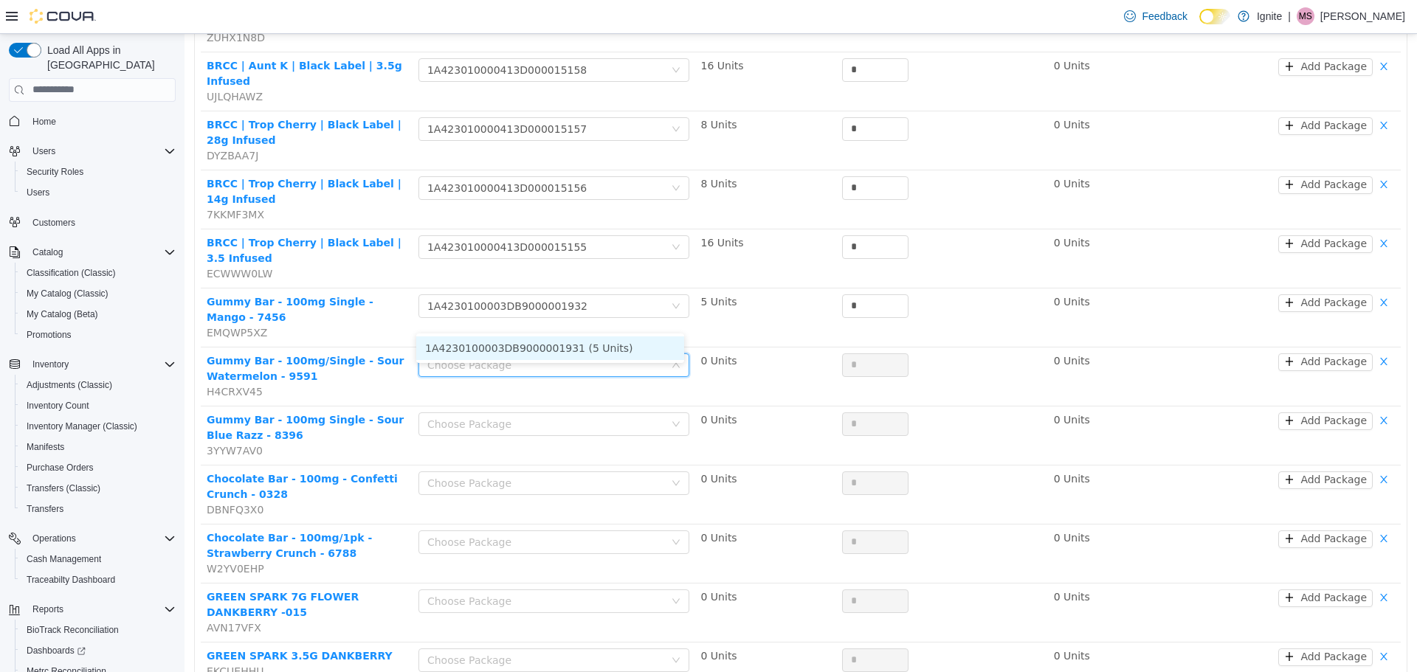
click at [501, 350] on li "1A4230100003DB9000001931 (5 Units)" at bounding box center [550, 348] width 268 height 24
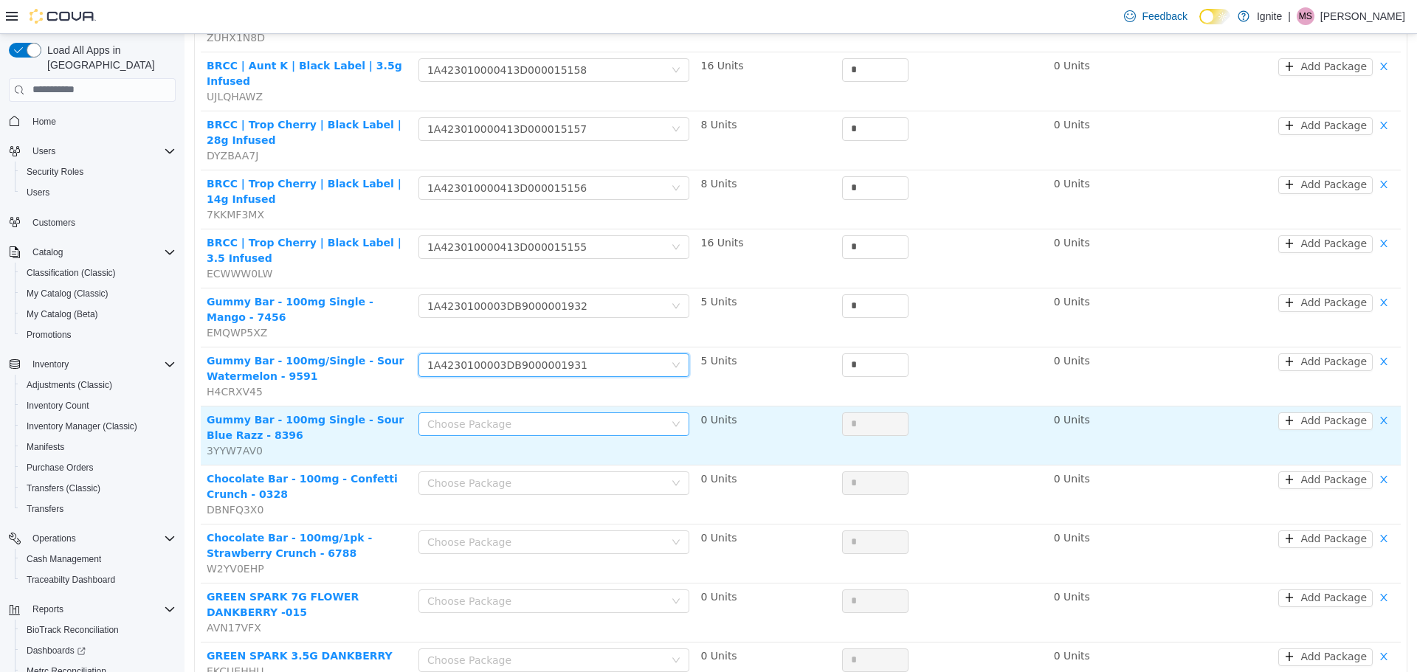
click at [493, 416] on div "Choose Package" at bounding box center [545, 423] width 237 height 15
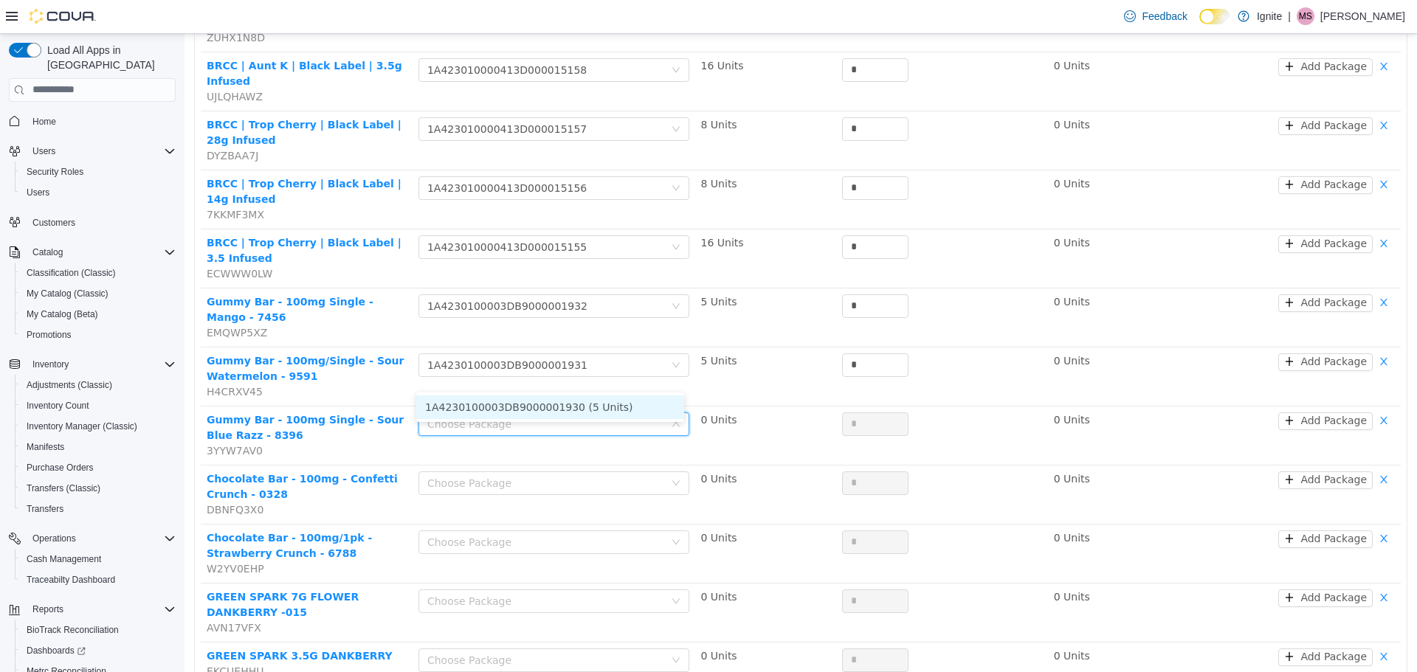
click at [487, 404] on li "1A4230100003DB9000001930 (5 Units)" at bounding box center [550, 407] width 268 height 24
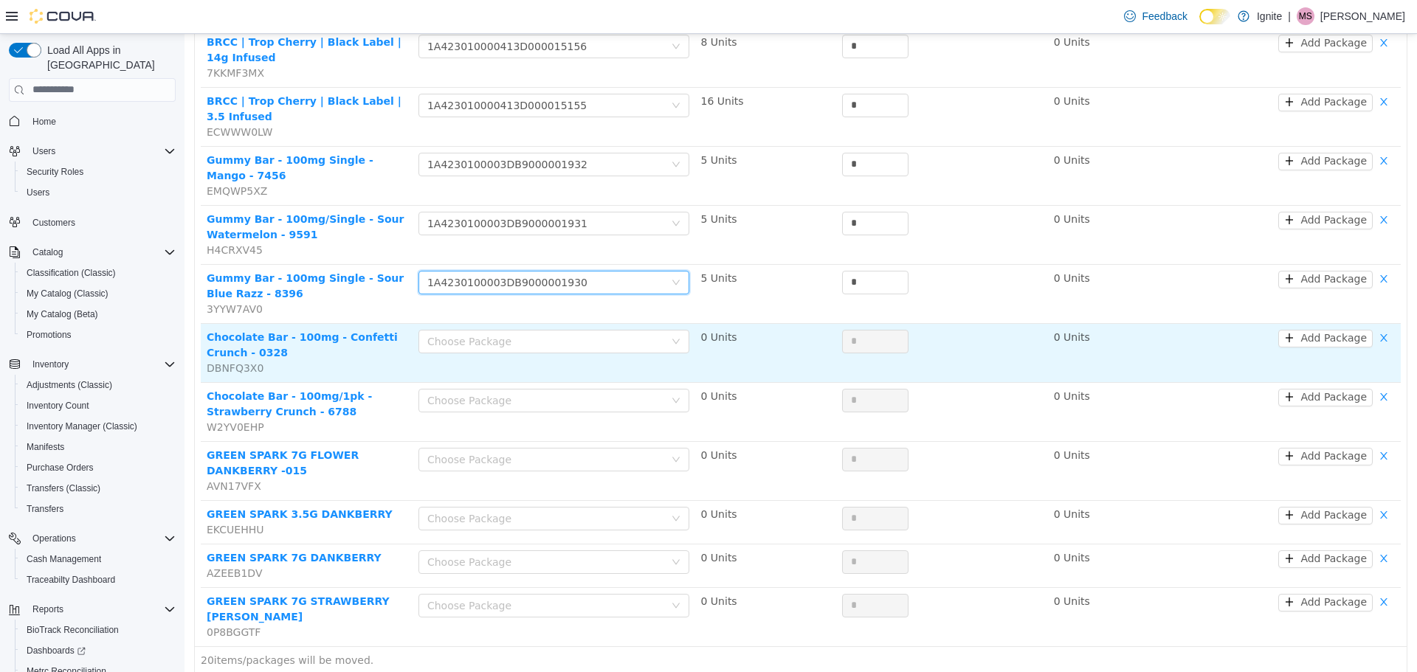
scroll to position [738, 0]
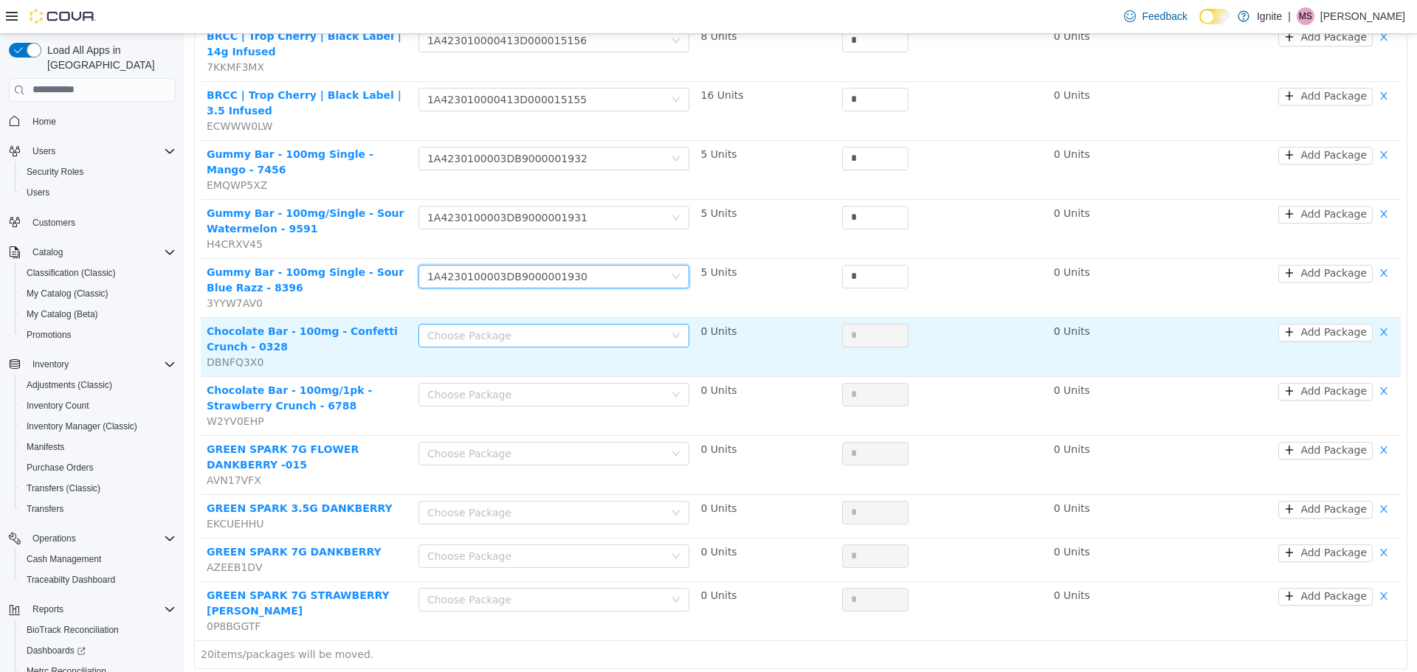
click at [486, 328] on div "Choose Package" at bounding box center [545, 335] width 237 height 15
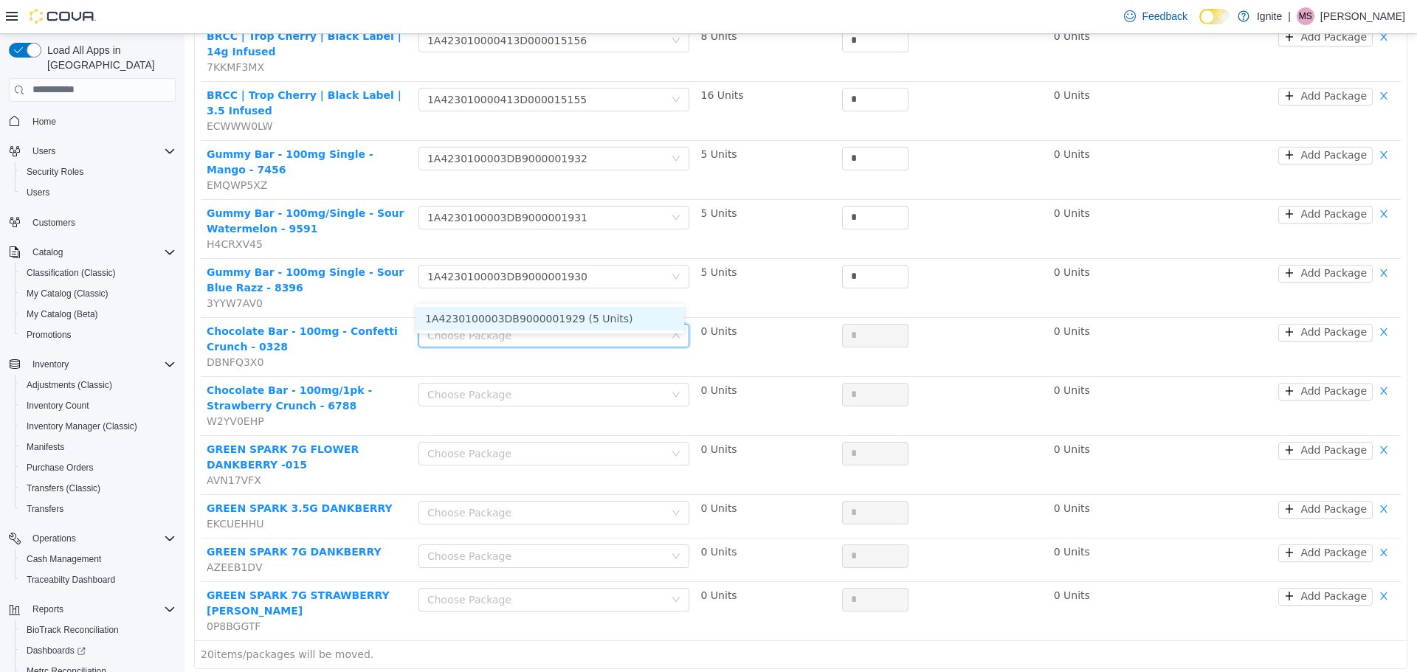
click at [491, 315] on li "1A4230100003DB9000001929 (5 Units)" at bounding box center [550, 318] width 268 height 24
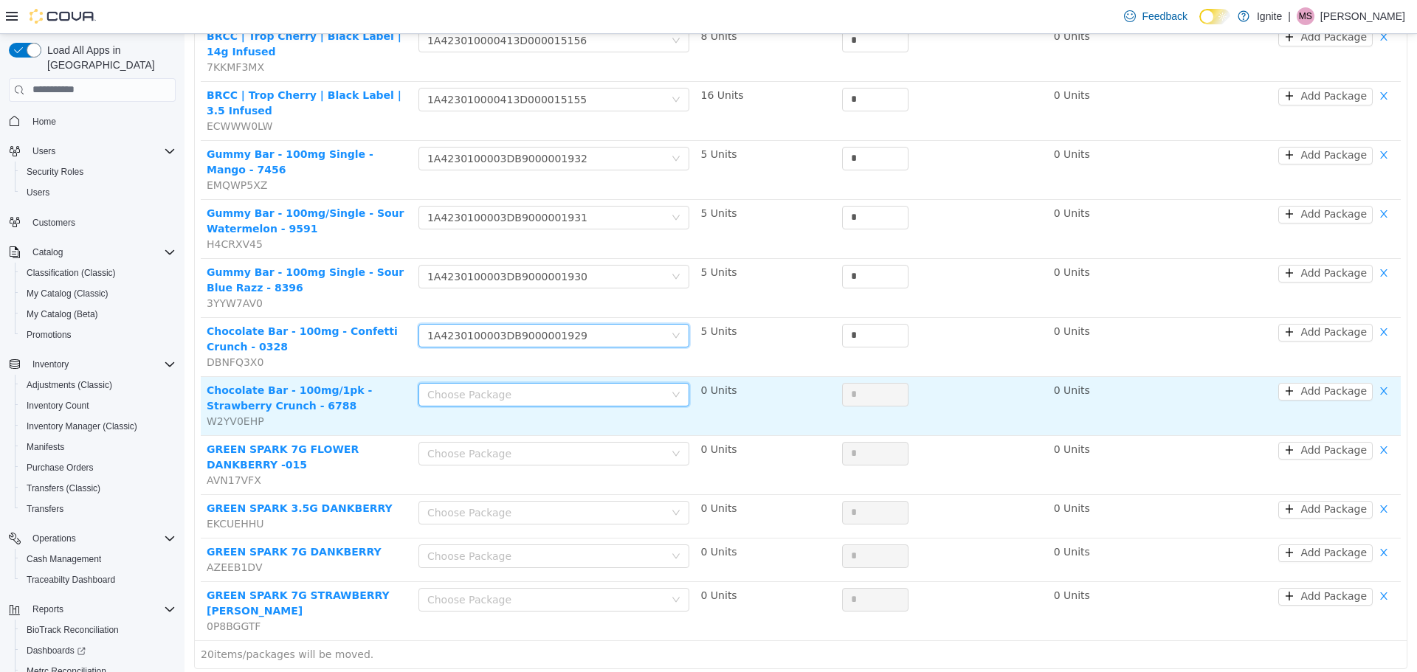
click at [484, 383] on div "Choose Package" at bounding box center [548, 394] width 243 height 22
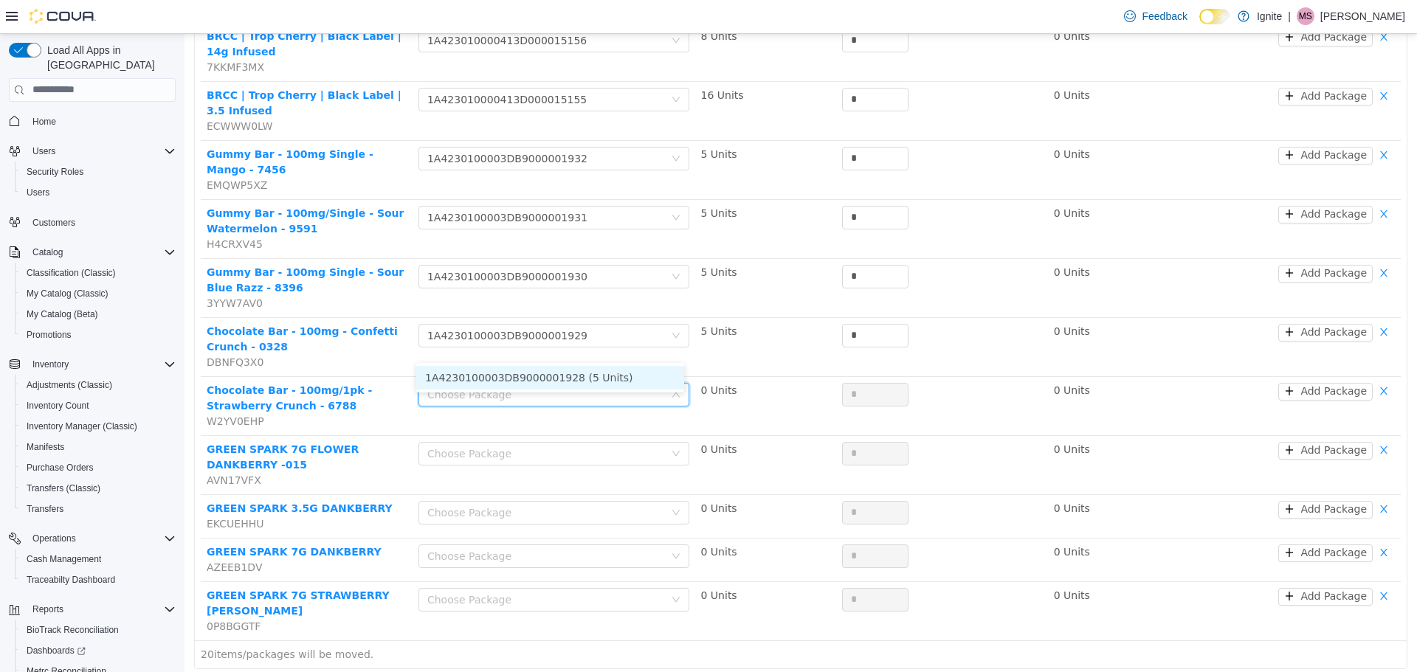
click at [484, 380] on li "1A4230100003DB9000001928 (5 Units)" at bounding box center [550, 377] width 268 height 24
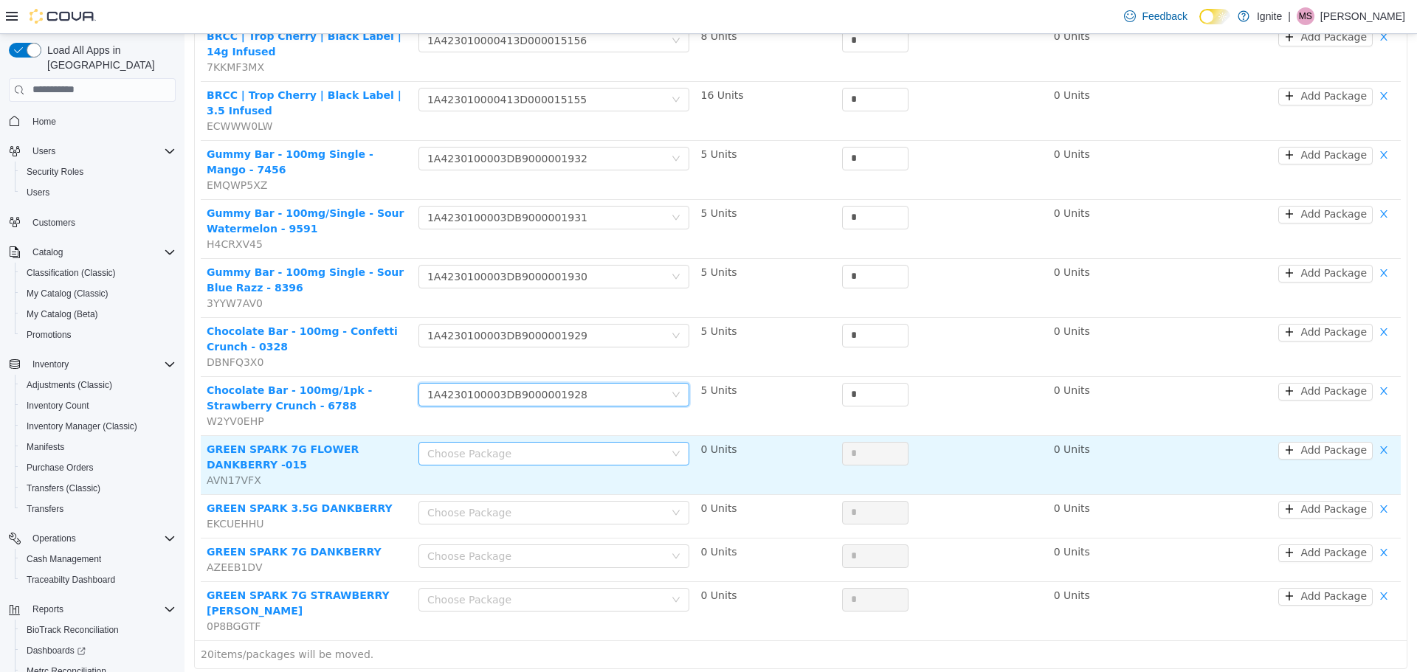
click at [486, 446] on div "Choose Package" at bounding box center [545, 453] width 237 height 15
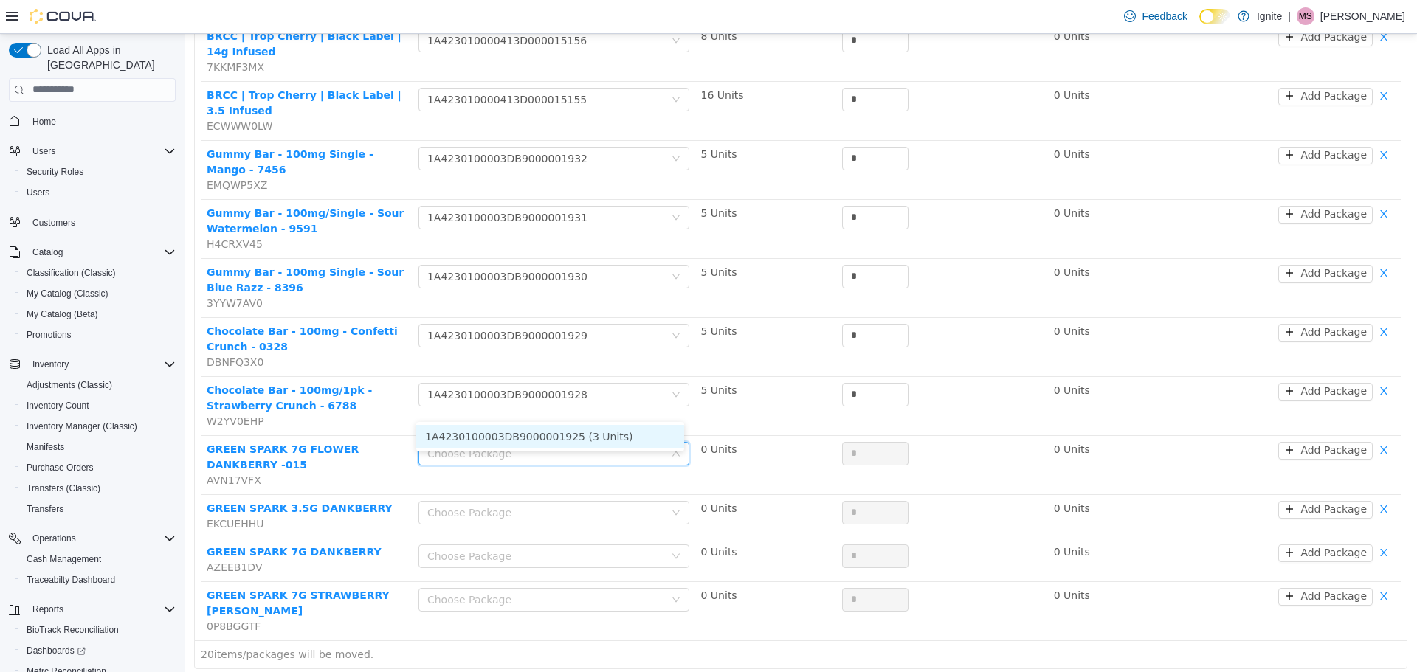
click at [495, 433] on li "1A4230100003DB9000001925 (3 Units)" at bounding box center [550, 436] width 268 height 24
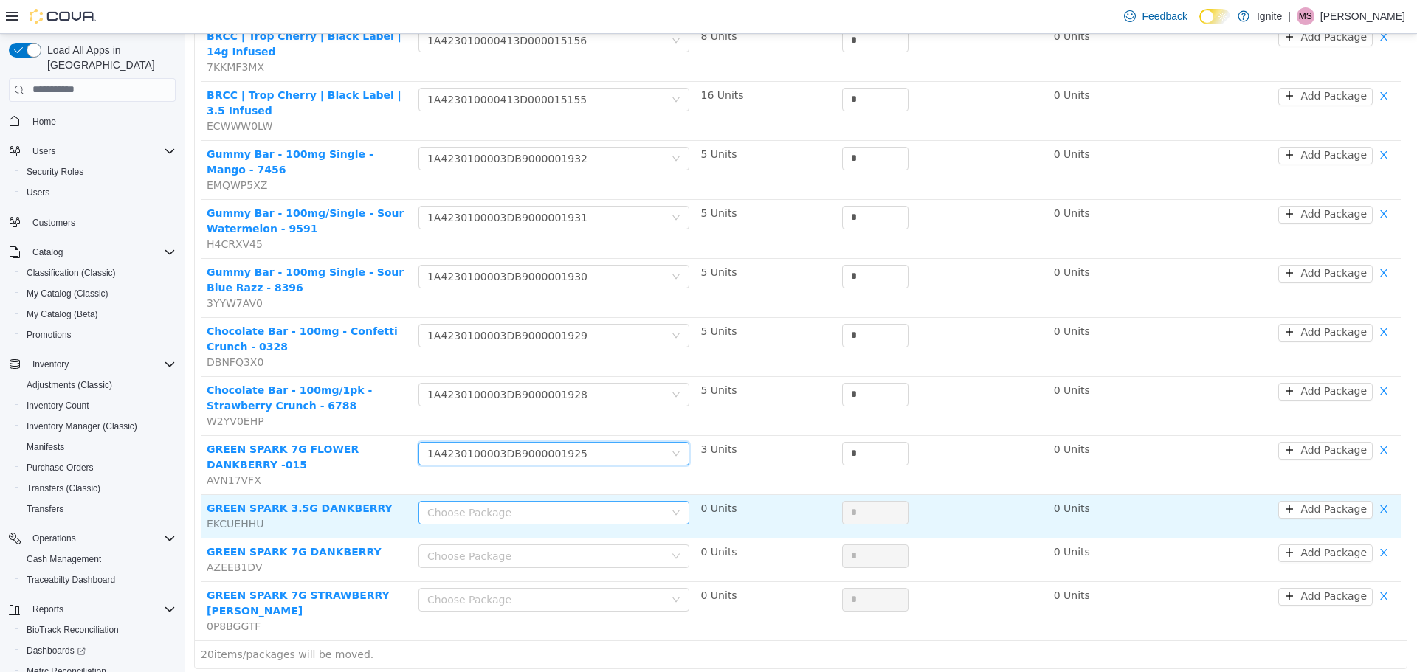
click at [497, 505] on div "Choose Package" at bounding box center [545, 512] width 237 height 15
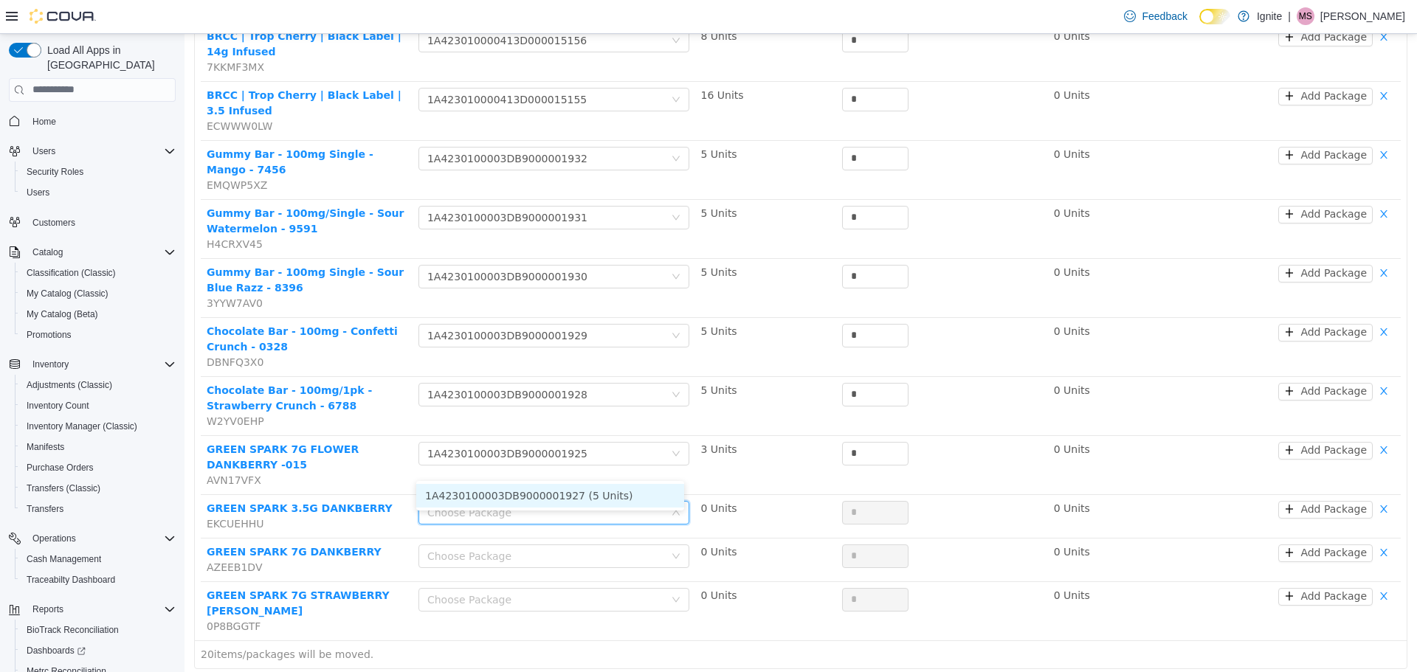
click at [500, 502] on li "1A4230100003DB9000001927 (5 Units)" at bounding box center [550, 495] width 268 height 24
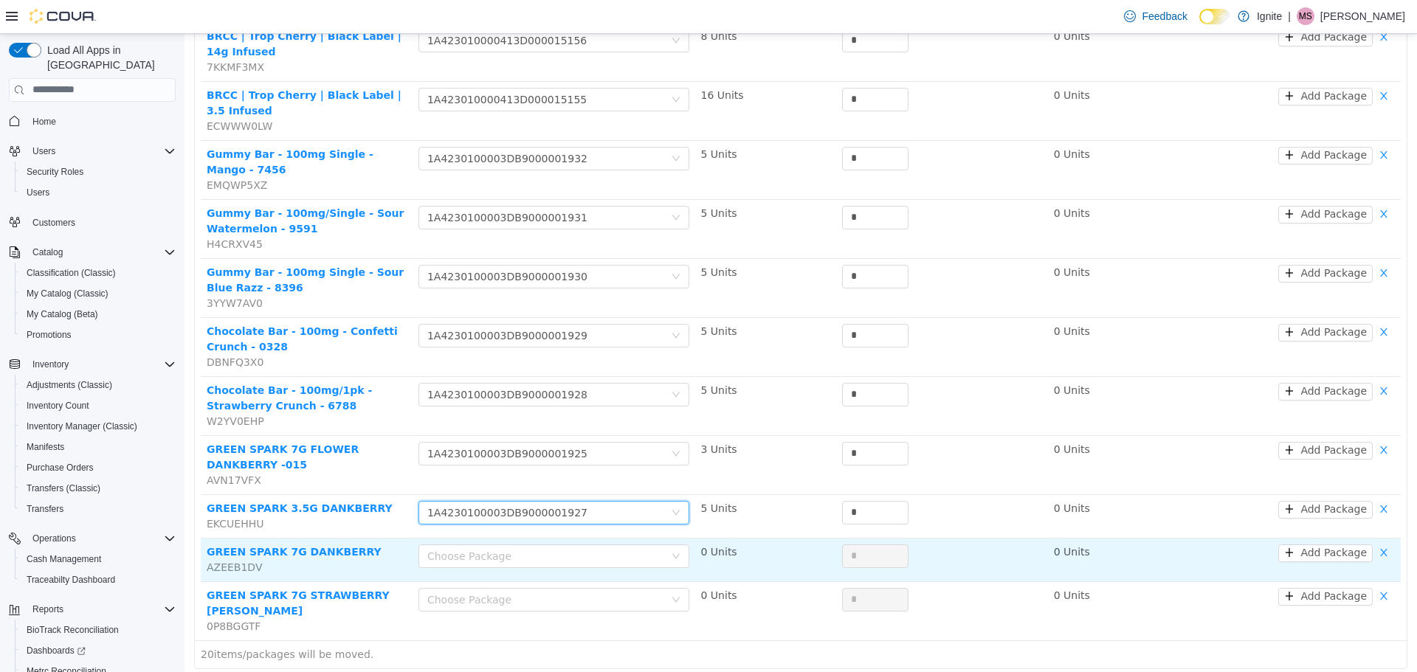
click at [501, 538] on td "Choose Package" at bounding box center [553, 560] width 283 height 44
click at [499, 548] on div "Choose Package" at bounding box center [545, 555] width 237 height 15
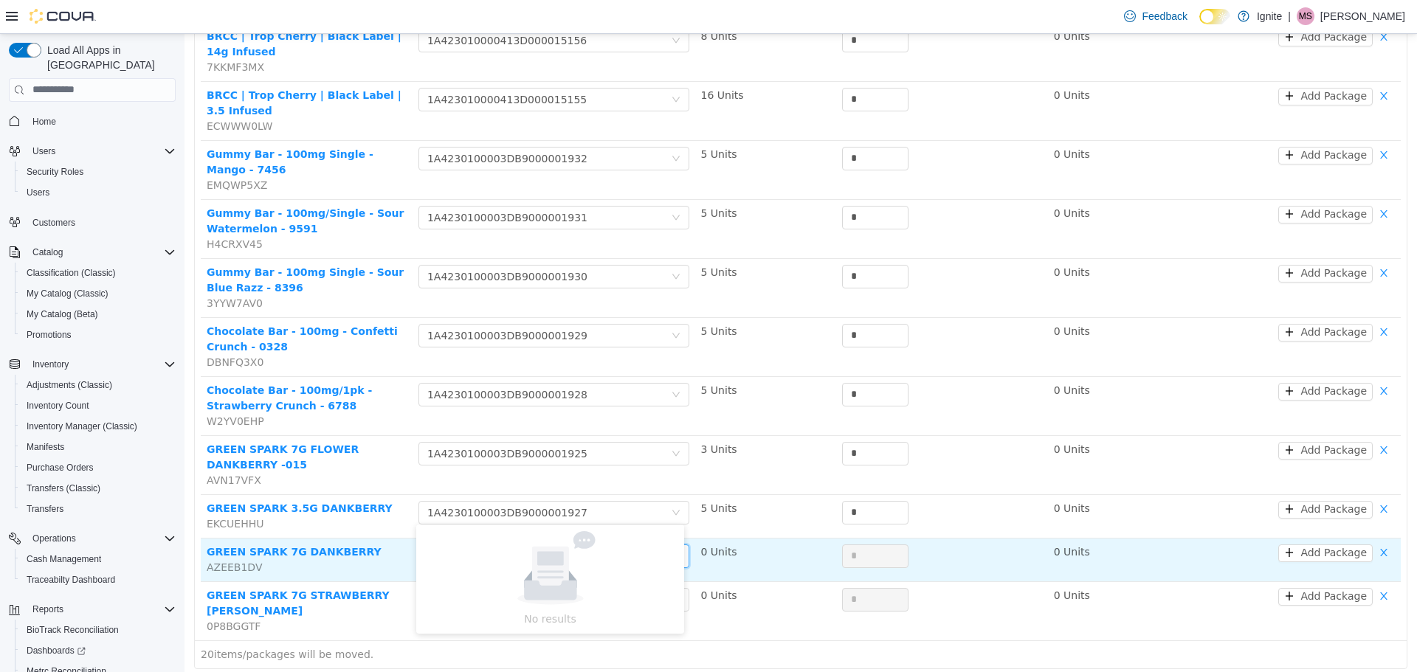
click at [509, 548] on div "Choose Package" at bounding box center [545, 555] width 237 height 15
click at [591, 548] on div "Choose Package" at bounding box center [545, 555] width 237 height 15
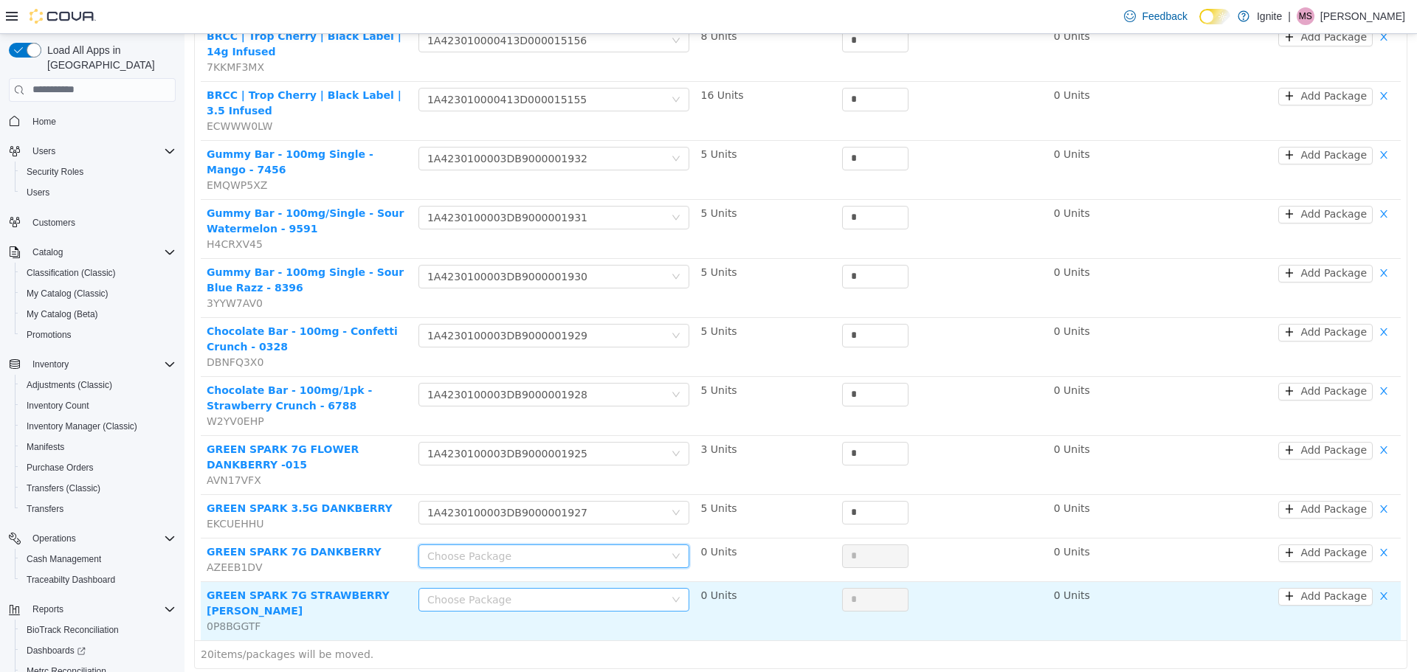
click at [640, 592] on div "Choose Package" at bounding box center [545, 599] width 237 height 15
click at [1372, 587] on button "button" at bounding box center [1383, 596] width 22 height 18
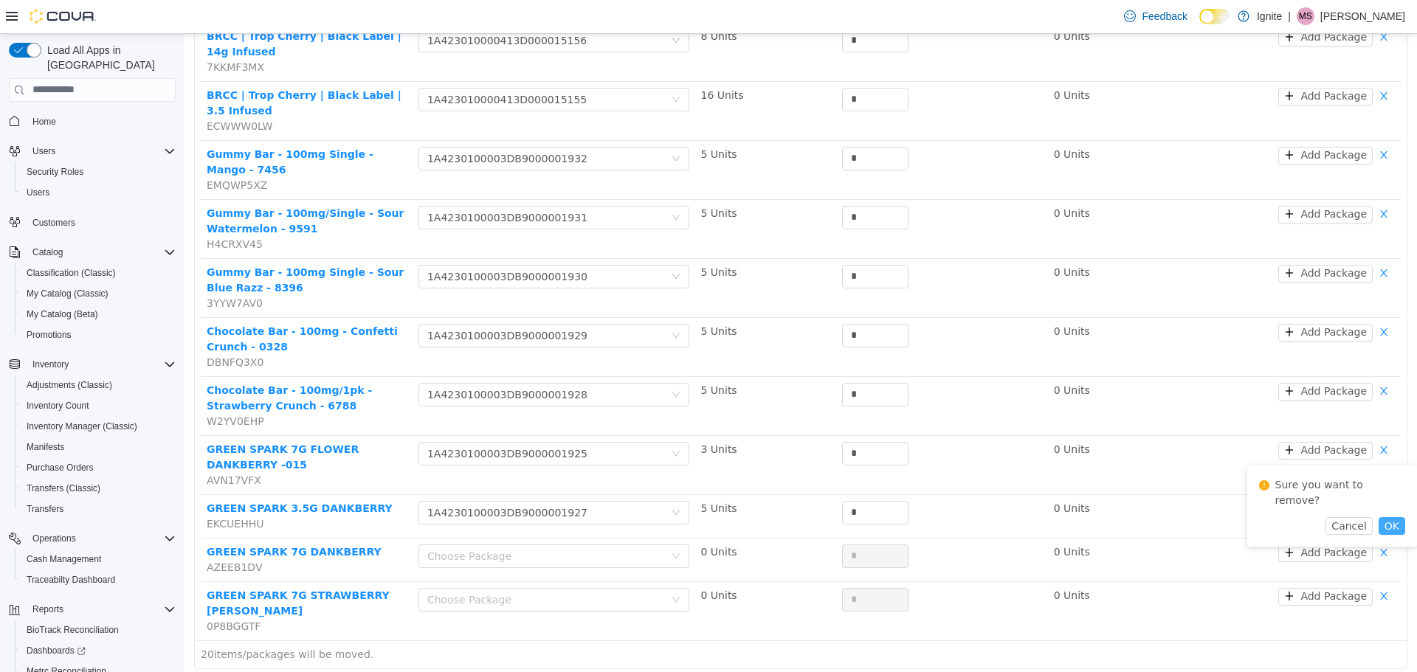
click at [1378, 516] on button "OK" at bounding box center [1391, 525] width 27 height 18
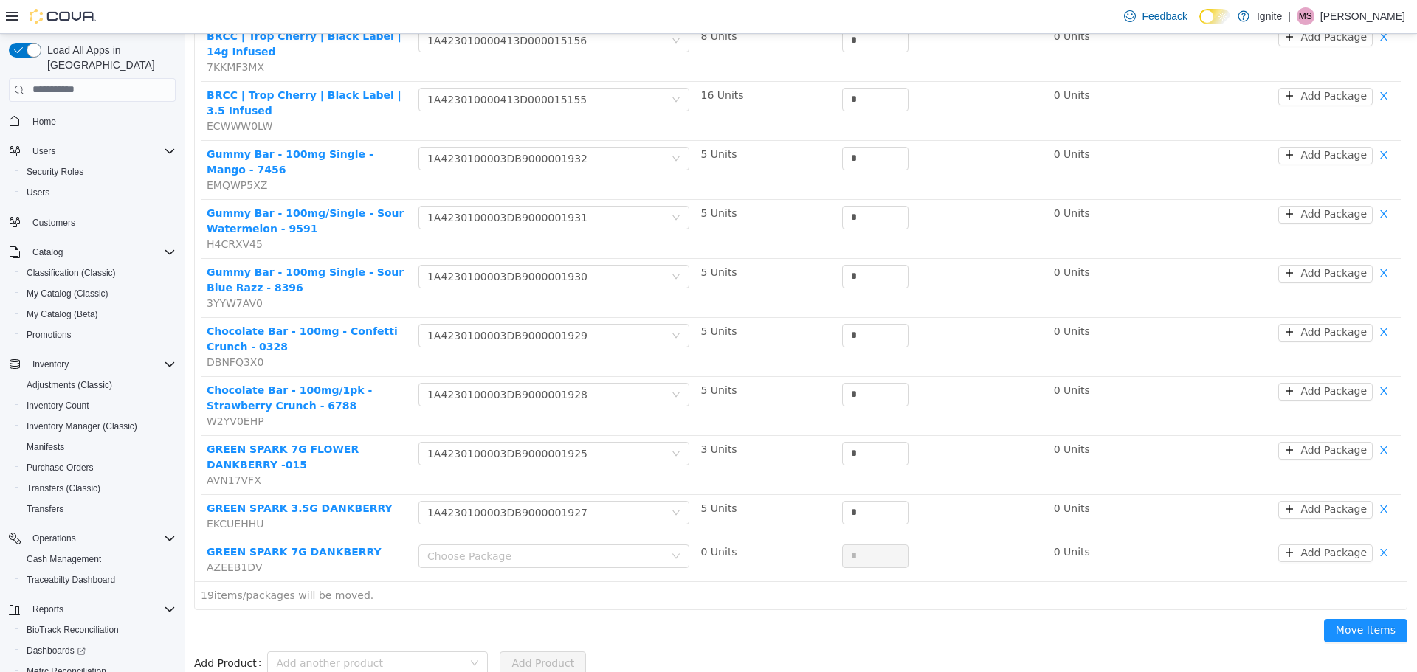
scroll to position [697, 0]
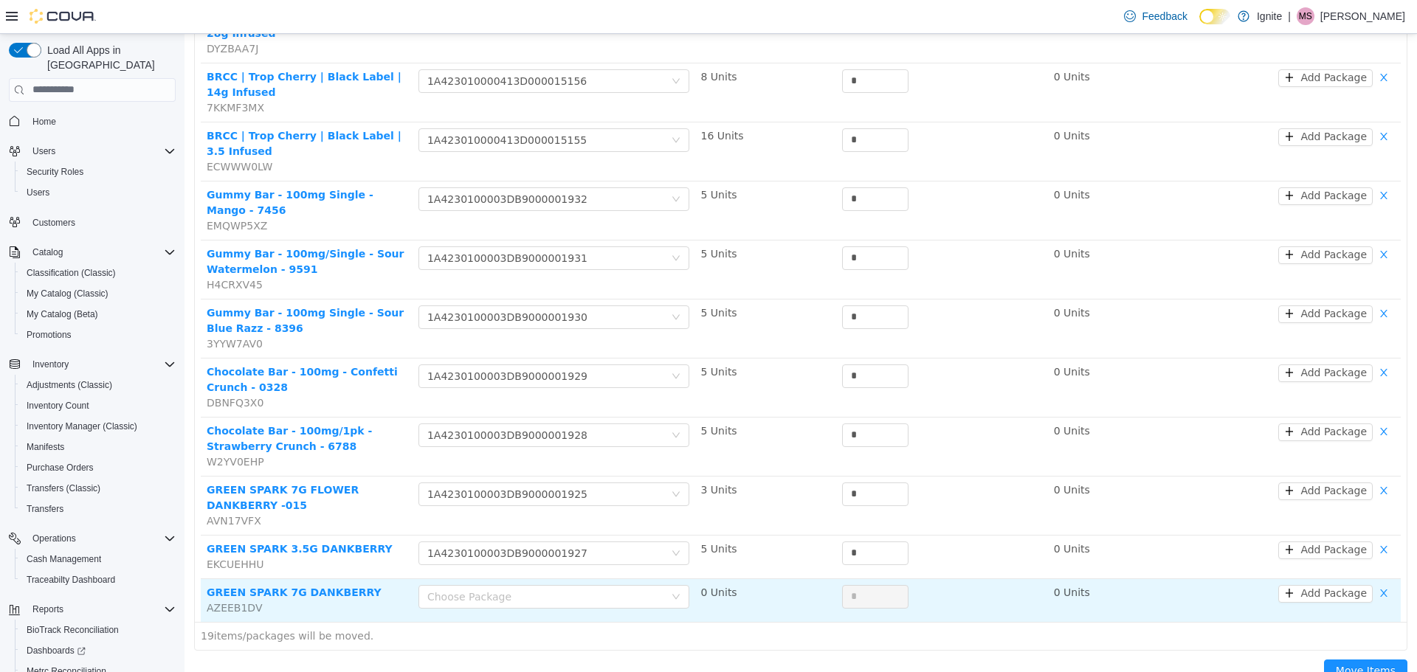
click at [1373, 578] on td "Add Package" at bounding box center [1295, 599] width 212 height 43
click at [1373, 584] on button "button" at bounding box center [1383, 593] width 22 height 18
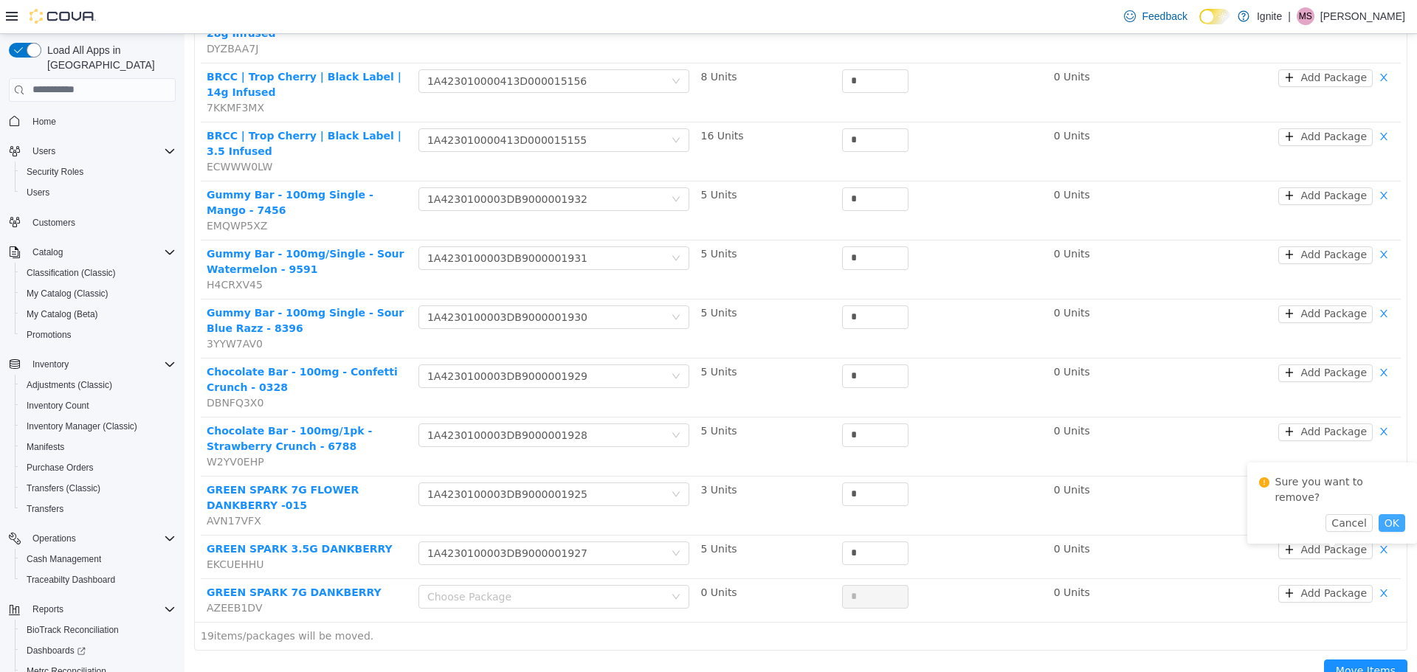
click at [1378, 514] on button "OK" at bounding box center [1391, 523] width 27 height 18
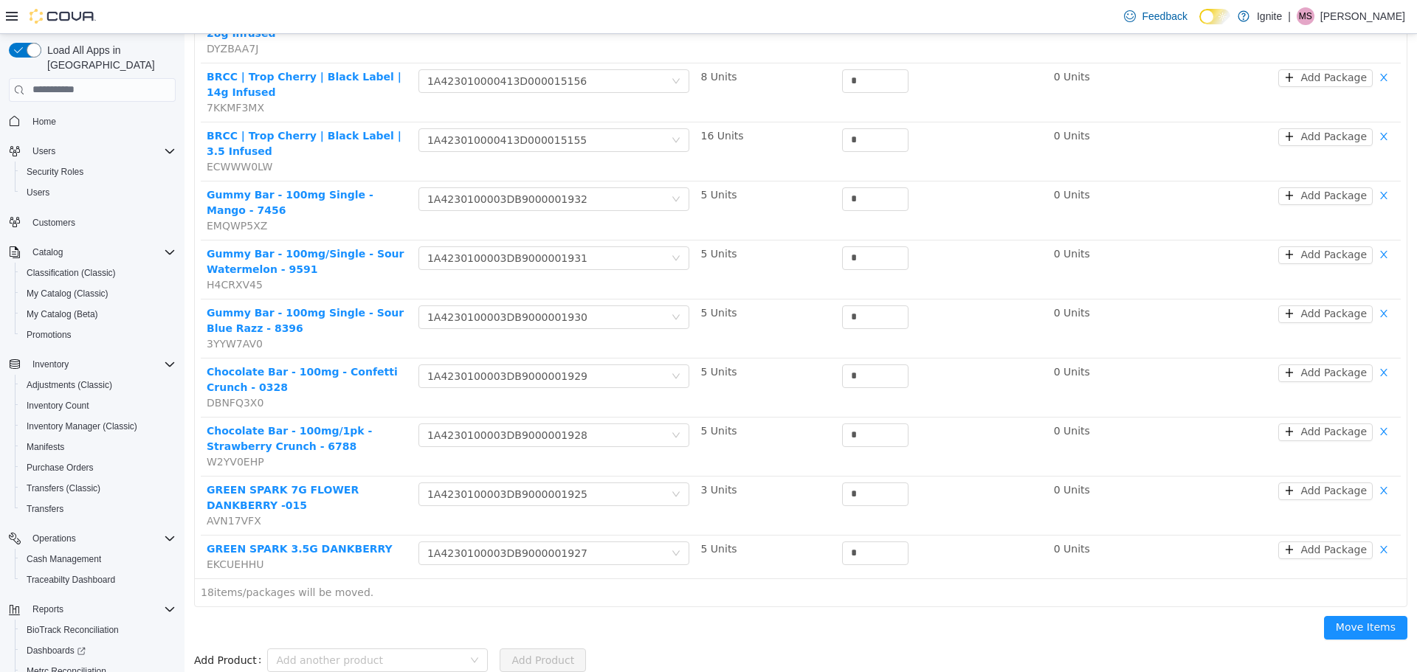
scroll to position [654, 0]
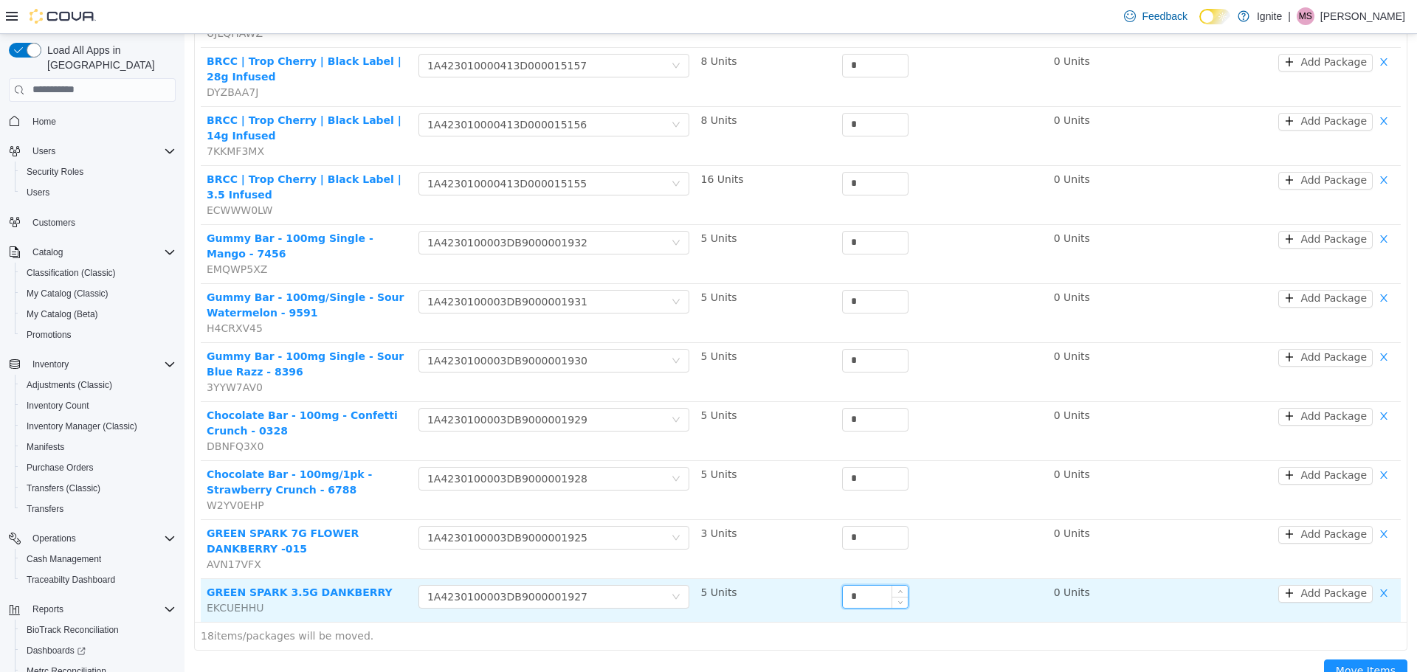
click at [865, 585] on input "*" at bounding box center [875, 596] width 65 height 22
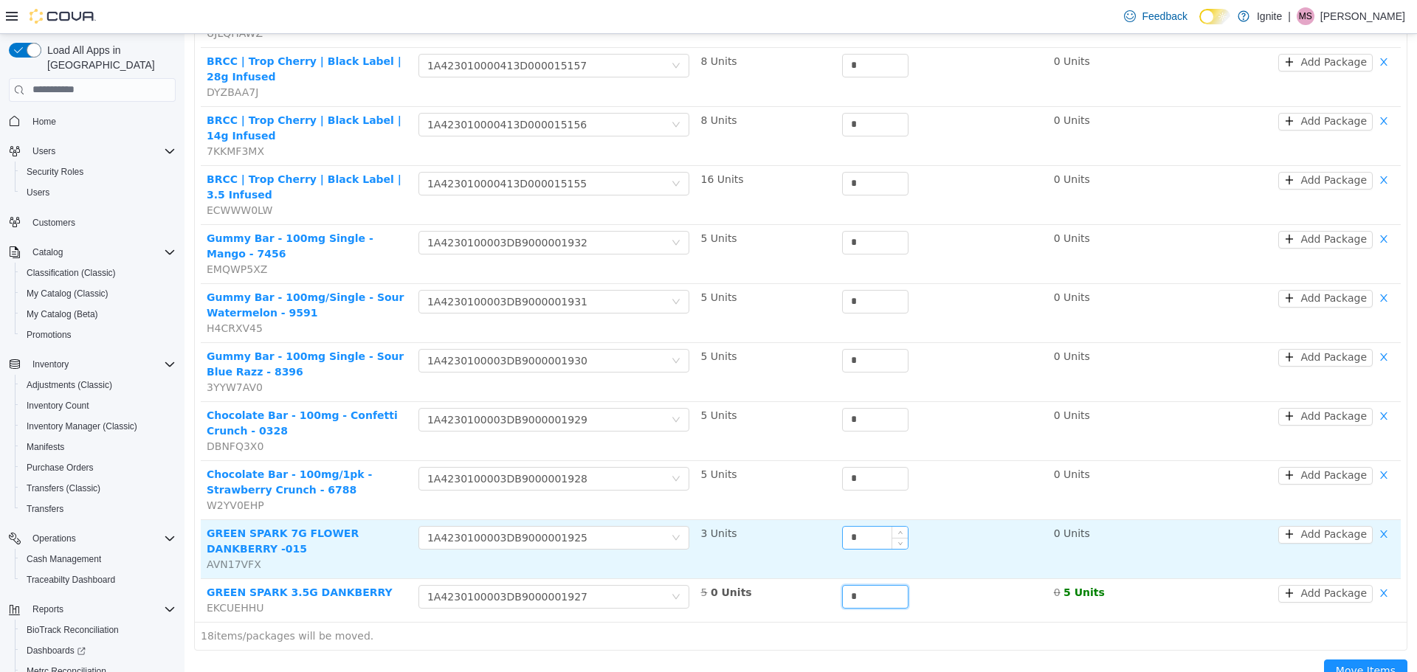
type input "*"
click at [868, 526] on input "*" at bounding box center [875, 537] width 65 height 22
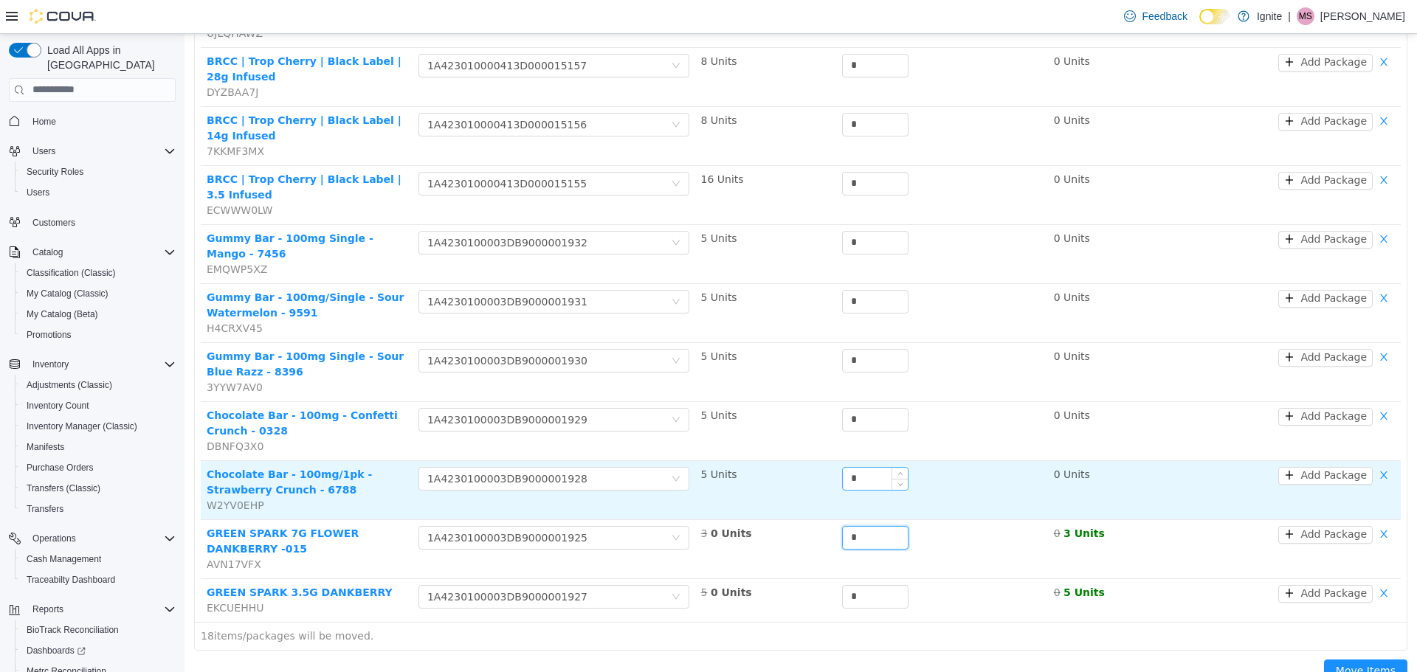
type input "*"
click at [845, 467] on input "*" at bounding box center [875, 478] width 65 height 22
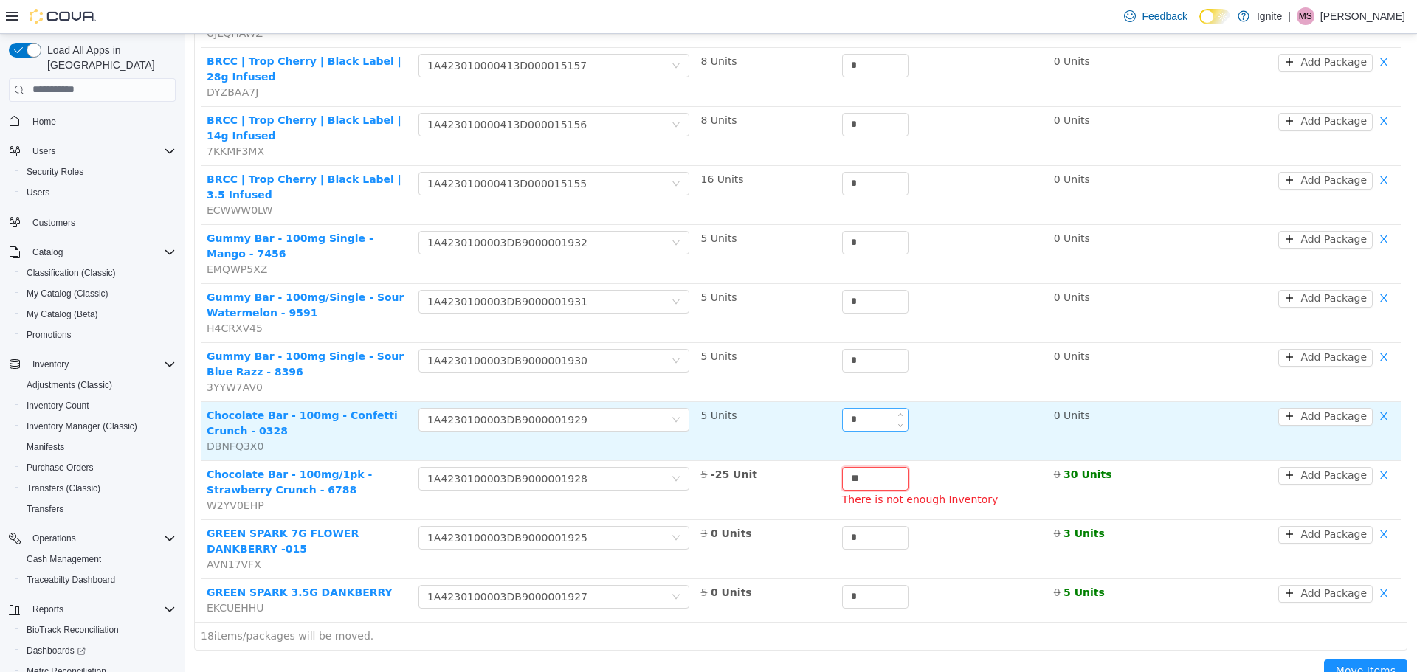
type input "*"
click at [868, 408] on input "*" at bounding box center [875, 419] width 65 height 22
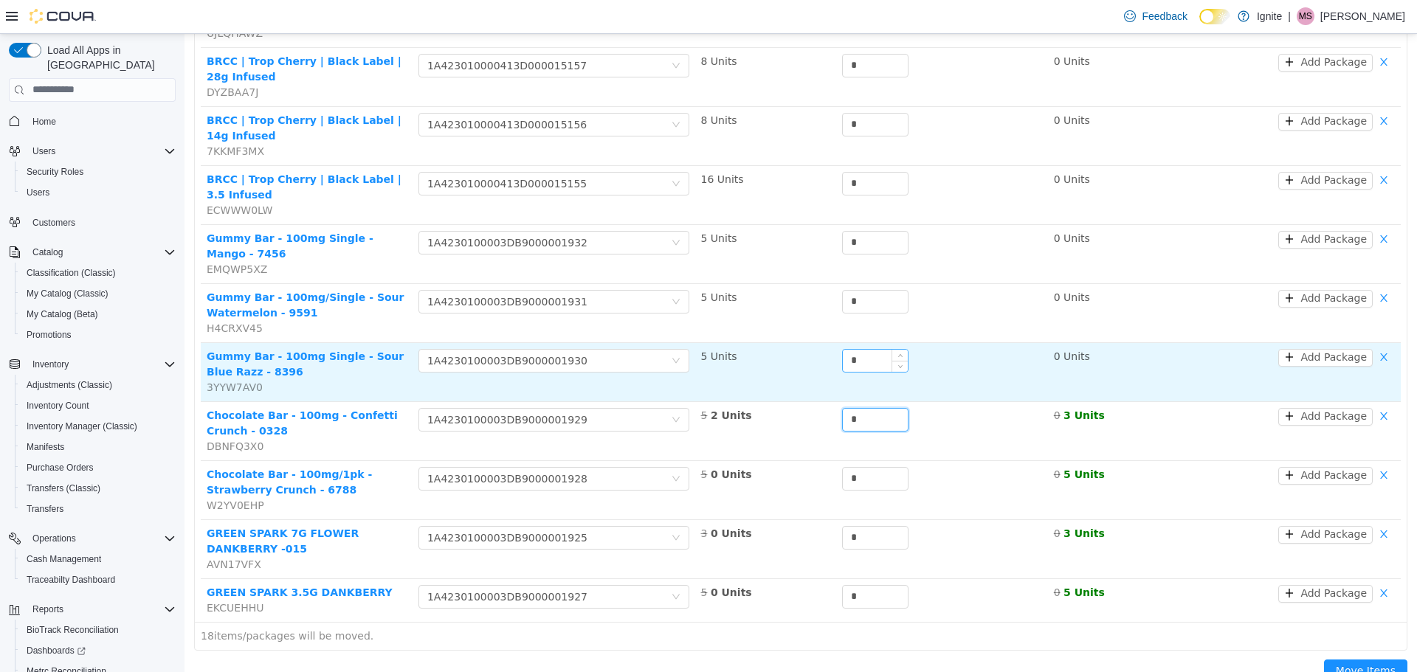
type input "*"
click at [866, 349] on input "*" at bounding box center [875, 360] width 65 height 22
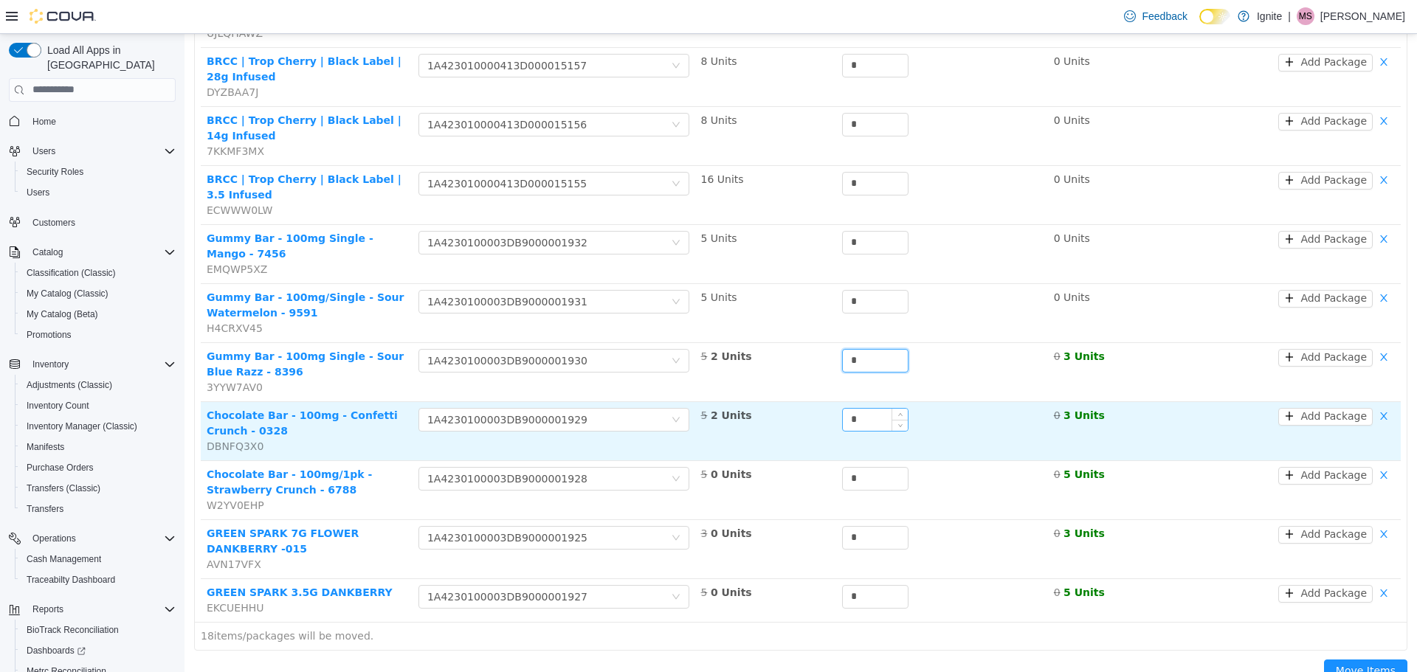
type input "*"
click at [859, 408] on input "*" at bounding box center [875, 419] width 65 height 22
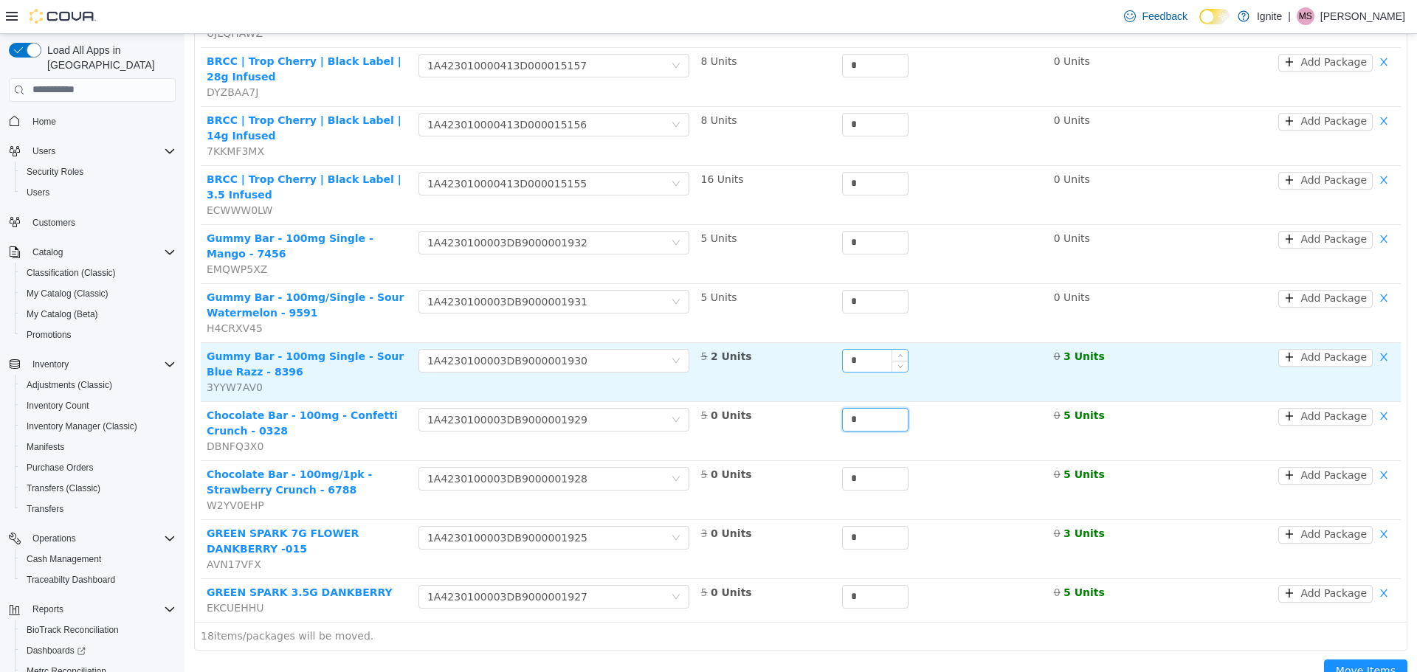
type input "*"
click at [858, 349] on input "*" at bounding box center [875, 360] width 65 height 22
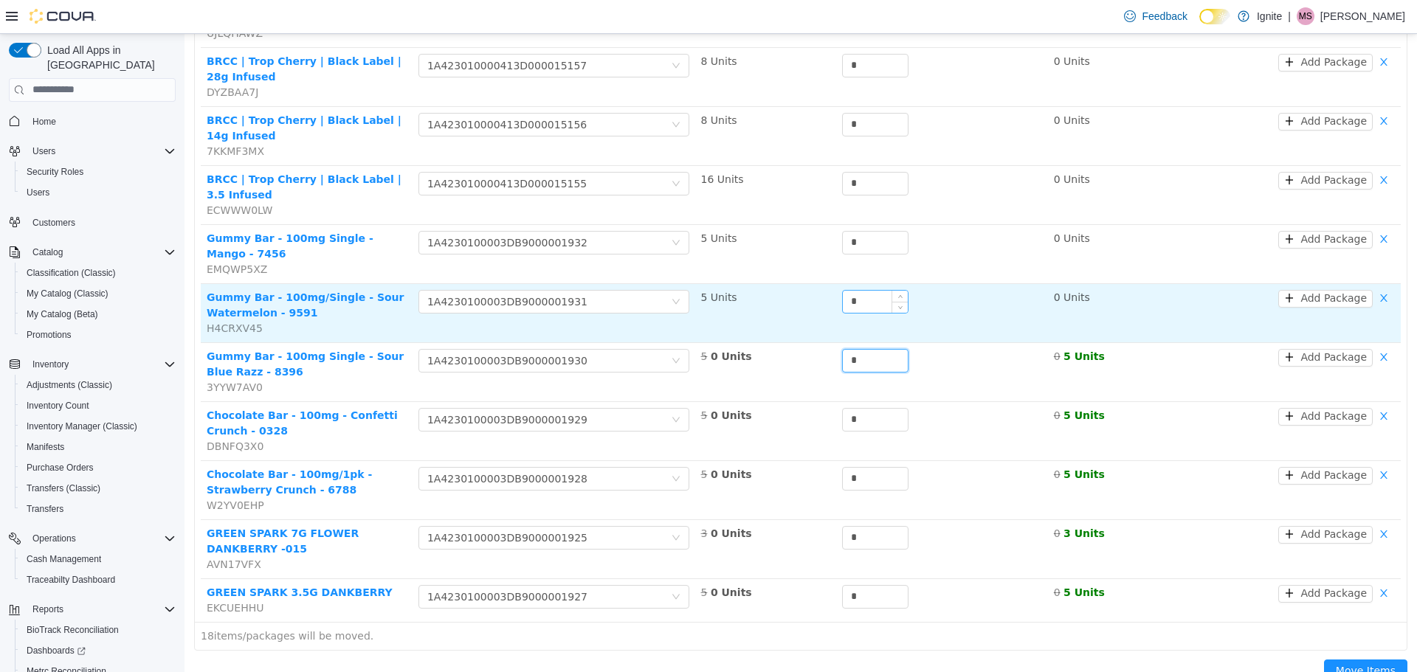
type input "*"
click at [871, 290] on input "*" at bounding box center [875, 301] width 65 height 22
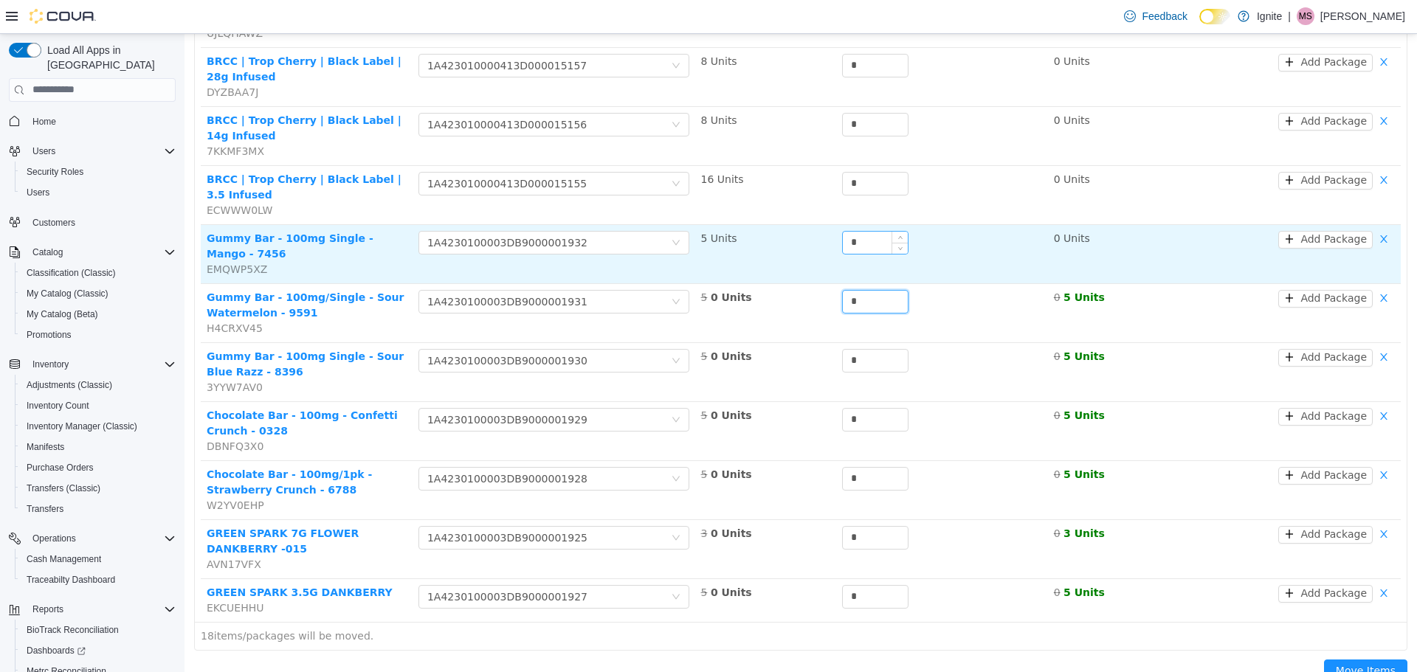
type input "*"
click at [871, 231] on input "*" at bounding box center [875, 242] width 65 height 22
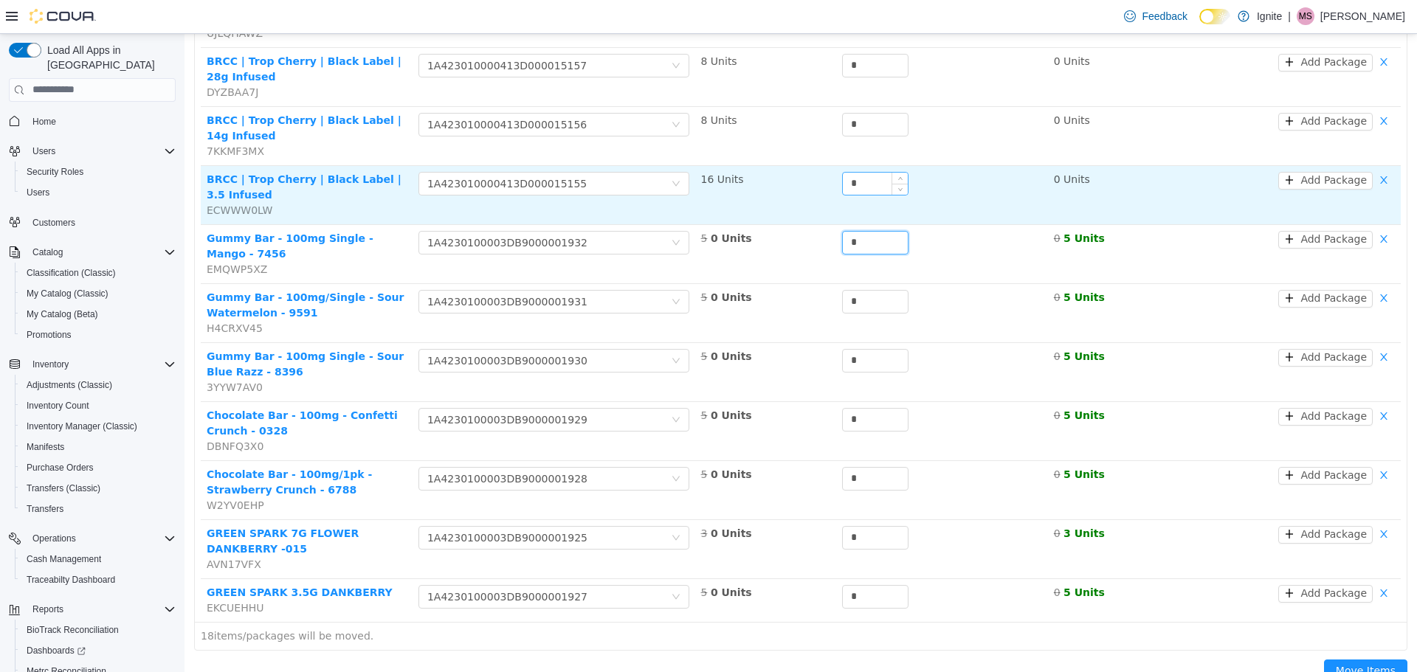
type input "*"
click at [849, 172] on input "*" at bounding box center [875, 183] width 65 height 22
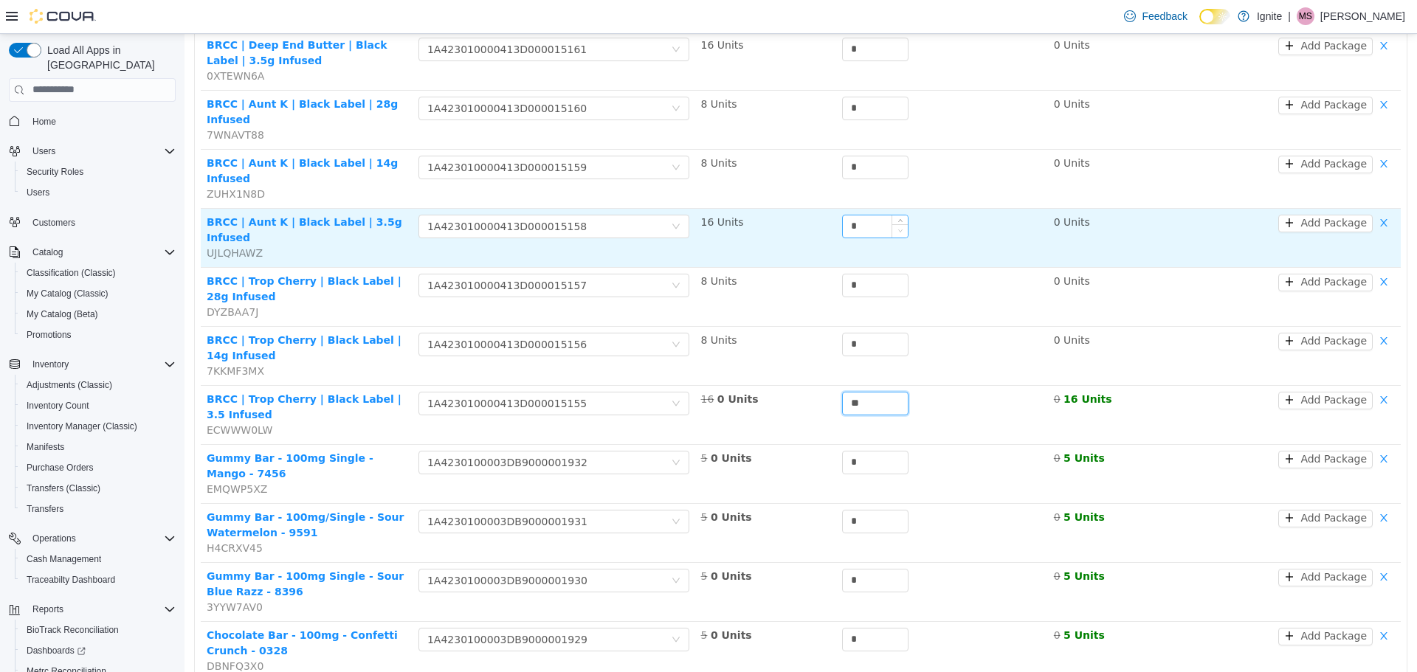
scroll to position [359, 0]
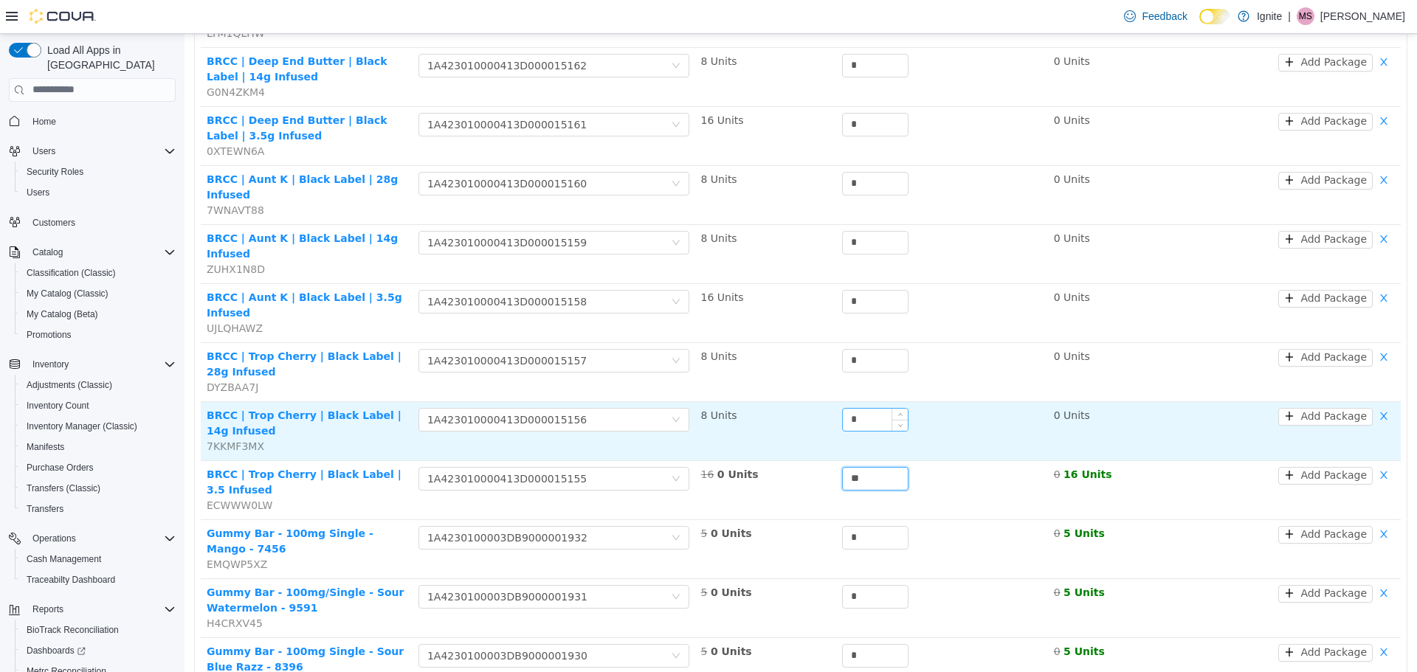
type input "**"
click at [869, 408] on input "*" at bounding box center [875, 419] width 65 height 22
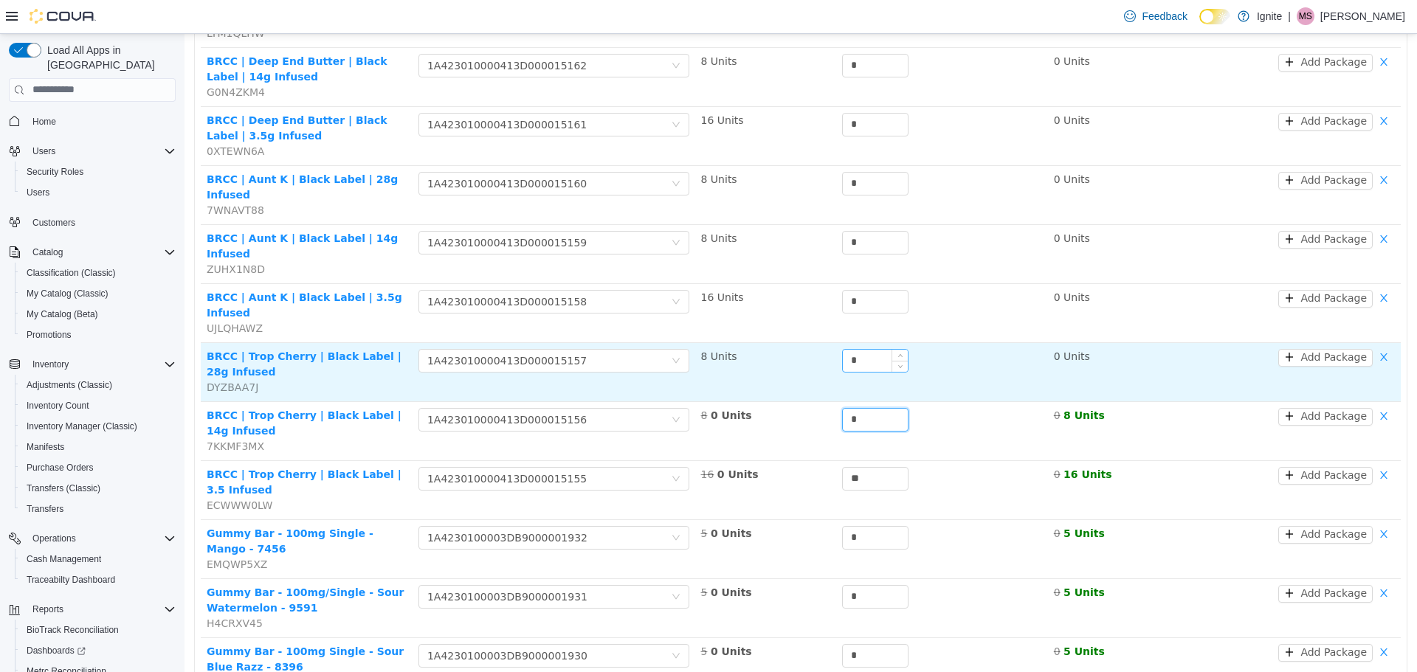
type input "*"
click at [864, 349] on input "*" at bounding box center [875, 360] width 65 height 22
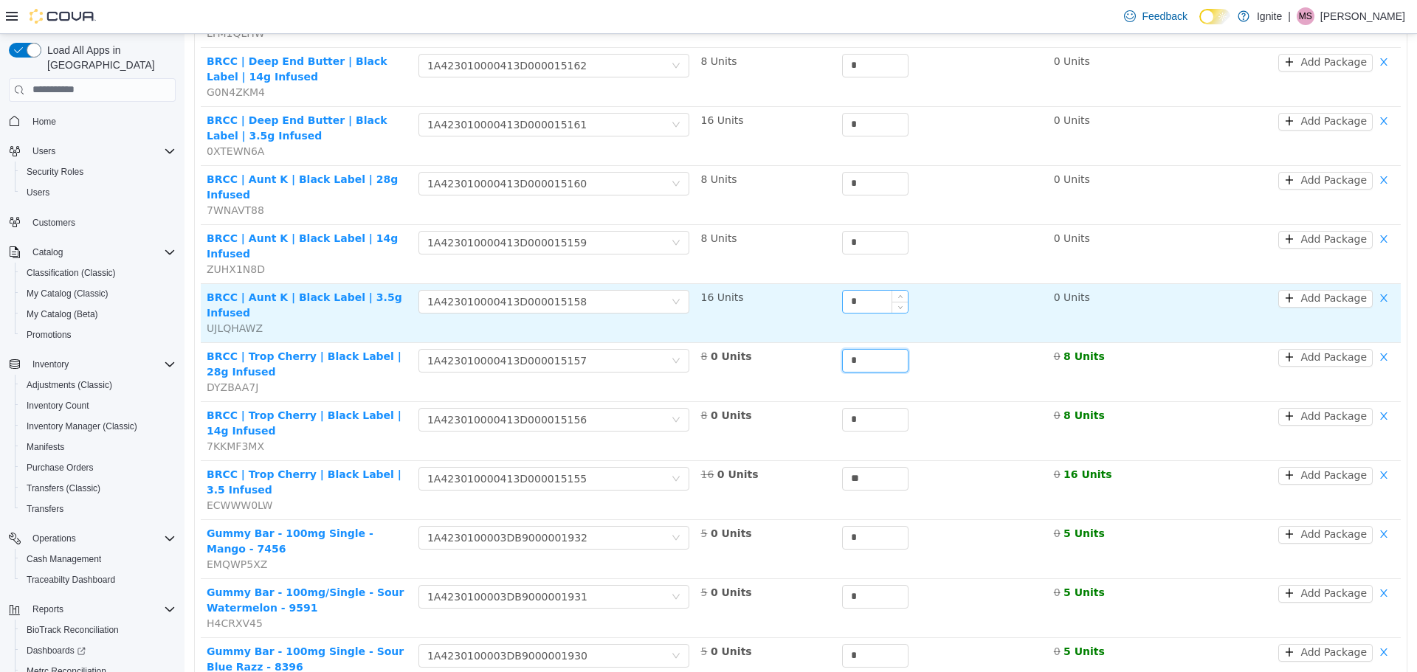
type input "*"
click at [873, 290] on input "*" at bounding box center [875, 301] width 65 height 22
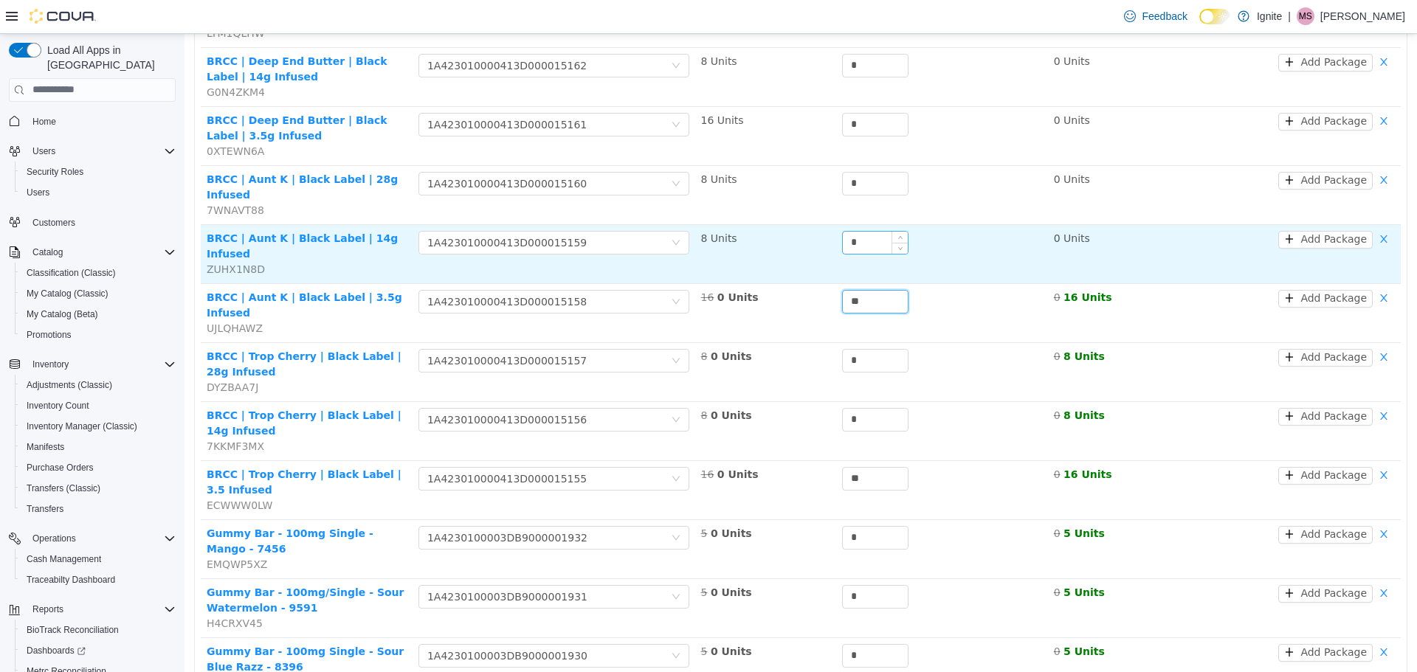
type input "**"
click at [873, 231] on input "*" at bounding box center [875, 242] width 65 height 22
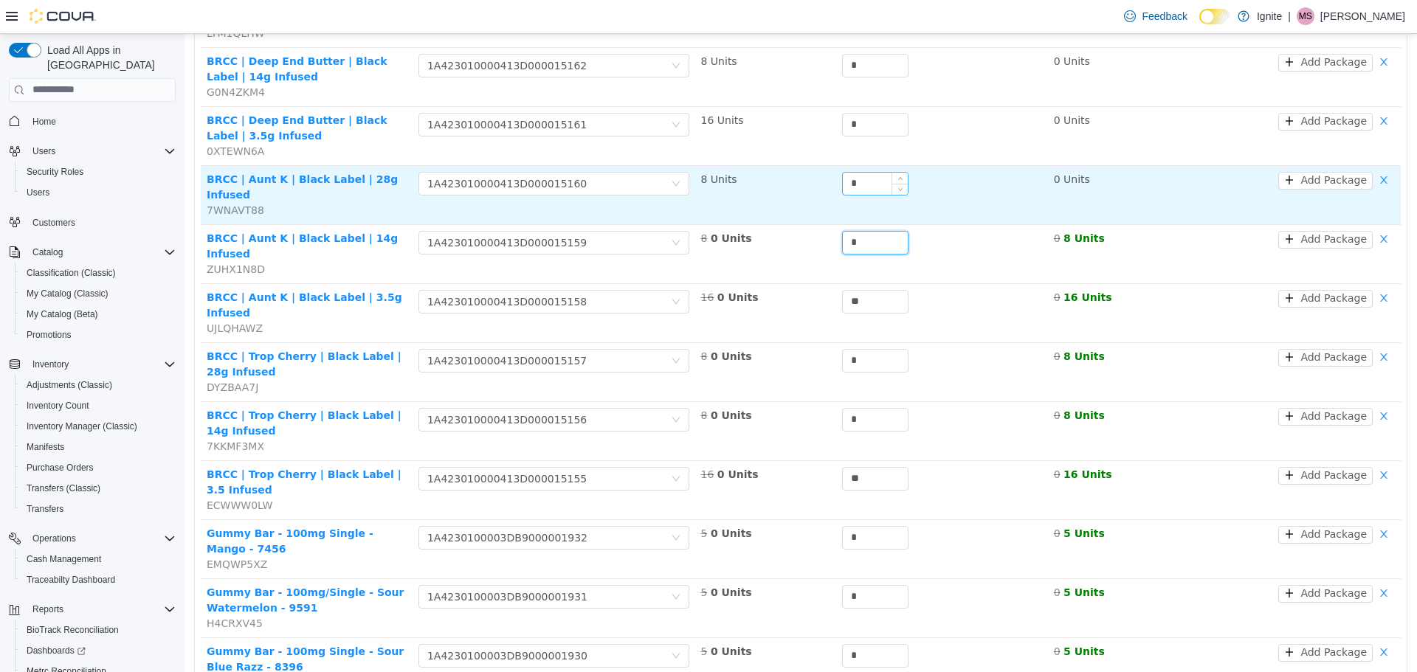
type input "*"
click at [874, 190] on input "*" at bounding box center [875, 183] width 65 height 22
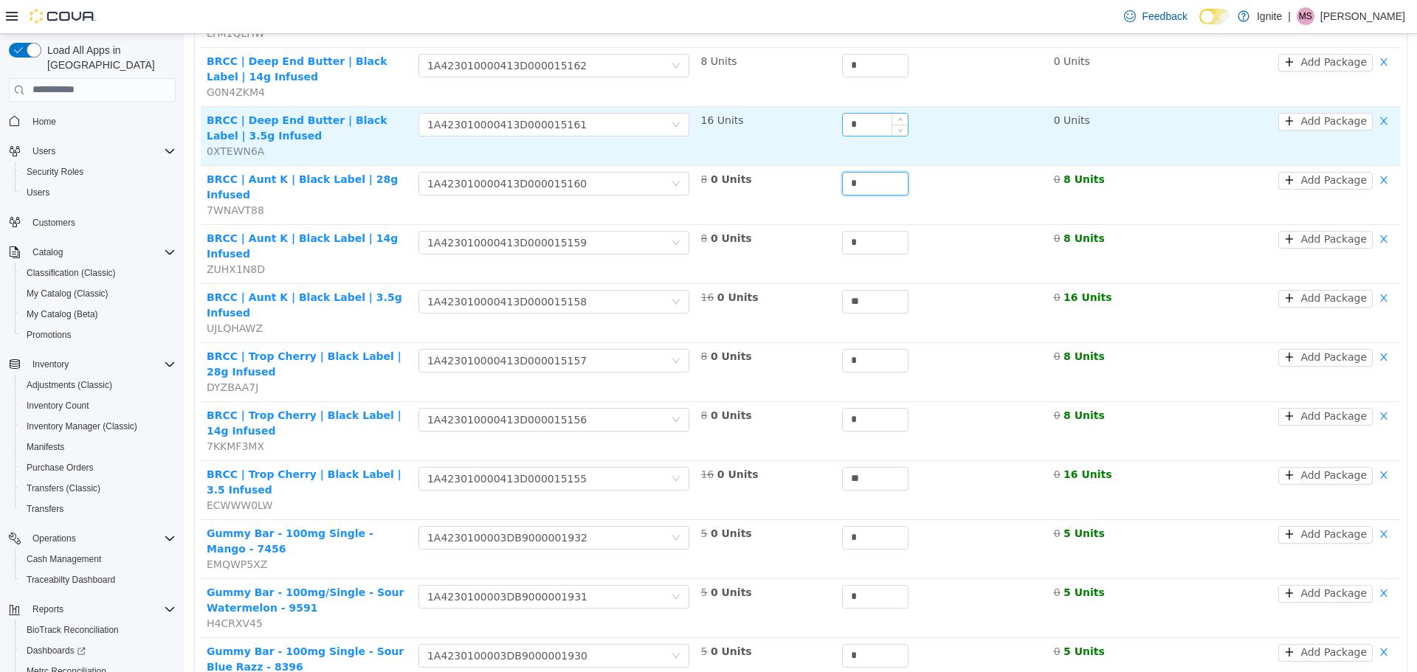
type input "*"
click at [855, 122] on input "*" at bounding box center [875, 124] width 65 height 22
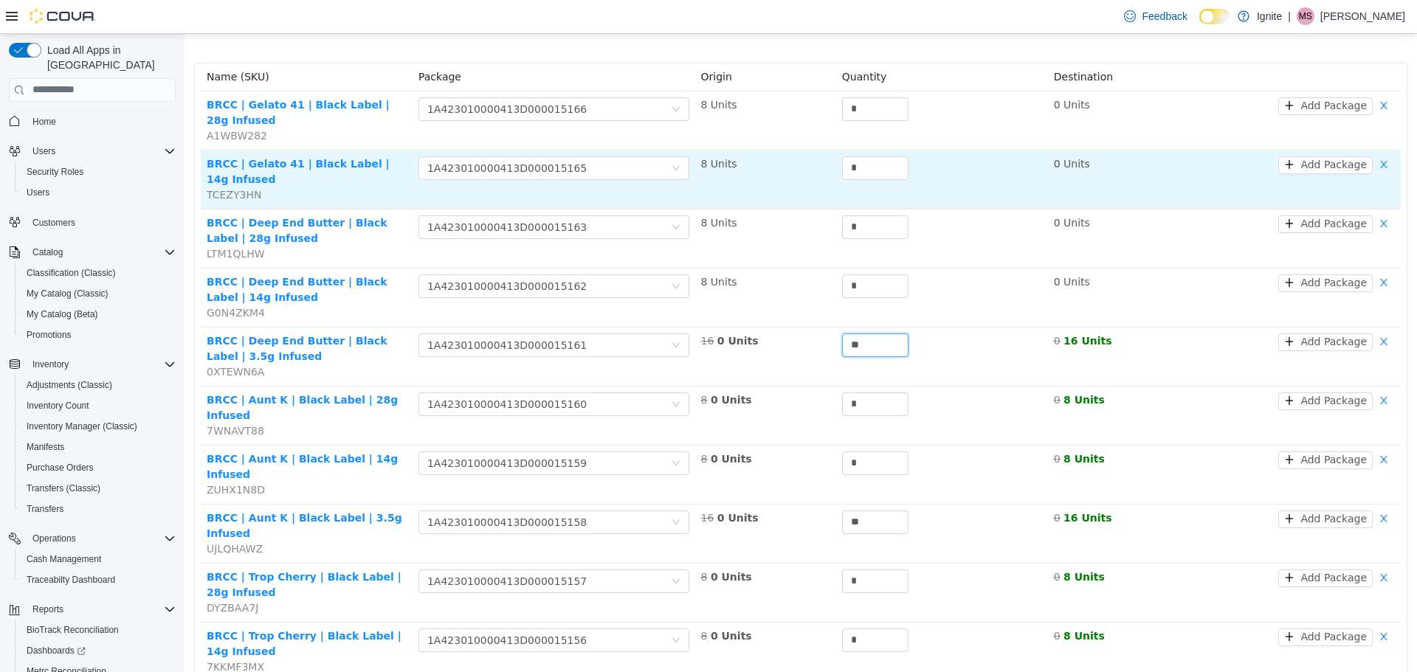
scroll to position [137, 0]
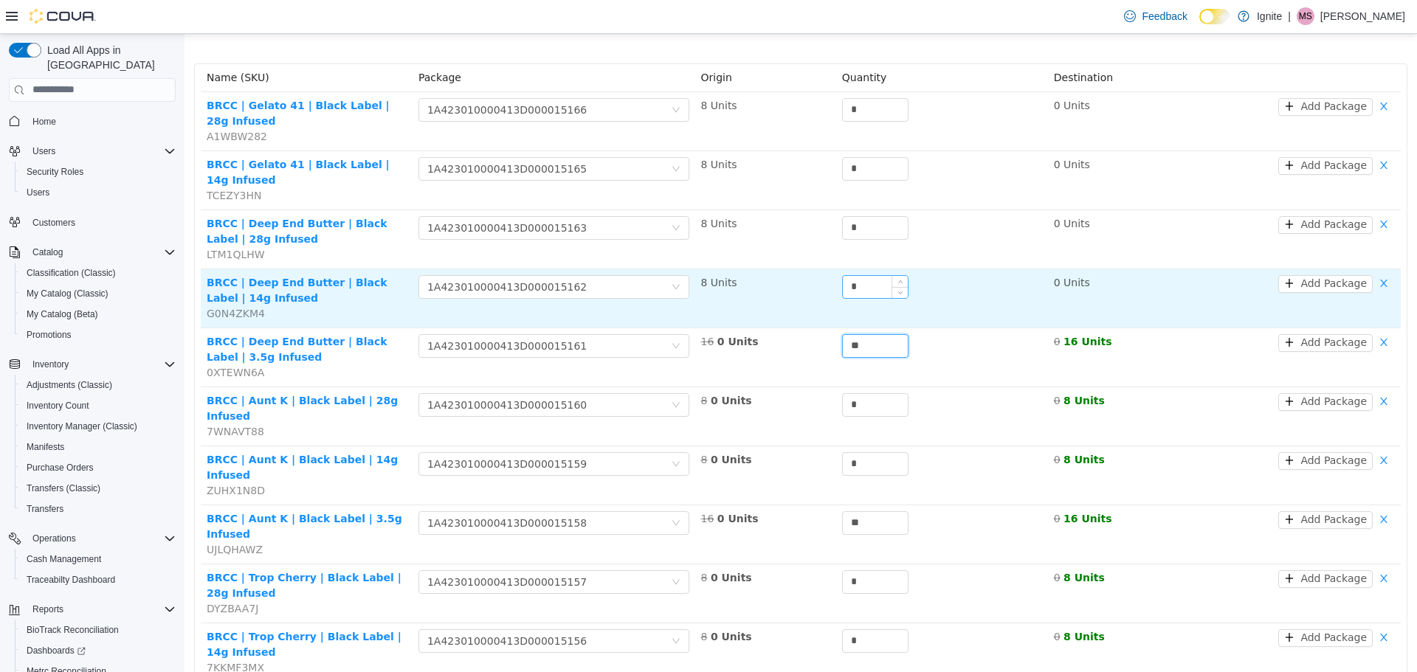
type input "**"
click at [859, 287] on input "*" at bounding box center [875, 286] width 65 height 22
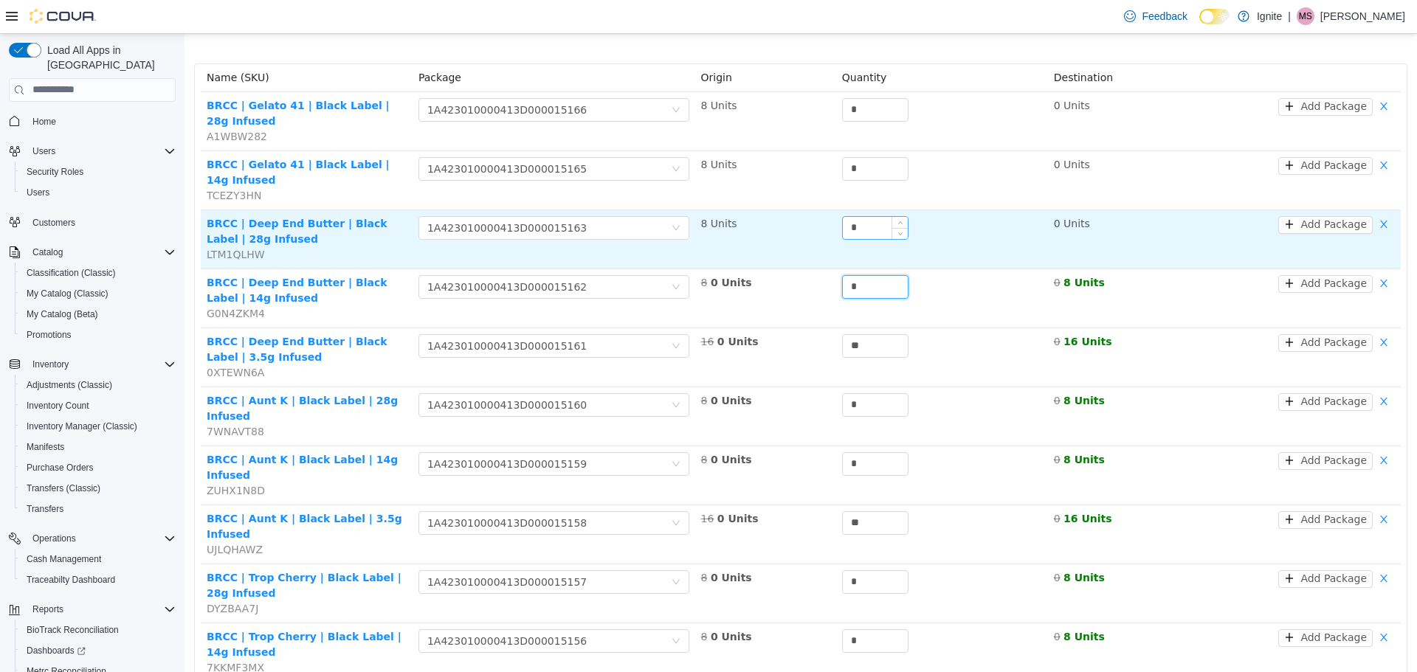
type input "*"
click at [857, 231] on input "*" at bounding box center [875, 227] width 65 height 22
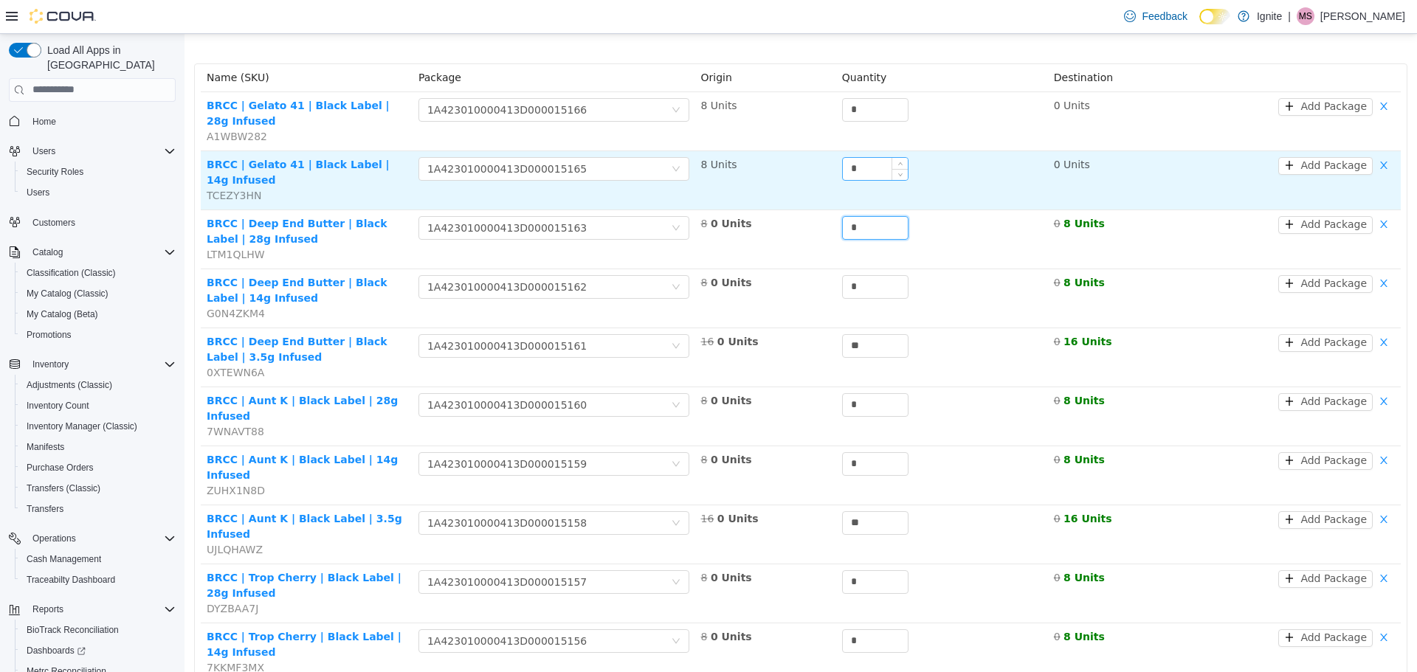
type input "*"
click at [856, 173] on input "*" at bounding box center [875, 168] width 65 height 22
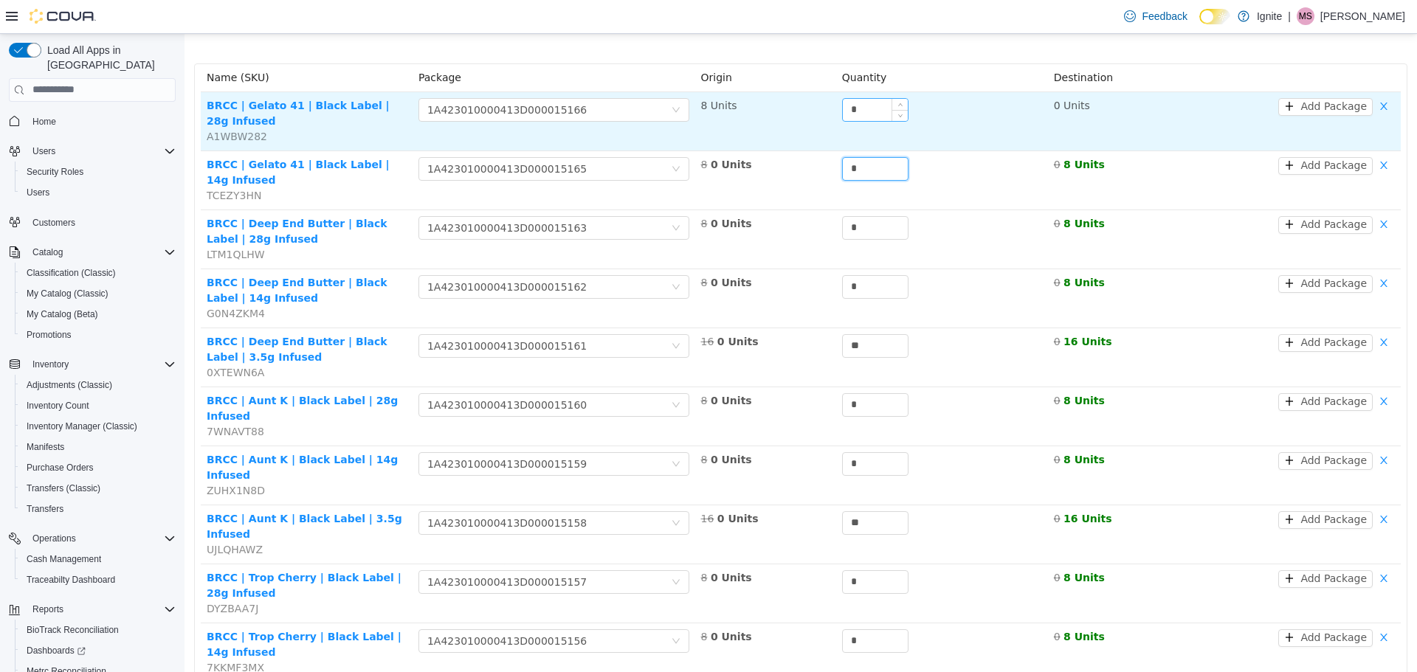
type input "*"
click at [865, 111] on input "*" at bounding box center [875, 109] width 65 height 22
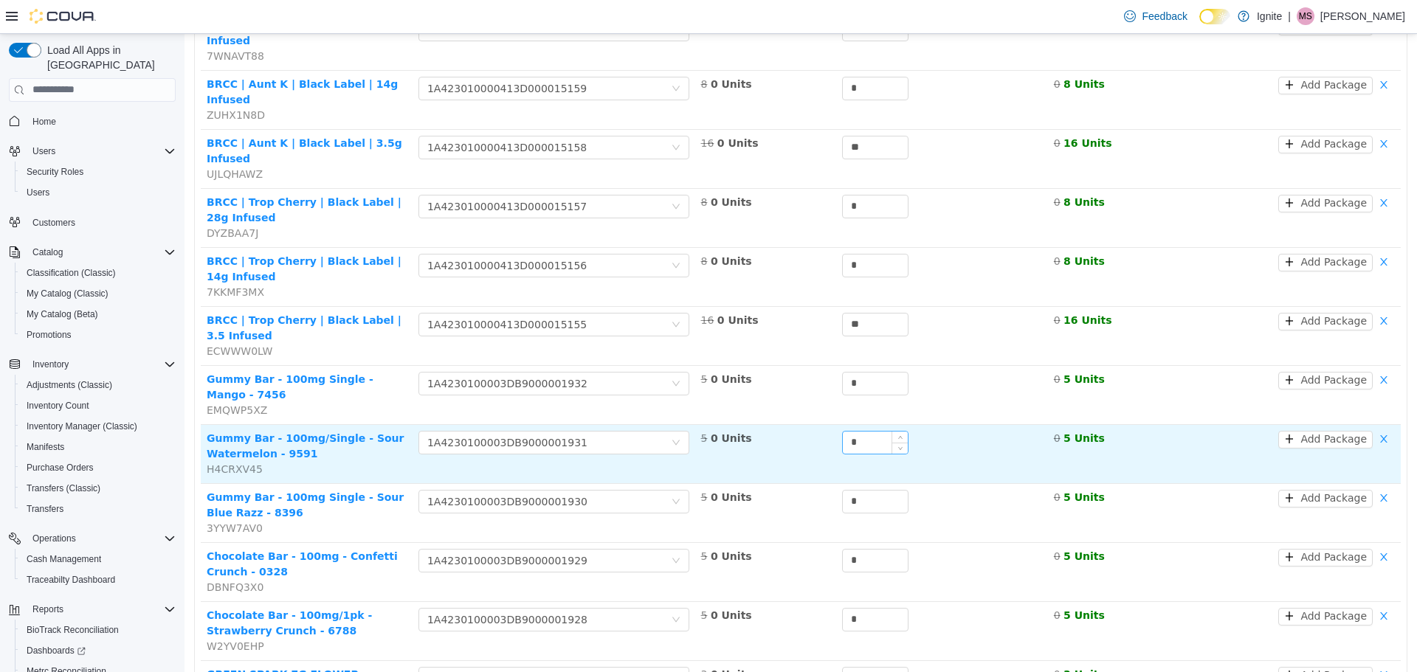
scroll to position [654, 0]
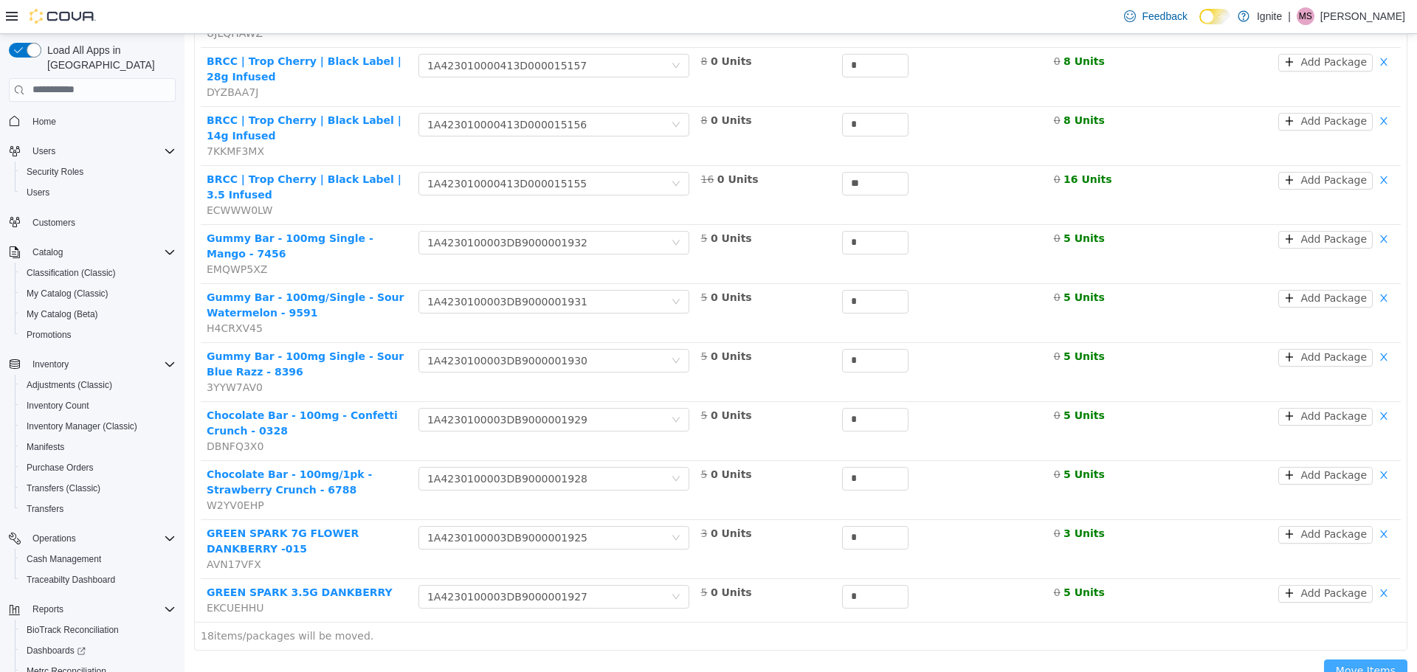
type input "*"
click at [1355, 659] on button "Move Items" at bounding box center [1365, 671] width 83 height 24
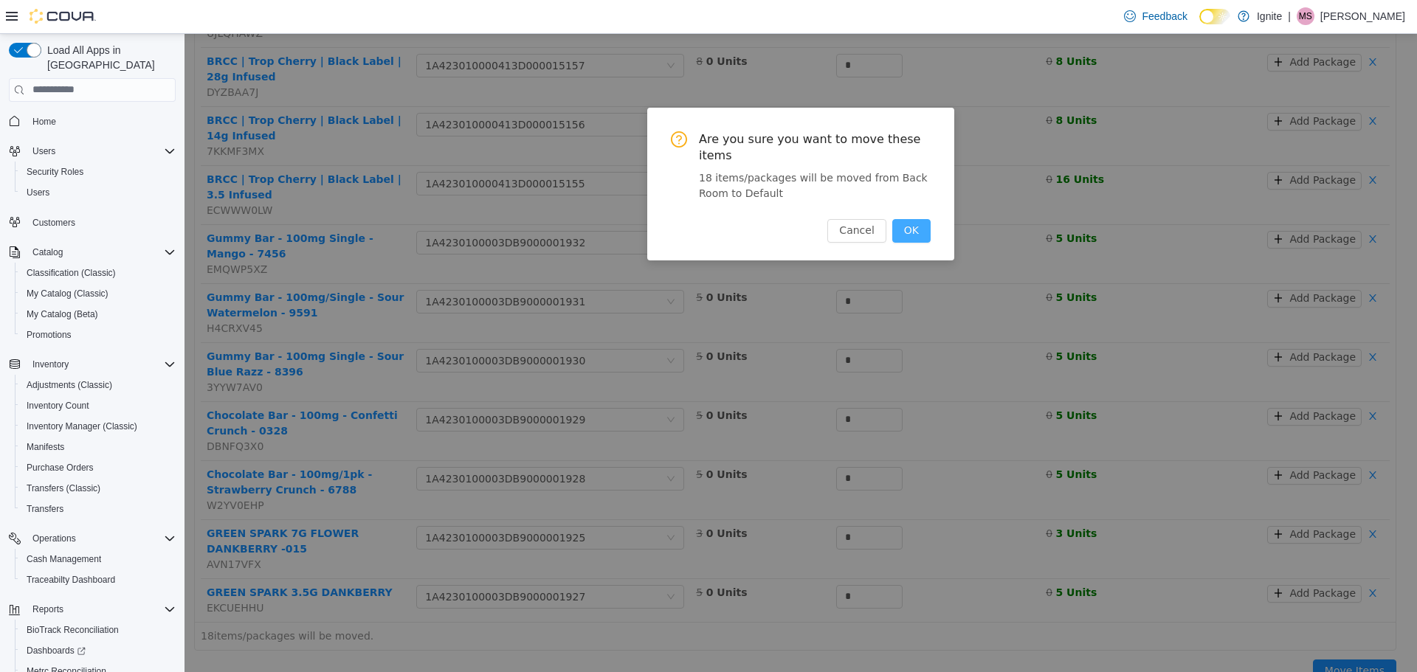
click at [913, 218] on button "OK" at bounding box center [911, 230] width 38 height 24
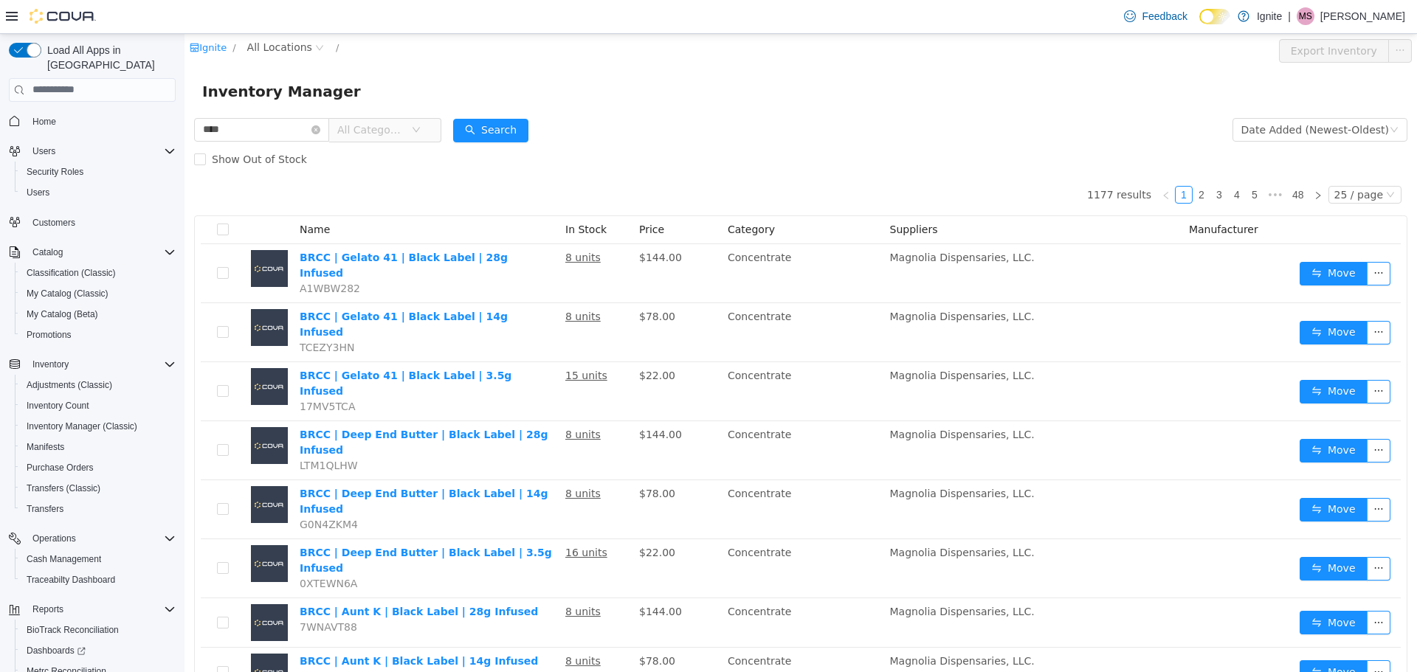
type input "****"
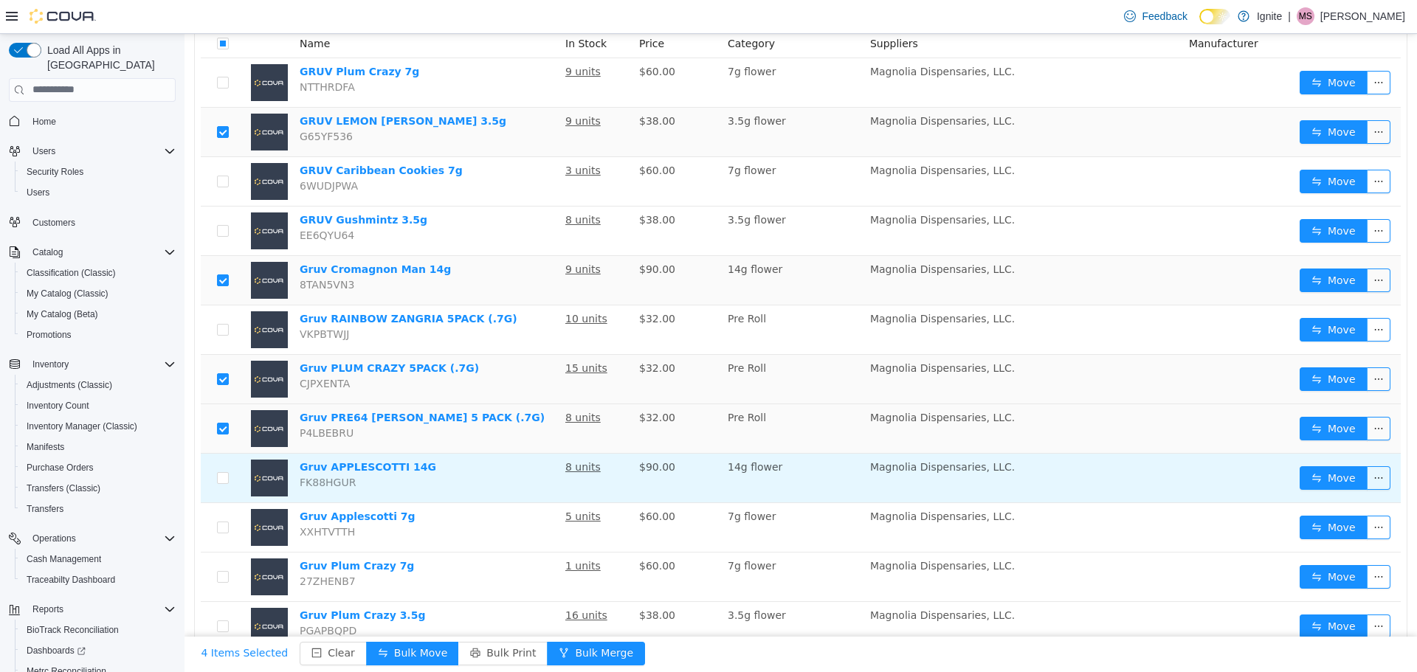
scroll to position [207, 0]
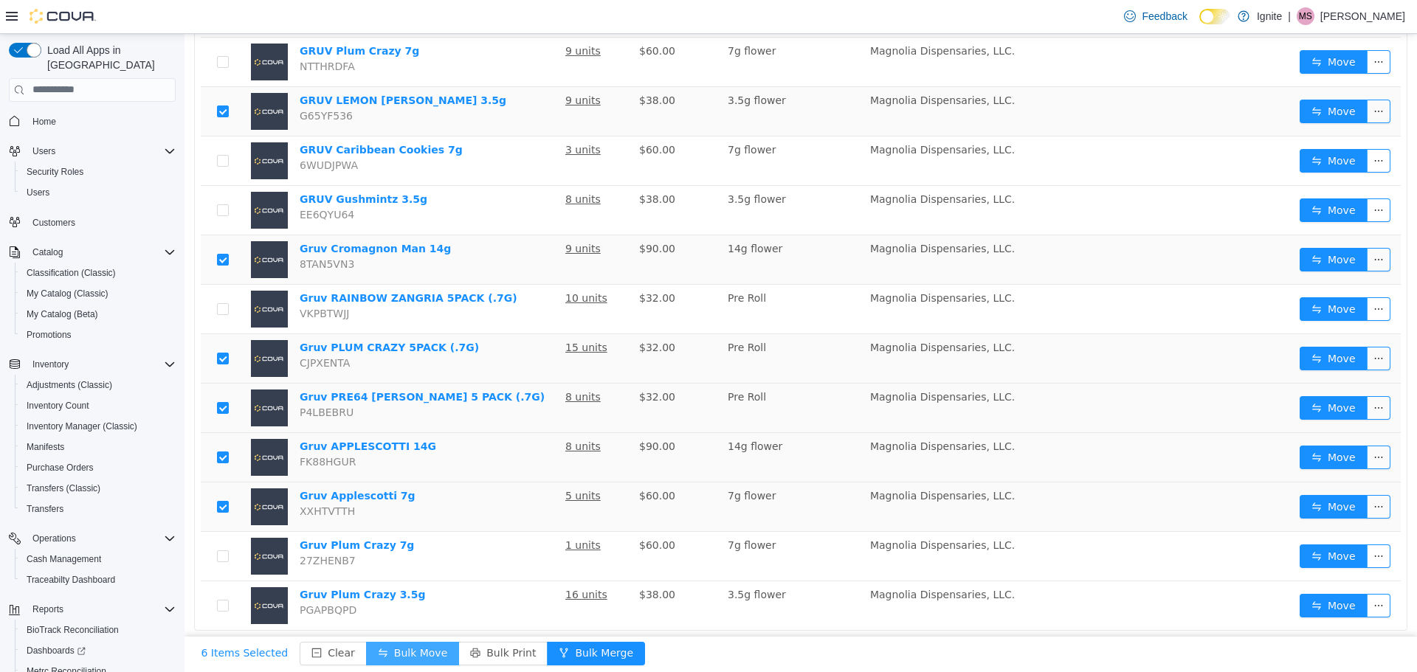
click at [376, 646] on button "Bulk Move" at bounding box center [412, 653] width 93 height 24
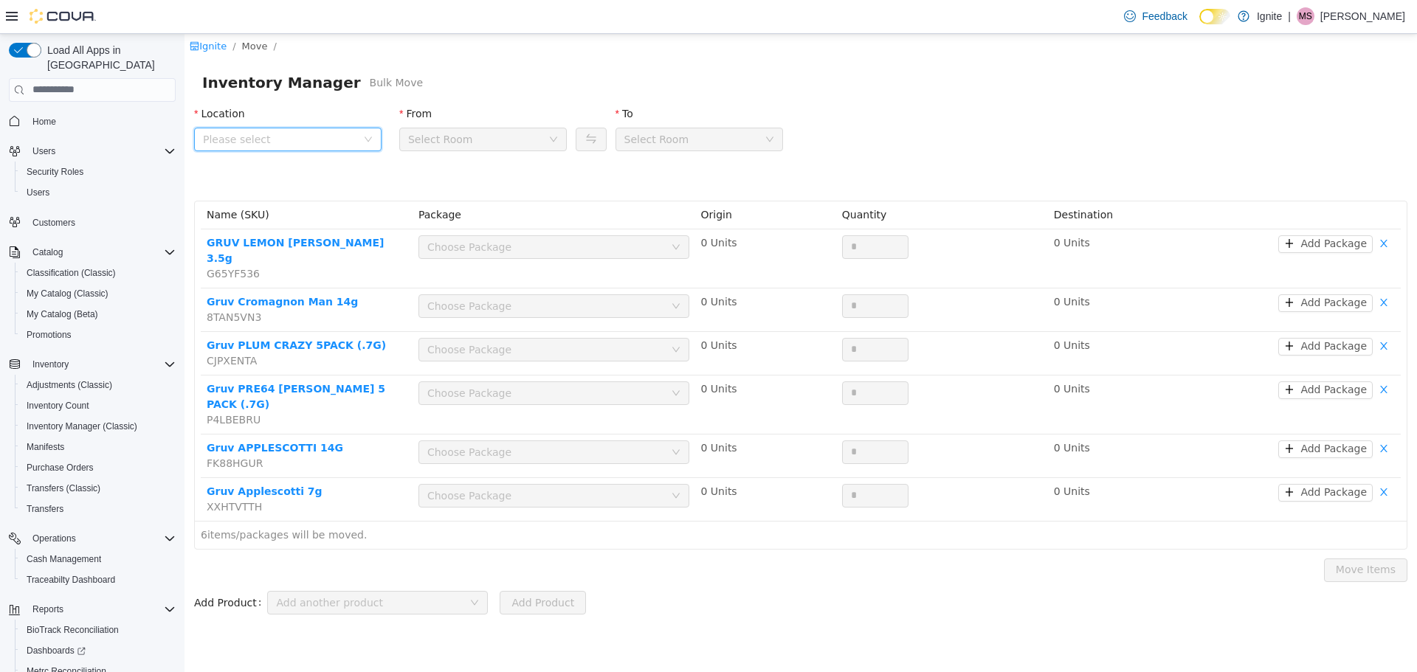
click at [322, 128] on span "Please select" at bounding box center [283, 139] width 160 height 22
click at [286, 219] on span "[STREET_ADDRESS]" at bounding box center [283, 221] width 103 height 12
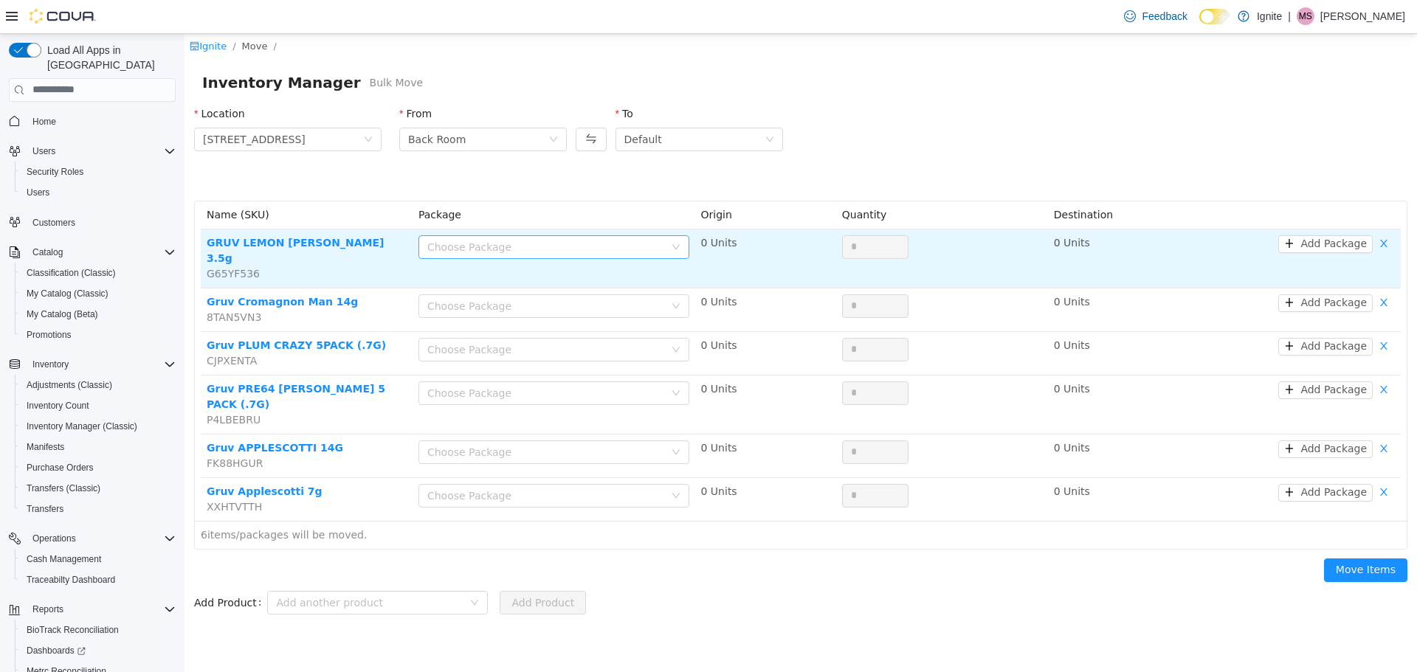
click at [508, 245] on div "Choose Package" at bounding box center [545, 246] width 237 height 15
click at [1387, 245] on button "button" at bounding box center [1383, 244] width 22 height 18
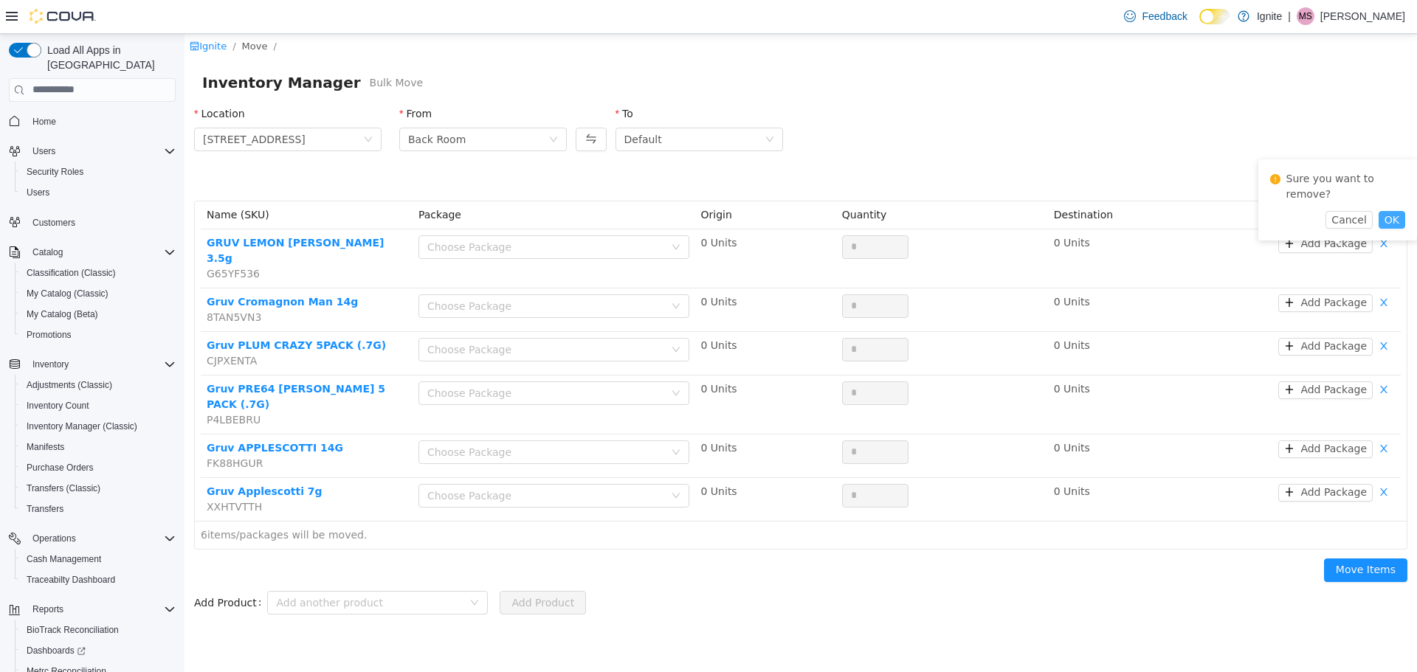
click at [1391, 210] on button "OK" at bounding box center [1391, 219] width 27 height 18
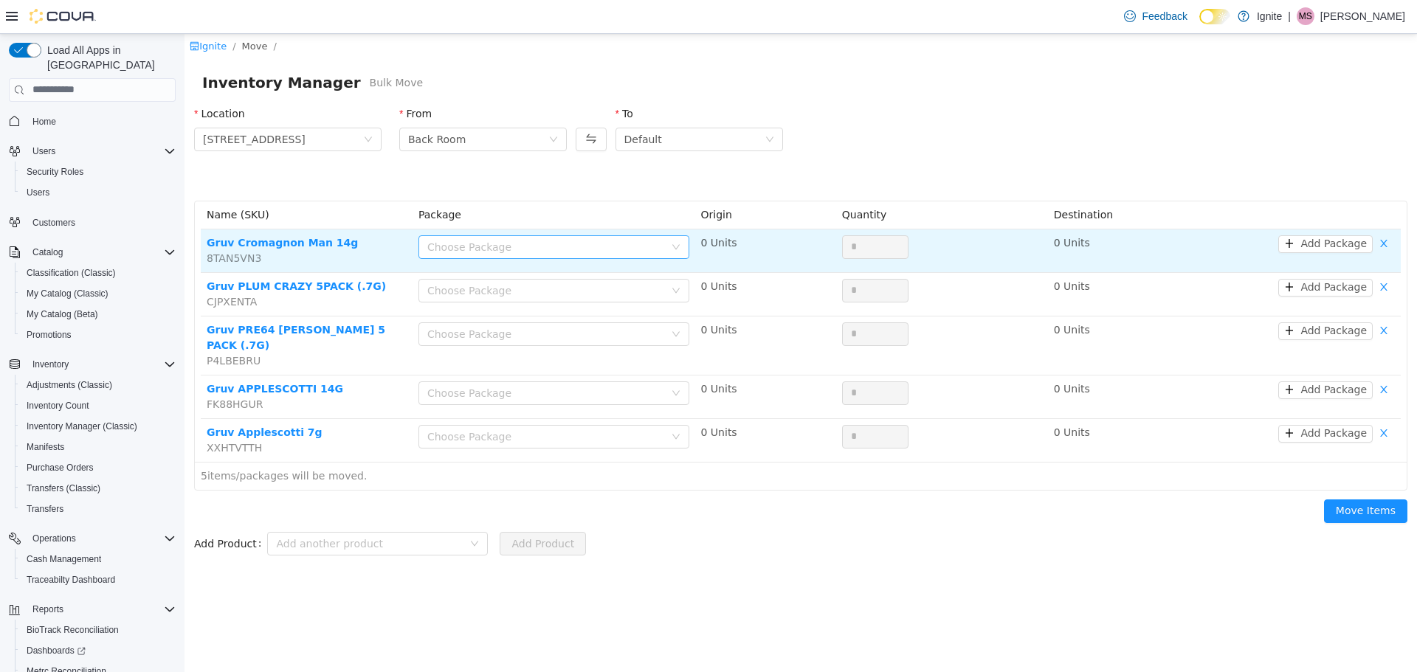
click at [608, 241] on div "Choose Package" at bounding box center [545, 246] width 237 height 15
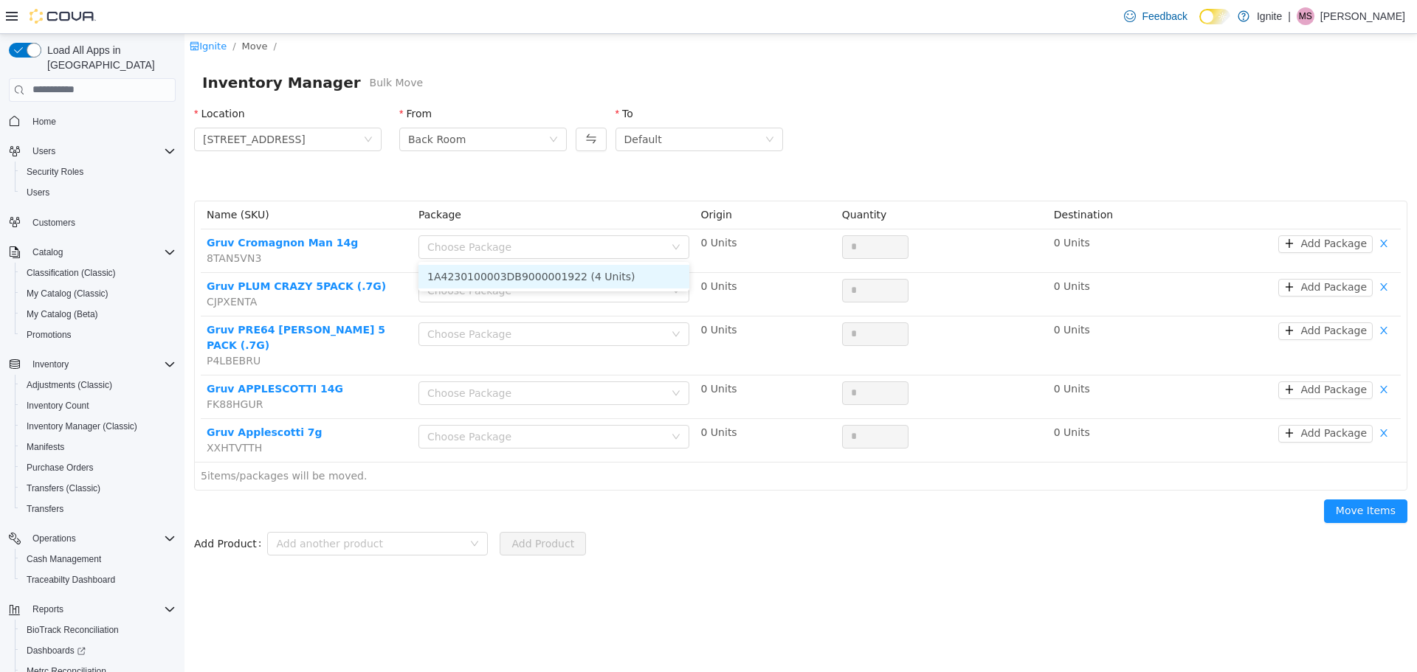
click at [660, 187] on div "Location 2172 A Street From Back Room To Default" at bounding box center [800, 148] width 1231 height 103
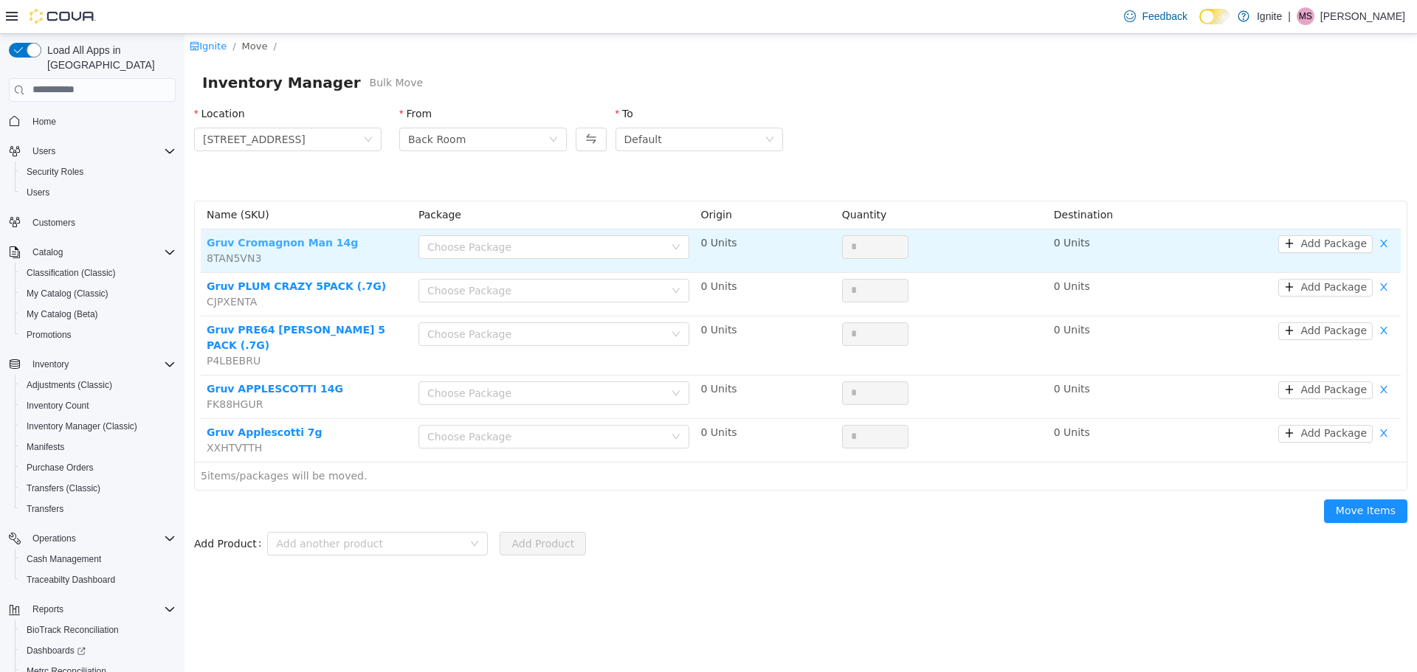
click at [269, 238] on link "Gruv Cromagnon Man 14g" at bounding box center [282, 242] width 151 height 12
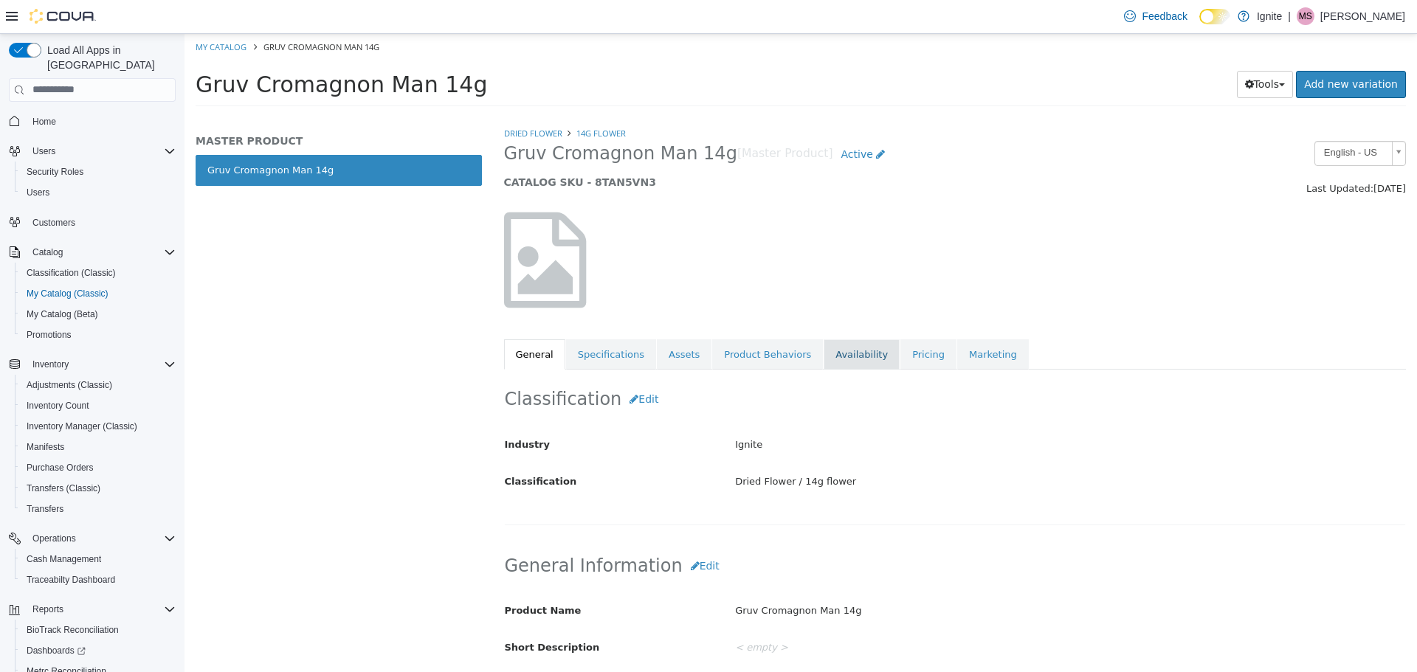
click at [823, 355] on link "Availability" at bounding box center [861, 354] width 76 height 31
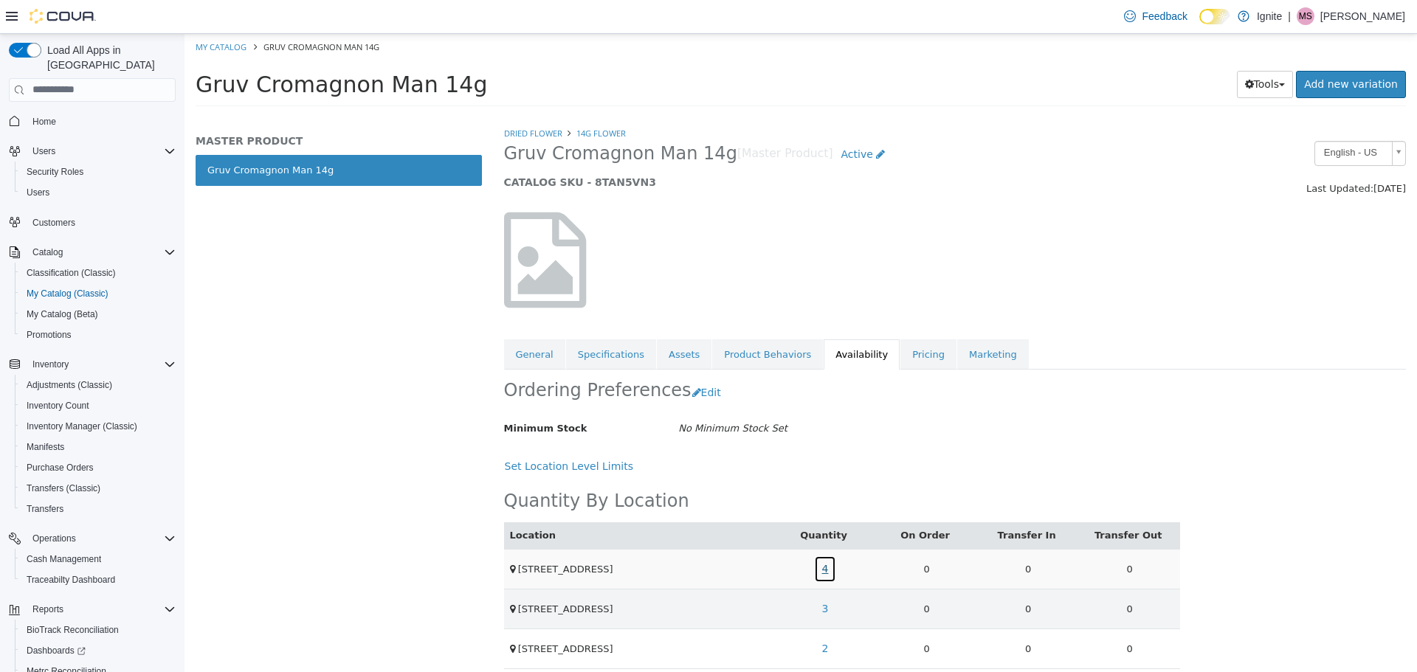
click at [824, 570] on link "4" at bounding box center [825, 568] width 23 height 27
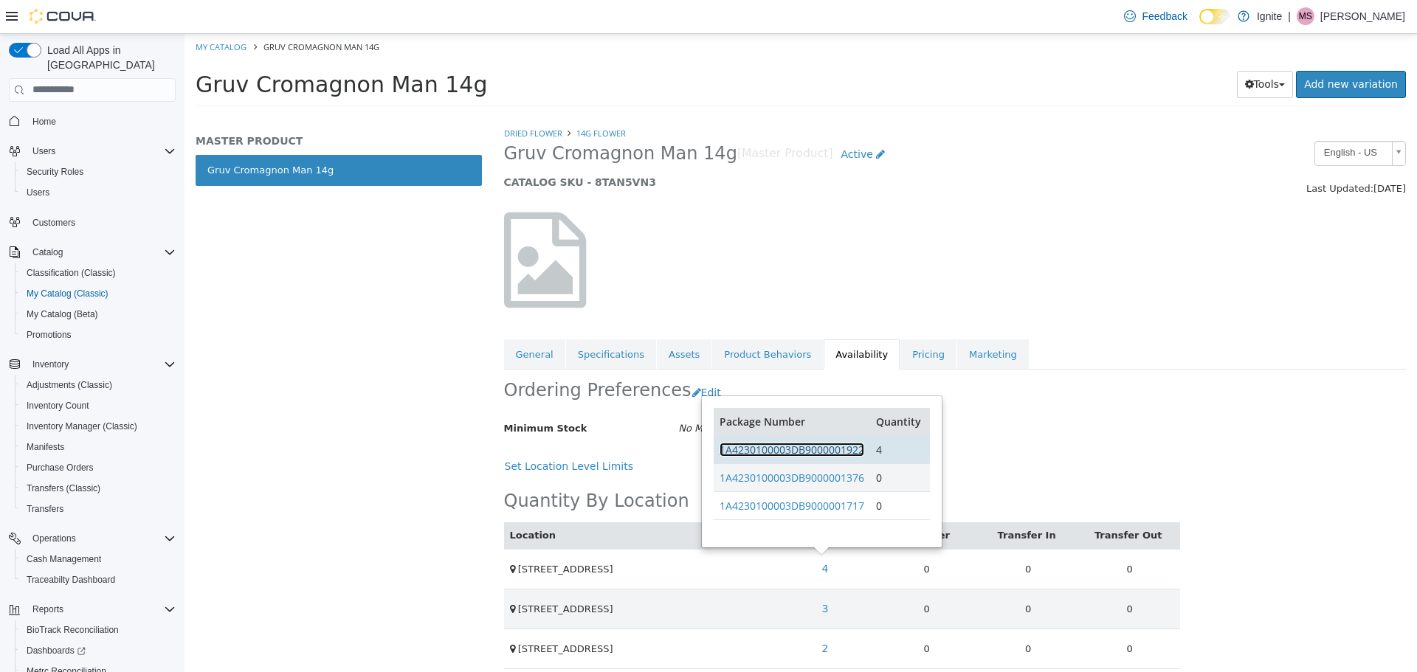
click at [809, 454] on link "1A4230100003DB9000001922" at bounding box center [791, 449] width 145 height 14
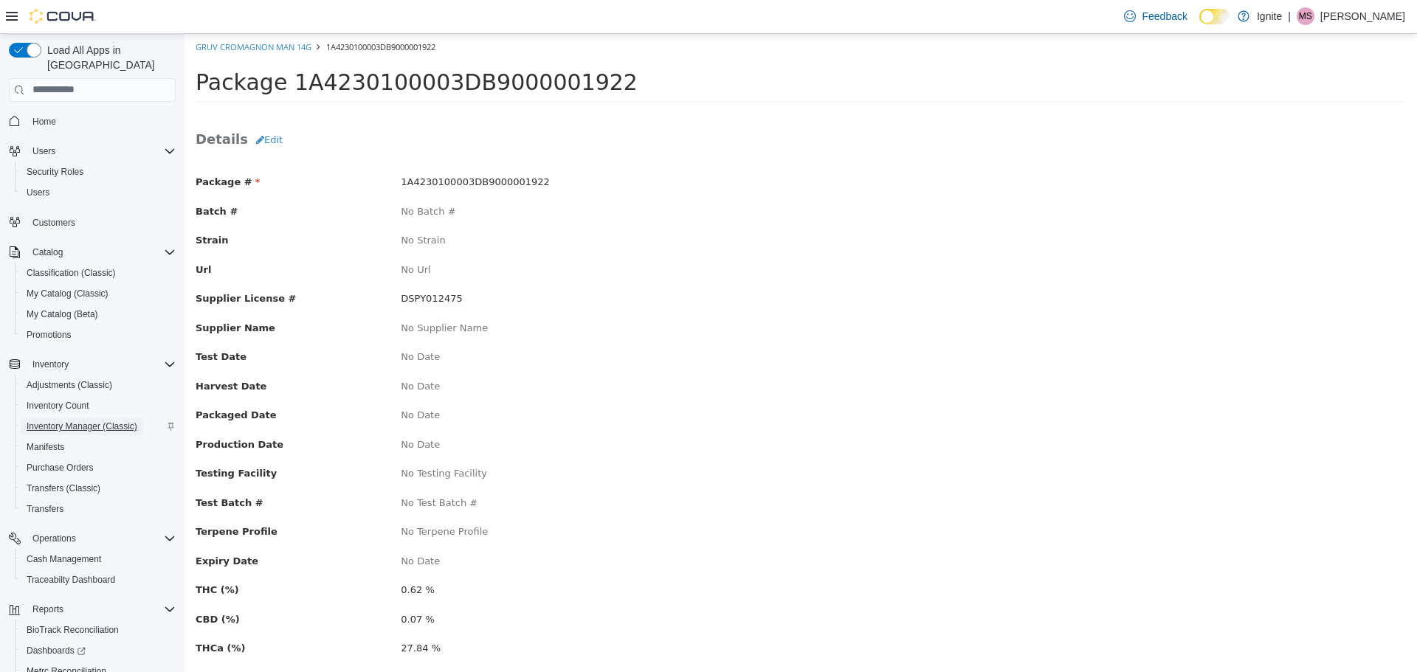
click at [77, 421] on span "Inventory Manager (Classic)" at bounding box center [82, 427] width 111 height 12
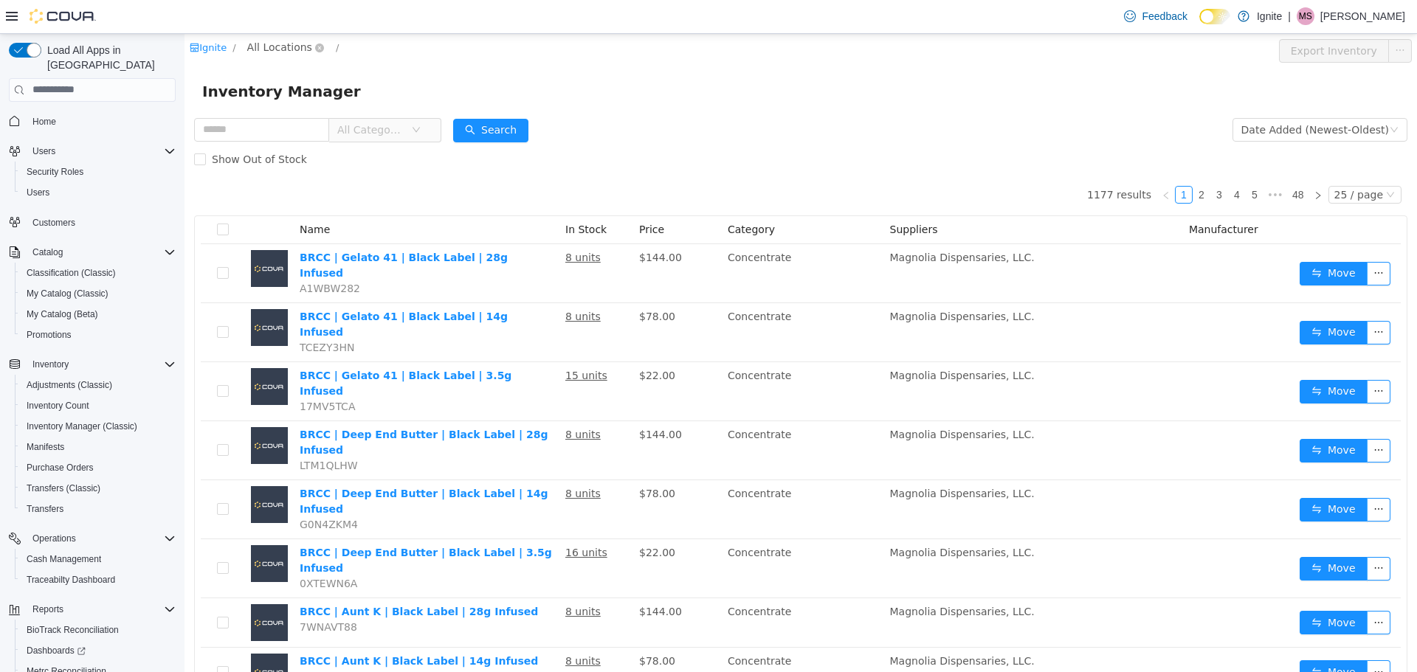
click at [278, 41] on span "All Locations" at bounding box center [279, 46] width 65 height 16
click at [286, 124] on span "[STREET_ADDRESS]" at bounding box center [331, 126] width 103 height 12
click at [227, 134] on input "text" at bounding box center [261, 129] width 135 height 24
type input "*********"
drag, startPoint x: 527, startPoint y: 109, endPoint x: 517, endPoint y: 117, distance: 12.6
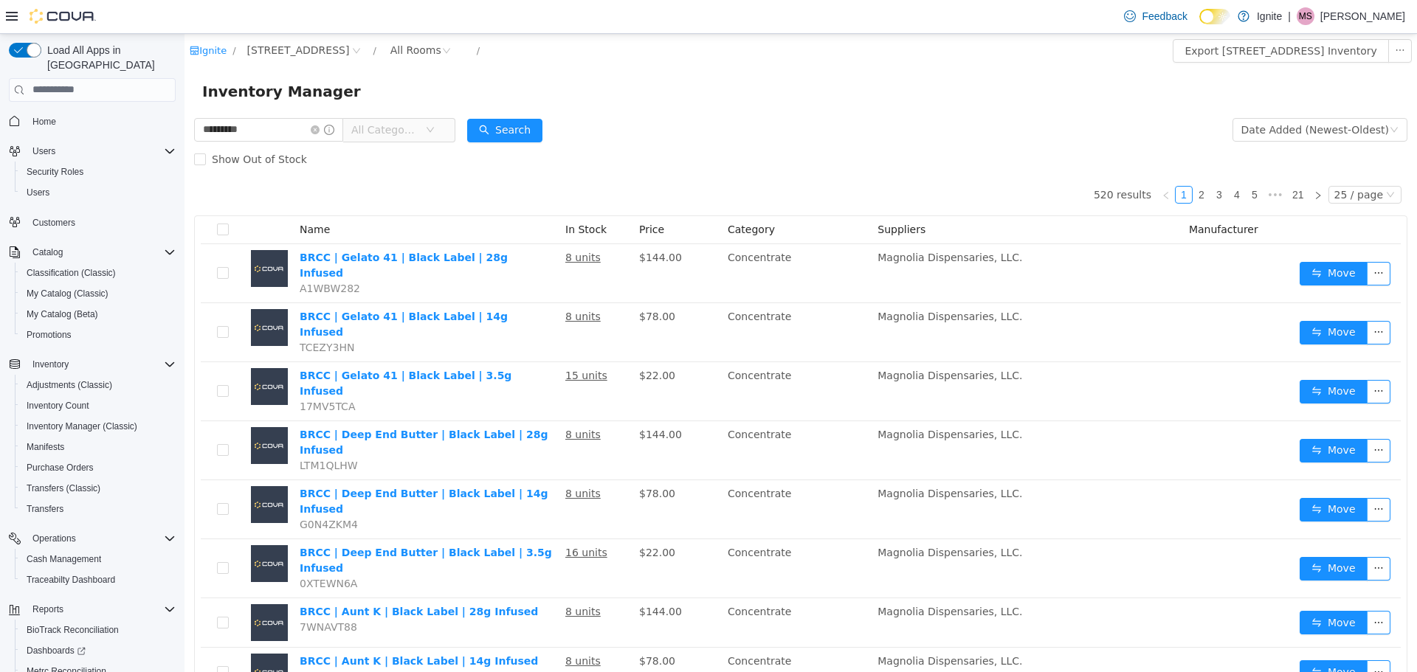
click at [525, 112] on div "Inventory Manager" at bounding box center [800, 90] width 1232 height 47
click at [514, 122] on button "Search" at bounding box center [504, 130] width 75 height 24
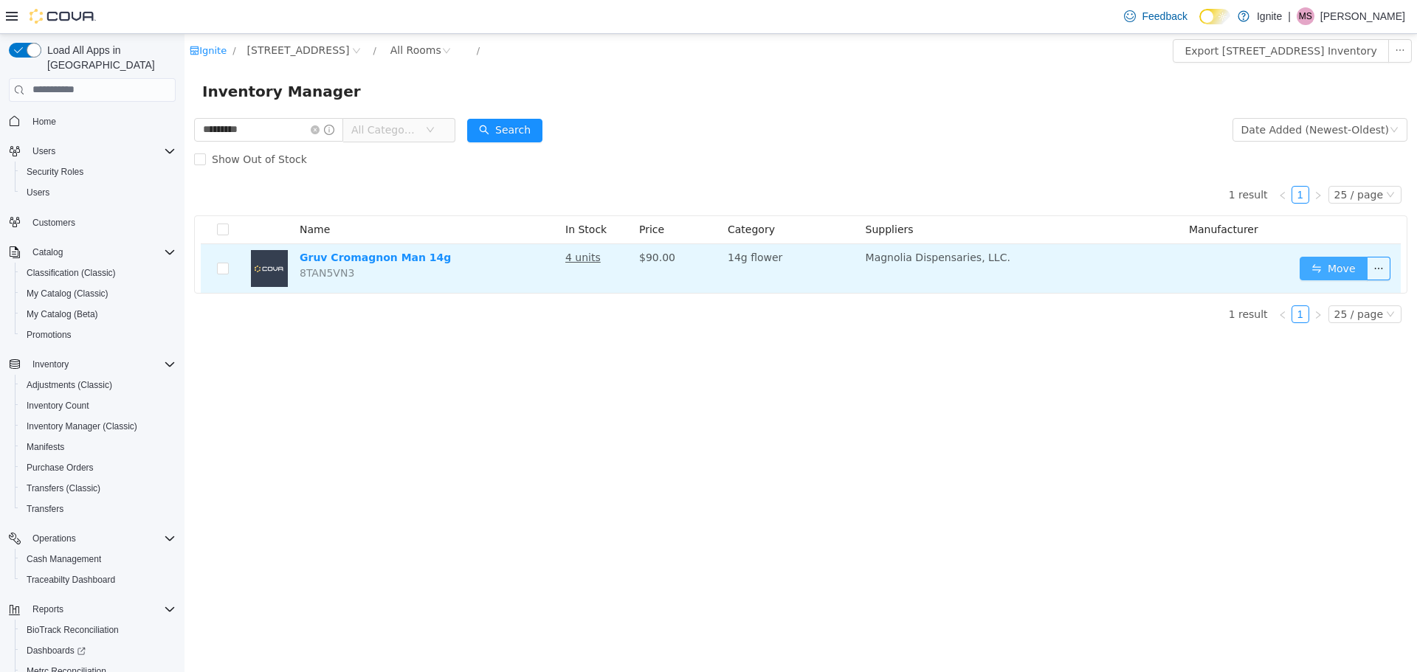
click at [1317, 263] on button "Move" at bounding box center [1333, 268] width 68 height 24
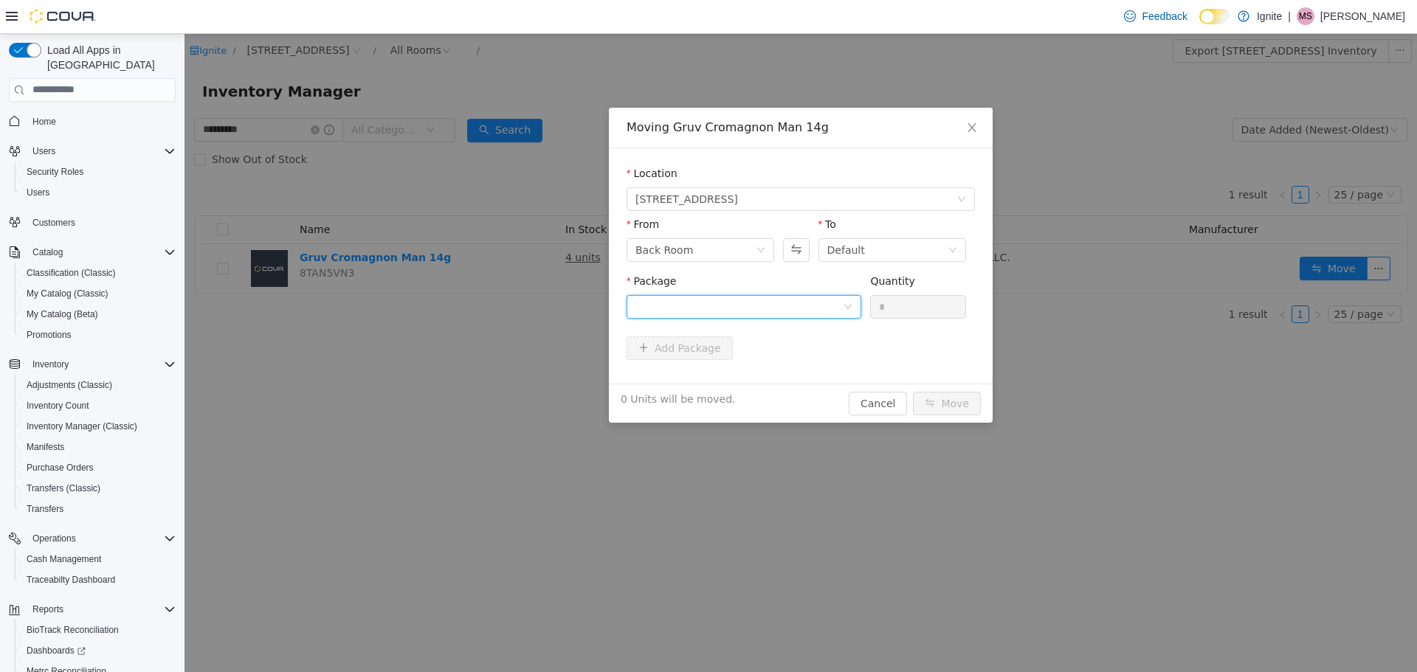
click at [785, 313] on div at bounding box center [738, 306] width 207 height 22
click at [775, 360] on strong "1A4230100003DB9000001922" at bounding box center [723, 359] width 176 height 12
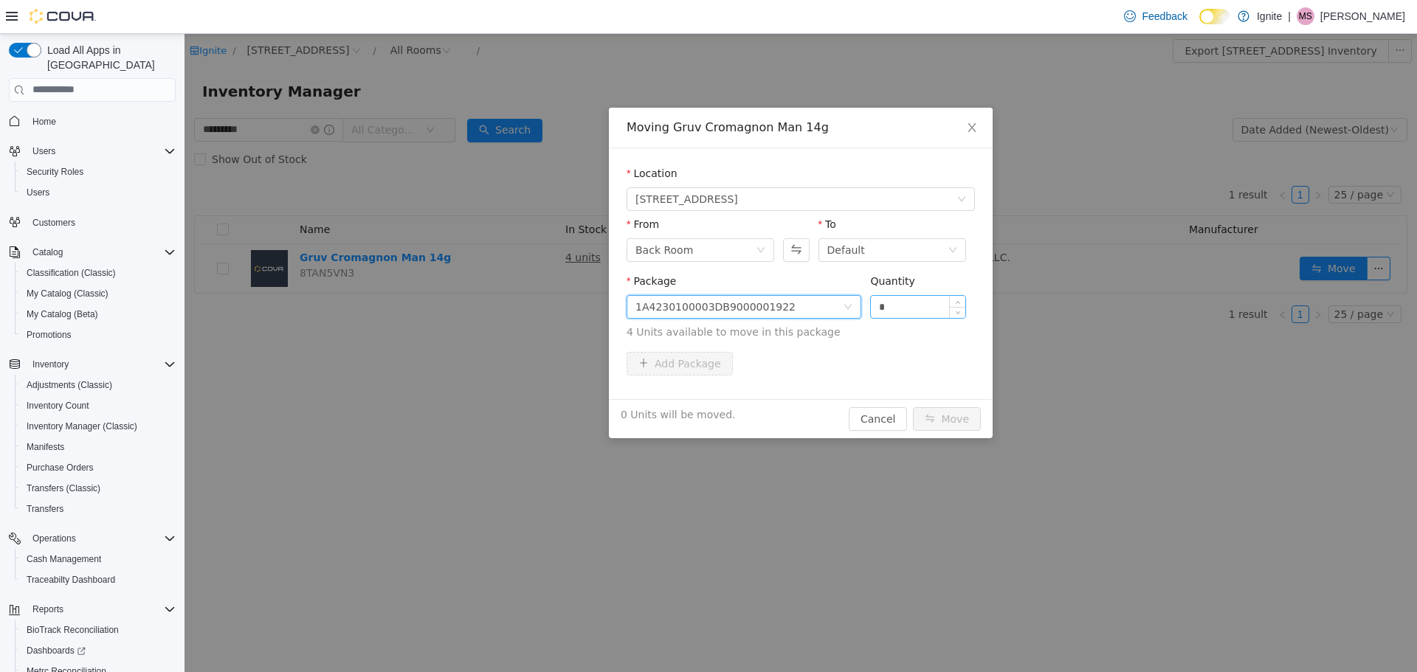
click at [894, 302] on input "*" at bounding box center [918, 306] width 94 height 22
type input "*"
click at [962, 424] on button "Move" at bounding box center [947, 419] width 68 height 24
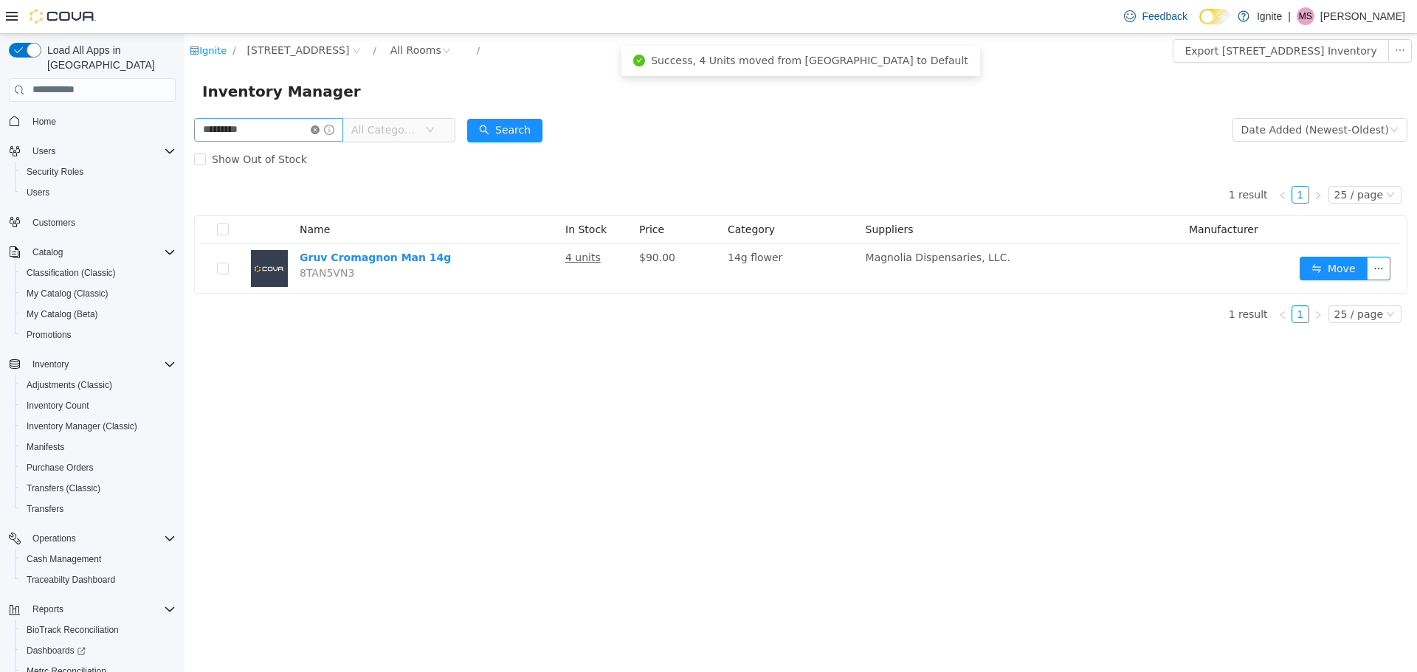
click at [319, 127] on icon "icon: close-circle" at bounding box center [315, 129] width 9 height 9
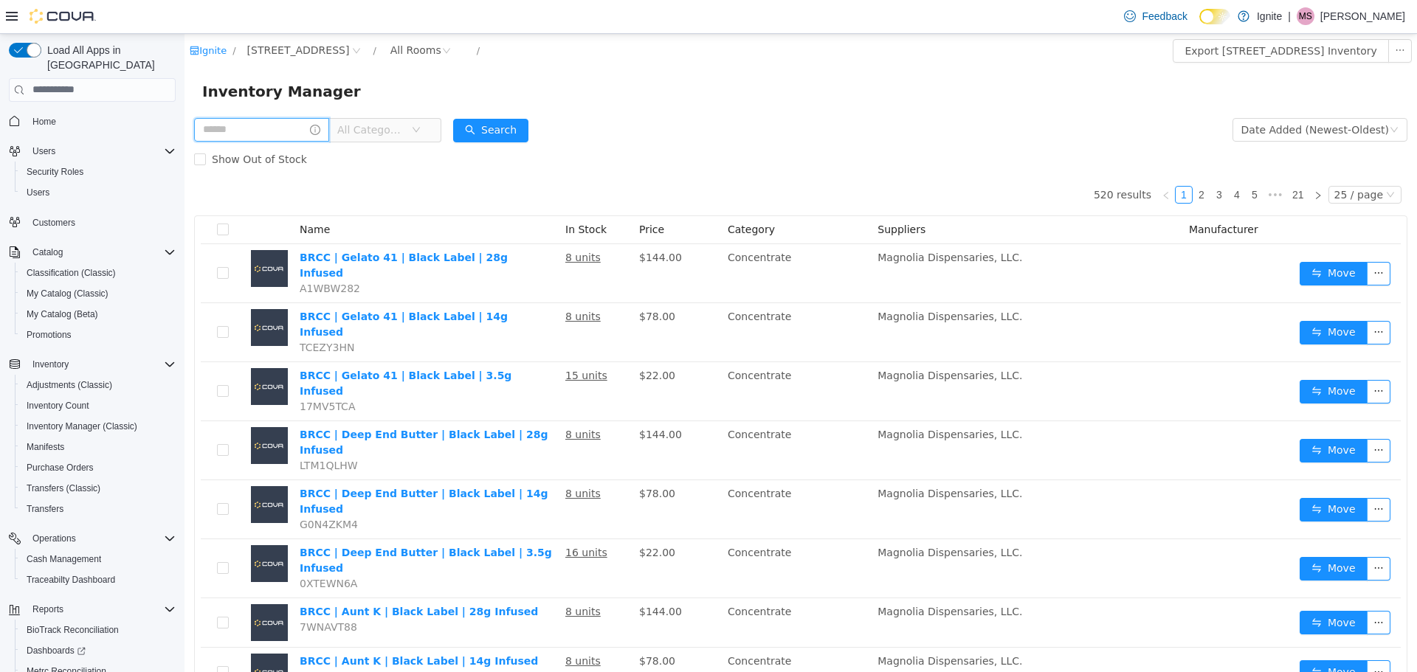
click at [253, 130] on input "text" at bounding box center [261, 129] width 135 height 24
type input "**********"
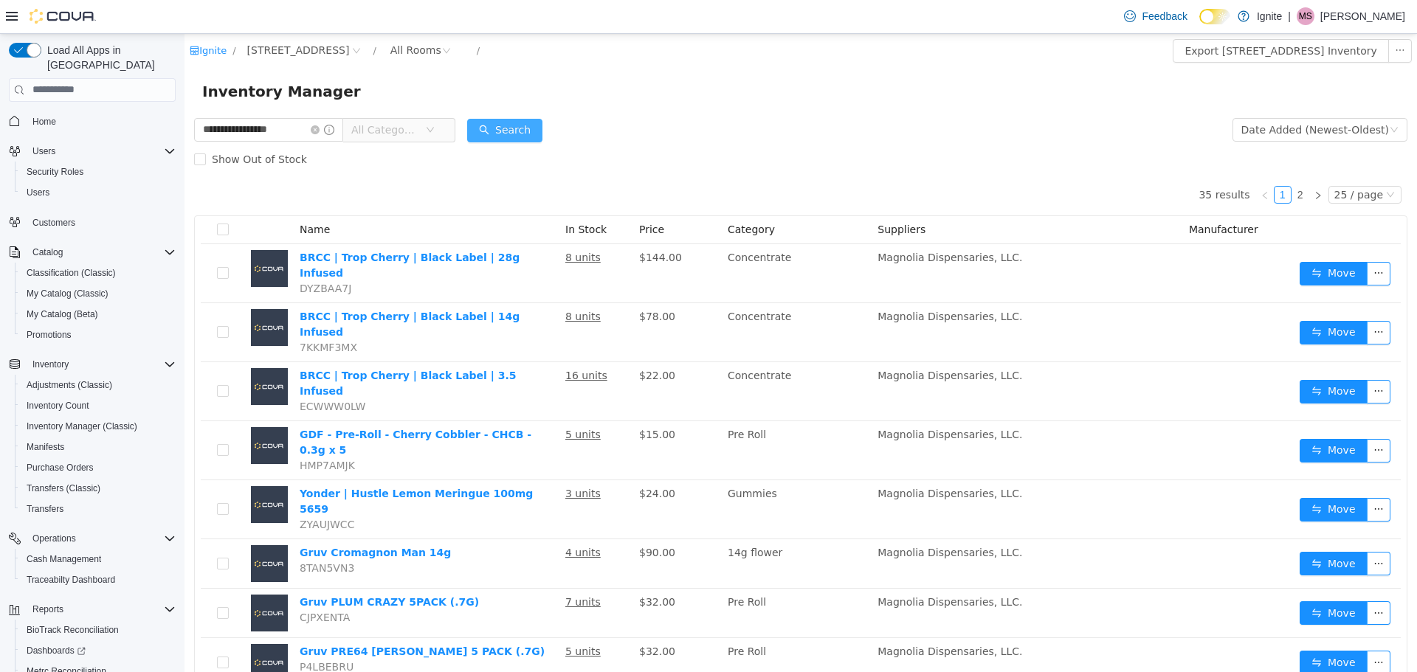
click at [503, 132] on button "Search" at bounding box center [504, 130] width 75 height 24
click at [393, 52] on div "All Rooms" at bounding box center [415, 49] width 51 height 22
click at [385, 101] on li "Default" at bounding box center [386, 103] width 89 height 24
click at [390, 47] on div "Default" at bounding box center [409, 49] width 38 height 22
click at [359, 123] on li "Back Room" at bounding box center [386, 127] width 89 height 24
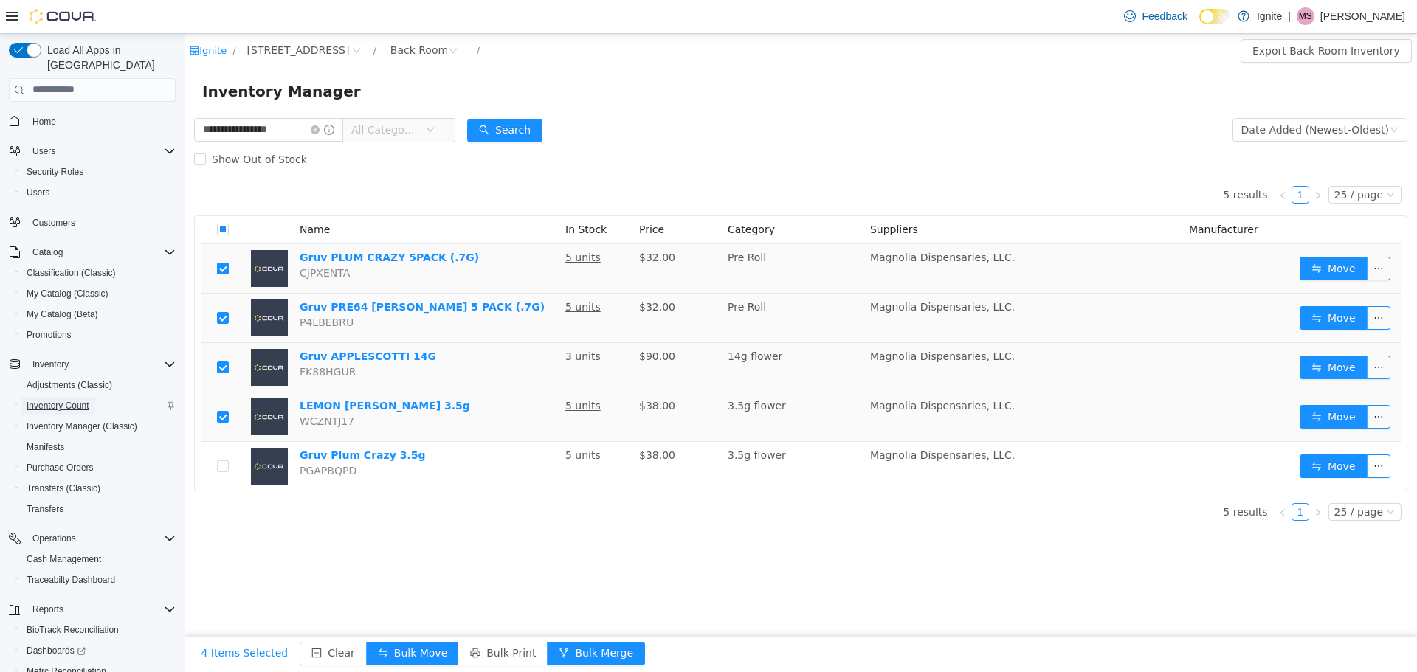
click at [79, 400] on span "Inventory Count" at bounding box center [58, 406] width 63 height 12
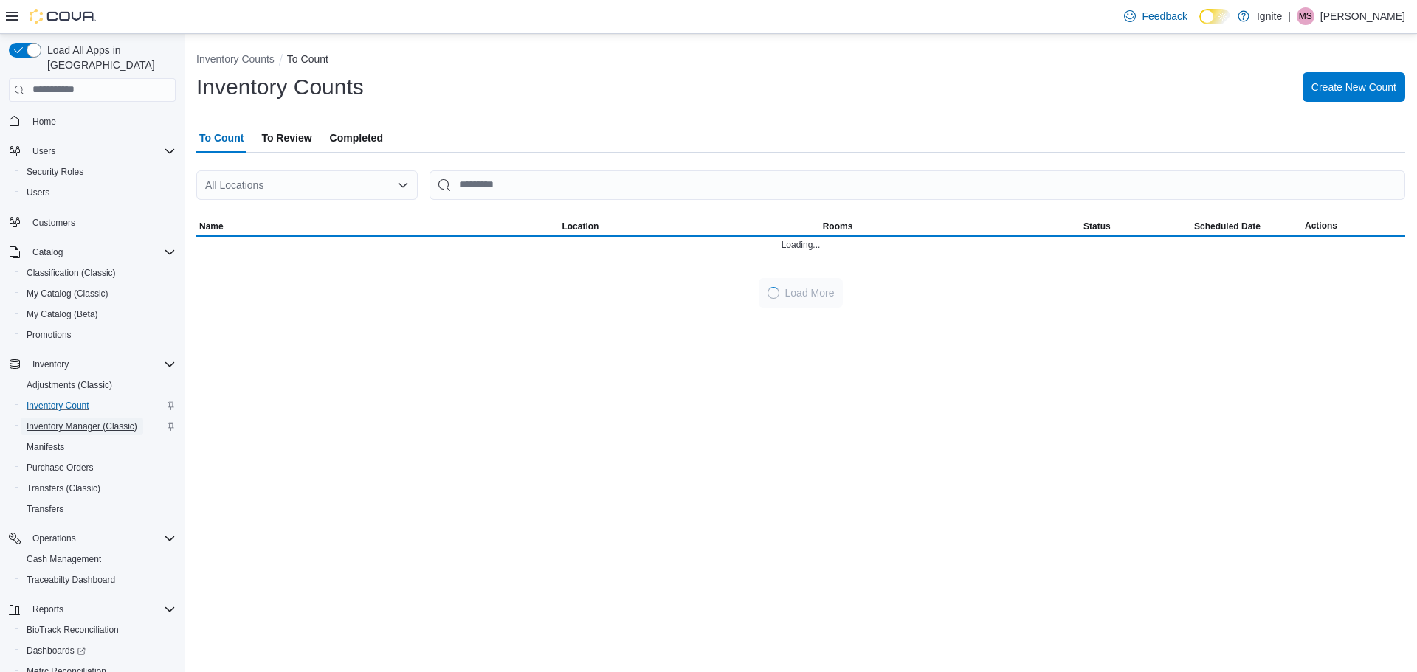
click at [85, 421] on span "Inventory Manager (Classic)" at bounding box center [82, 427] width 111 height 12
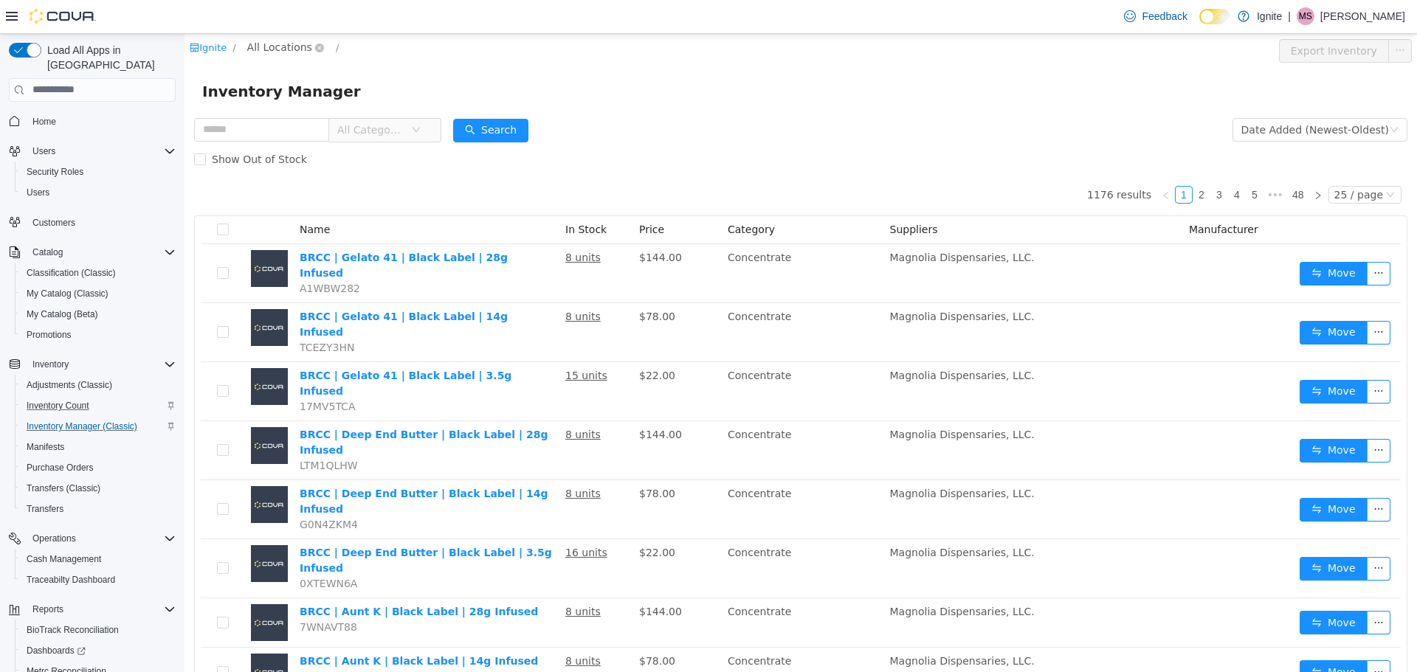
click at [289, 49] on span "All Locations" at bounding box center [279, 46] width 65 height 16
click at [310, 129] on span "[STREET_ADDRESS]" at bounding box center [331, 126] width 103 height 12
click at [390, 53] on div "All Rooms" at bounding box center [415, 49] width 51 height 22
click at [395, 134] on li "Back Room" at bounding box center [386, 127] width 89 height 24
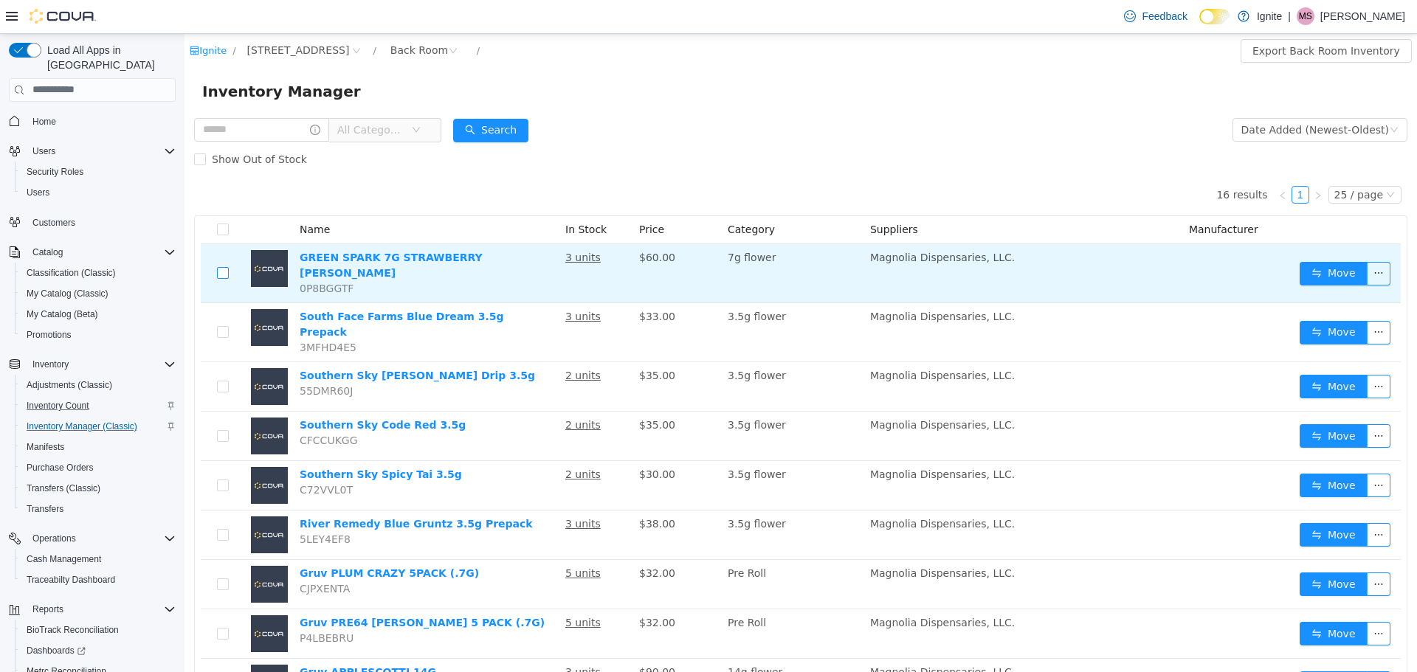
click at [218, 275] on label at bounding box center [223, 272] width 12 height 15
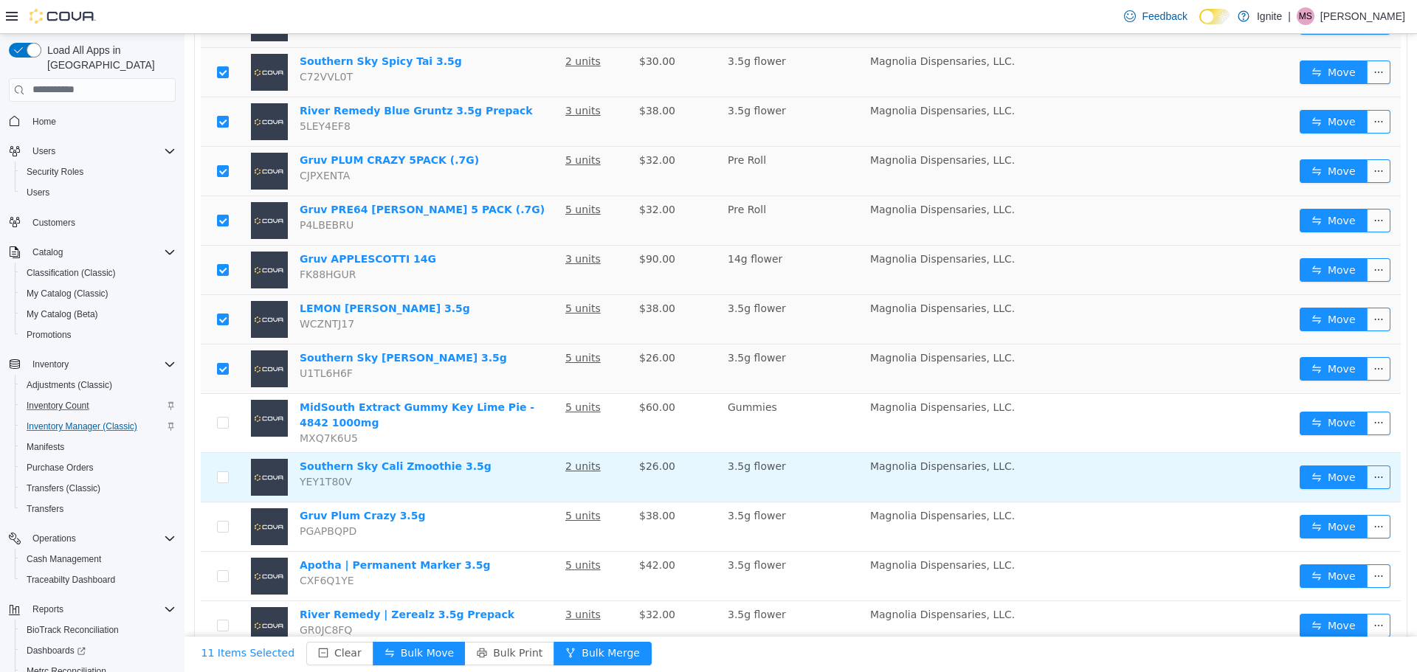
scroll to position [415, 0]
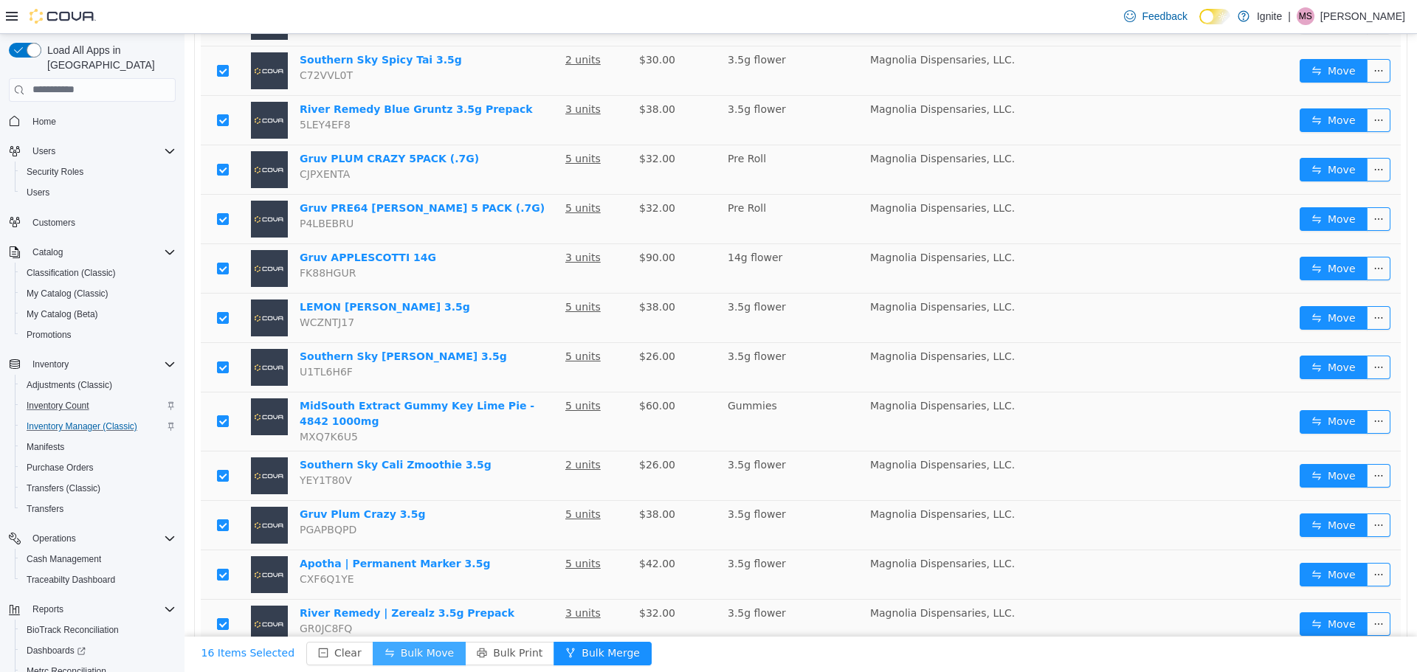
click at [422, 649] on button "Bulk Move" at bounding box center [419, 653] width 93 height 24
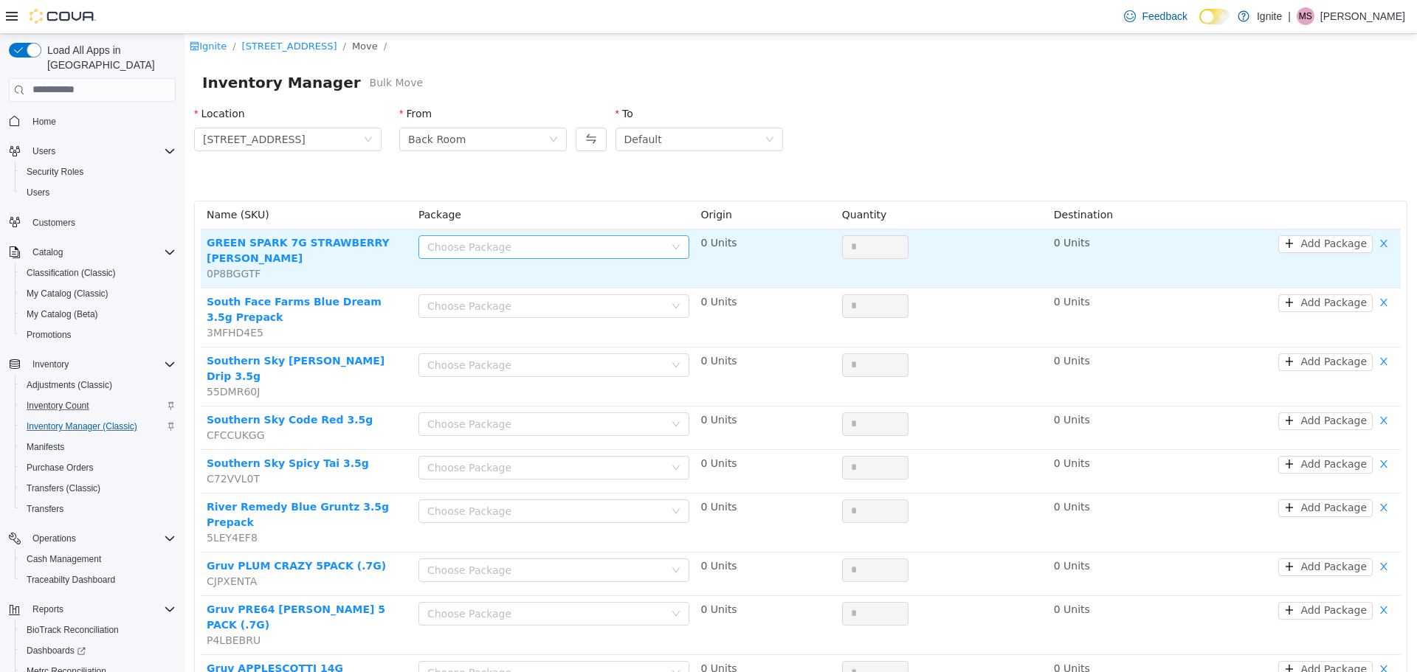
click at [530, 244] on div "Choose Package" at bounding box center [545, 246] width 237 height 15
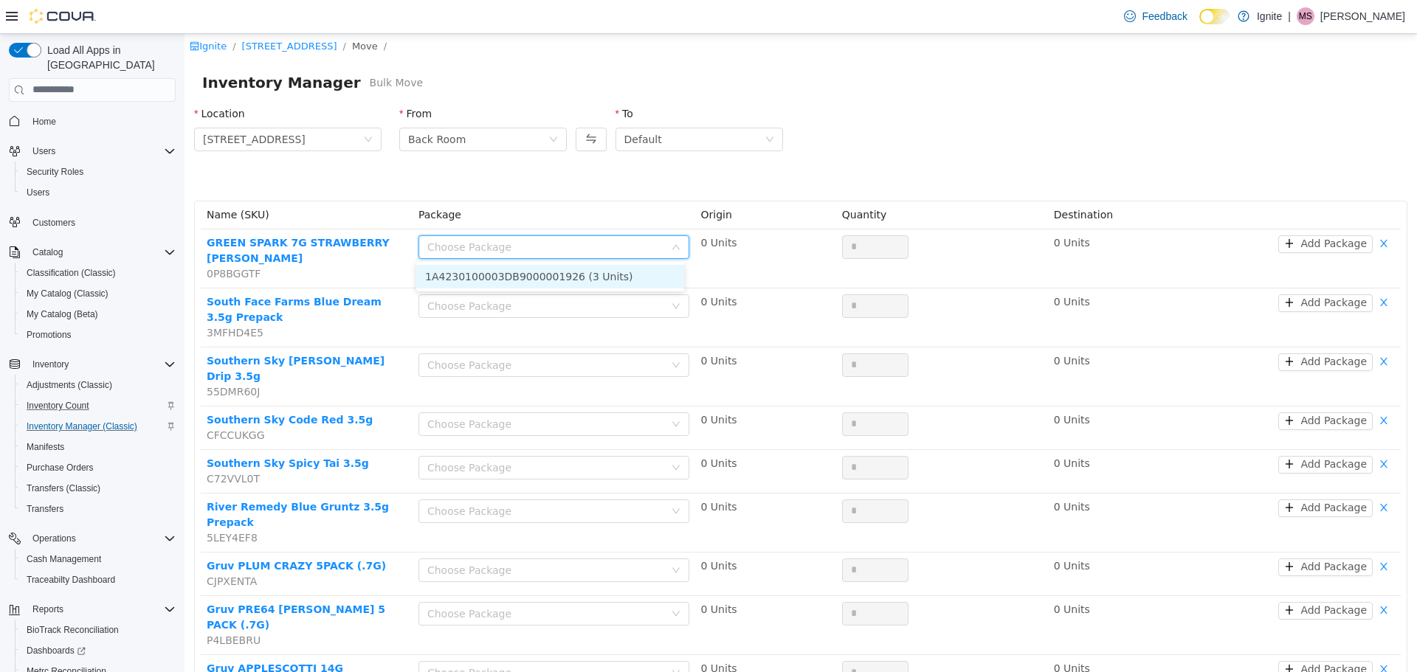
click at [534, 275] on li "1A4230100003DB9000001926 (3 Units)" at bounding box center [550, 276] width 268 height 24
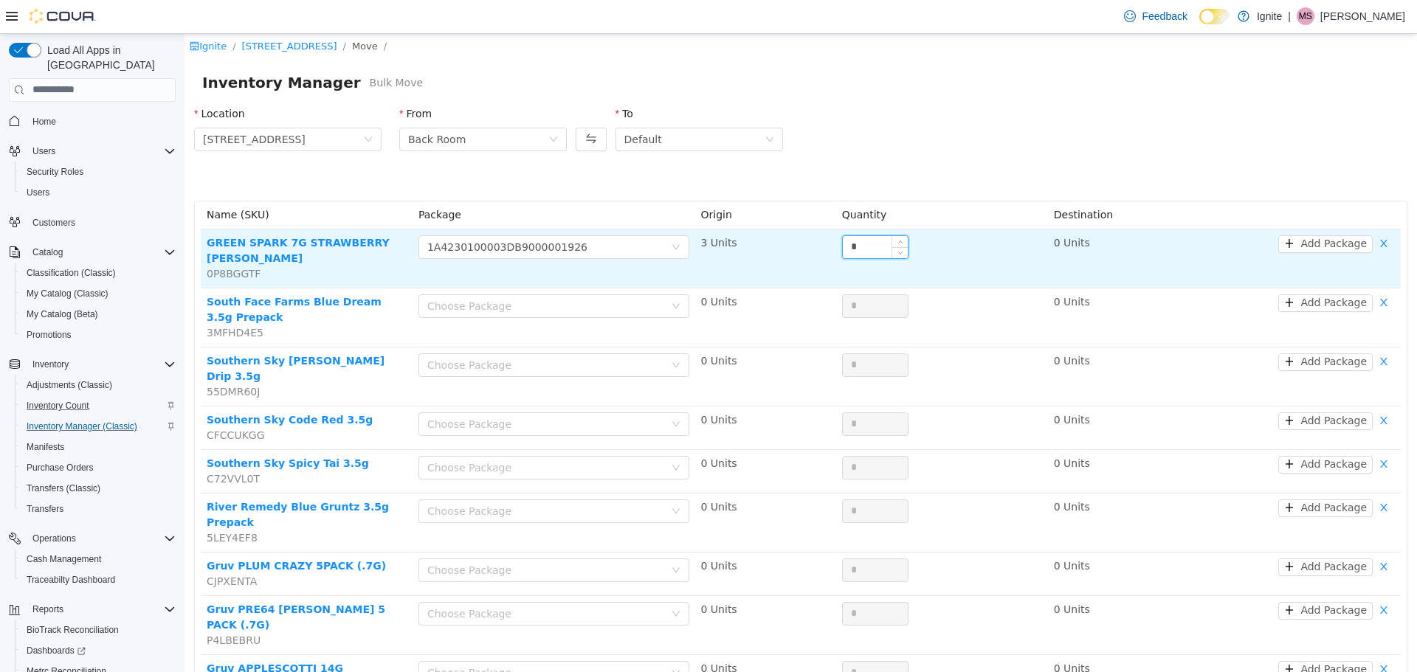
click at [863, 249] on input "*" at bounding box center [875, 246] width 65 height 22
click at [859, 249] on input "*" at bounding box center [875, 246] width 65 height 22
click at [846, 242] on input "*" at bounding box center [875, 246] width 65 height 22
click at [846, 243] on input "*" at bounding box center [875, 246] width 65 height 22
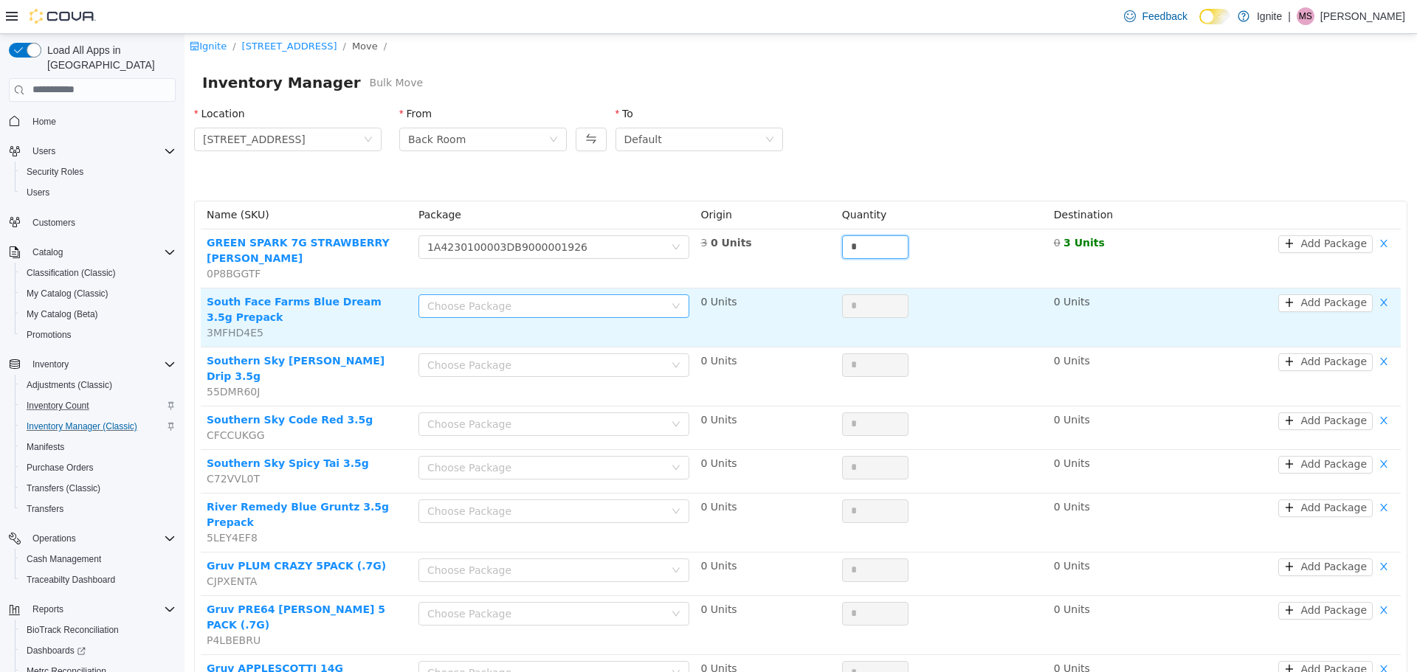
click at [610, 298] on div "Choose Package" at bounding box center [545, 305] width 237 height 15
type input "*"
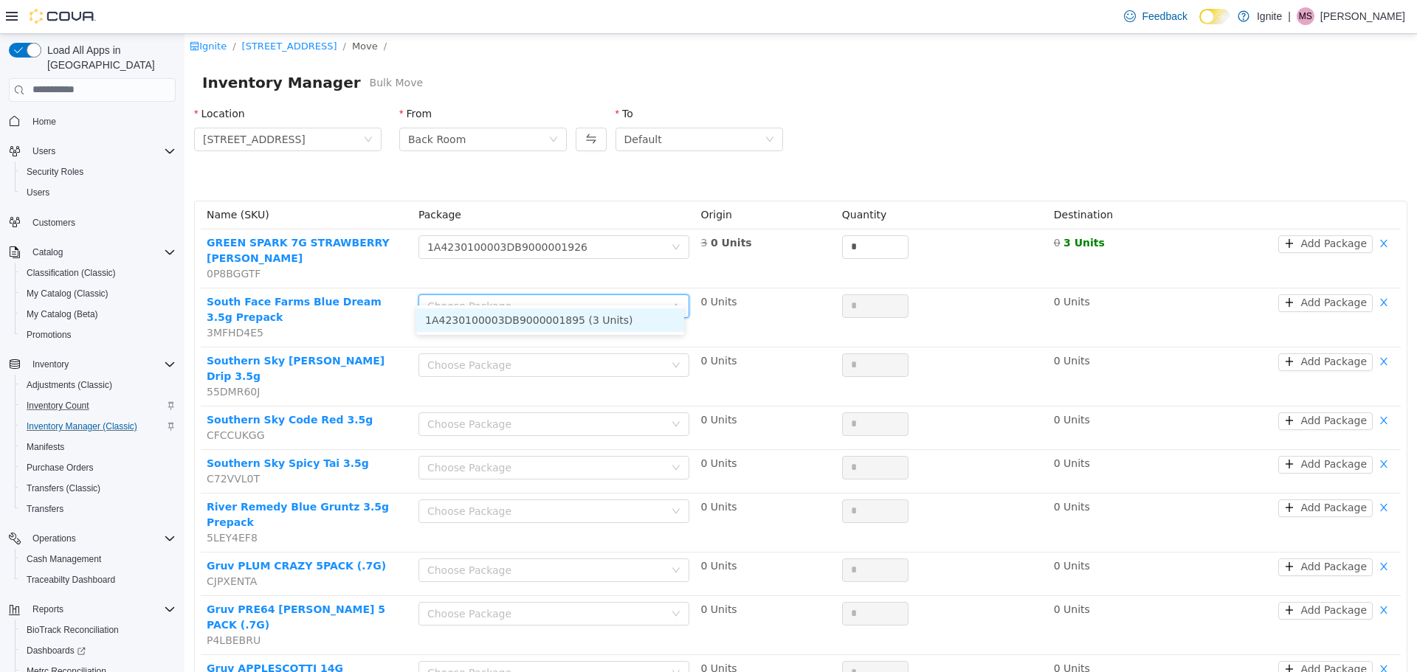
click at [580, 322] on li "1A4230100003DB9000001895 (3 Units)" at bounding box center [550, 320] width 268 height 24
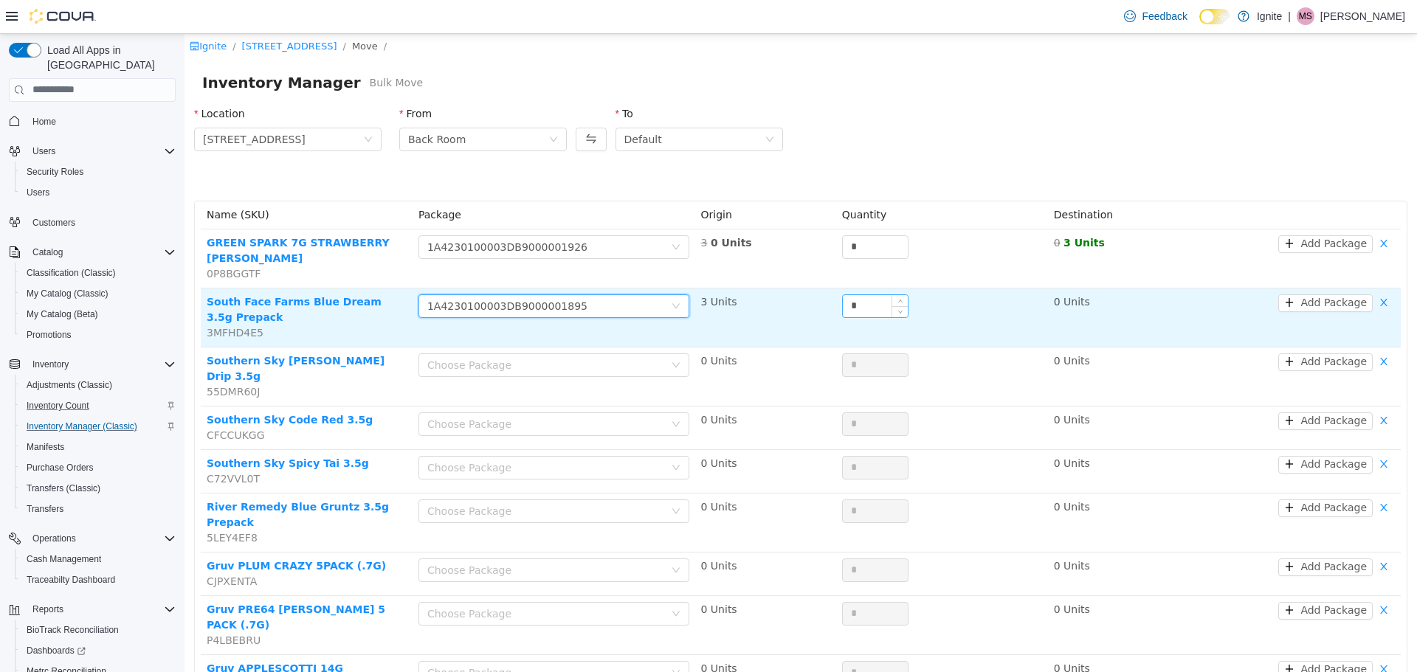
click at [843, 294] on input "*" at bounding box center [875, 305] width 65 height 22
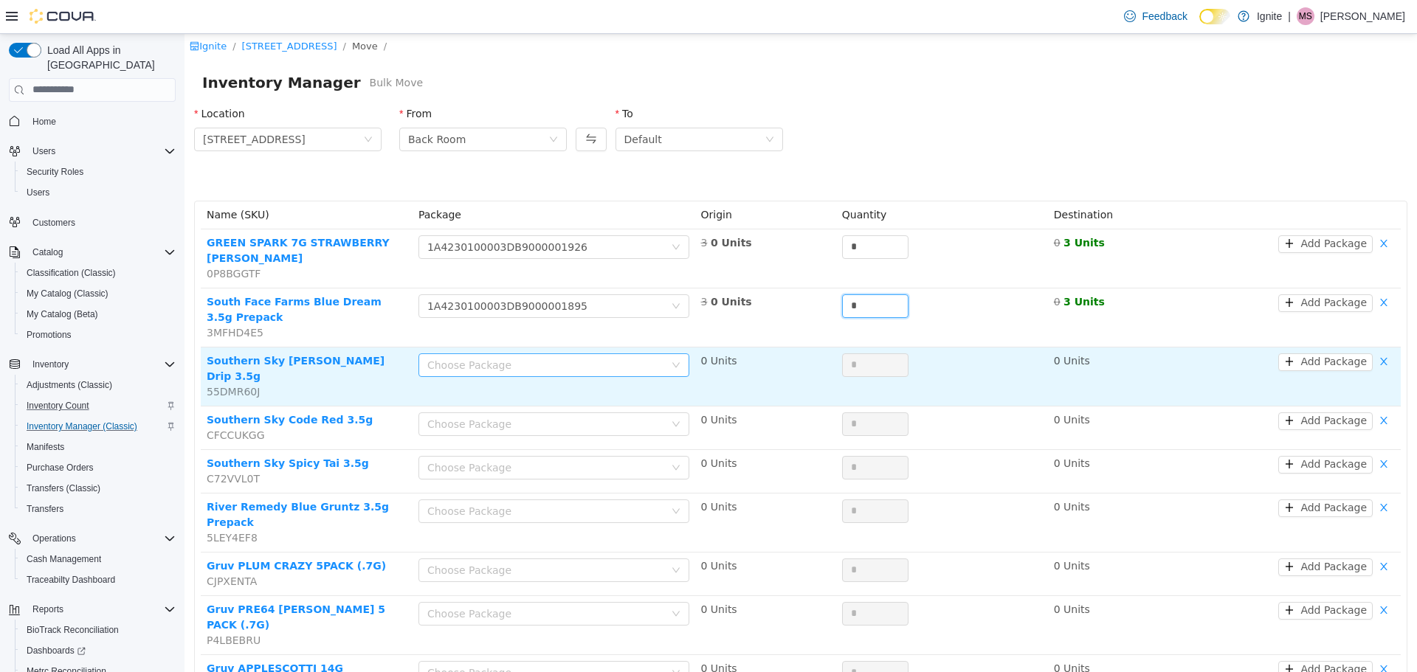
click at [603, 357] on div "Choose Package" at bounding box center [545, 364] width 237 height 15
type input "*"
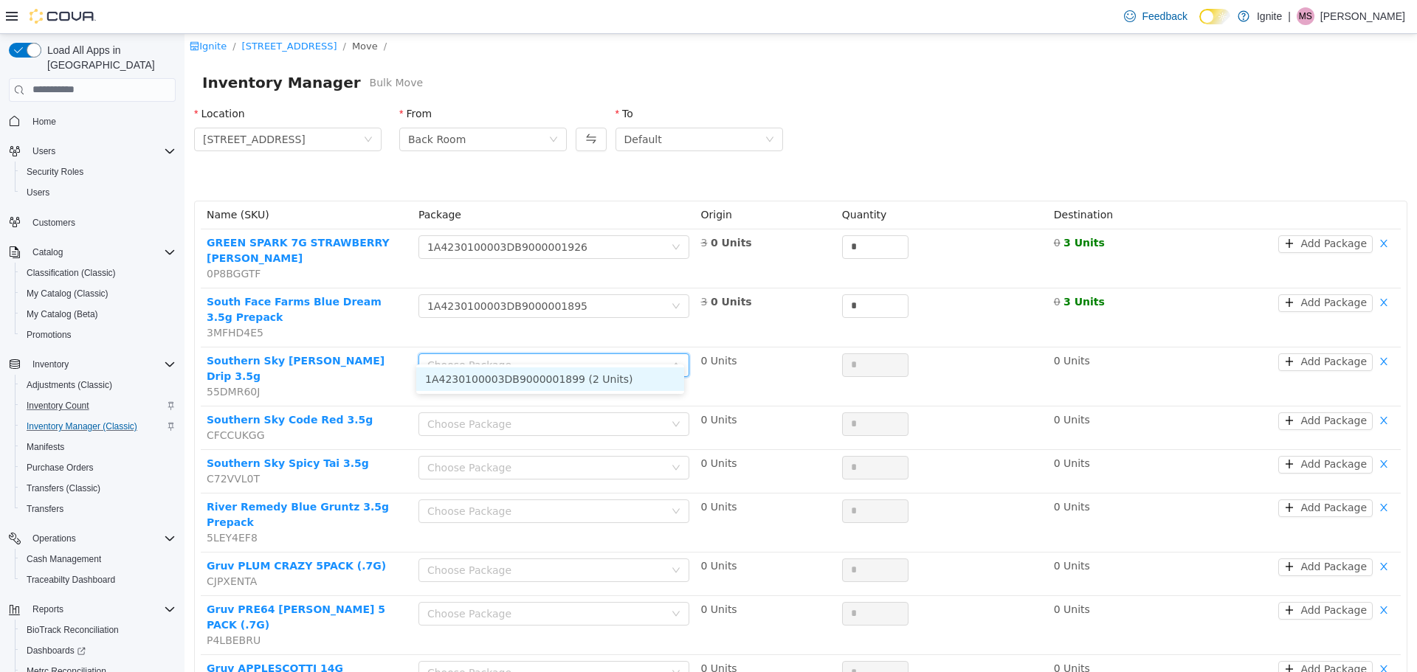
click at [578, 379] on li "1A4230100003DB9000001899 (2 Units)" at bounding box center [550, 379] width 268 height 24
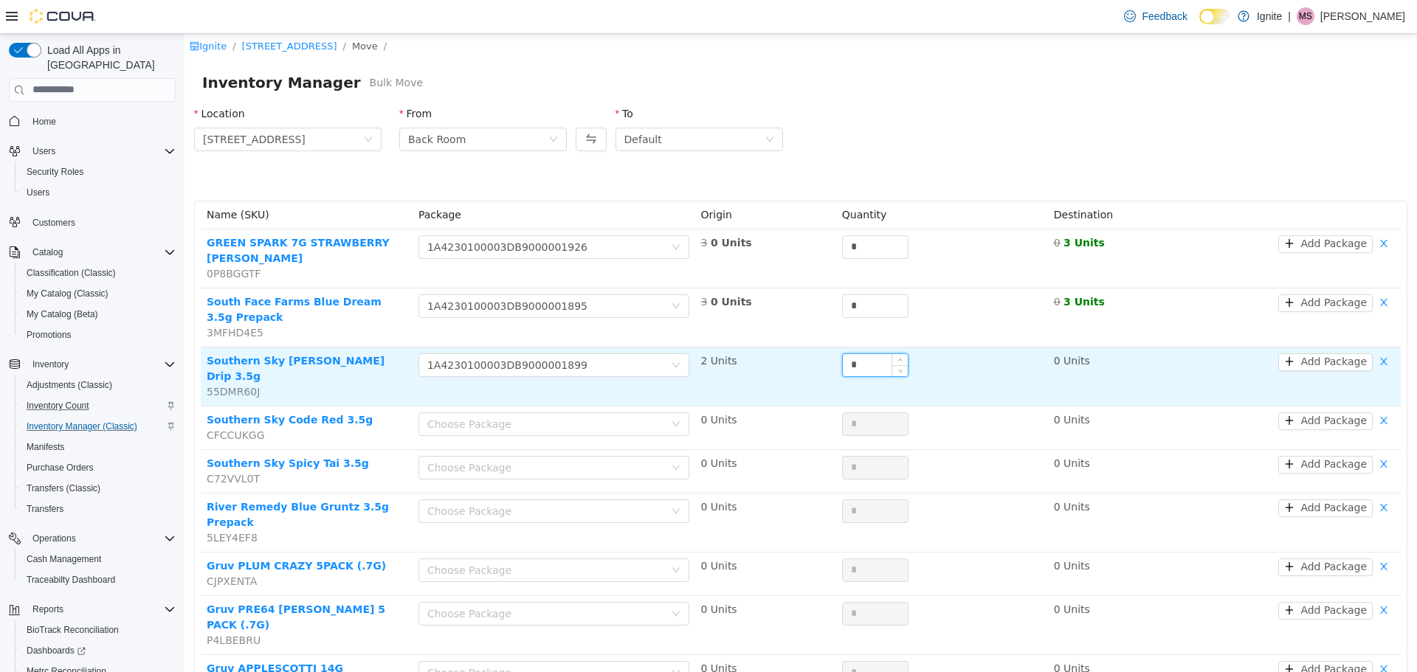
click at [853, 353] on input "*" at bounding box center [875, 364] width 65 height 22
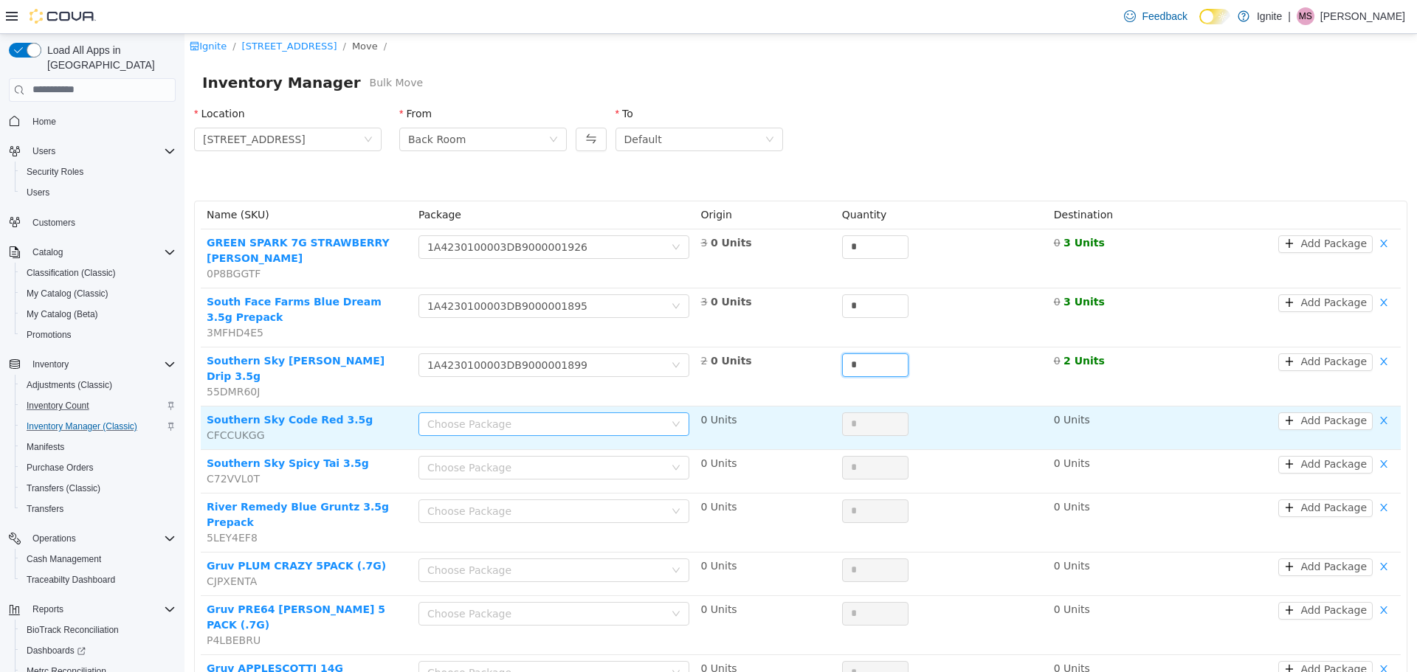
click at [623, 416] on div "Choose Package" at bounding box center [545, 423] width 237 height 15
type input "*"
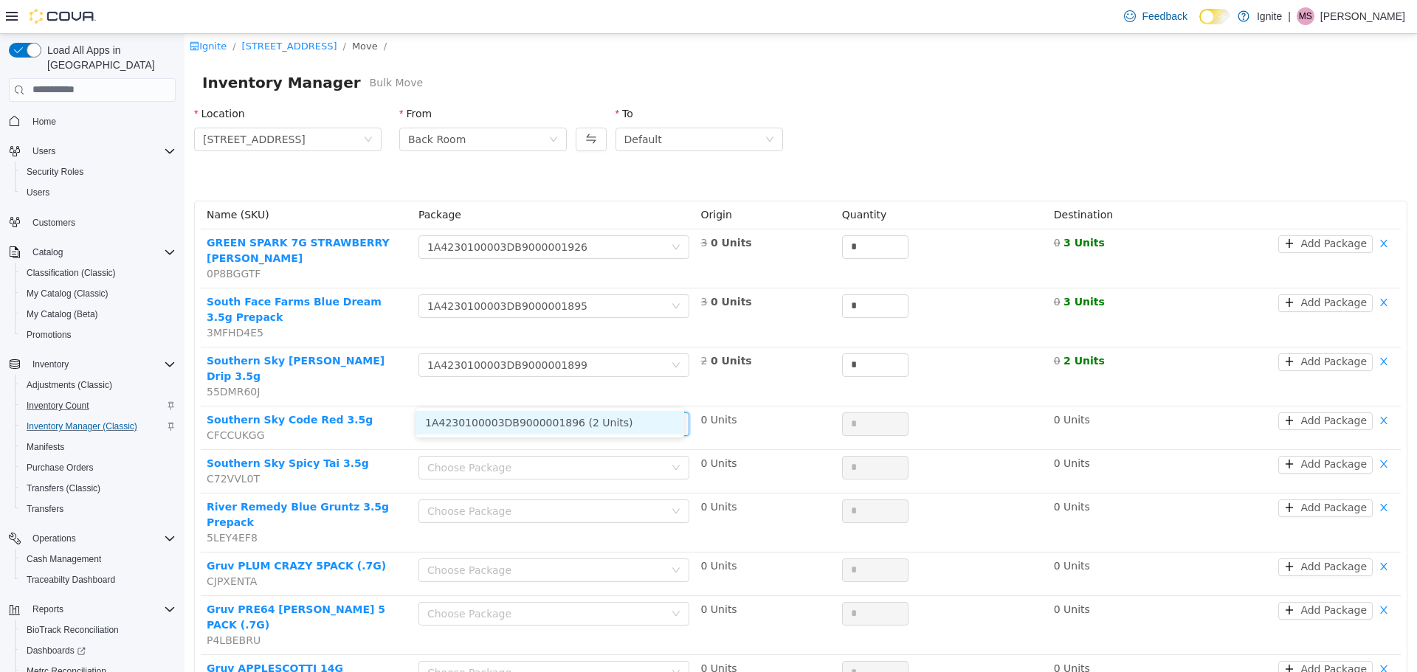
click at [615, 421] on li "1A4230100003DB9000001896 (2 Units)" at bounding box center [550, 422] width 268 height 24
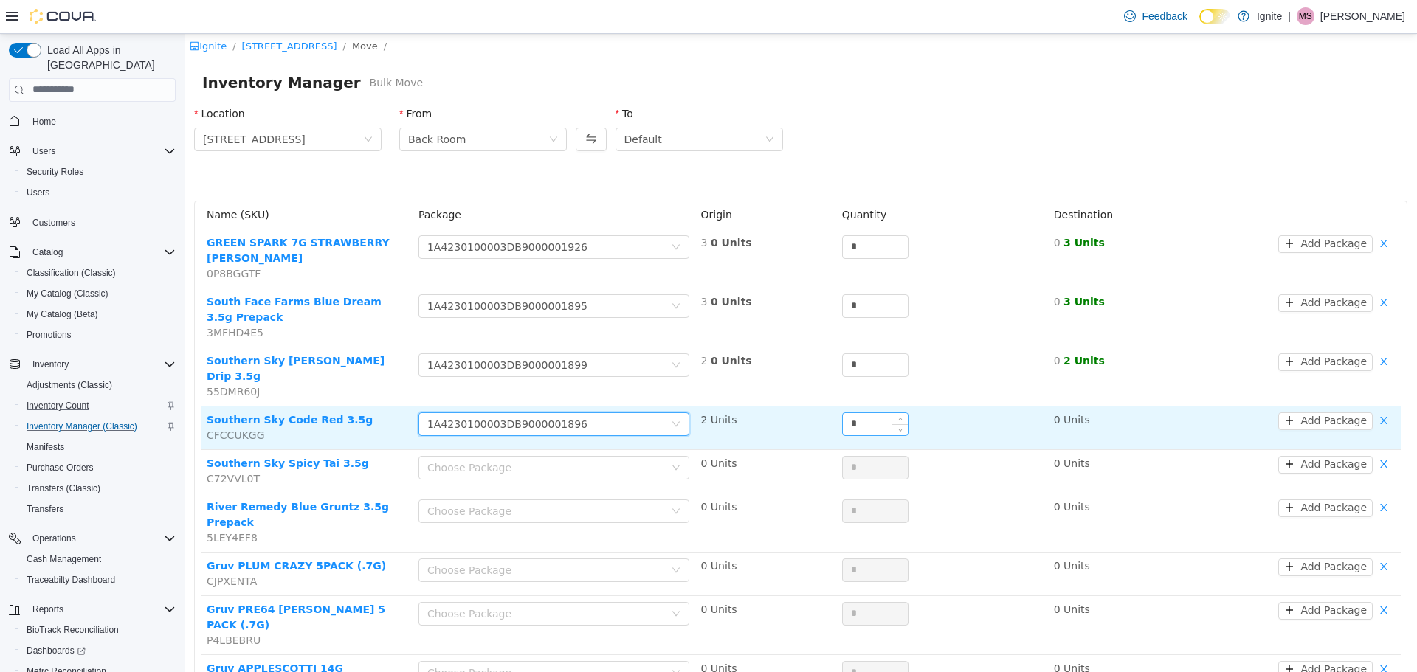
click at [857, 412] on input "*" at bounding box center [875, 423] width 65 height 22
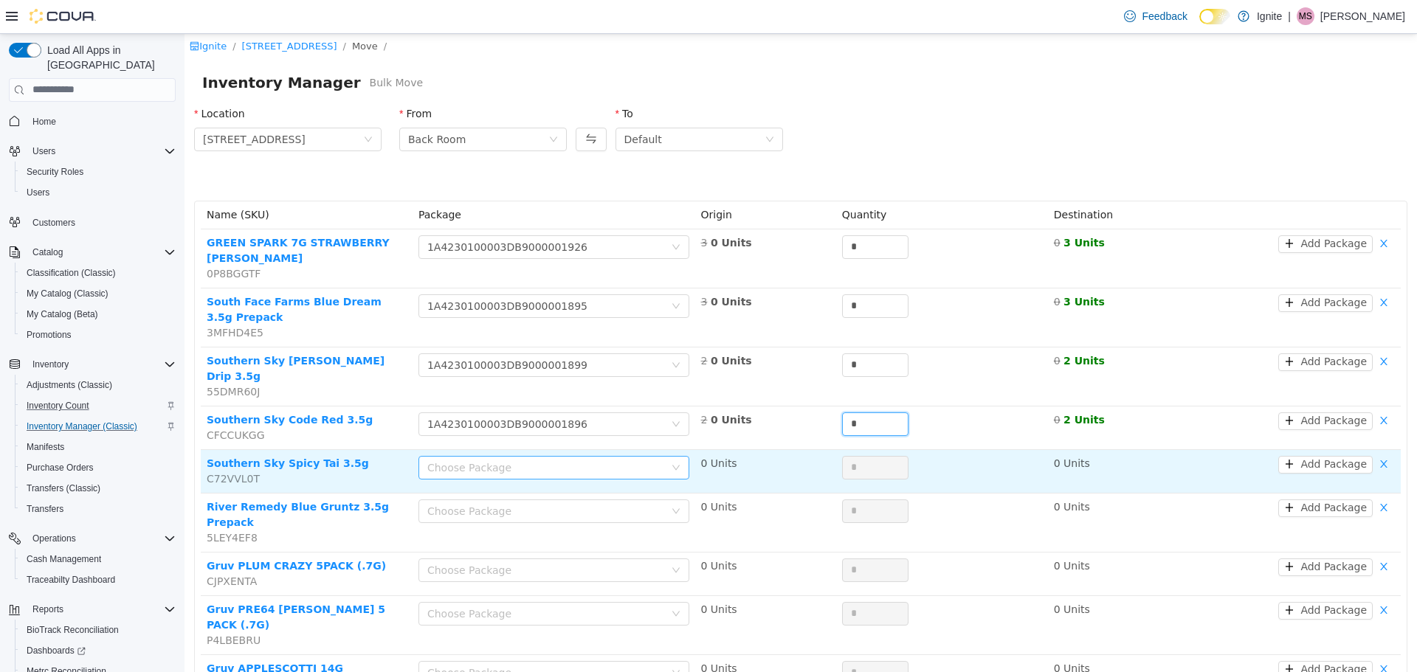
click at [587, 460] on div "Choose Package" at bounding box center [545, 467] width 237 height 15
type input "*"
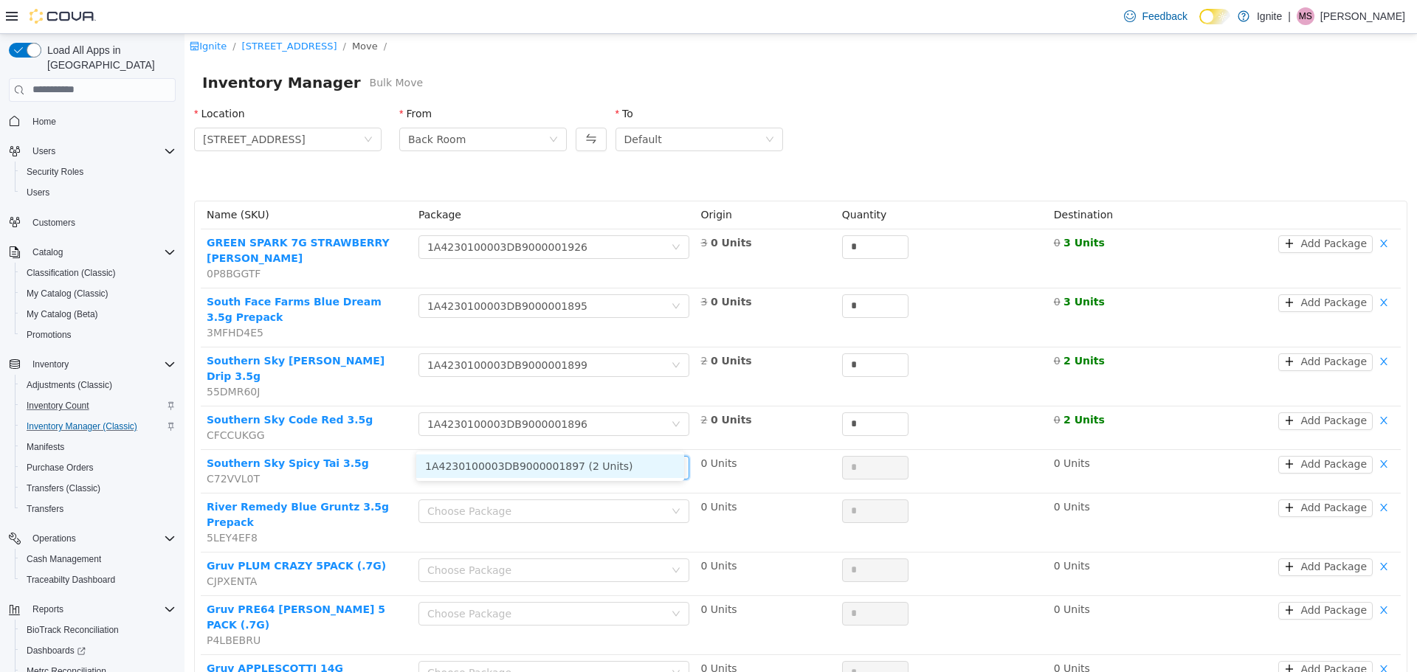
click at [587, 464] on li "1A4230100003DB9000001897 (2 Units)" at bounding box center [550, 466] width 268 height 24
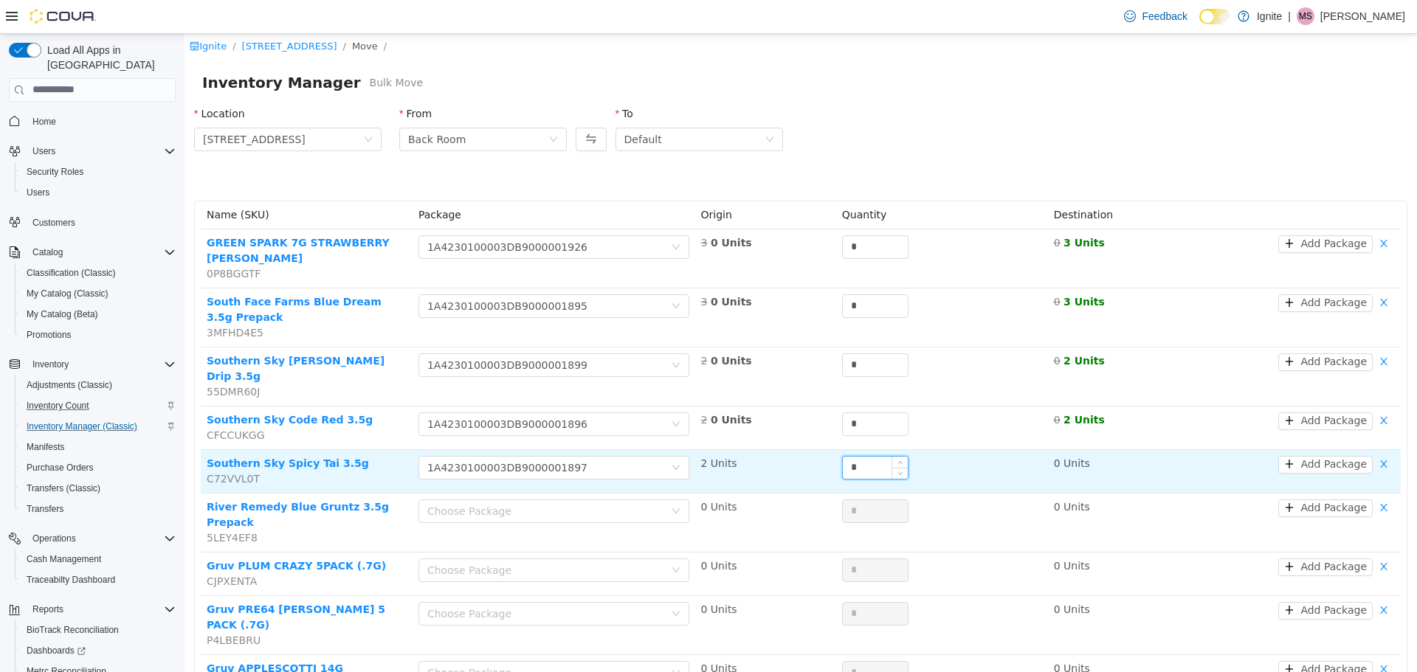
click at [864, 456] on input "*" at bounding box center [875, 467] width 65 height 22
click at [863, 456] on input "*" at bounding box center [875, 467] width 65 height 22
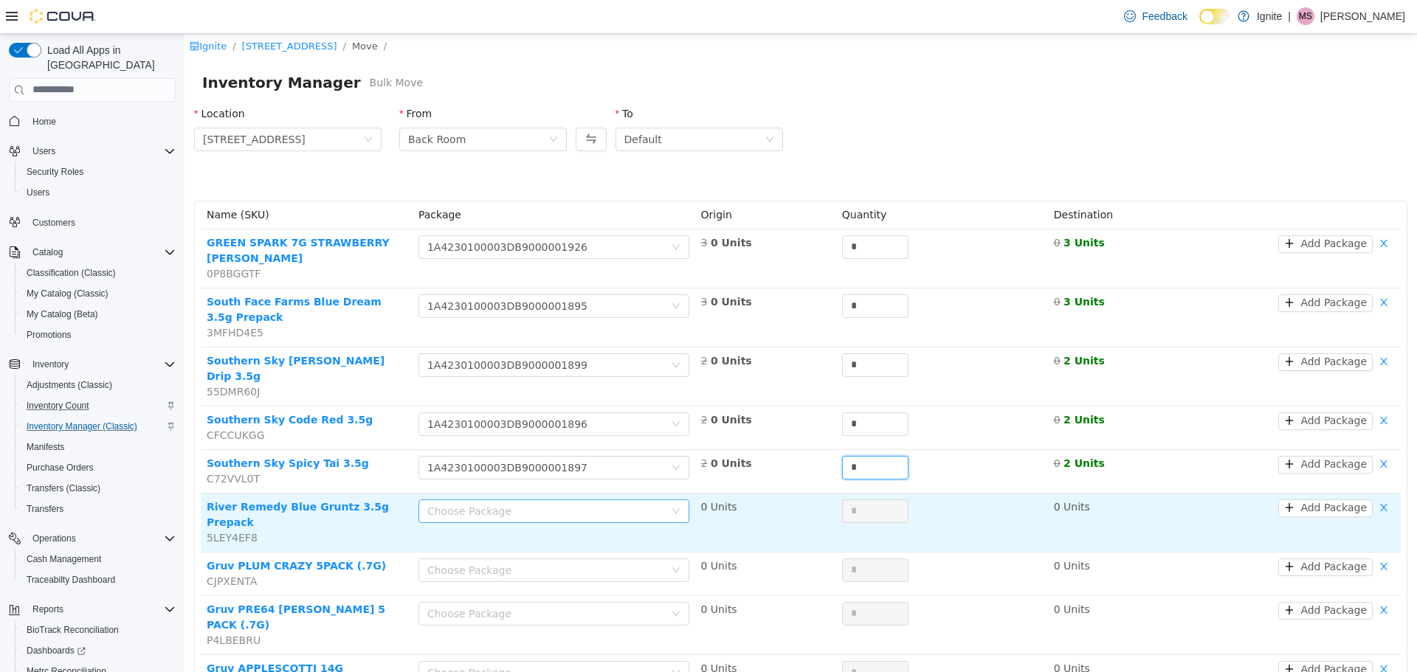
click at [606, 503] on div "Choose Package" at bounding box center [545, 510] width 237 height 15
type input "*"
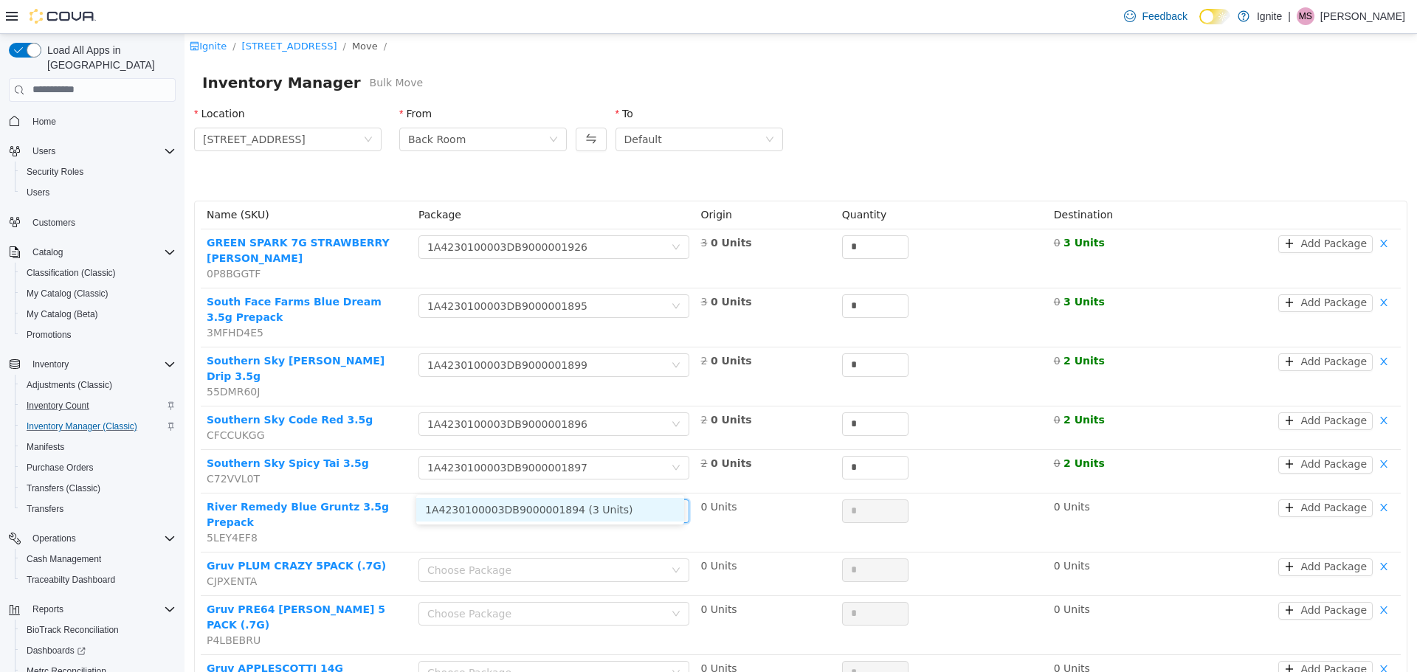
click at [602, 510] on li "1A4230100003DB9000001894 (3 Units)" at bounding box center [550, 509] width 268 height 24
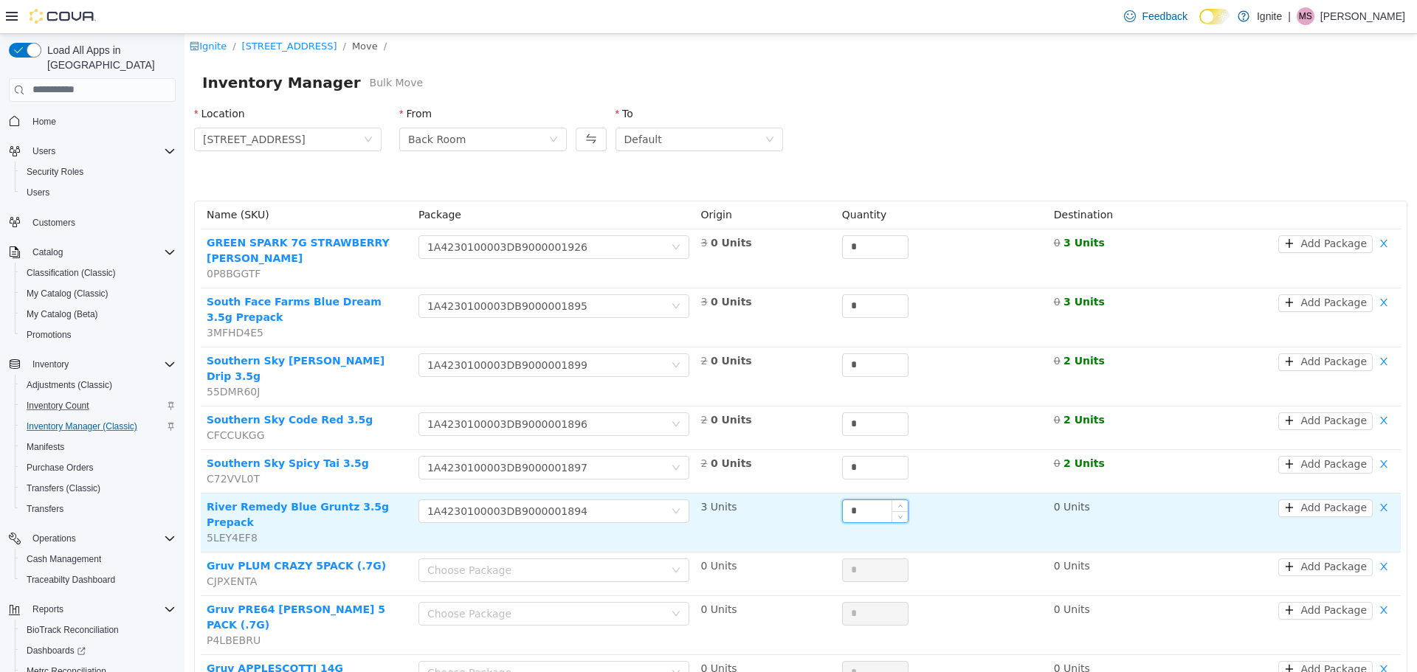
click at [855, 500] on input "*" at bounding box center [875, 511] width 65 height 22
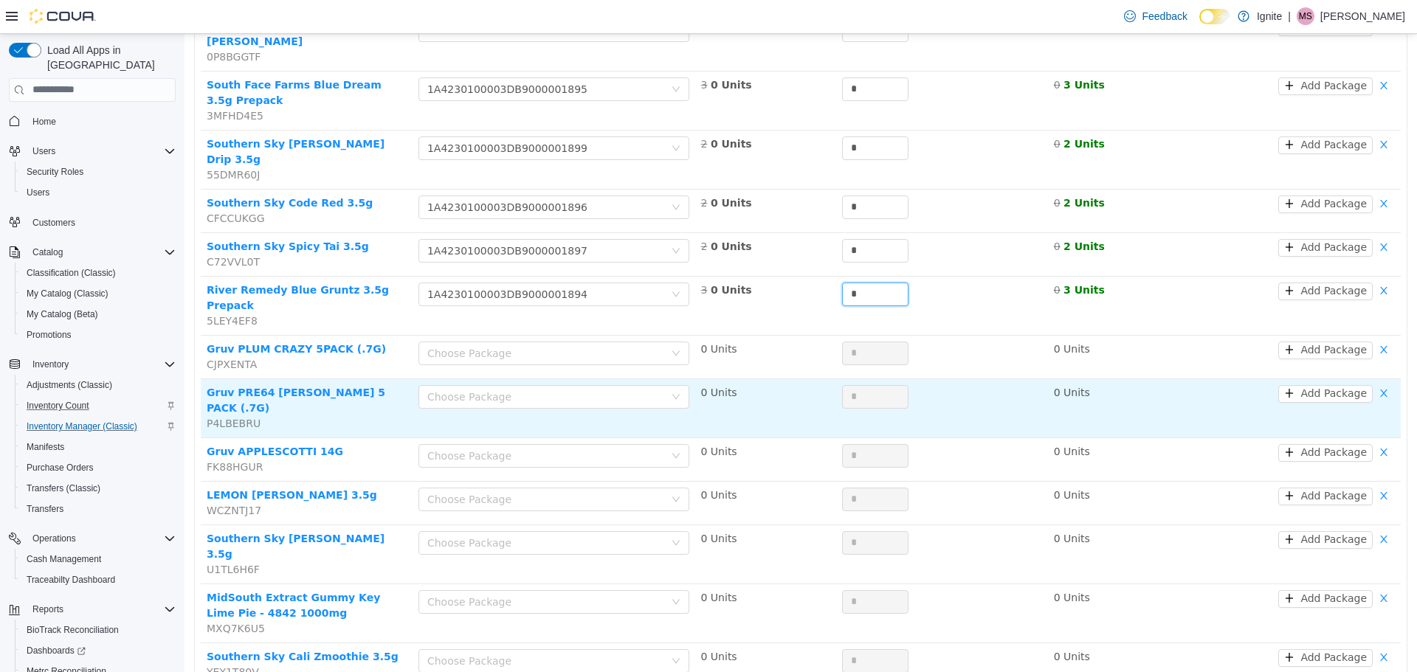
scroll to position [221, 0]
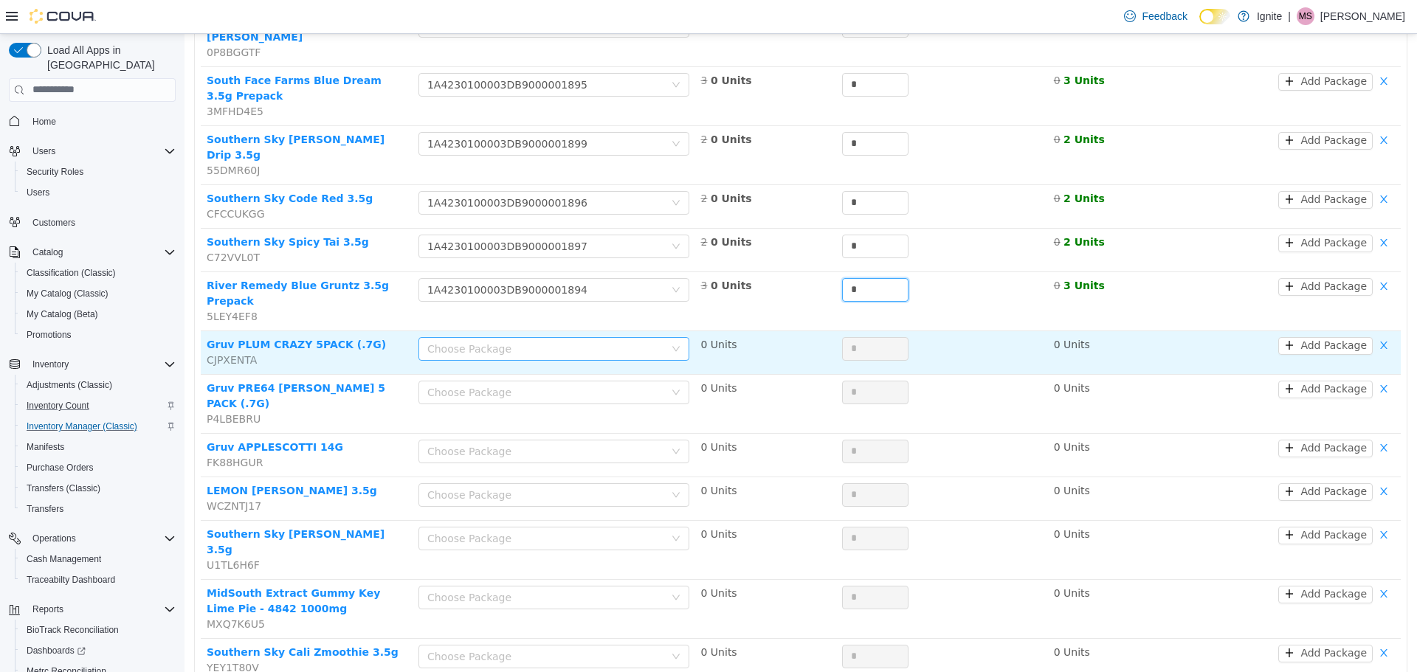
click at [553, 341] on div "Choose Package" at bounding box center [545, 348] width 237 height 15
type input "*"
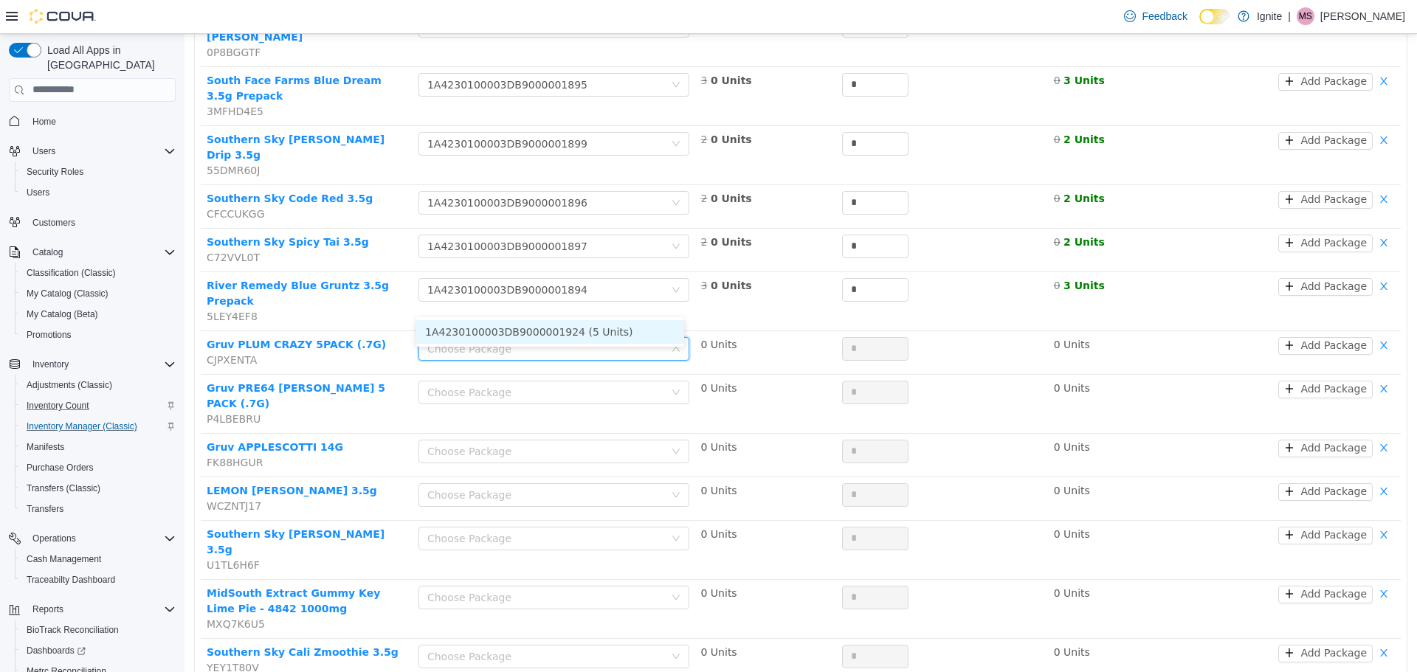
click at [554, 331] on li "1A4230100003DB9000001924 (5 Units)" at bounding box center [550, 331] width 268 height 24
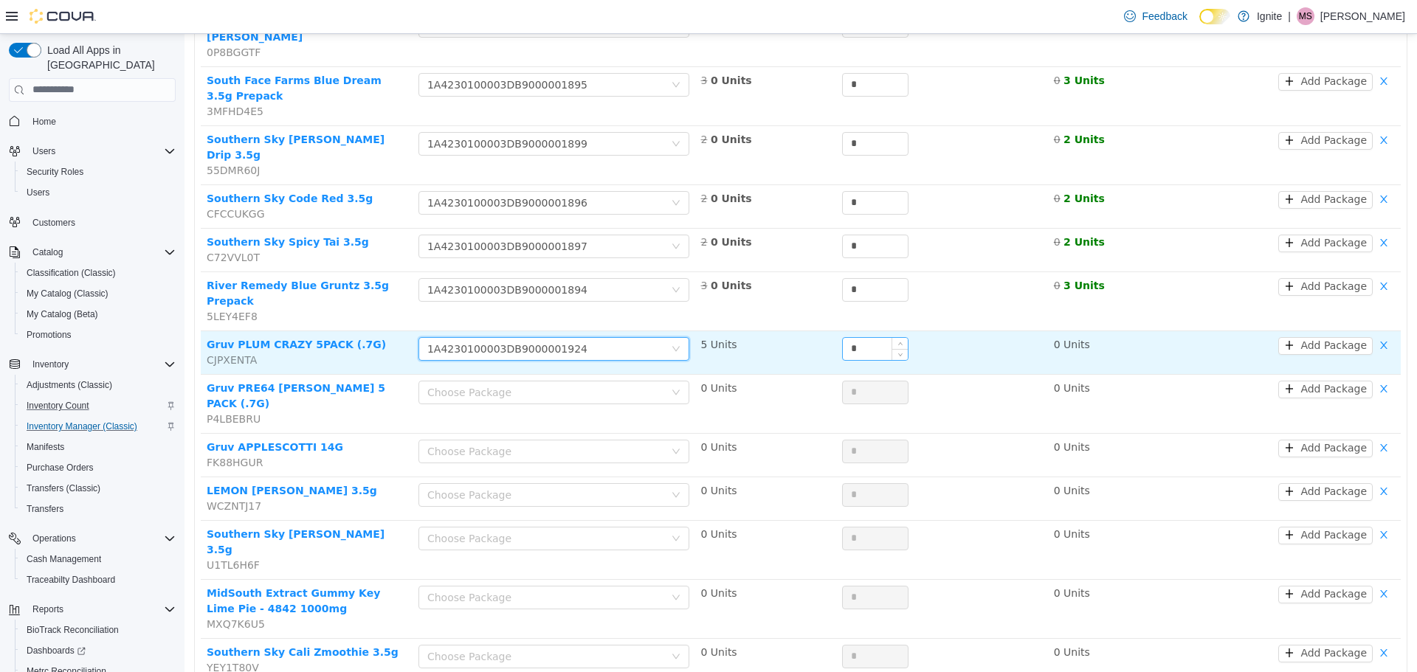
click at [857, 337] on input "*" at bounding box center [875, 348] width 65 height 22
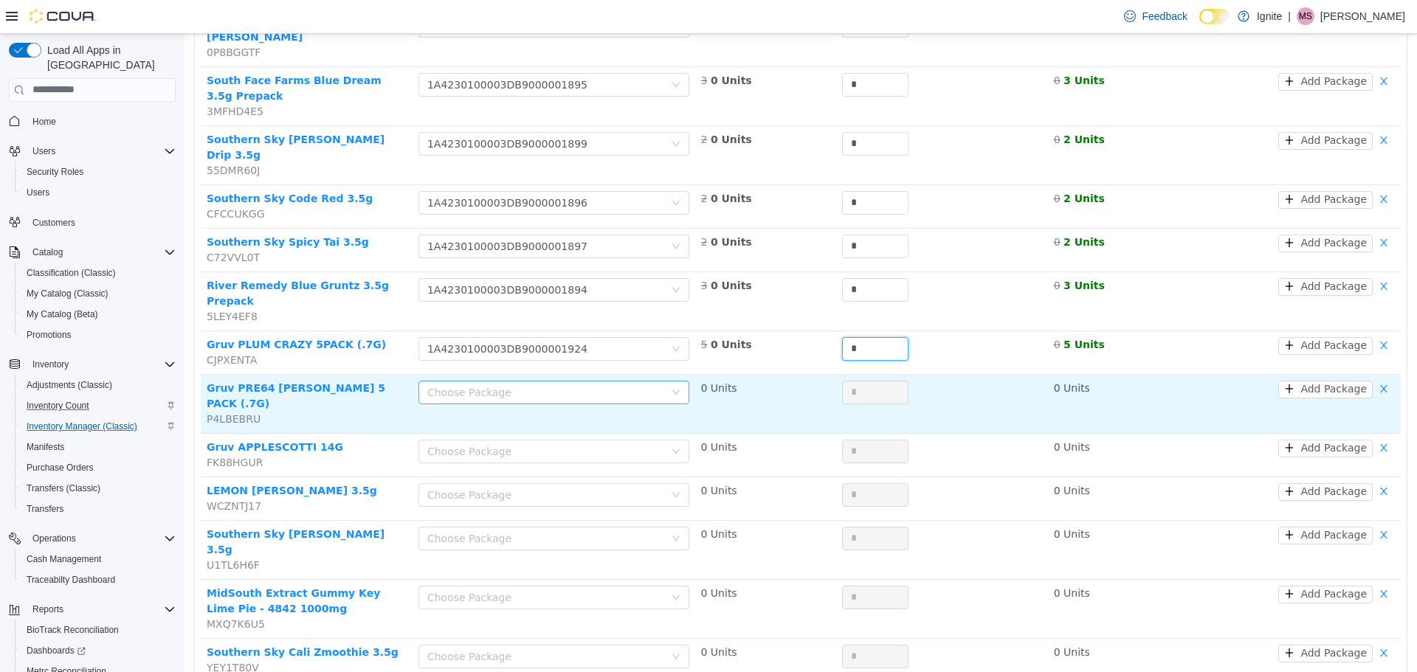
click at [519, 384] on div "Choose Package" at bounding box center [545, 391] width 237 height 15
type input "*"
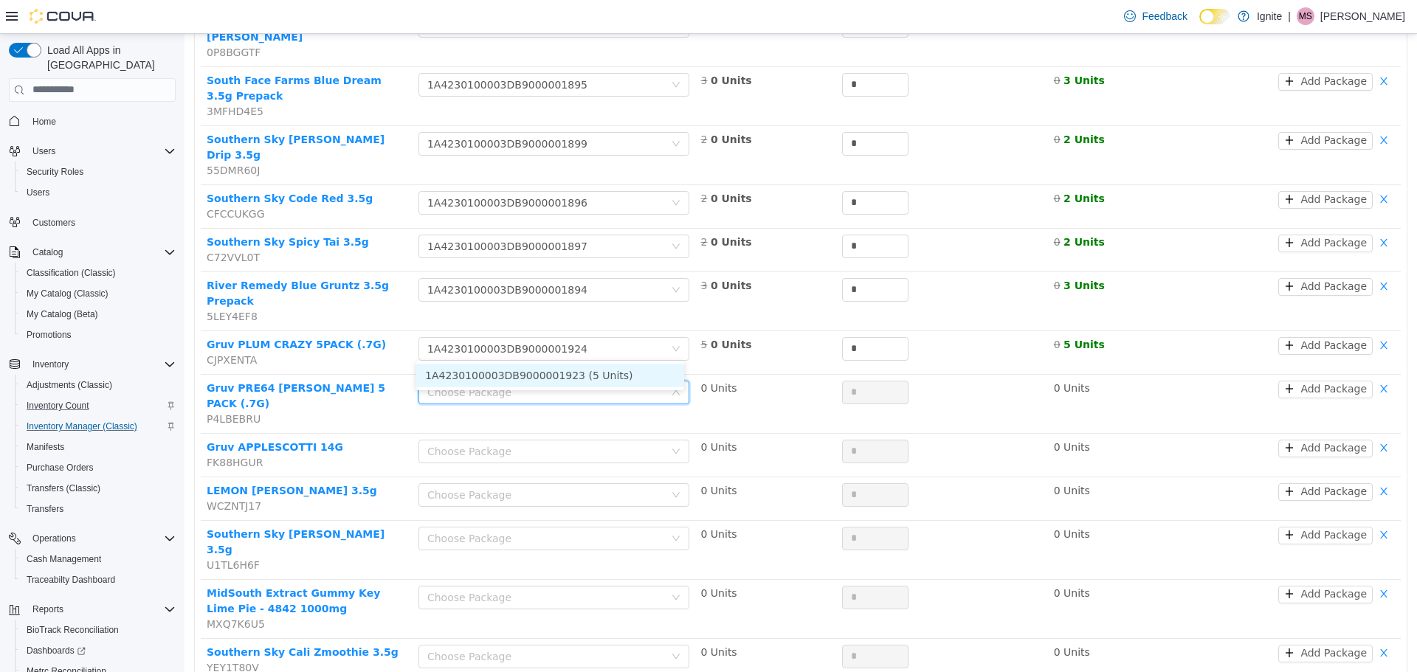
click at [544, 373] on li "1A4230100003DB9000001923 (5 Units)" at bounding box center [550, 375] width 268 height 24
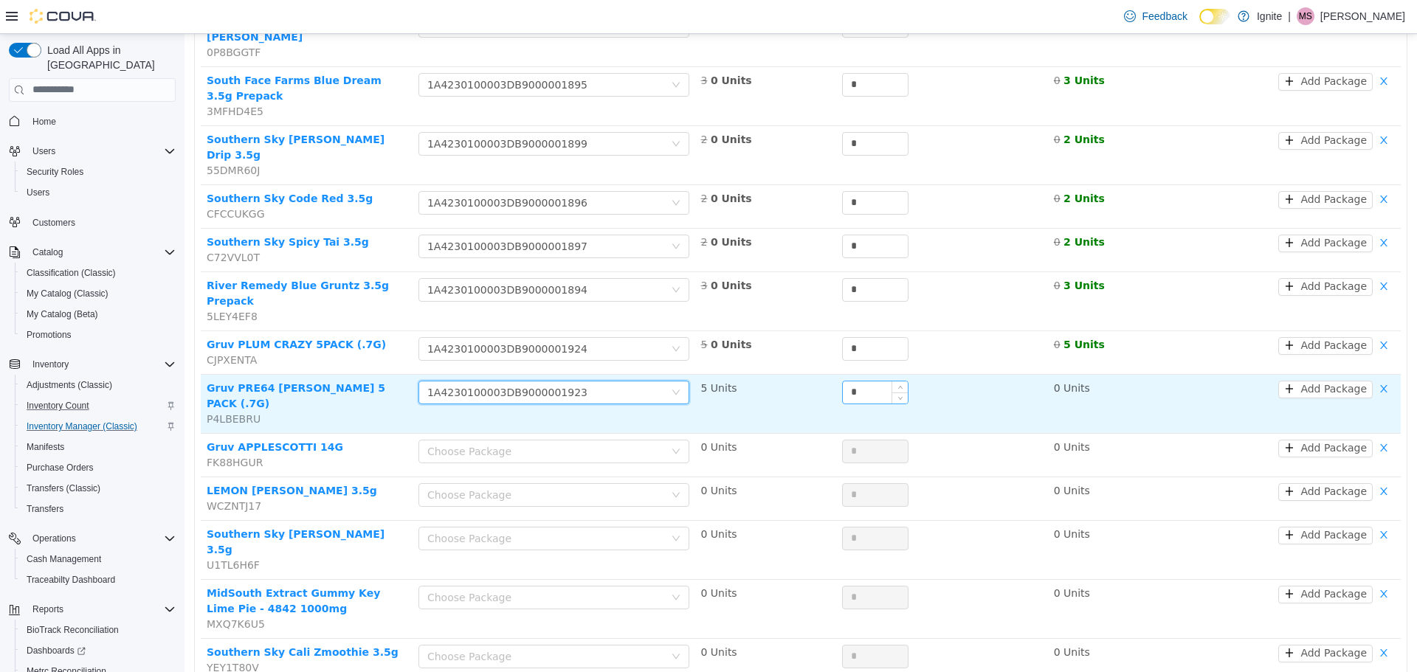
click at [868, 380] on div "*" at bounding box center [875, 392] width 66 height 24
click at [866, 380] on div "*" at bounding box center [875, 392] width 66 height 24
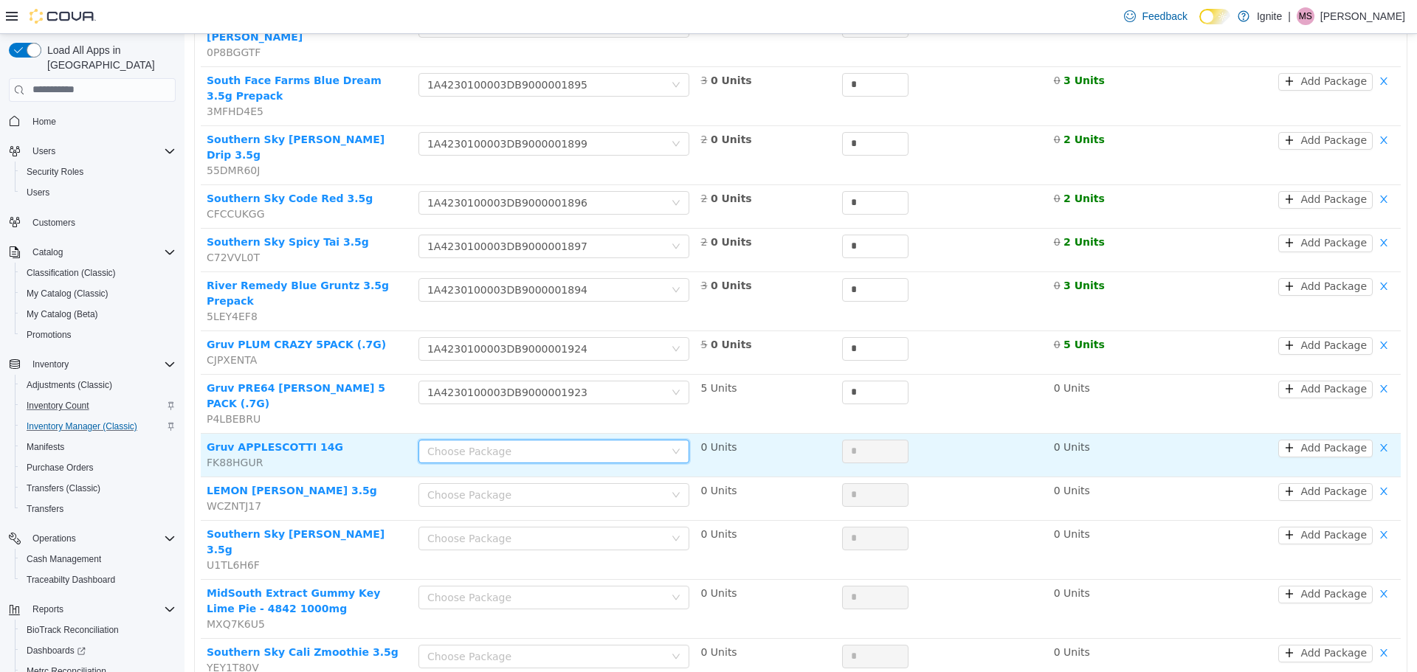
drag, startPoint x: 581, startPoint y: 398, endPoint x: 576, endPoint y: 390, distance: 10.0
click at [580, 440] on div "Choose Package" at bounding box center [548, 451] width 243 height 22
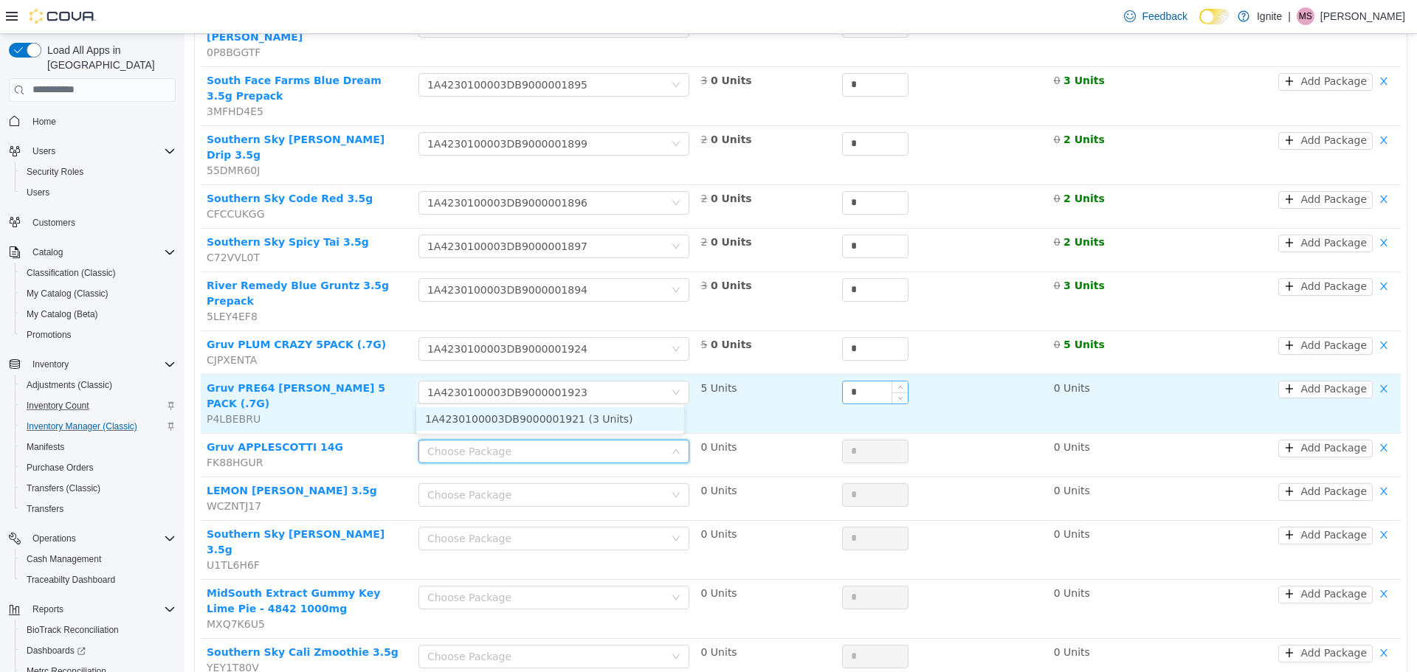
click at [854, 381] on input "*" at bounding box center [875, 392] width 65 height 22
click at [846, 381] on input "*" at bounding box center [875, 392] width 65 height 22
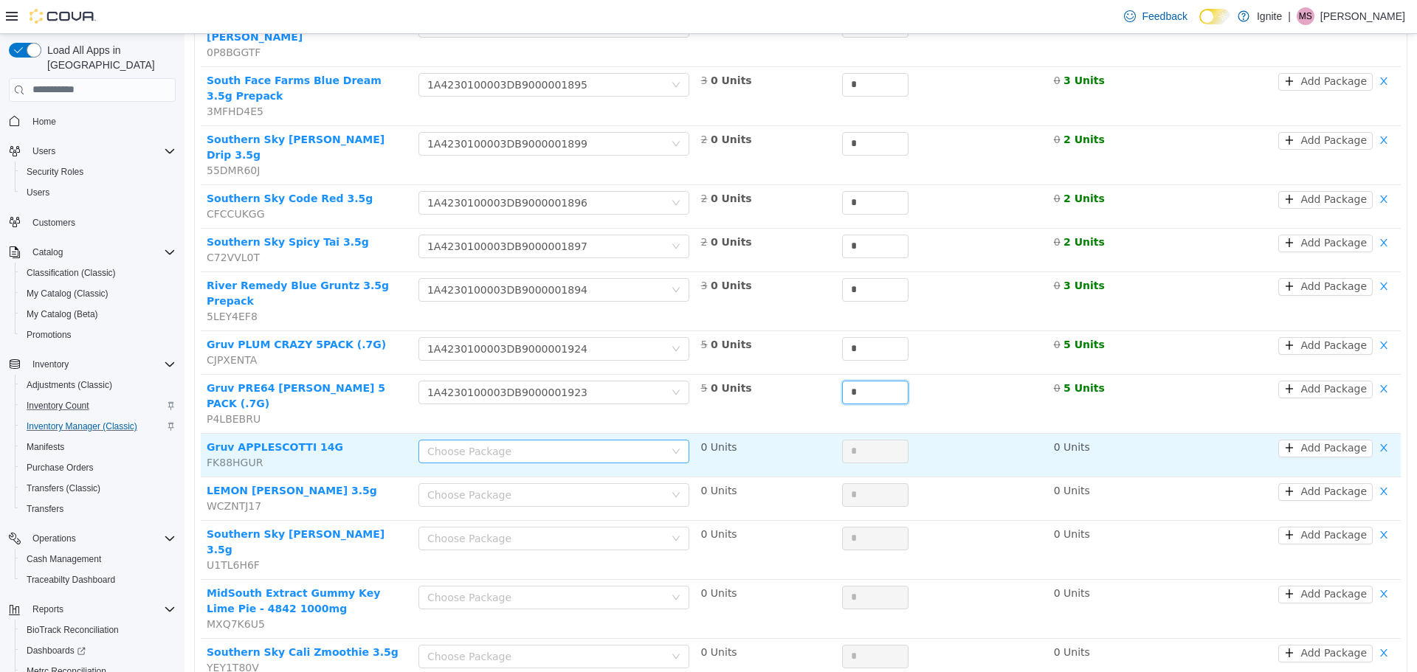
click at [532, 443] on div "Choose Package" at bounding box center [545, 450] width 237 height 15
type input "*"
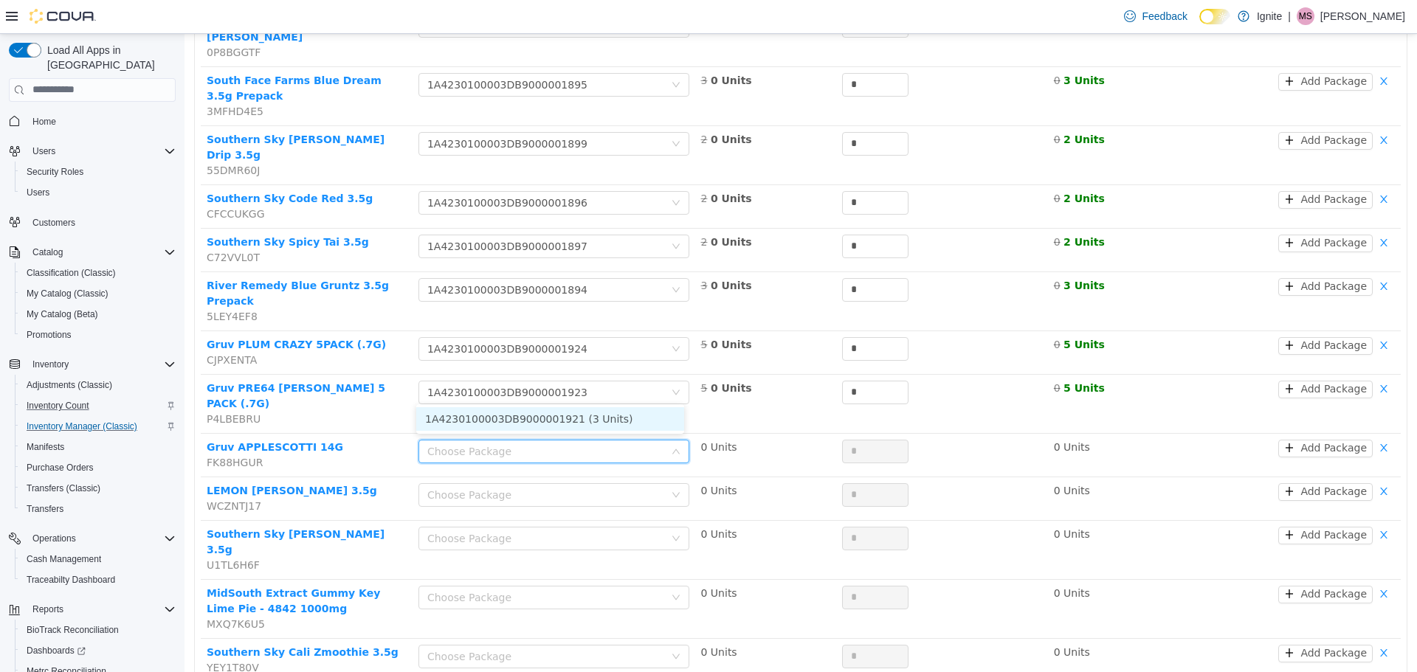
click at [542, 414] on li "1A4230100003DB9000001921 (3 Units)" at bounding box center [550, 419] width 268 height 24
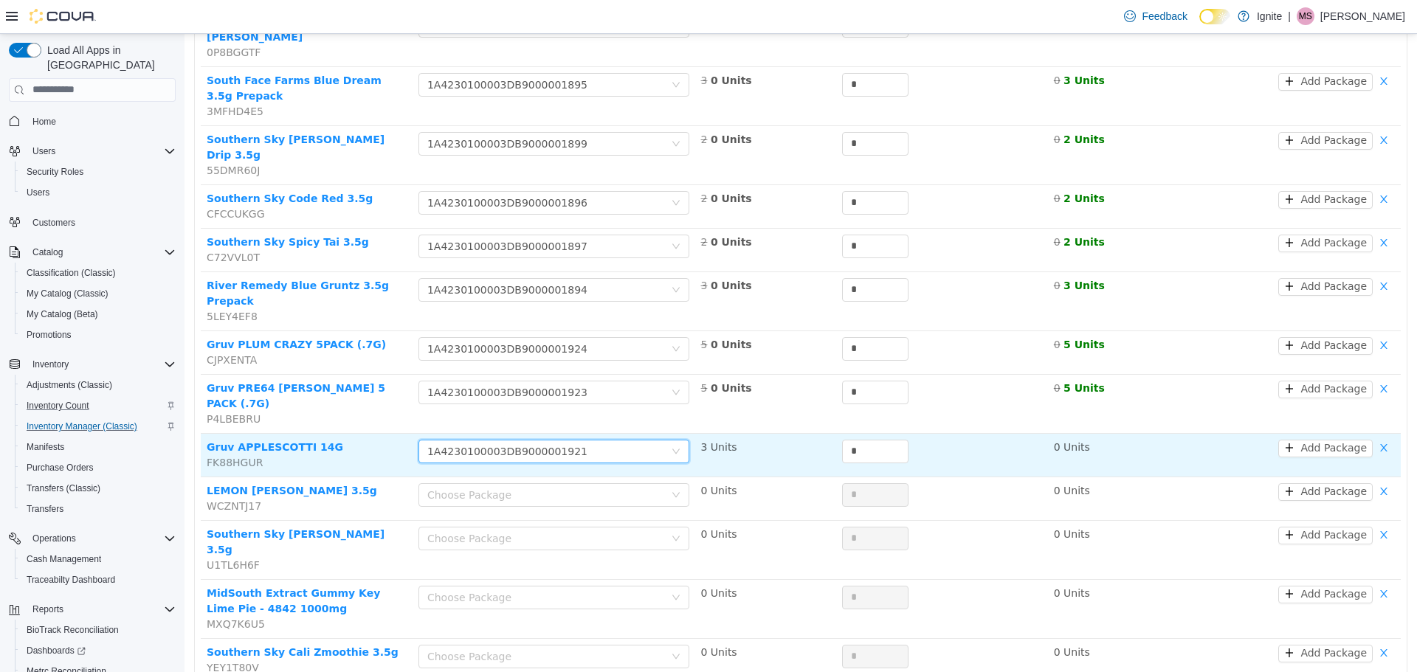
click at [856, 433] on td "*" at bounding box center [942, 455] width 212 height 44
click at [852, 440] on input "*" at bounding box center [875, 451] width 65 height 22
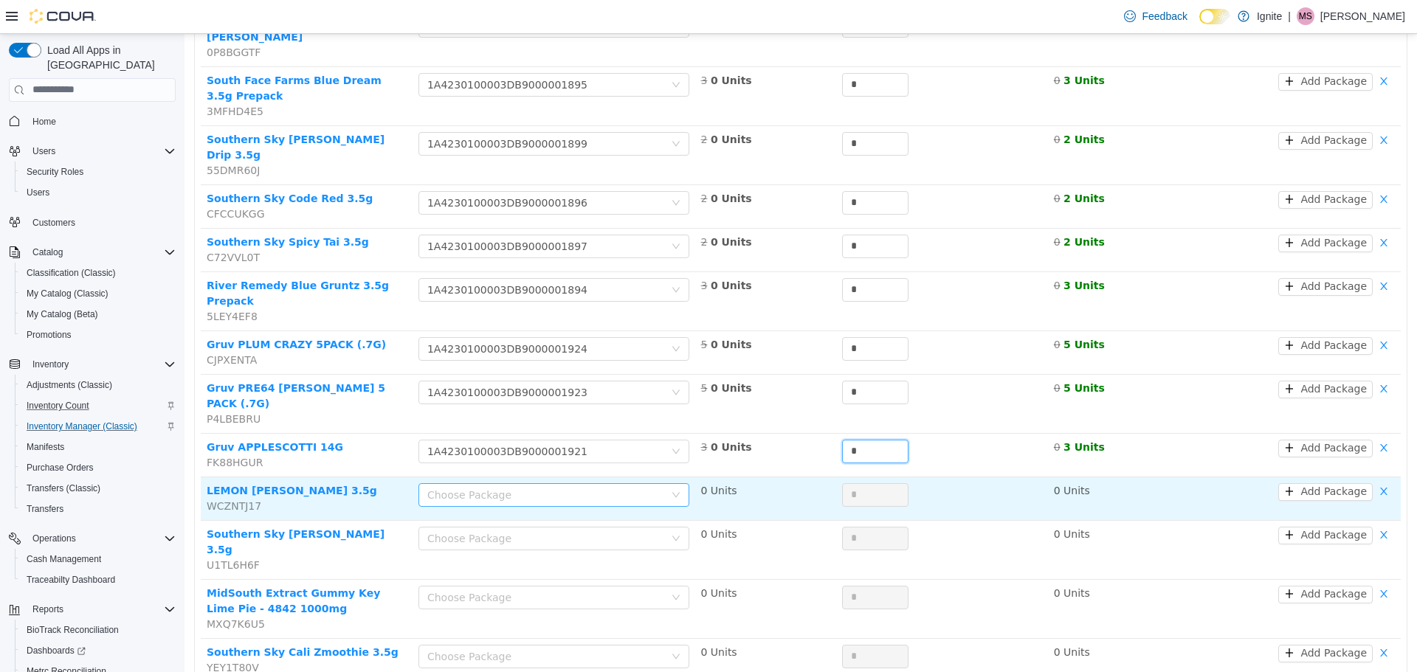
click at [624, 487] on div "Choose Package" at bounding box center [545, 494] width 237 height 15
type input "*"
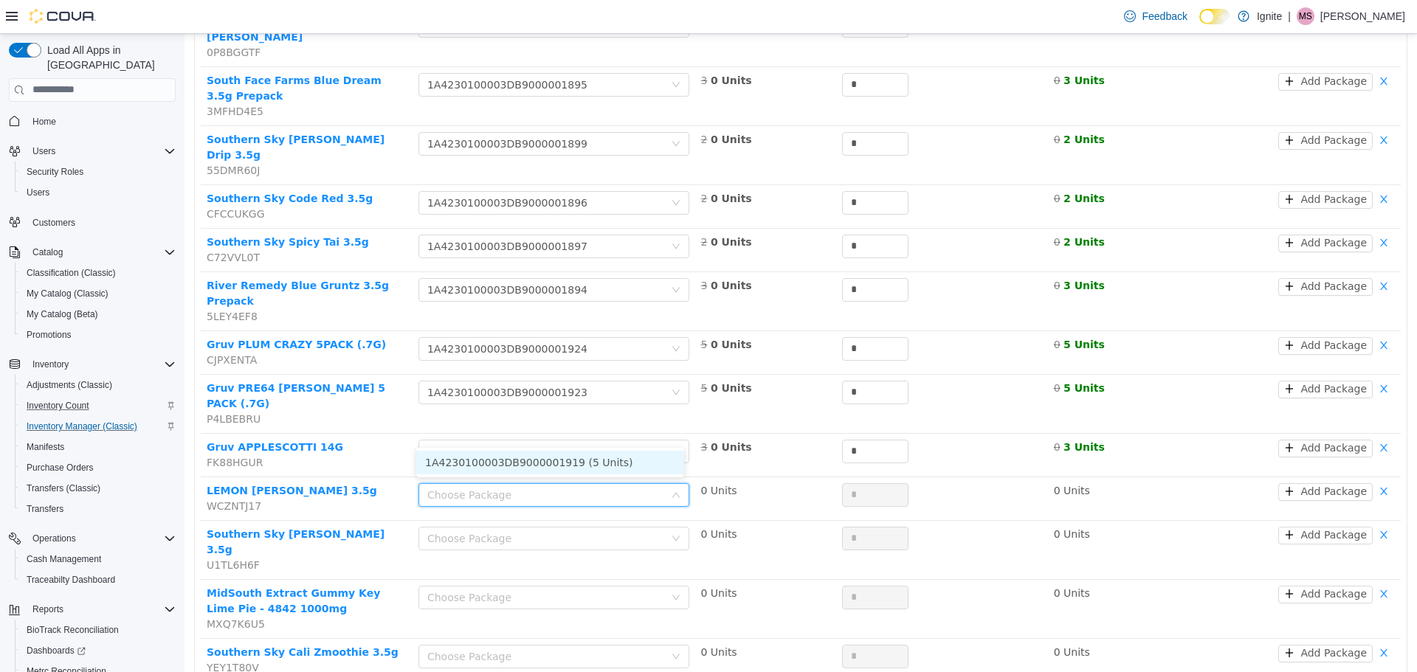
click at [616, 463] on li "1A4230100003DB9000001919 (5 Units)" at bounding box center [550, 462] width 268 height 24
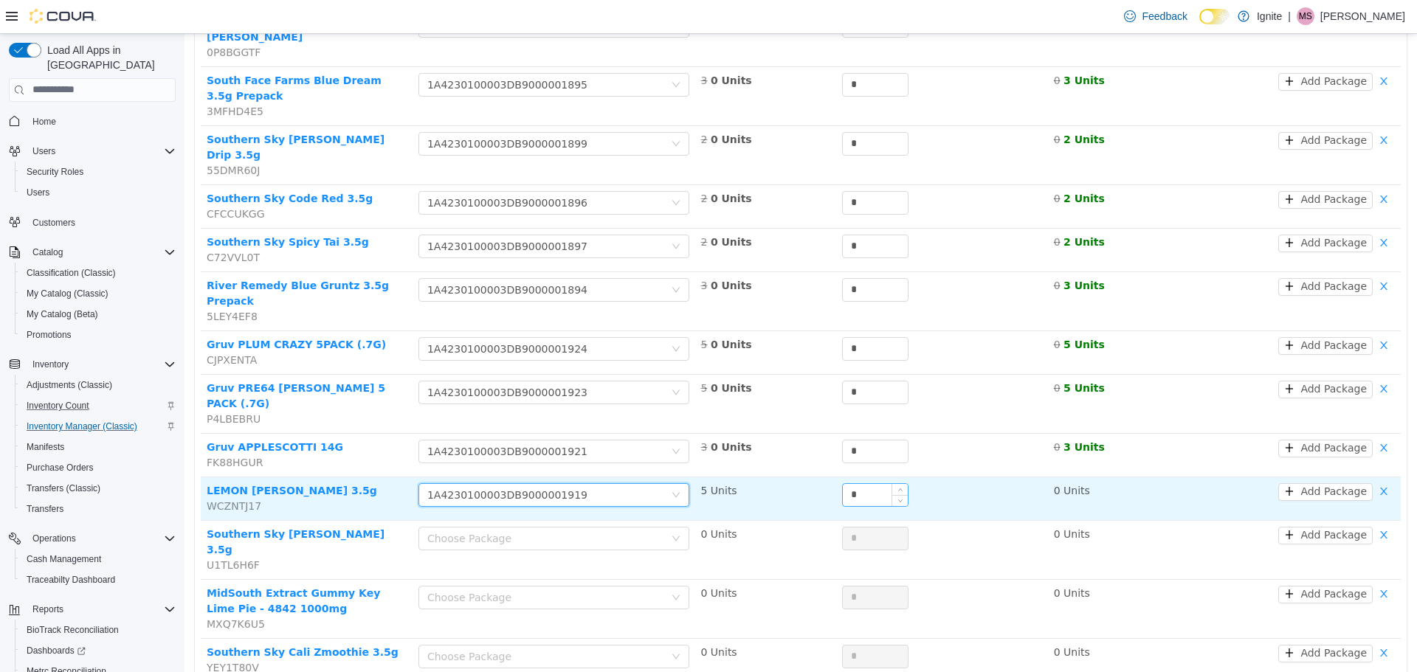
click at [871, 483] on input "*" at bounding box center [875, 494] width 65 height 22
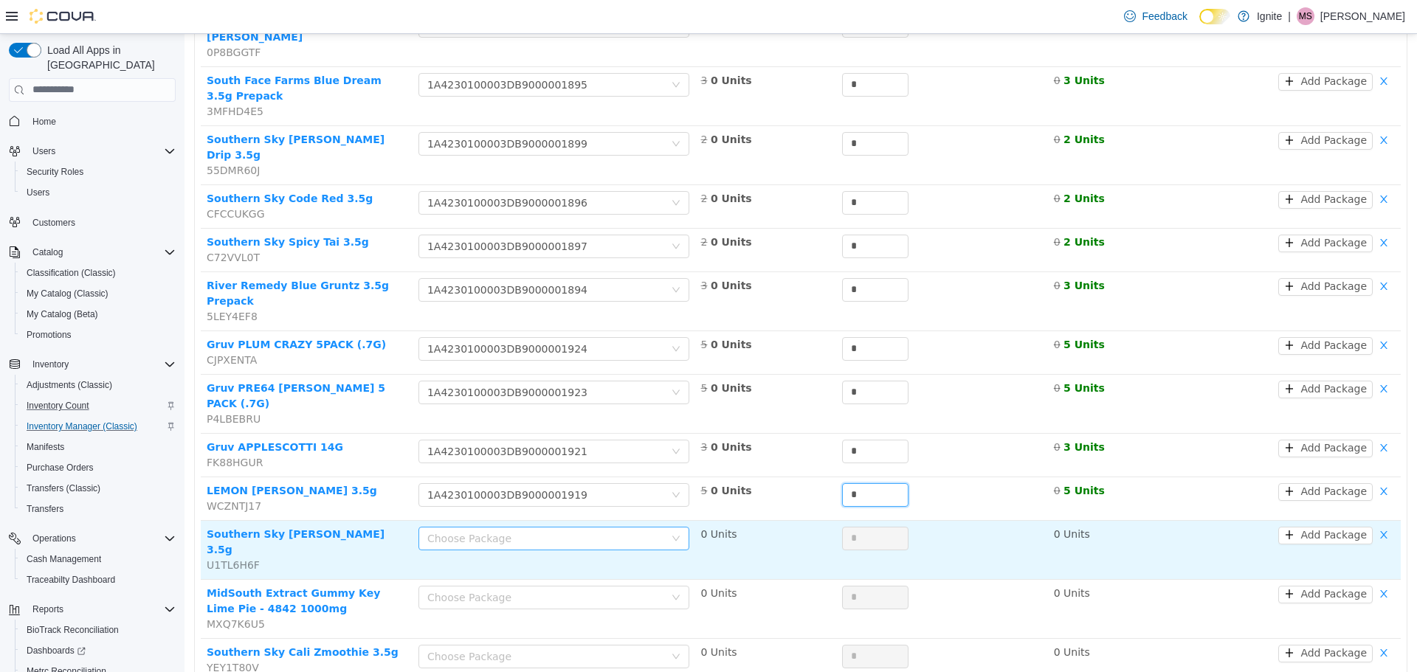
click at [614, 530] on div "Choose Package" at bounding box center [545, 537] width 237 height 15
type input "*"
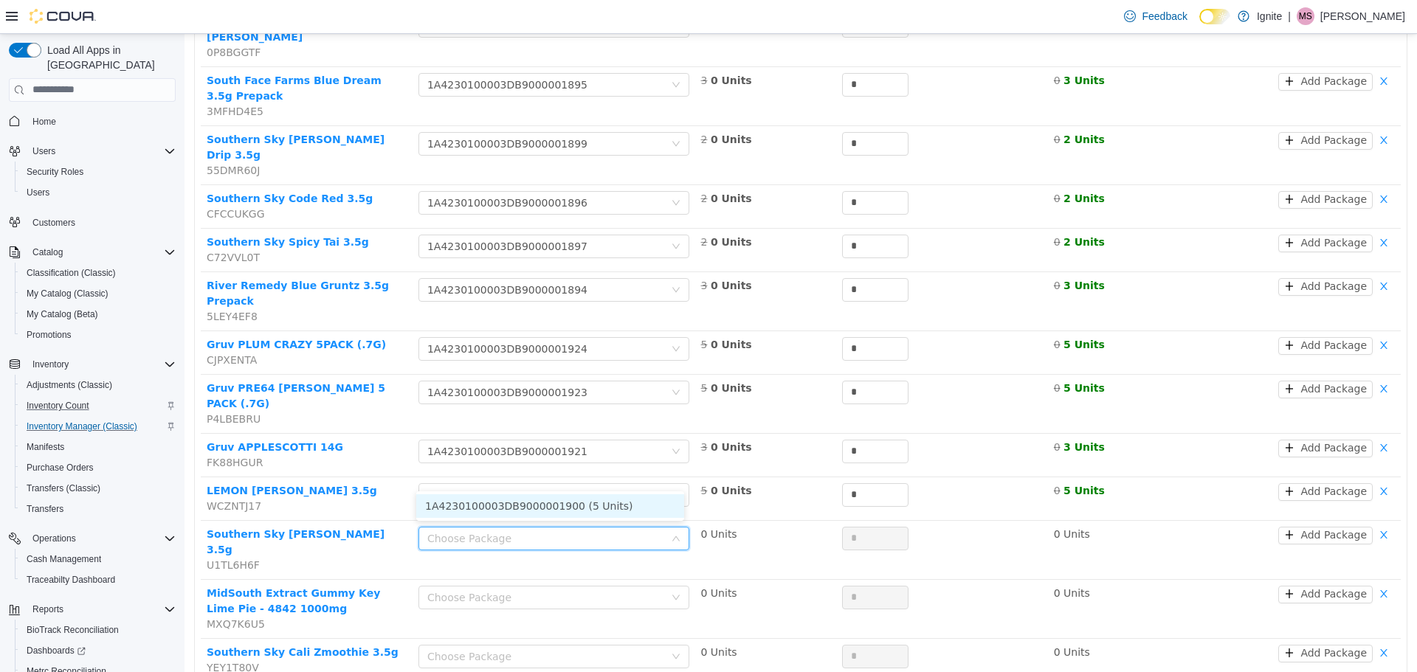
click at [612, 507] on li "1A4230100003DB9000001900 (5 Units)" at bounding box center [550, 506] width 268 height 24
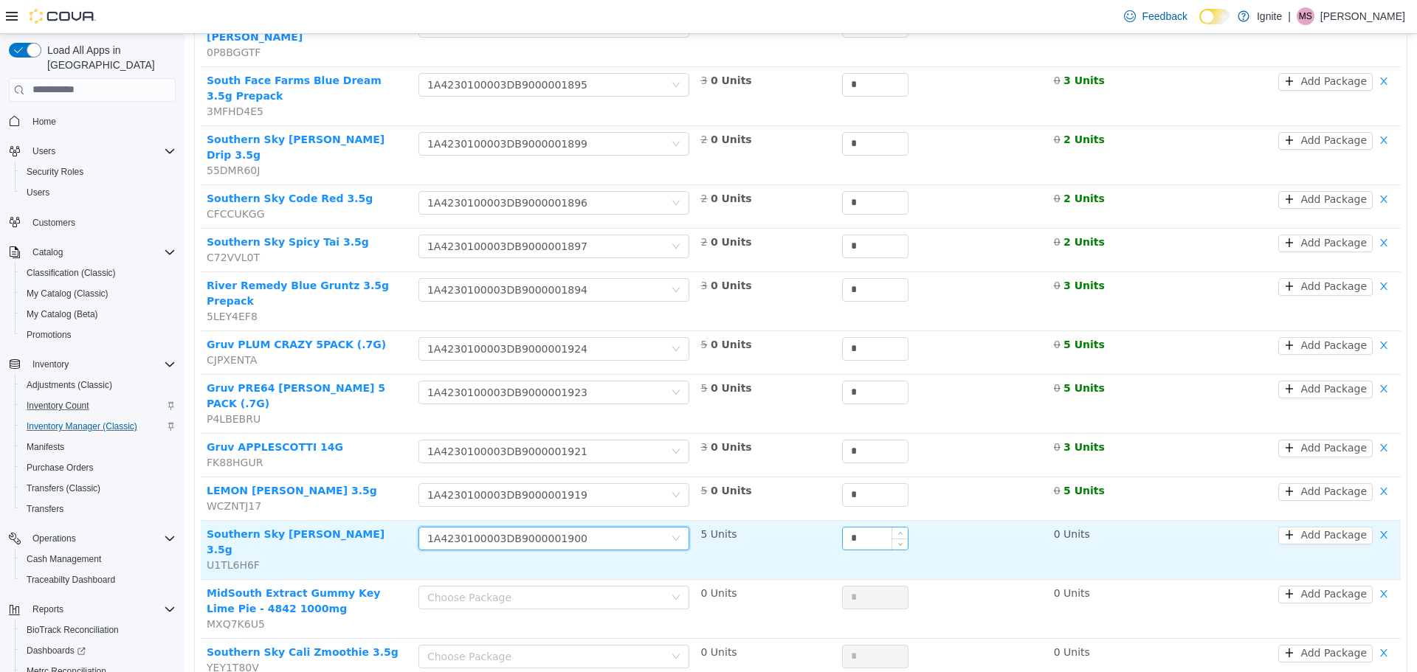
click at [851, 527] on input "*" at bounding box center [875, 538] width 65 height 22
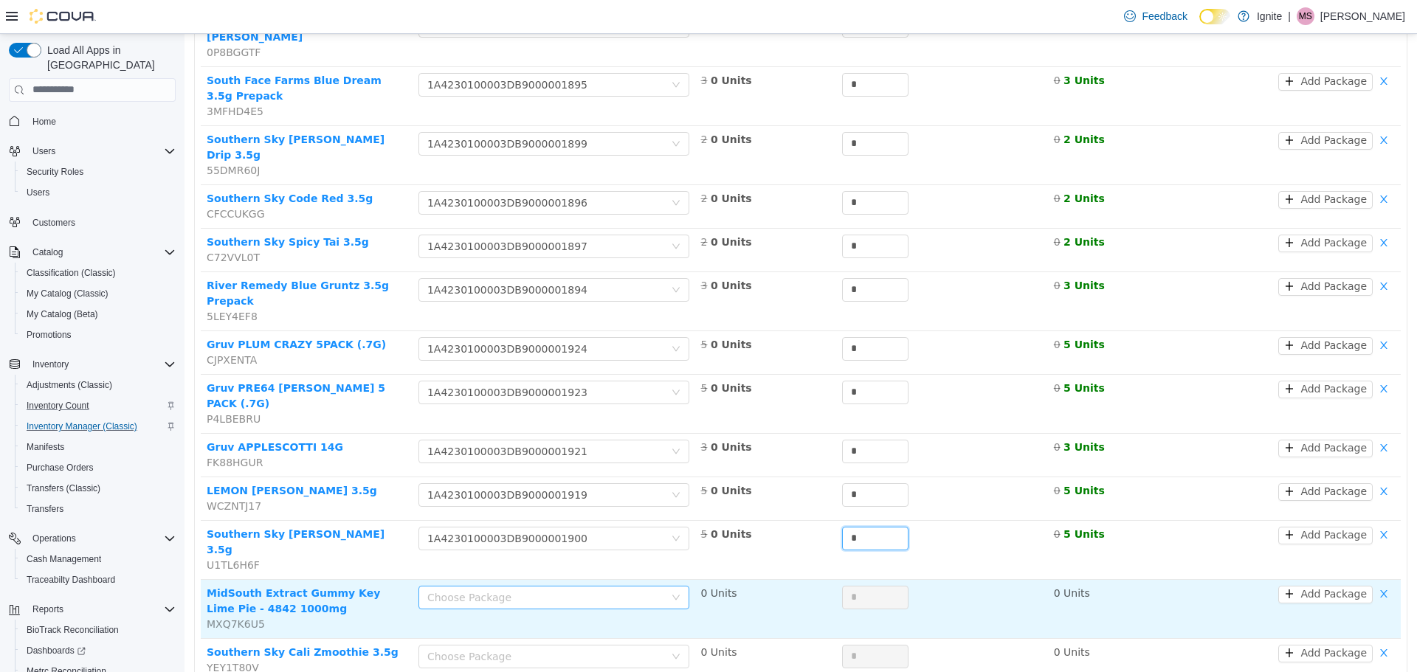
click at [633, 590] on div "Choose Package" at bounding box center [545, 597] width 237 height 15
type input "*"
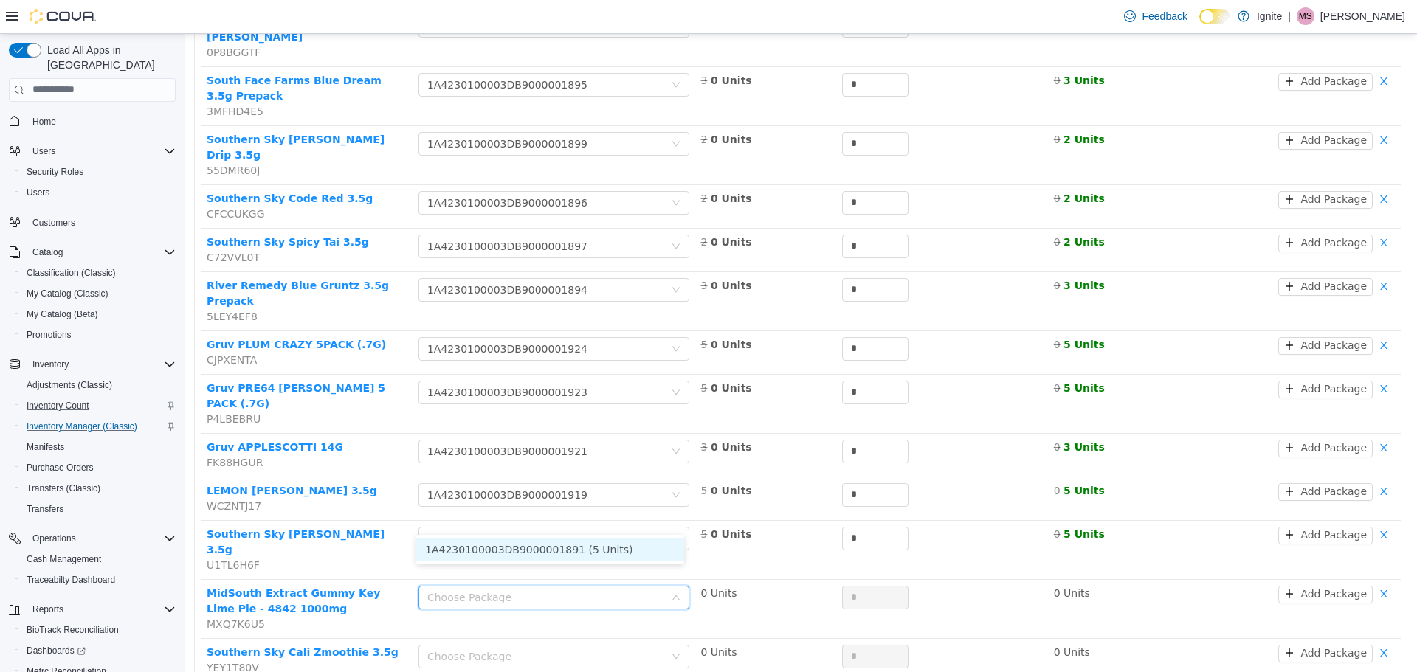
click at [619, 552] on li "1A4230100003DB9000001891 (5 Units)" at bounding box center [550, 549] width 268 height 24
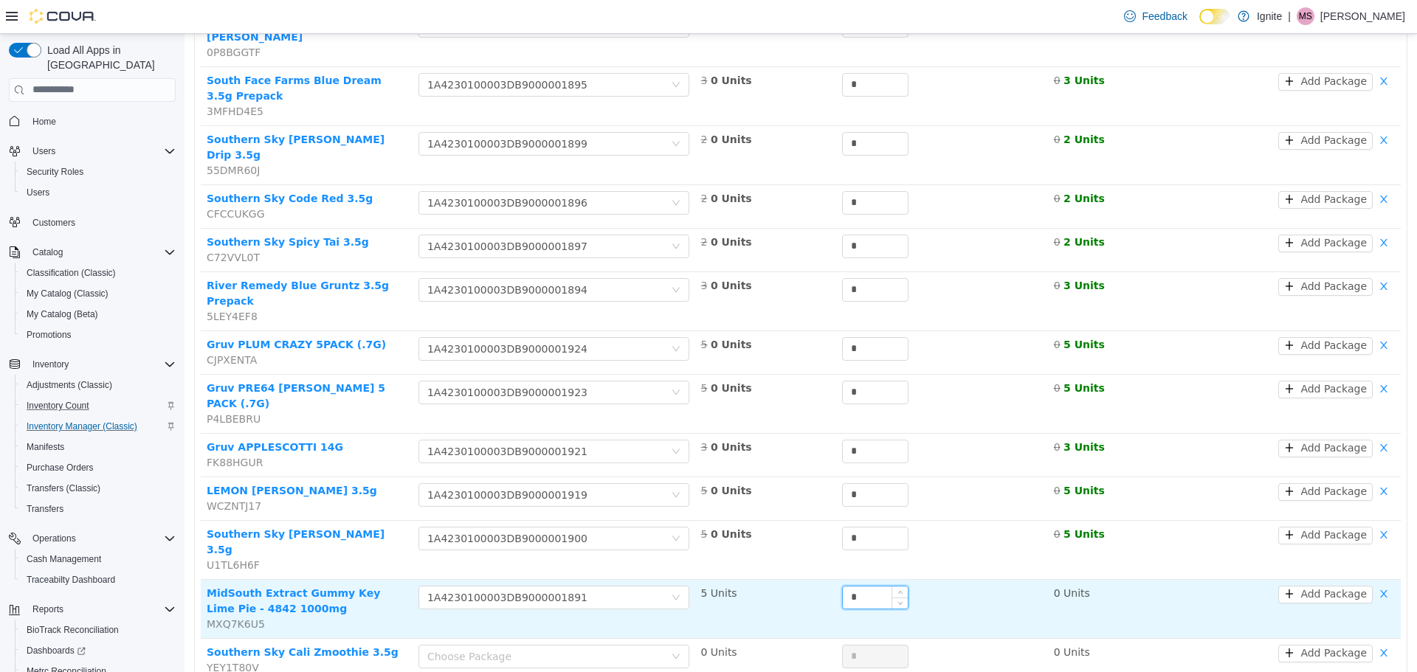
click at [865, 586] on input "*" at bounding box center [875, 597] width 65 height 22
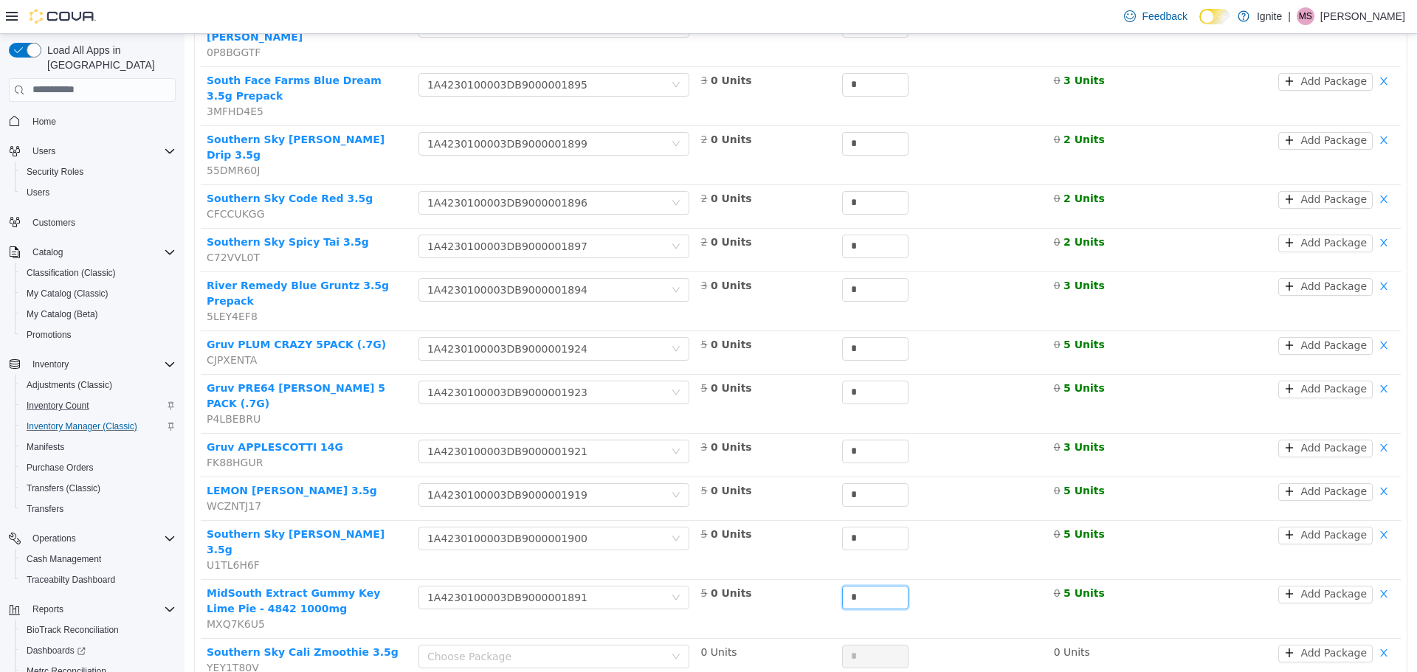
scroll to position [381, 0]
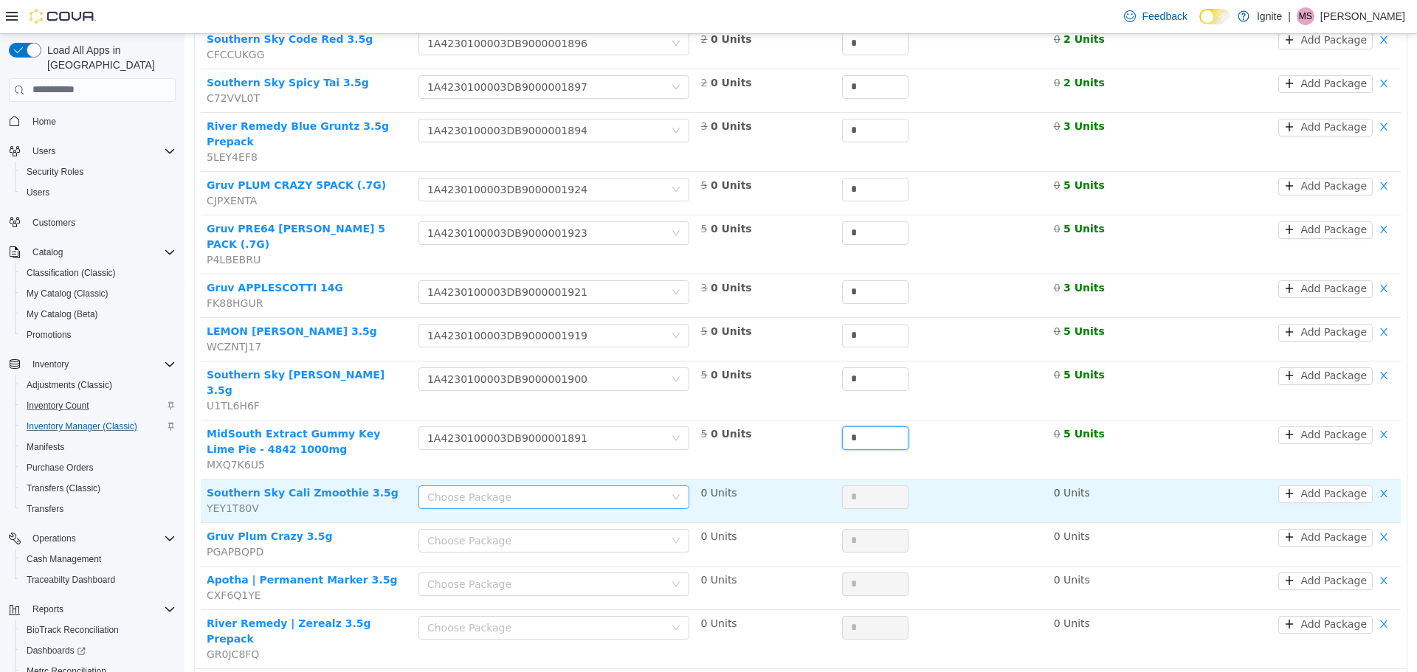
click at [576, 489] on div "Choose Package" at bounding box center [545, 496] width 237 height 15
type input "*"
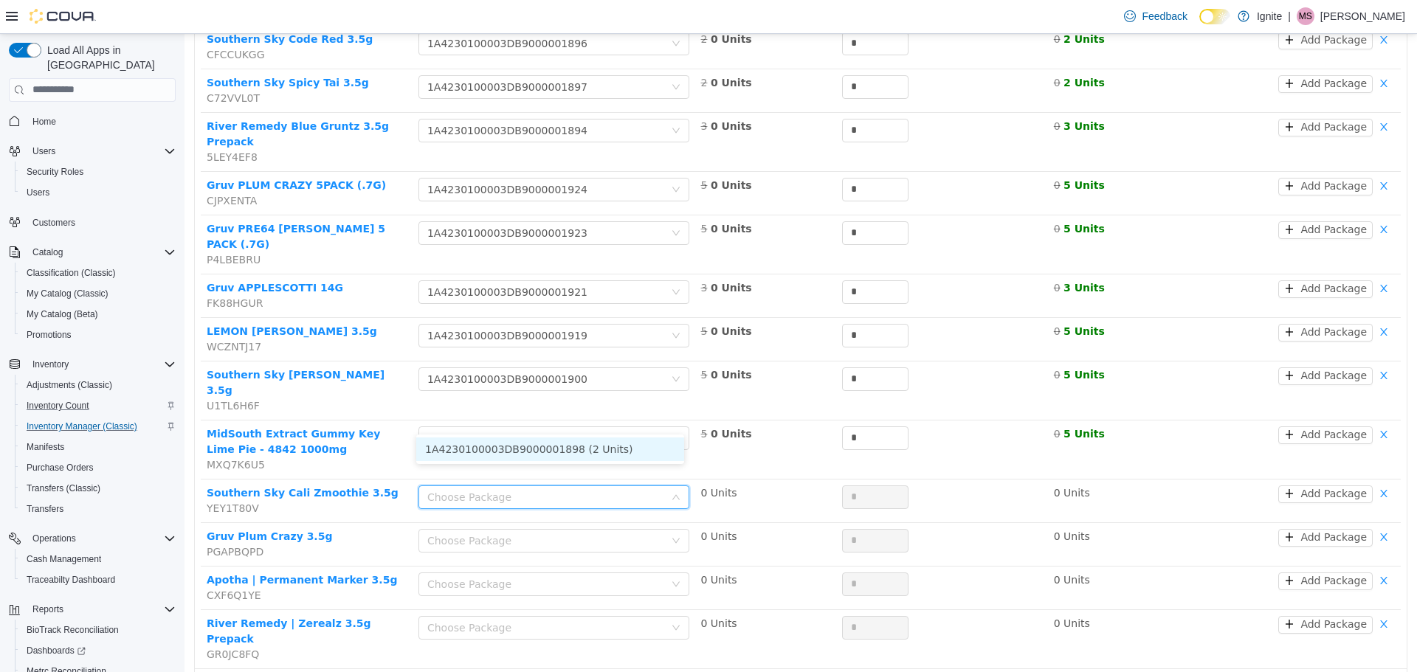
click at [573, 446] on li "1A4230100003DB9000001898 (2 Units)" at bounding box center [550, 449] width 268 height 24
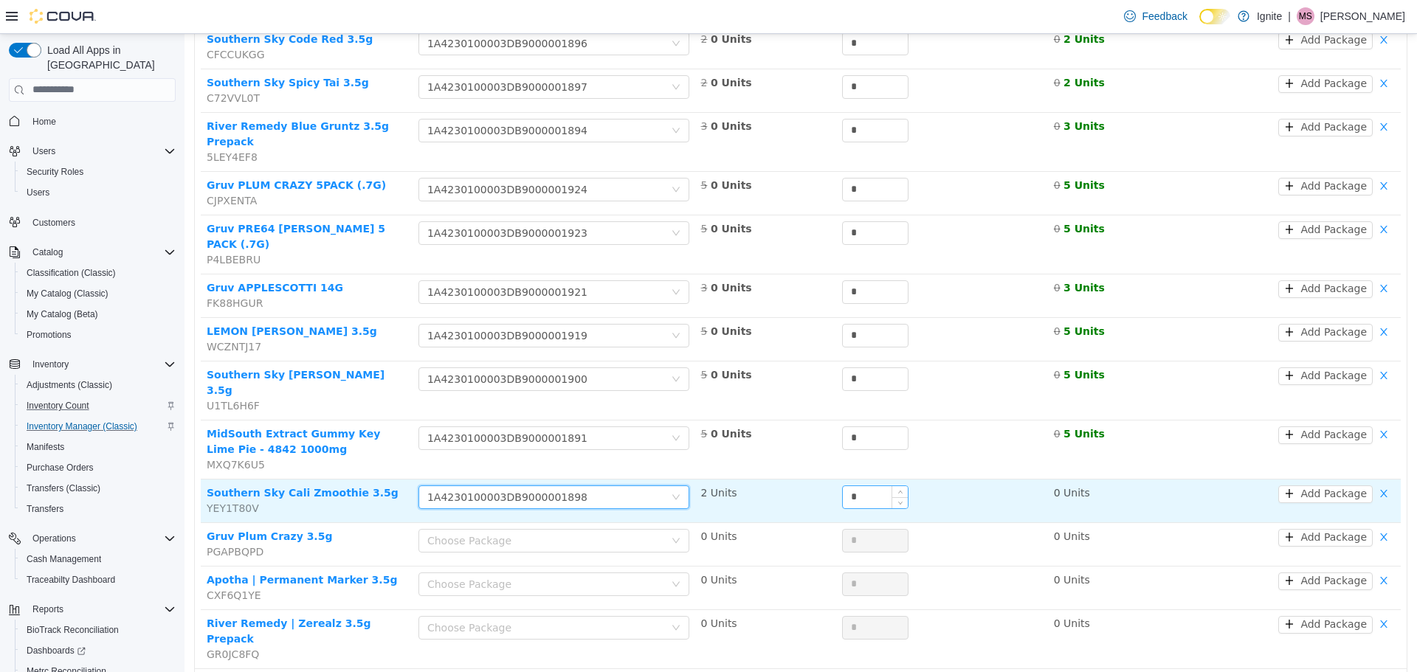
click at [865, 485] on input "*" at bounding box center [875, 496] width 65 height 22
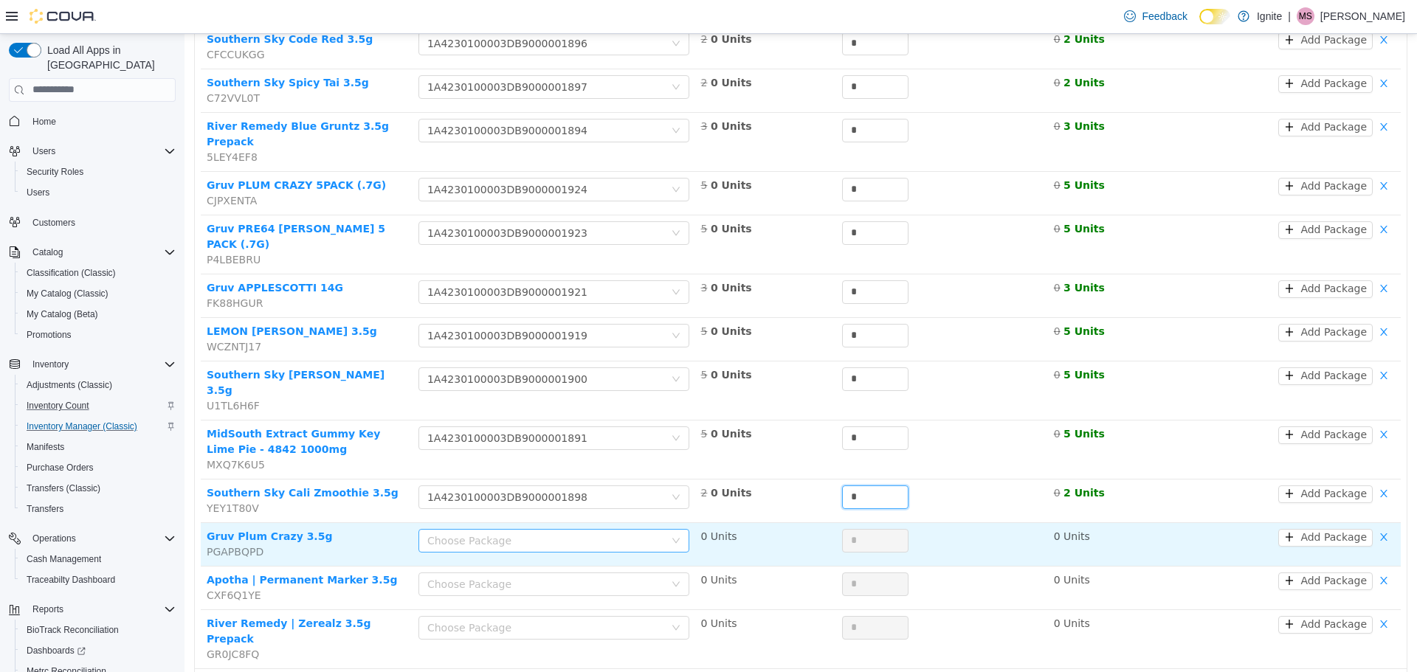
click at [613, 533] on div "Choose Package" at bounding box center [545, 540] width 237 height 15
type input "*"
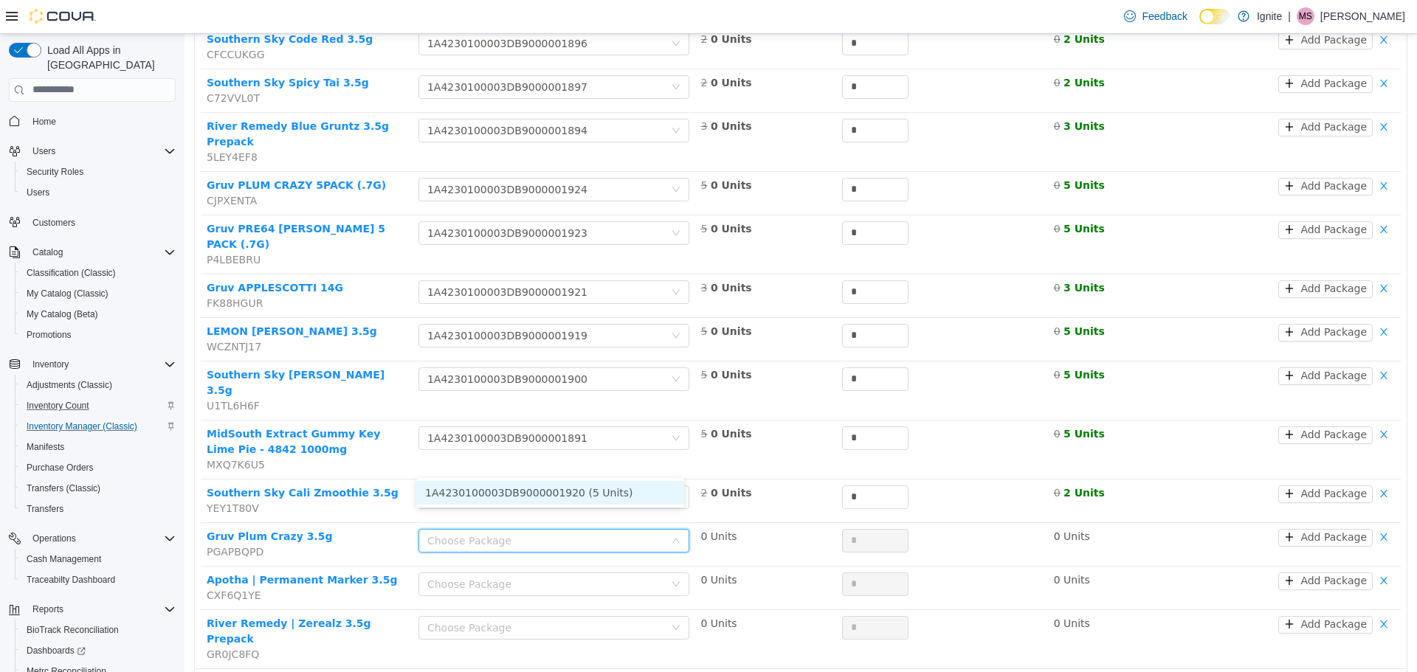
click at [609, 490] on li "1A4230100003DB9000001920 (5 Units)" at bounding box center [550, 492] width 268 height 24
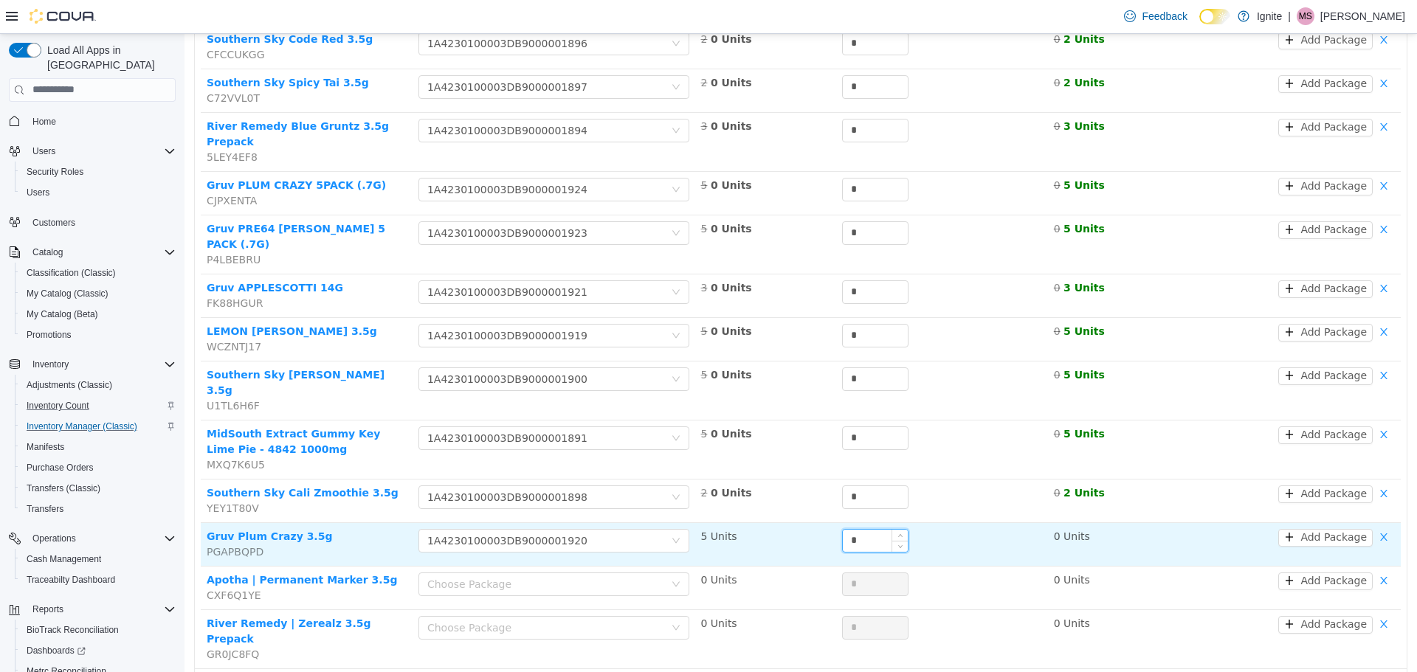
click at [867, 529] on input "*" at bounding box center [875, 540] width 65 height 22
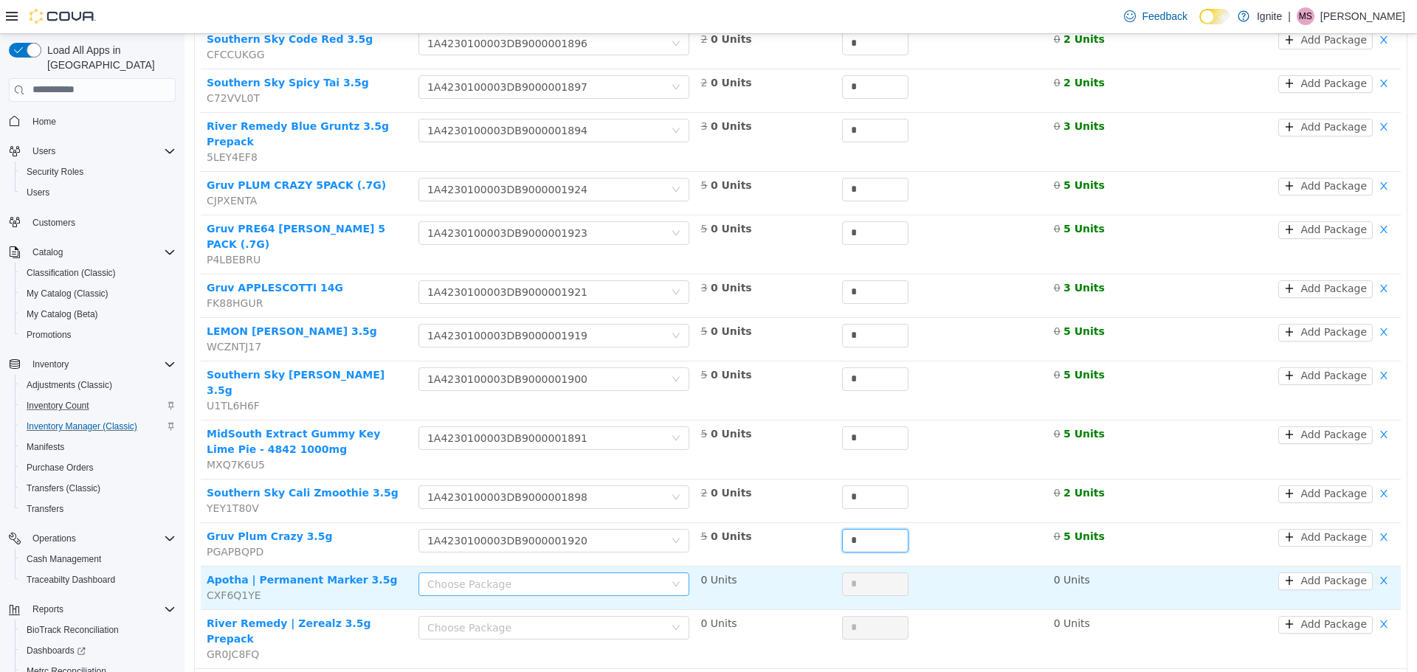
click at [606, 576] on div "Choose Package" at bounding box center [545, 583] width 237 height 15
type input "*"
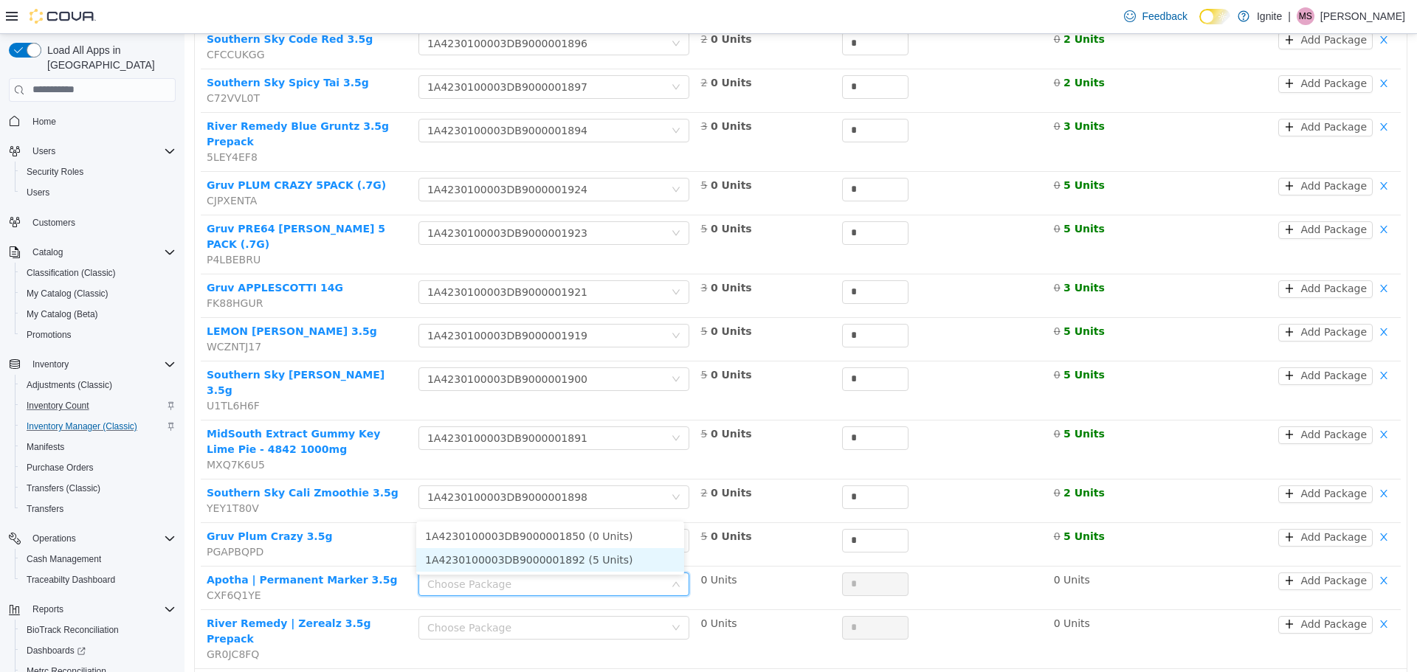
click at [592, 557] on li "1A4230100003DB9000001892 (5 Units)" at bounding box center [550, 559] width 268 height 24
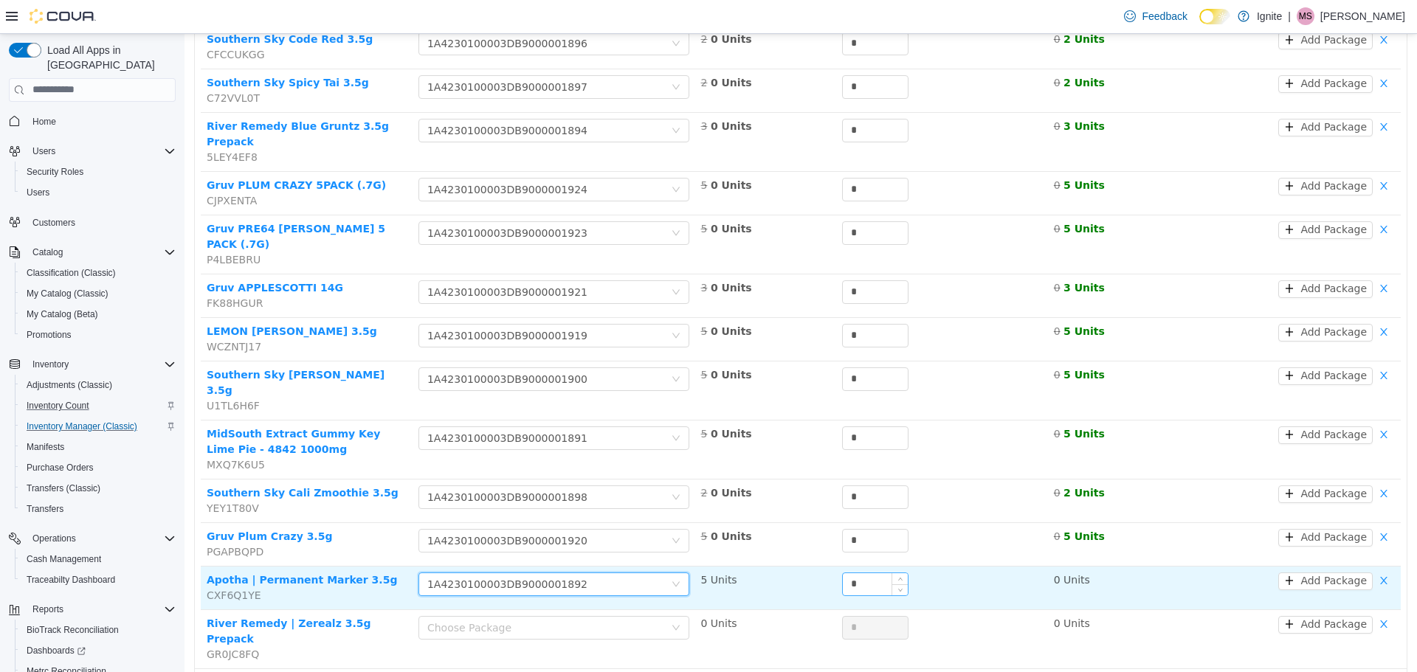
click at [858, 573] on input "*" at bounding box center [875, 584] width 65 height 22
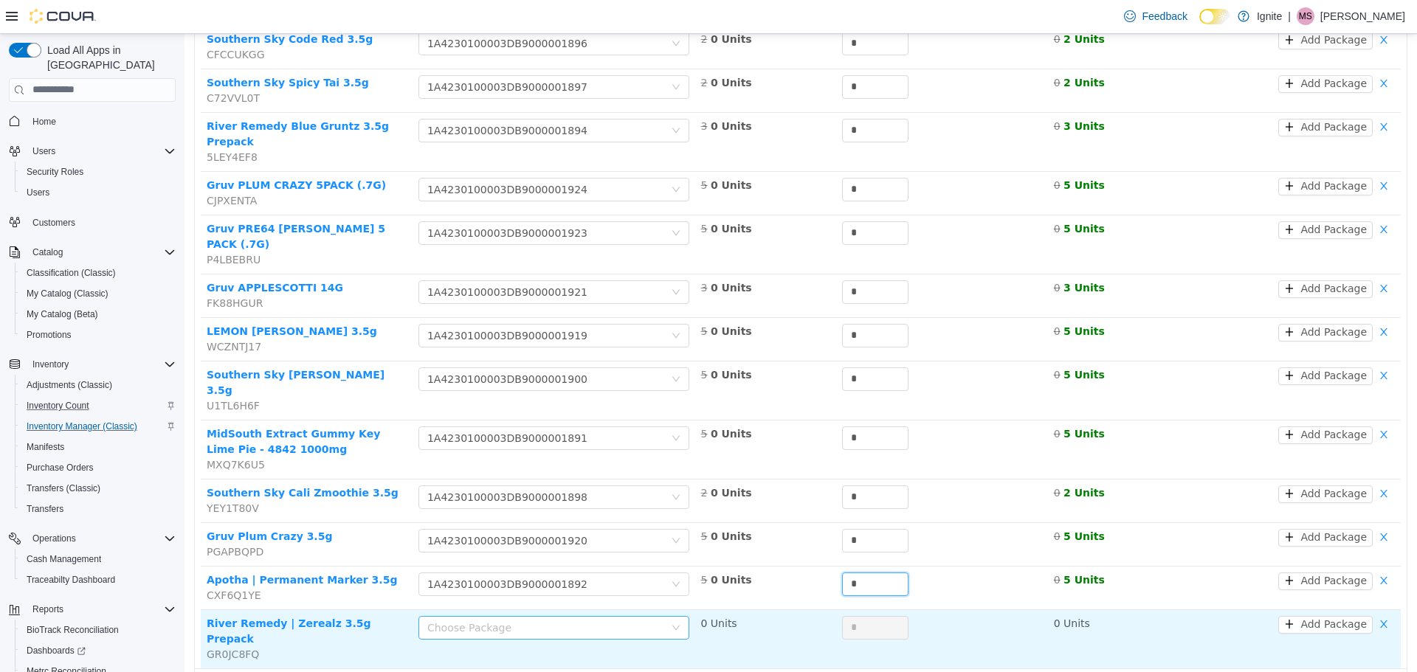
click at [568, 620] on div "Choose Package" at bounding box center [545, 627] width 237 height 15
type input "*"
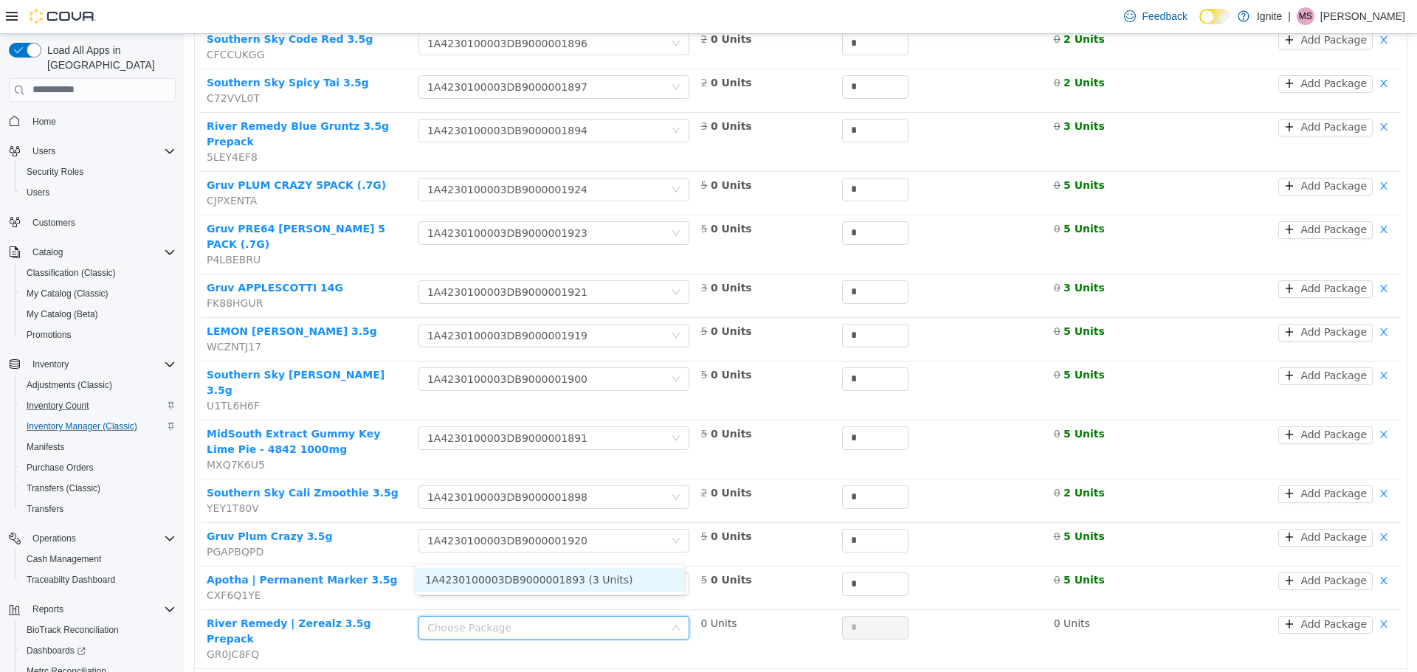
click at [554, 583] on li "1A4230100003DB9000001893 (3 Units)" at bounding box center [550, 579] width 268 height 24
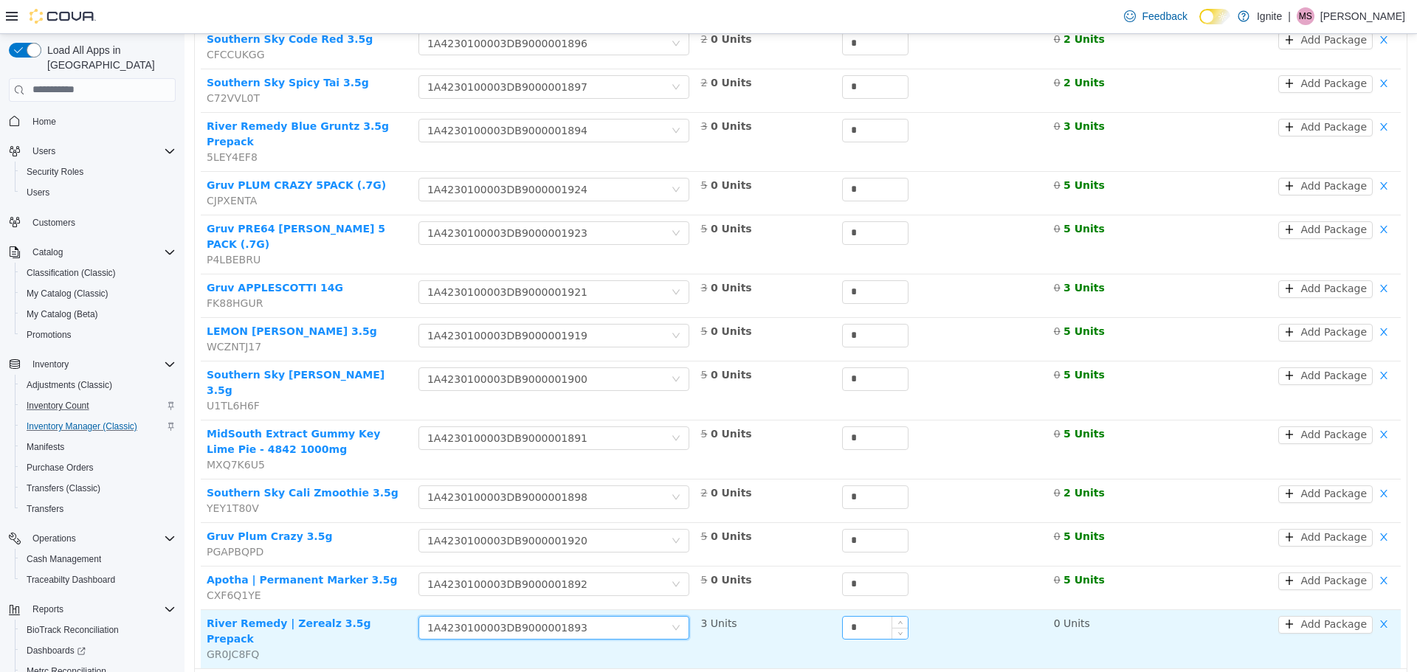
click at [855, 616] on input "*" at bounding box center [875, 627] width 65 height 22
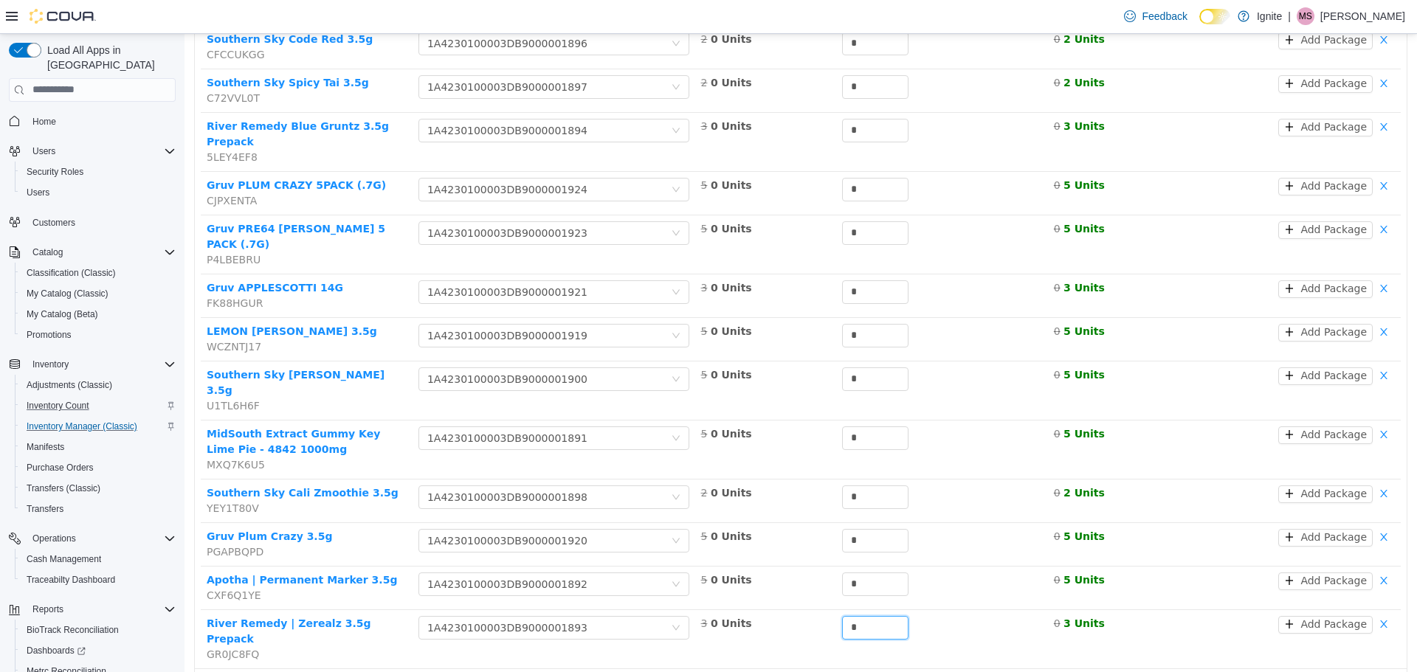
type input "*"
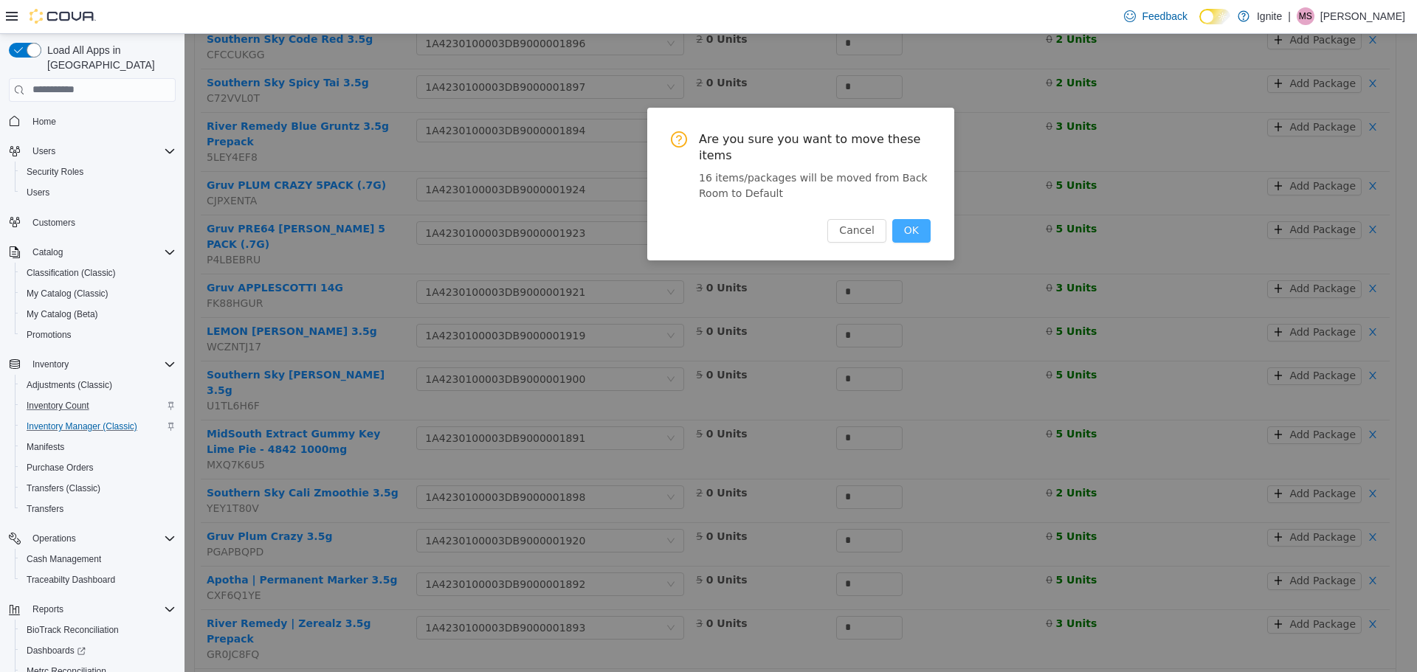
click at [905, 218] on button "OK" at bounding box center [911, 230] width 38 height 24
